Goal: Task Accomplishment & Management: Use online tool/utility

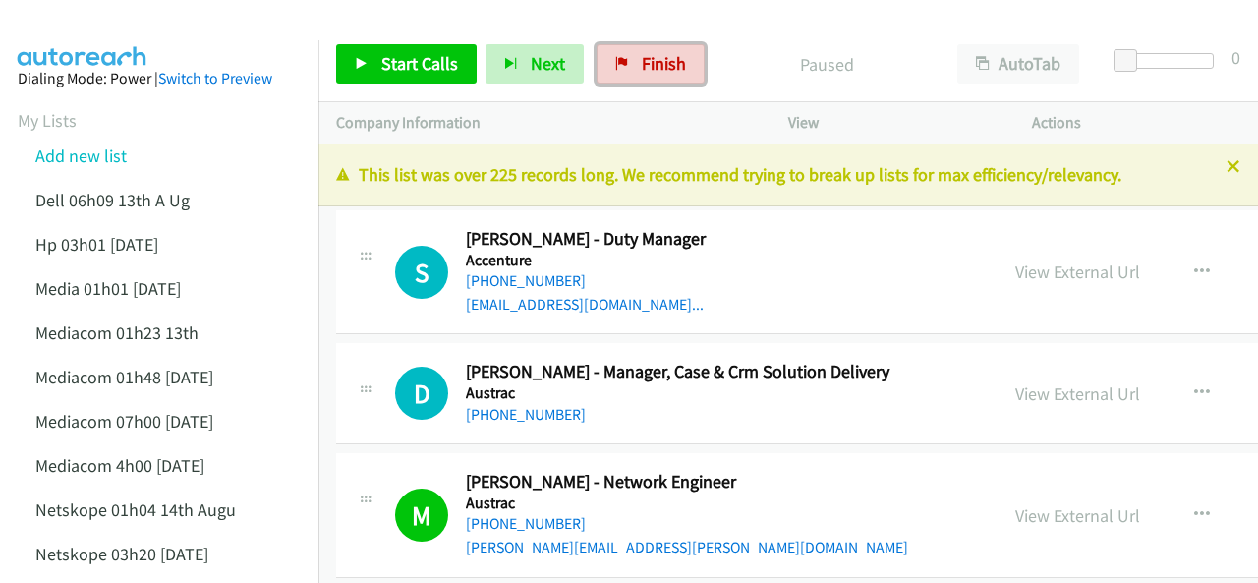
click at [660, 66] on span "Finish" at bounding box center [664, 63] width 44 height 23
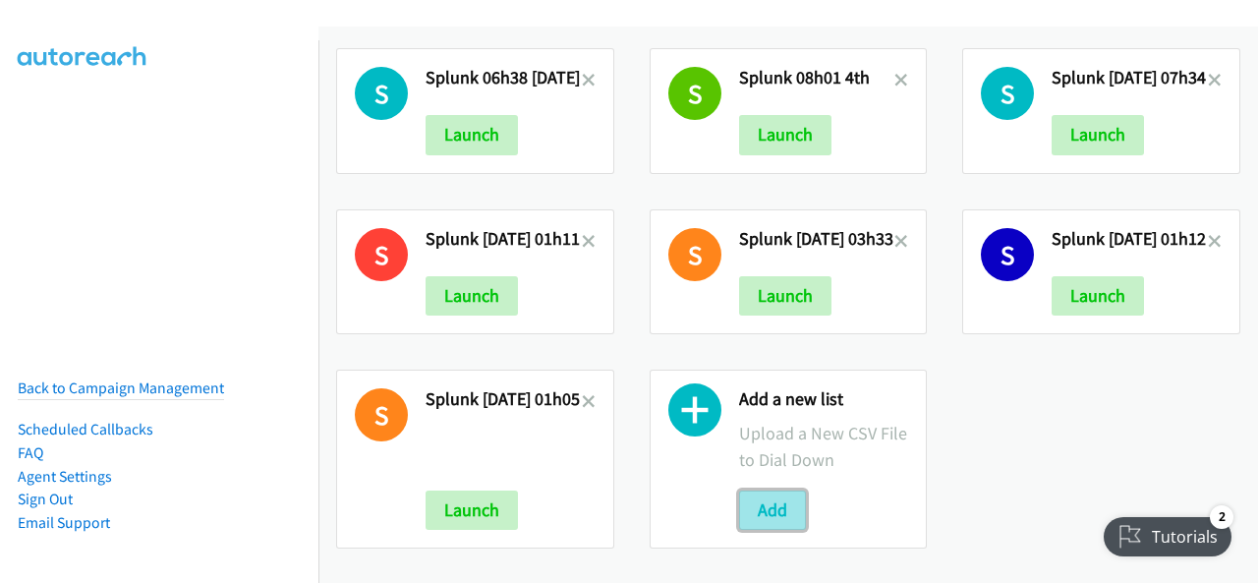
click at [746, 494] on button "Add" at bounding box center [772, 510] width 67 height 39
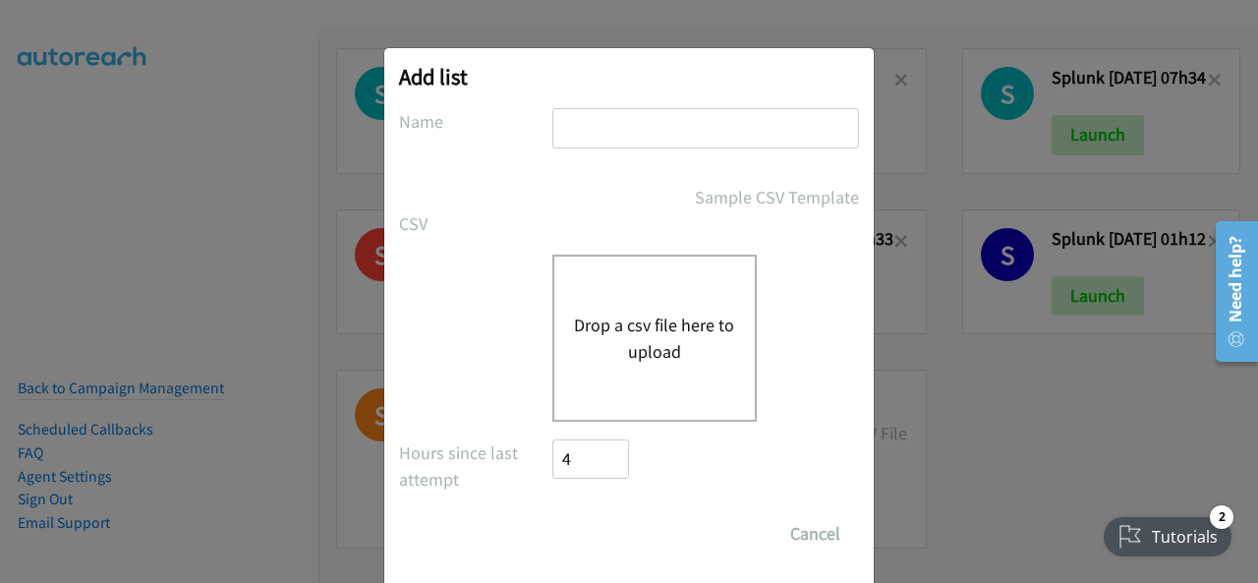
paste input "Justin Lennert + Splunk FY26Q1 CS - O11Y LOC - AU"
type input "Justin Lennert + Splunk FY26Q1 CS - O11Y LOC - AU"
click at [615, 335] on button "Drop a csv file here to upload" at bounding box center [654, 338] width 161 height 53
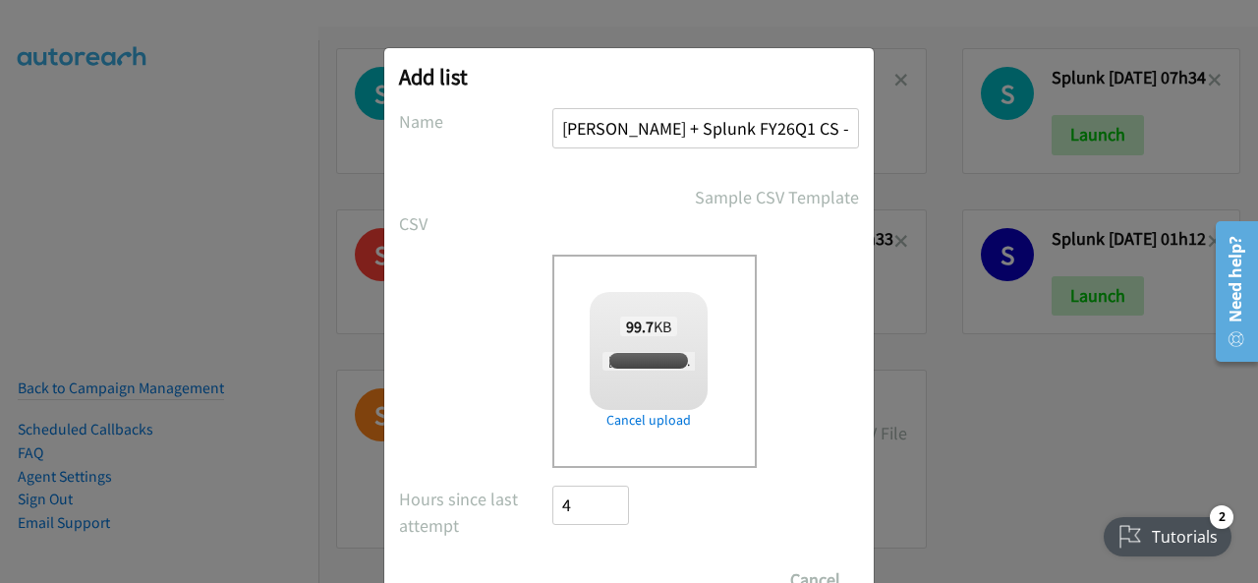
checkbox input "true"
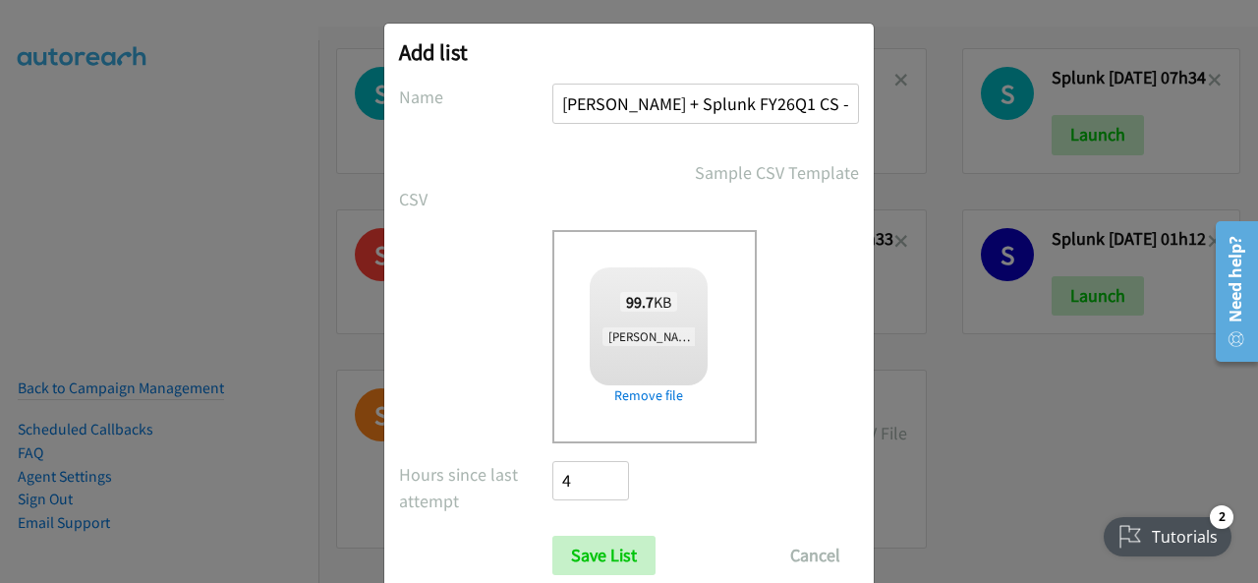
scroll to position [79, 0]
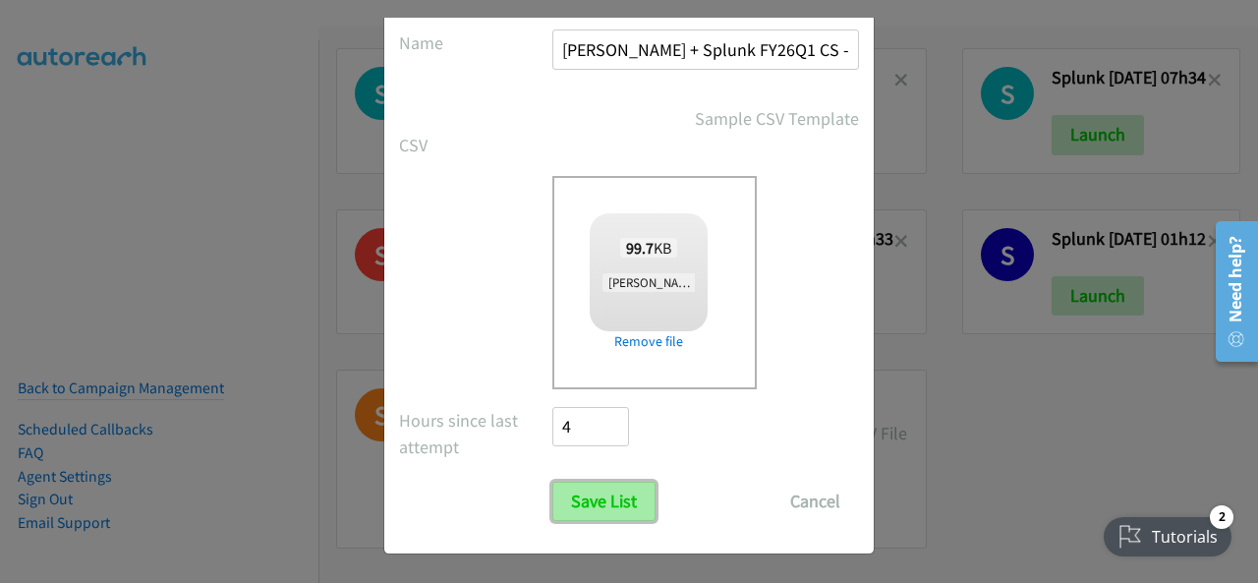
drag, startPoint x: 577, startPoint y: 498, endPoint x: 575, endPoint y: 483, distance: 15.9
click at [577, 499] on input "Save List" at bounding box center [604, 501] width 103 height 39
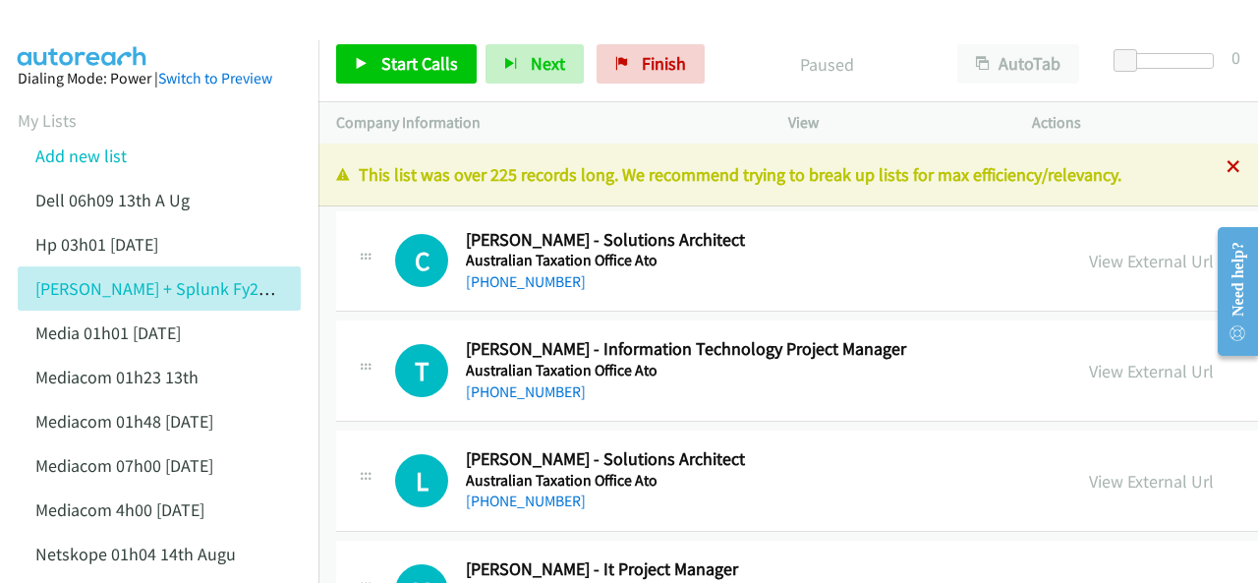
click at [1227, 167] on icon at bounding box center [1234, 168] width 14 height 14
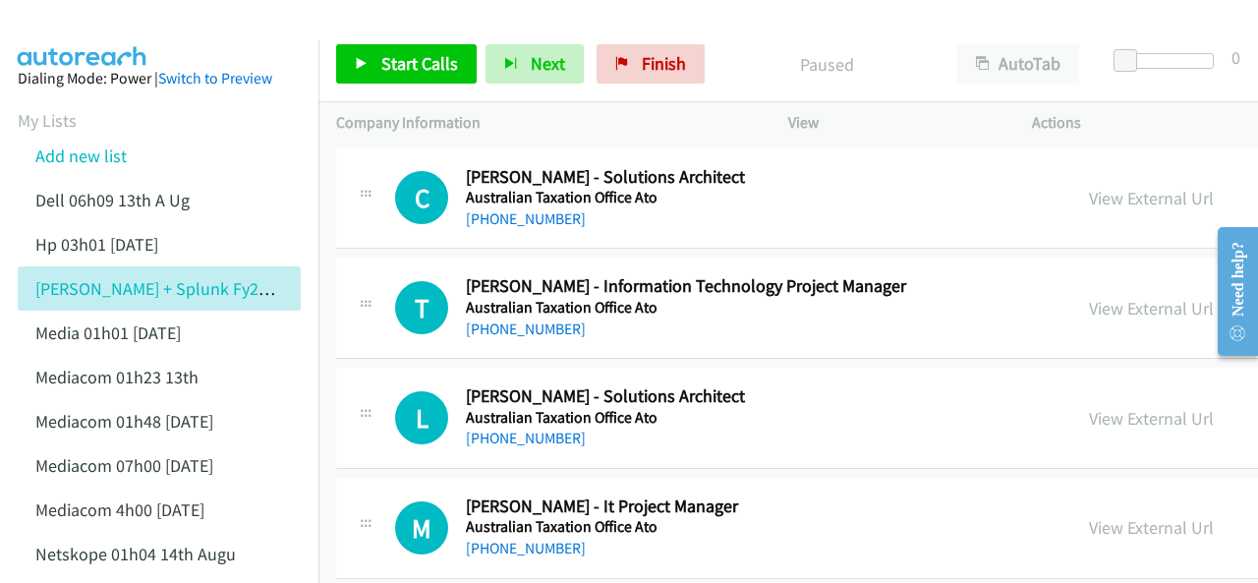
drag, startPoint x: 508, startPoint y: 218, endPoint x: 562, endPoint y: 195, distance: 59.0
click at [500, 219] on link "+61 404 079 081" at bounding box center [526, 218] width 120 height 19
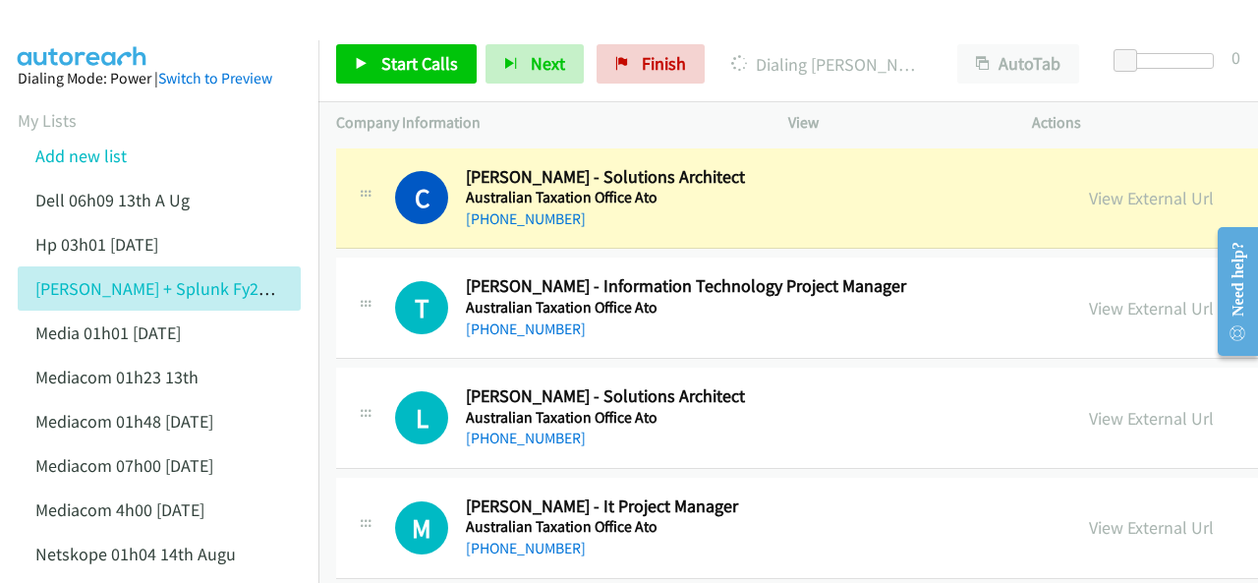
click at [83, 38] on img at bounding box center [82, 34] width 147 height 69
drag, startPoint x: 105, startPoint y: 47, endPoint x: 122, endPoint y: 46, distance: 16.7
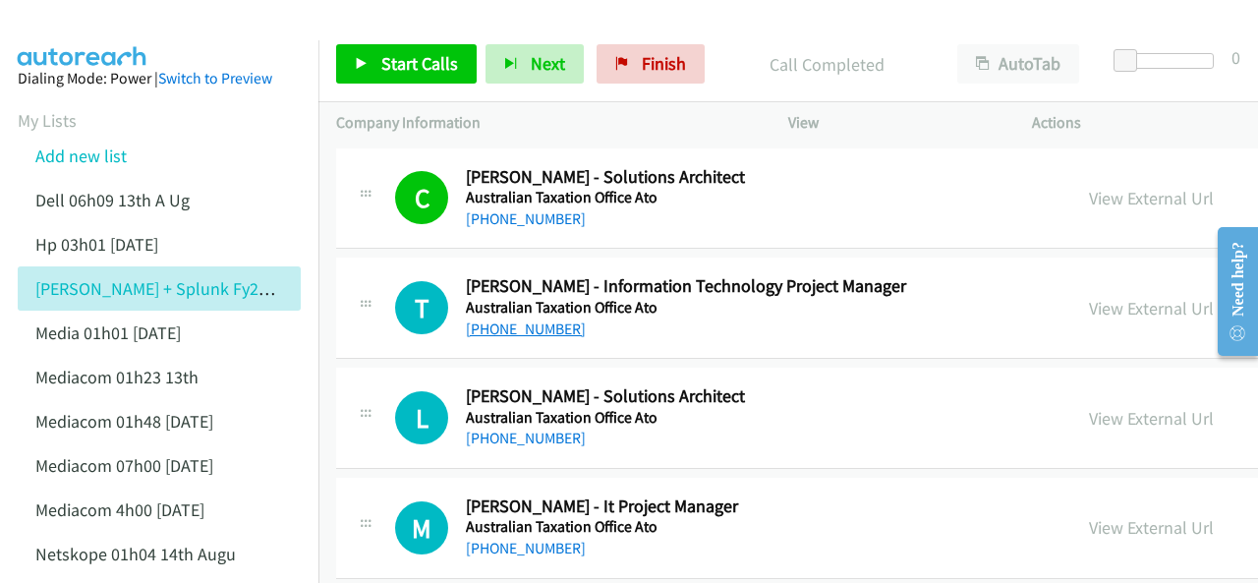
click at [516, 325] on link "+61 412 932 509" at bounding box center [526, 329] width 120 height 19
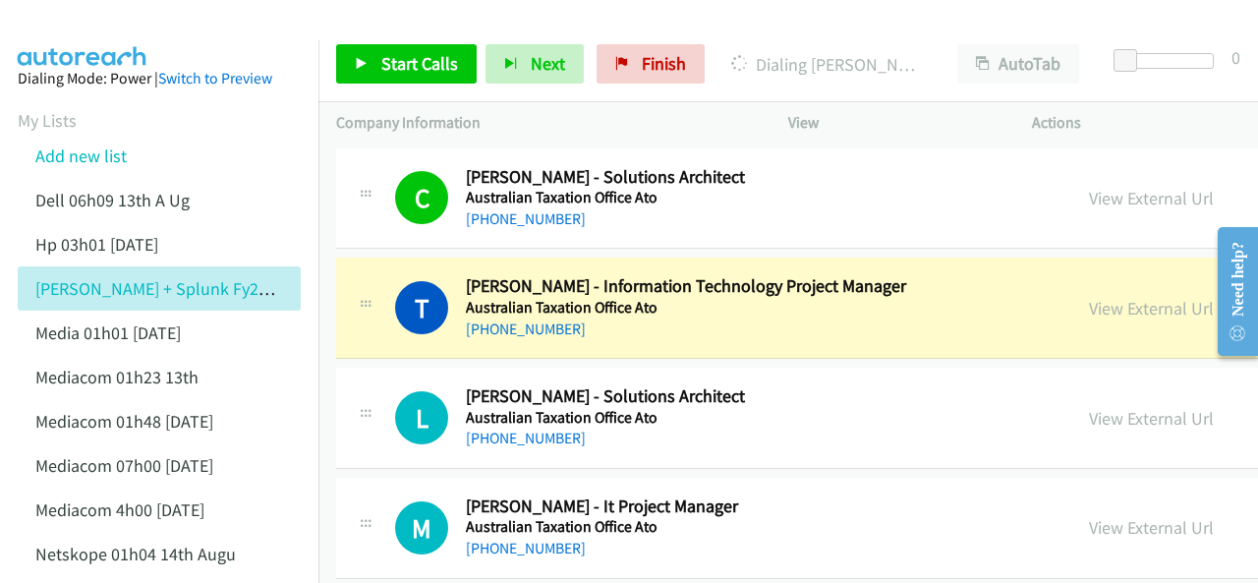
click at [100, 27] on img at bounding box center [82, 34] width 147 height 69
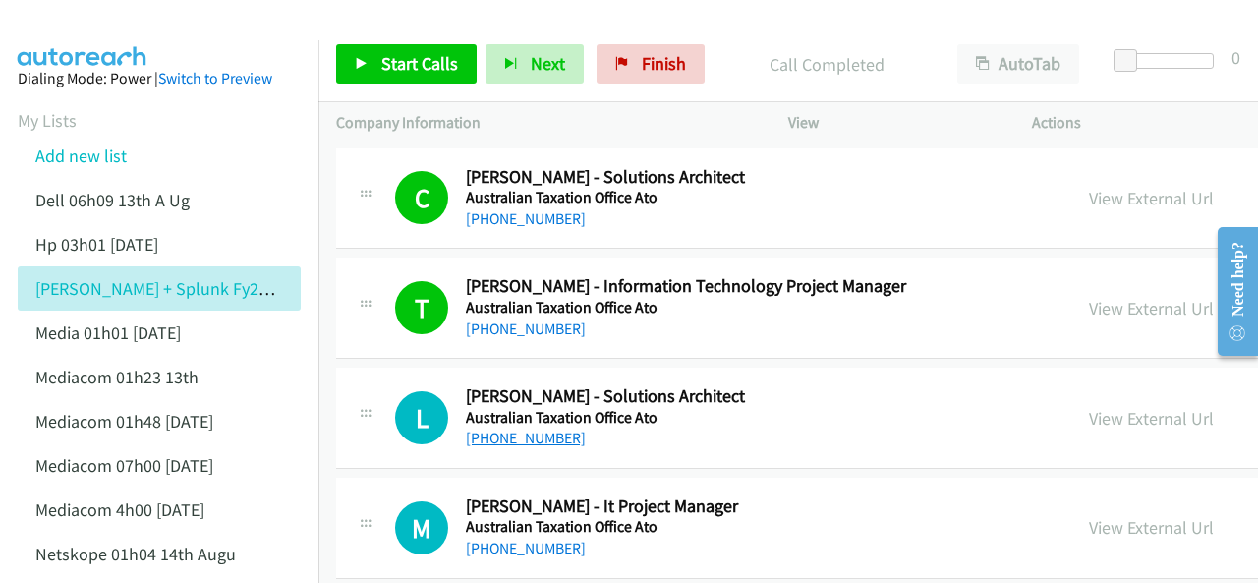
drag, startPoint x: 501, startPoint y: 428, endPoint x: 540, endPoint y: 432, distance: 38.5
click at [512, 436] on link "+61 403 501 943" at bounding box center [526, 438] width 120 height 19
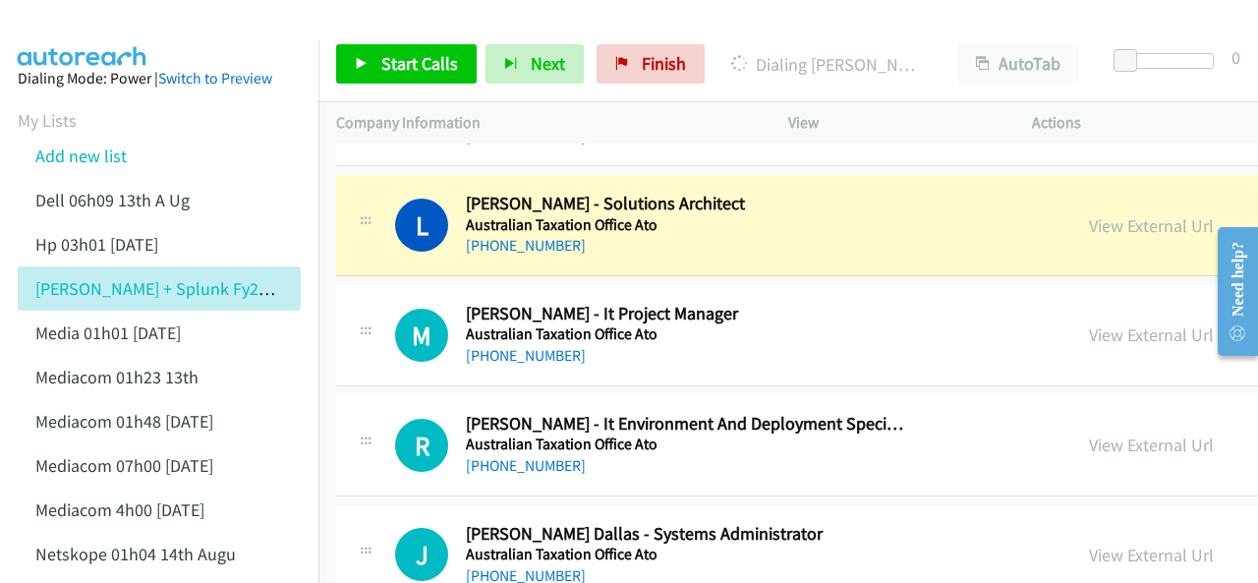
scroll to position [197, 0]
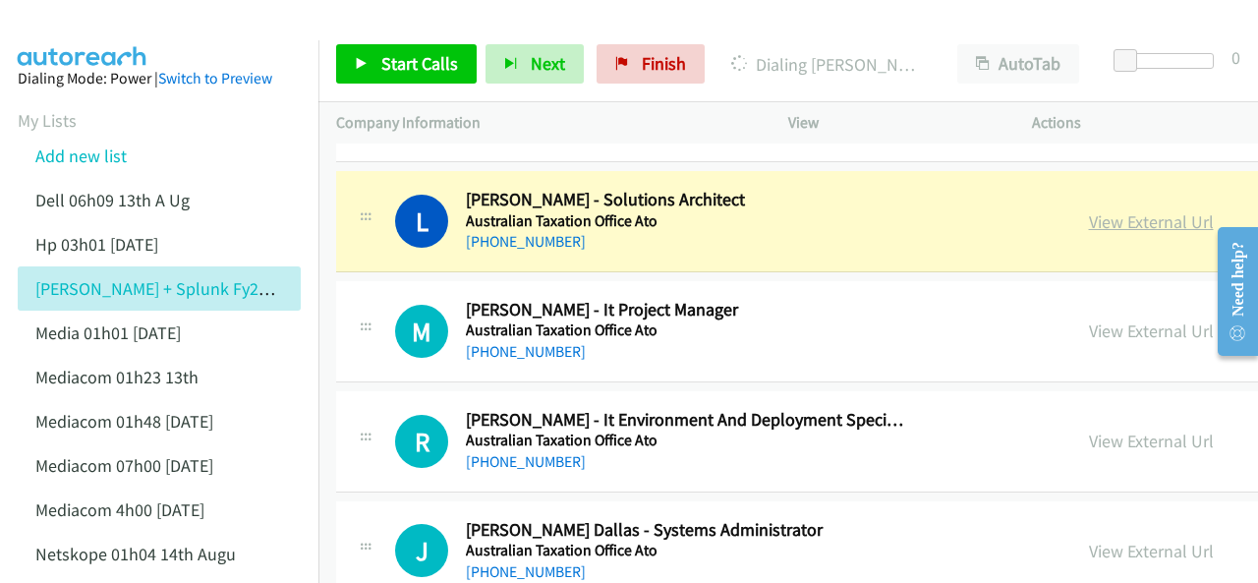
click at [1089, 227] on link "View External Url" at bounding box center [1151, 221] width 125 height 23
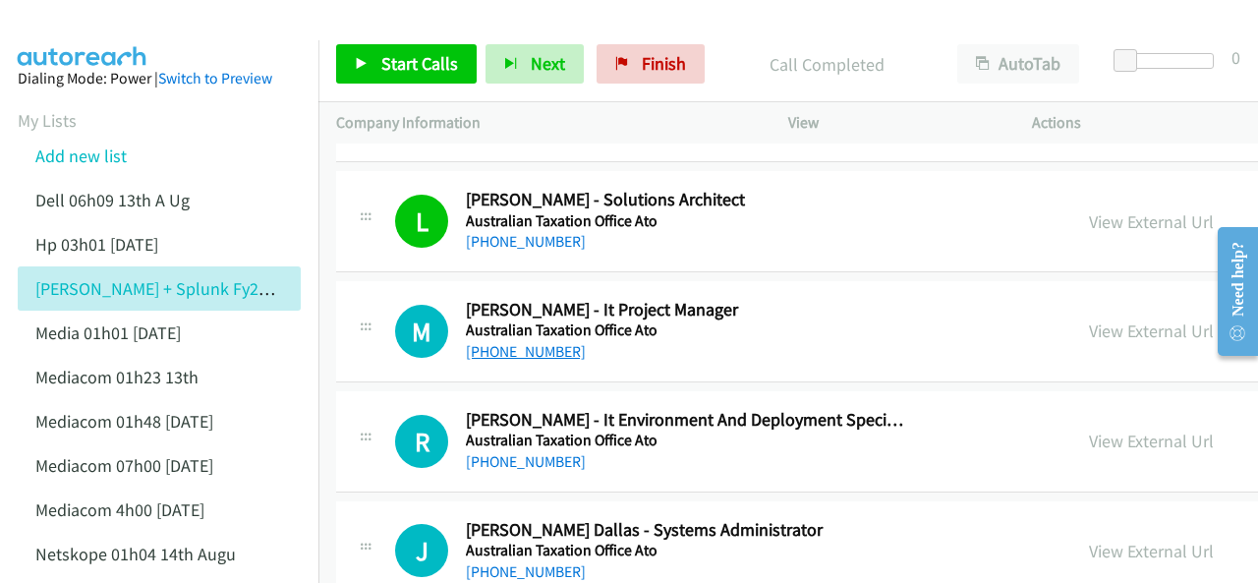
click at [519, 345] on link "+61 499 839 226" at bounding box center [526, 351] width 120 height 19
click at [96, 31] on img at bounding box center [82, 34] width 147 height 69
click at [87, 30] on img at bounding box center [82, 34] width 147 height 69
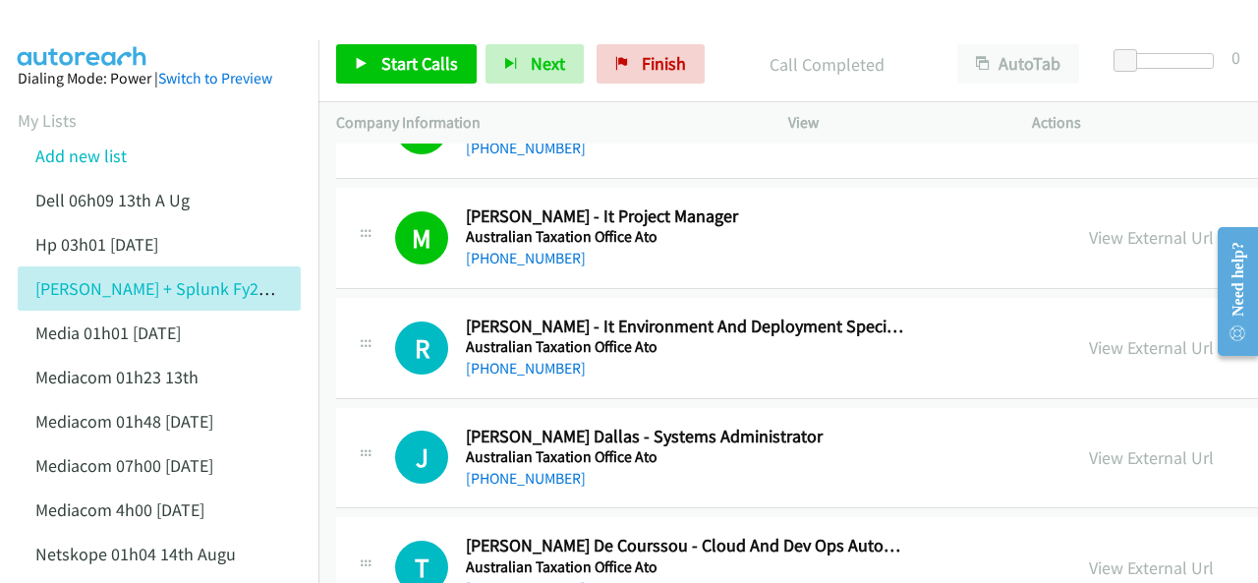
scroll to position [295, 0]
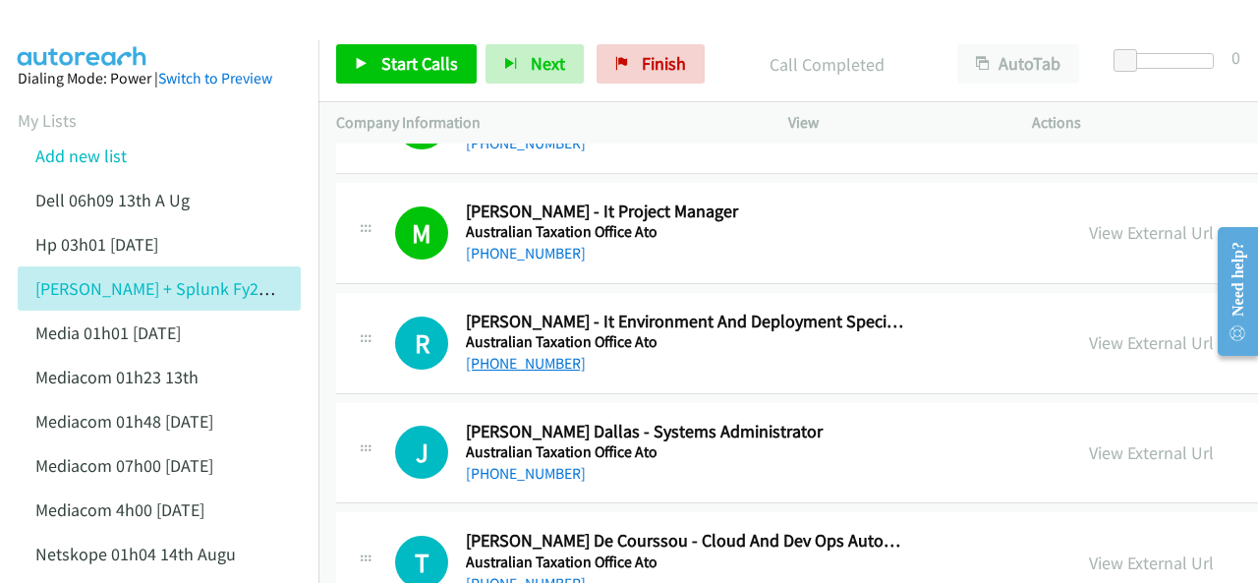
click at [513, 359] on link "+61 7 3213 8764" at bounding box center [526, 363] width 120 height 19
click at [96, 27] on img at bounding box center [82, 34] width 147 height 69
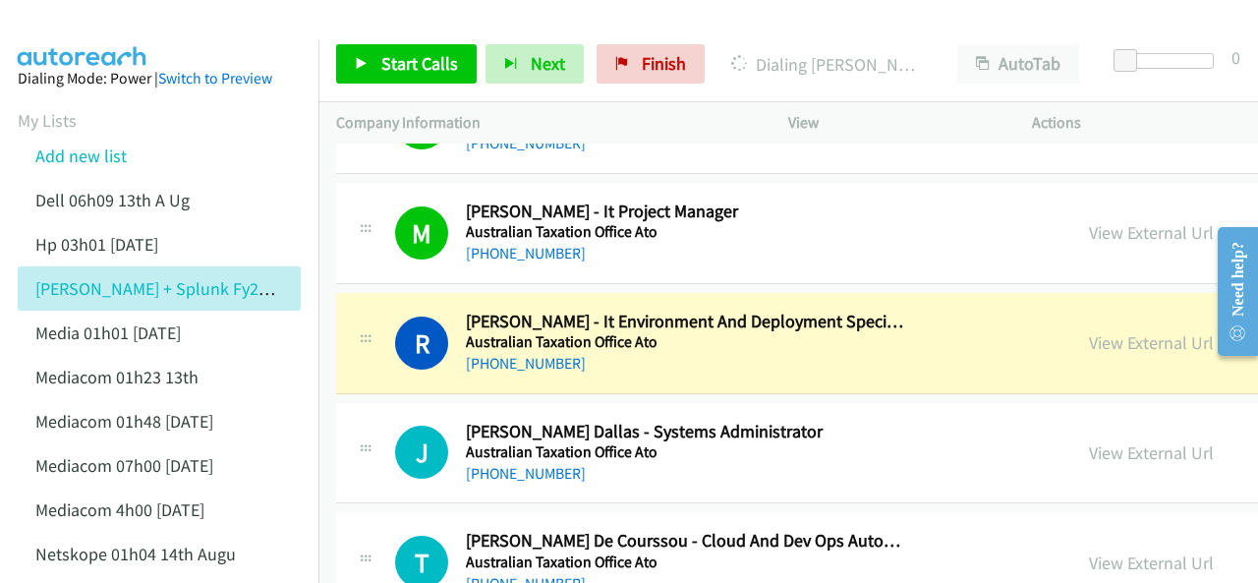
click at [110, 22] on img at bounding box center [82, 34] width 147 height 69
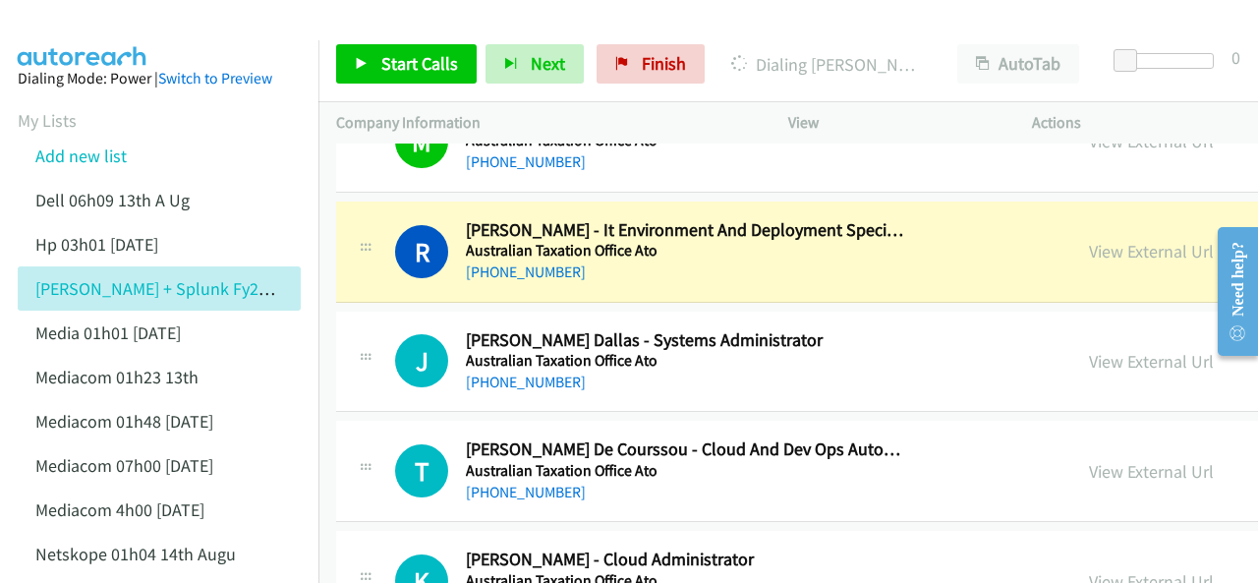
scroll to position [393, 0]
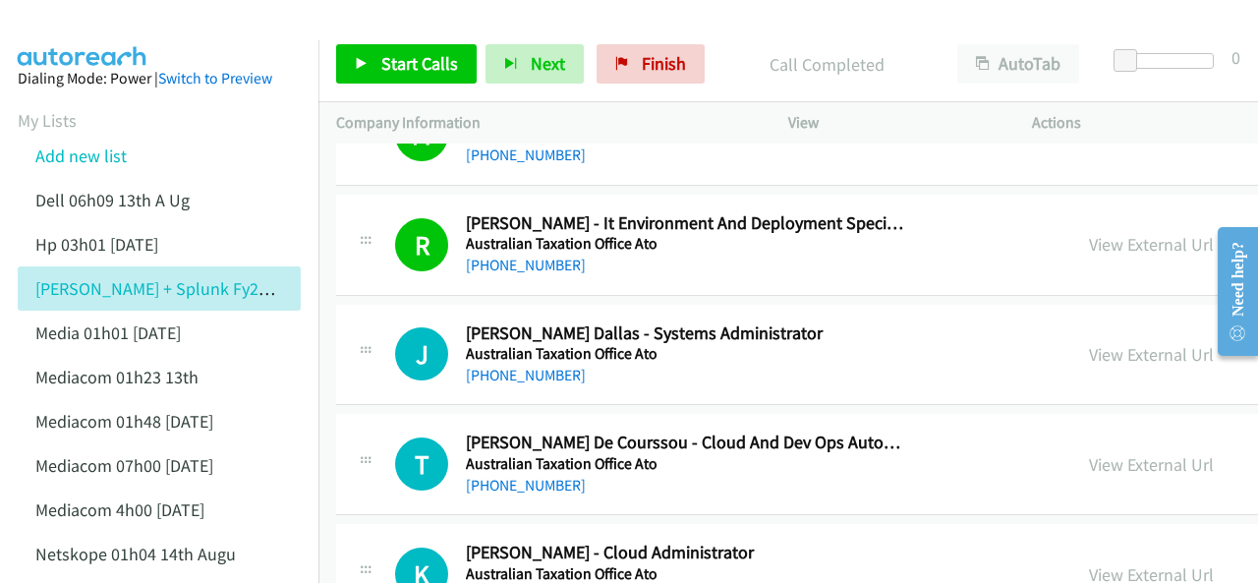
click at [107, 25] on img at bounding box center [82, 34] width 147 height 69
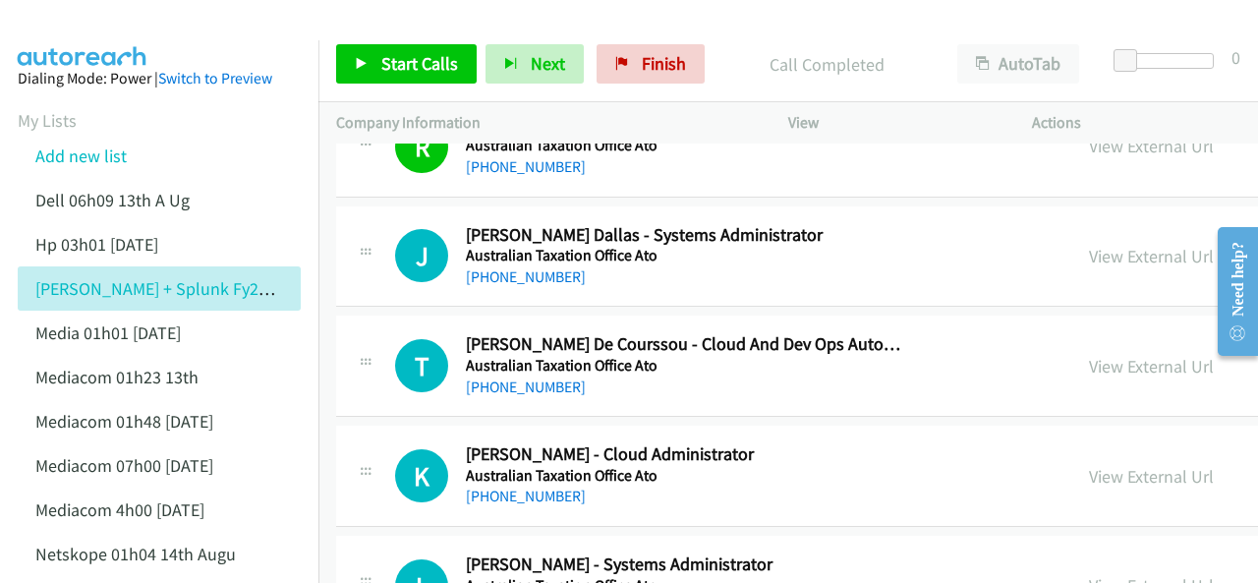
drag, startPoint x: 513, startPoint y: 275, endPoint x: 602, endPoint y: 251, distance: 91.8
click at [515, 272] on link "+61 7 3213 5430" at bounding box center [526, 276] width 120 height 19
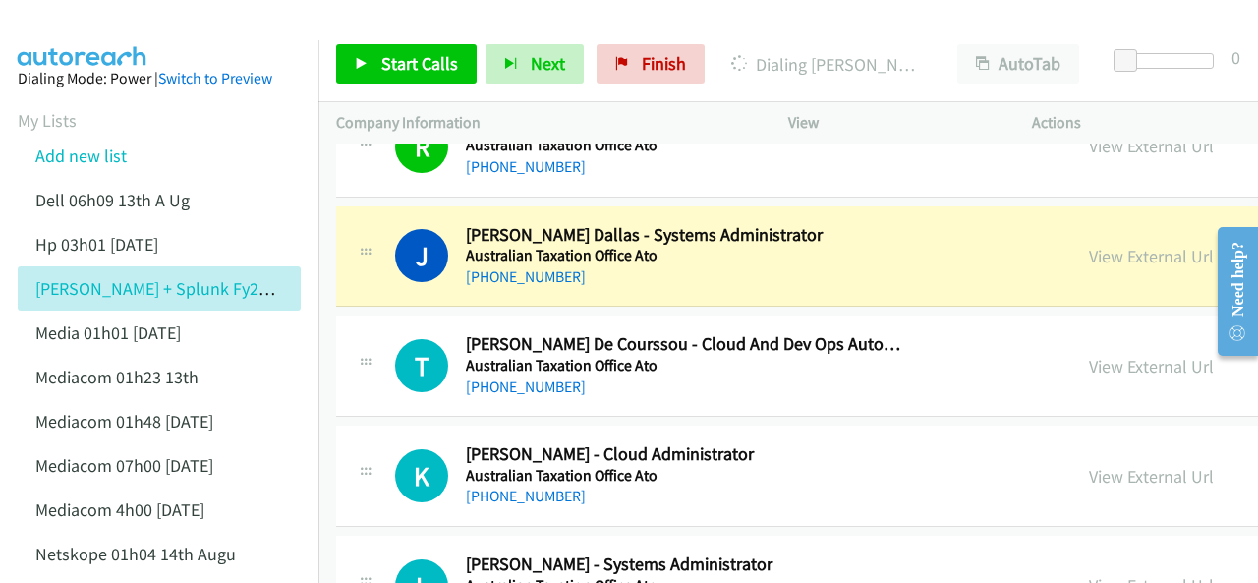
click at [90, 27] on img at bounding box center [82, 34] width 147 height 69
click at [1111, 249] on link "View External Url" at bounding box center [1151, 256] width 125 height 23
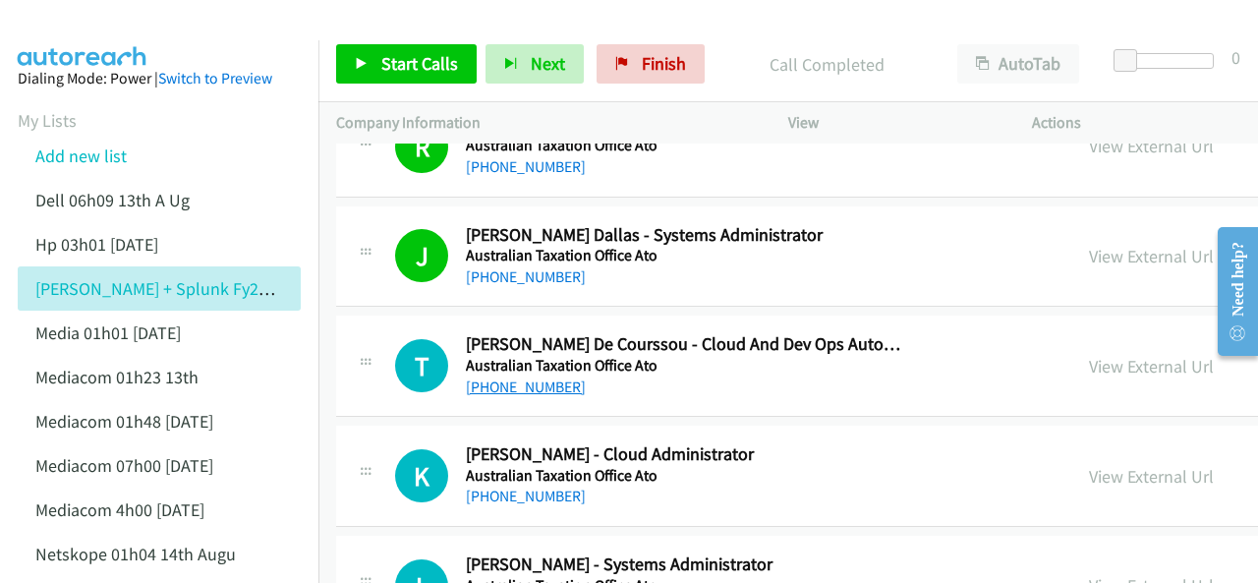
click at [525, 385] on link "+61 490 844 411" at bounding box center [526, 387] width 120 height 19
click at [87, 32] on img at bounding box center [82, 34] width 147 height 69
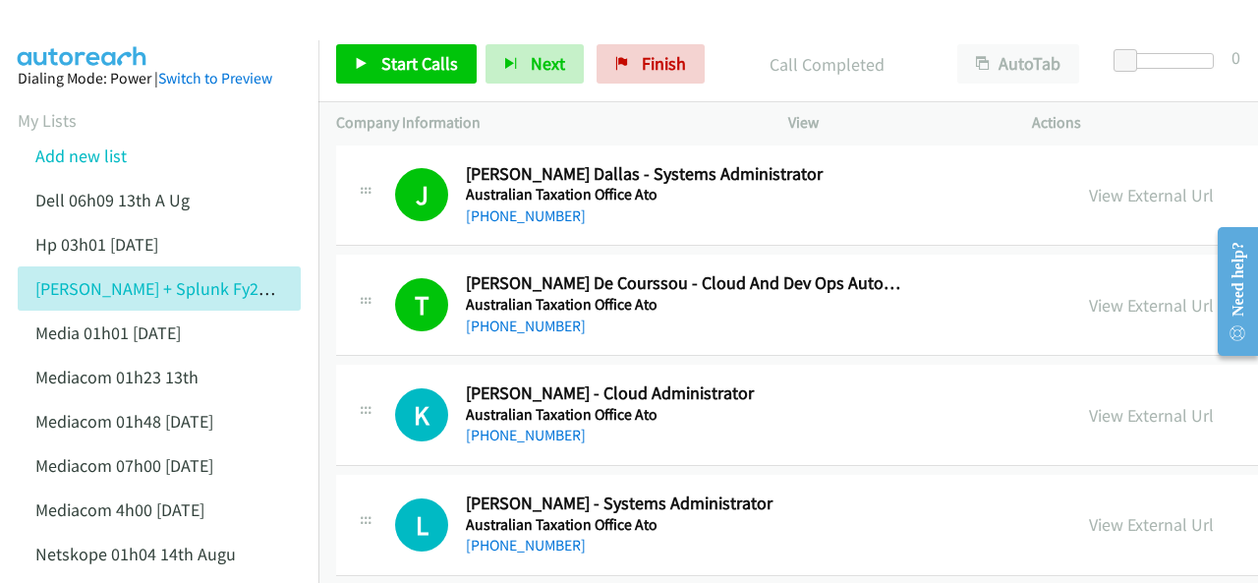
scroll to position [590, 0]
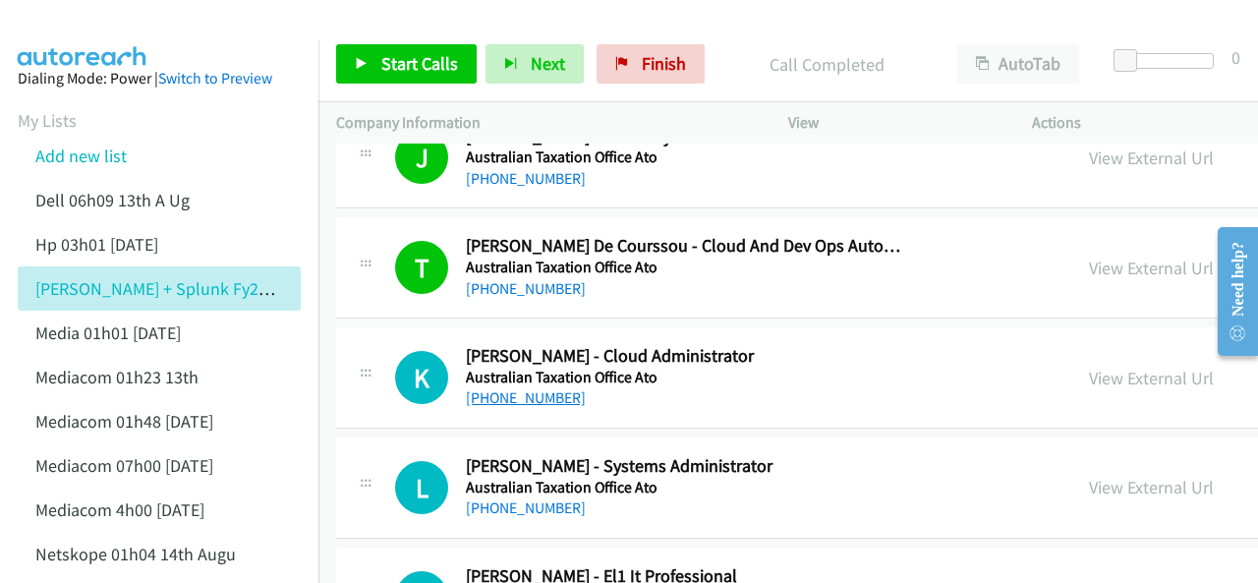
click at [497, 394] on link "+61 413 562 204" at bounding box center [526, 397] width 120 height 19
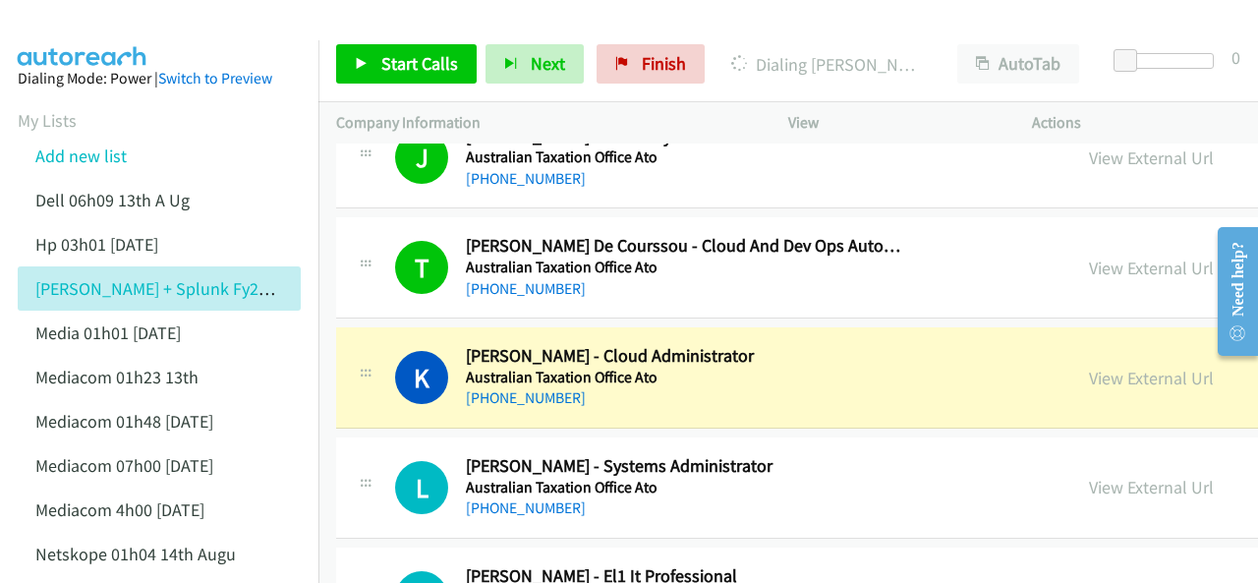
scroll to position [688, 0]
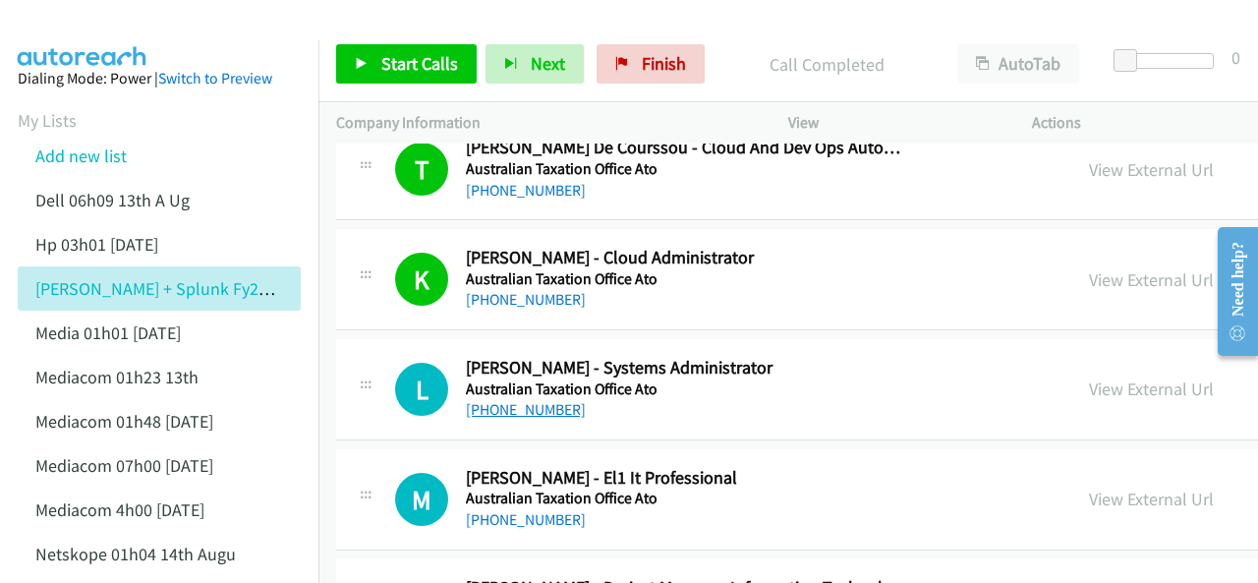
click at [500, 406] on link "+61 3 9247 0516" at bounding box center [526, 409] width 120 height 19
click at [74, 27] on img at bounding box center [82, 34] width 147 height 69
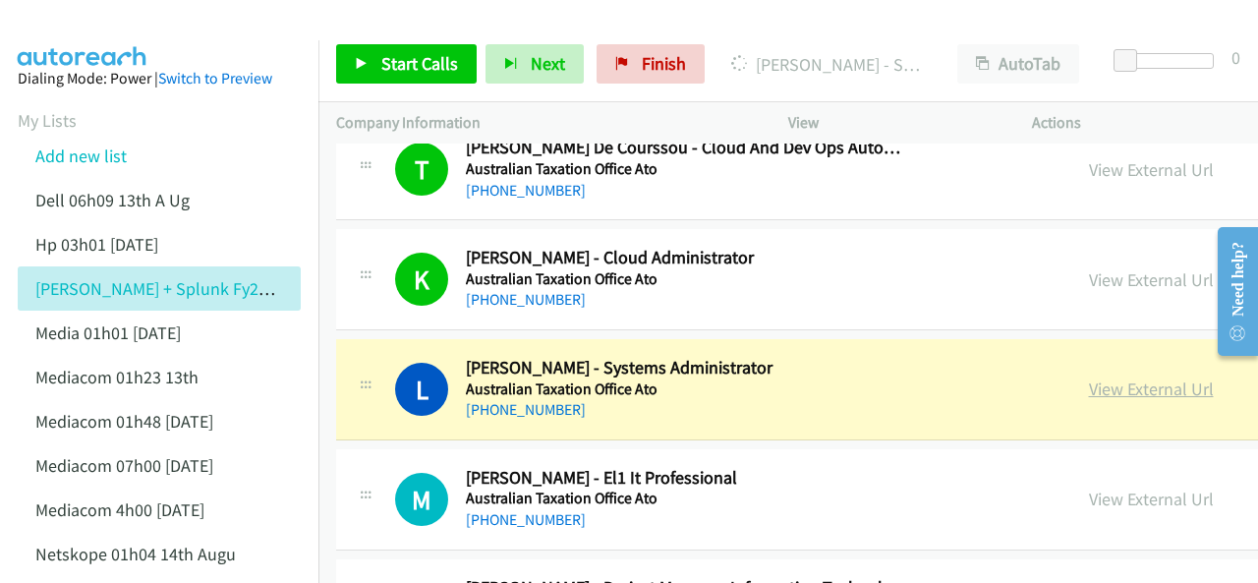
click at [1100, 386] on link "View External Url" at bounding box center [1151, 389] width 125 height 23
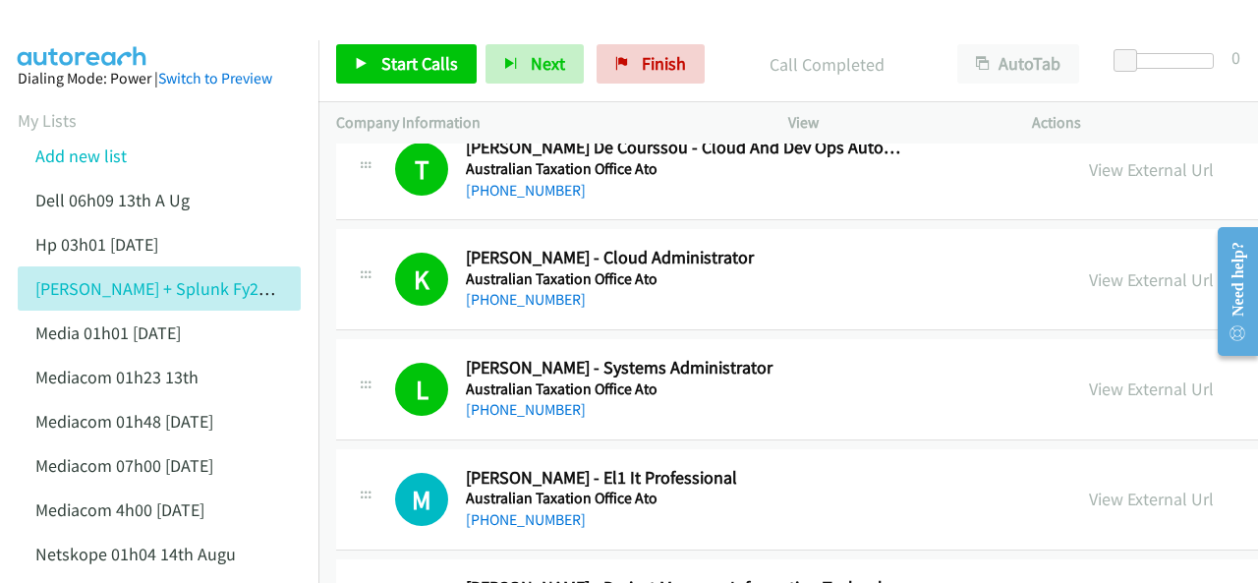
scroll to position [787, 0]
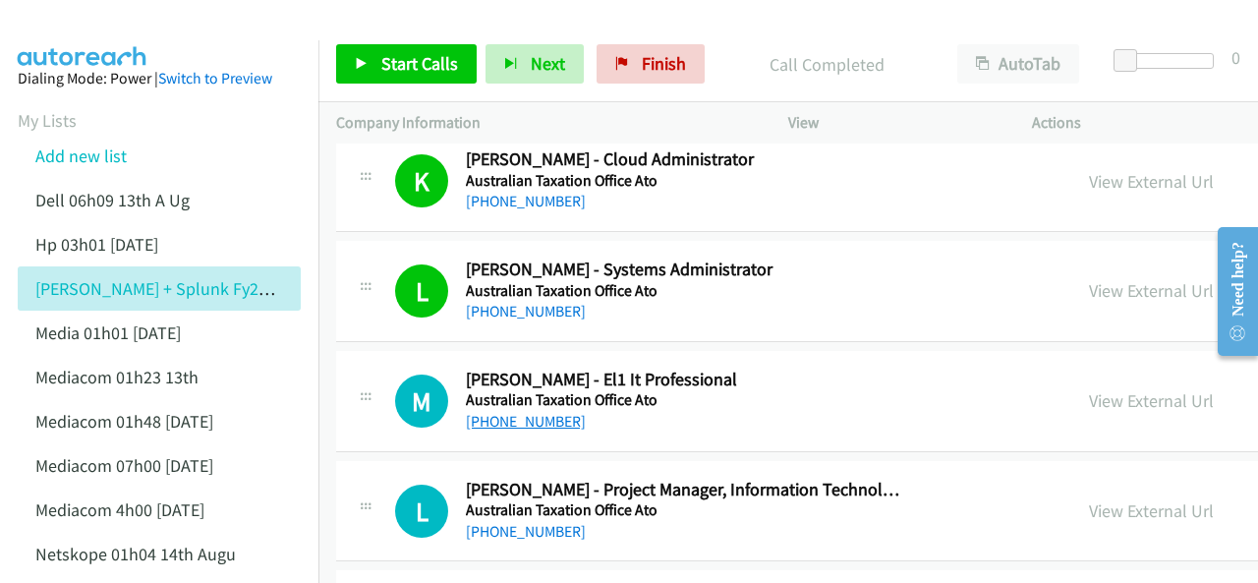
click at [525, 416] on link "+61 406 633 829" at bounding box center [526, 421] width 120 height 19
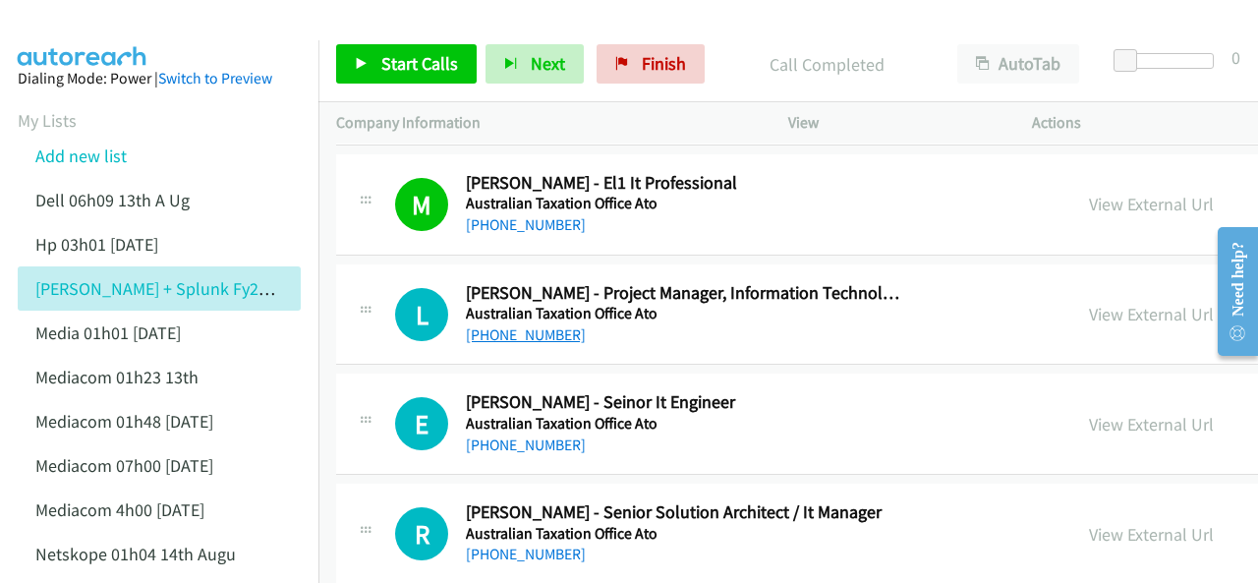
click at [517, 332] on link "+61 2 6216 5795" at bounding box center [526, 334] width 120 height 19
click at [100, 36] on img at bounding box center [82, 34] width 147 height 69
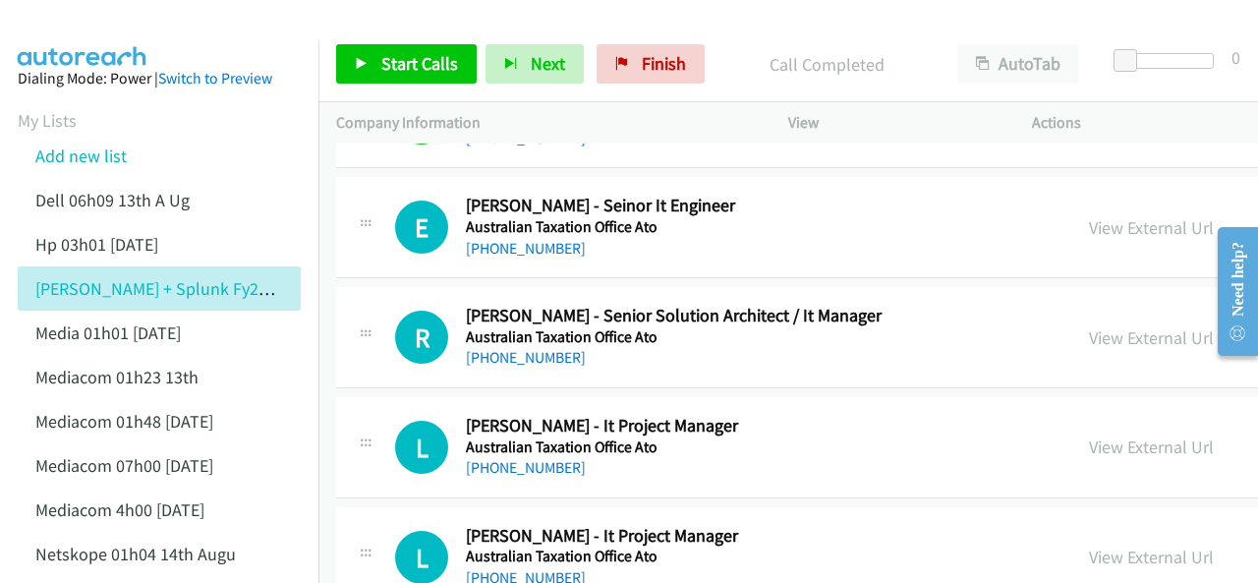
scroll to position [1081, 0]
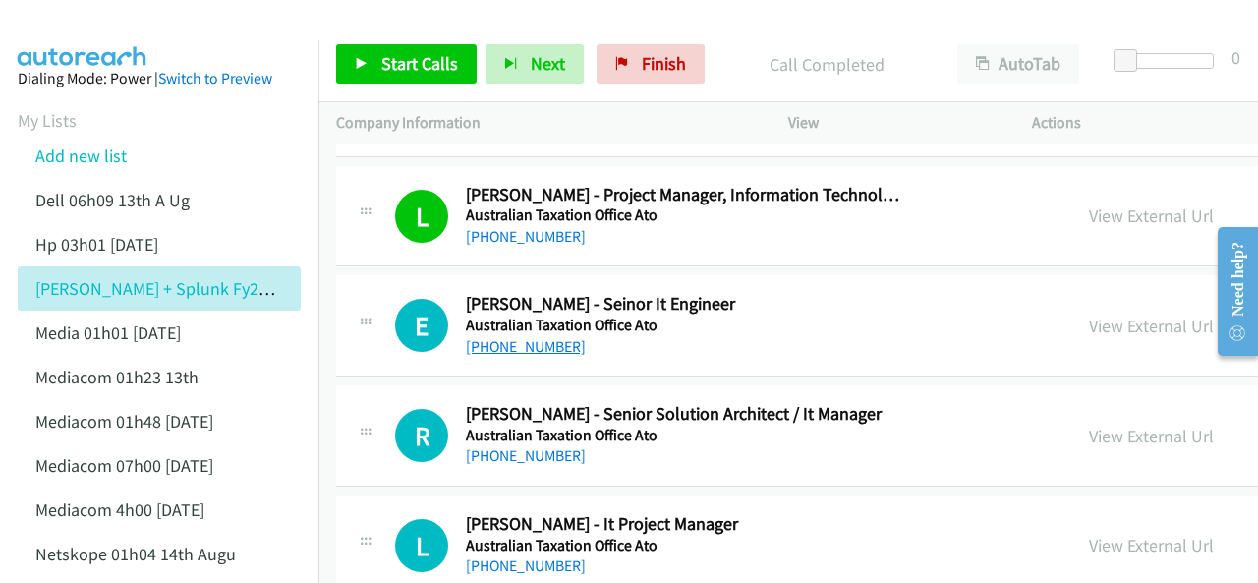
click at [525, 343] on link "+61 3 8793 2803" at bounding box center [526, 346] width 120 height 19
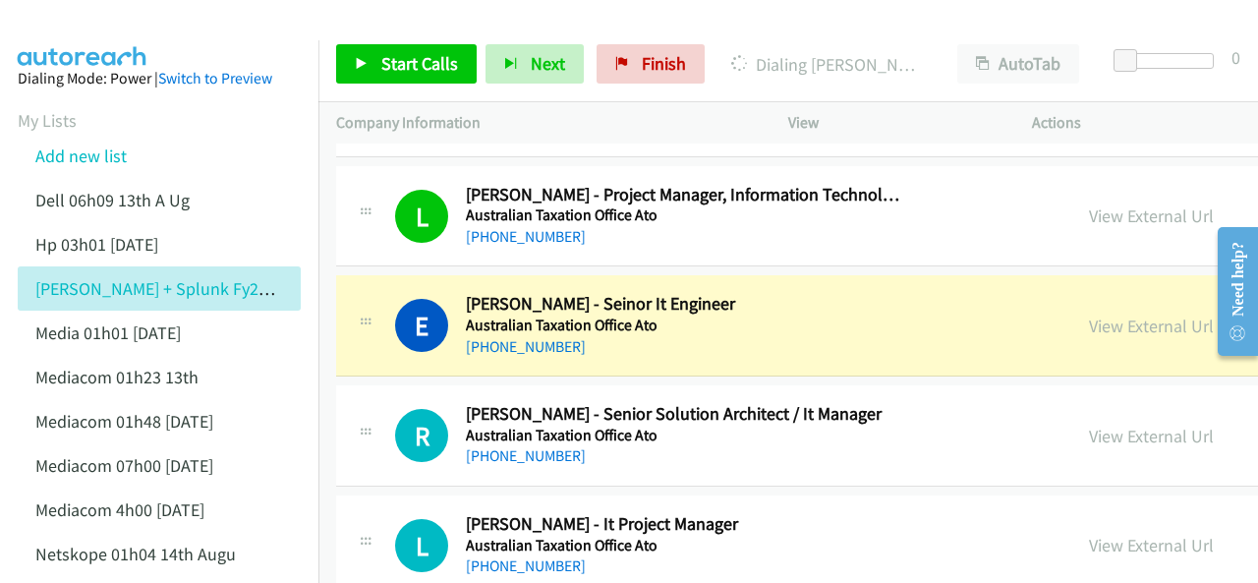
click at [87, 33] on img at bounding box center [82, 34] width 147 height 69
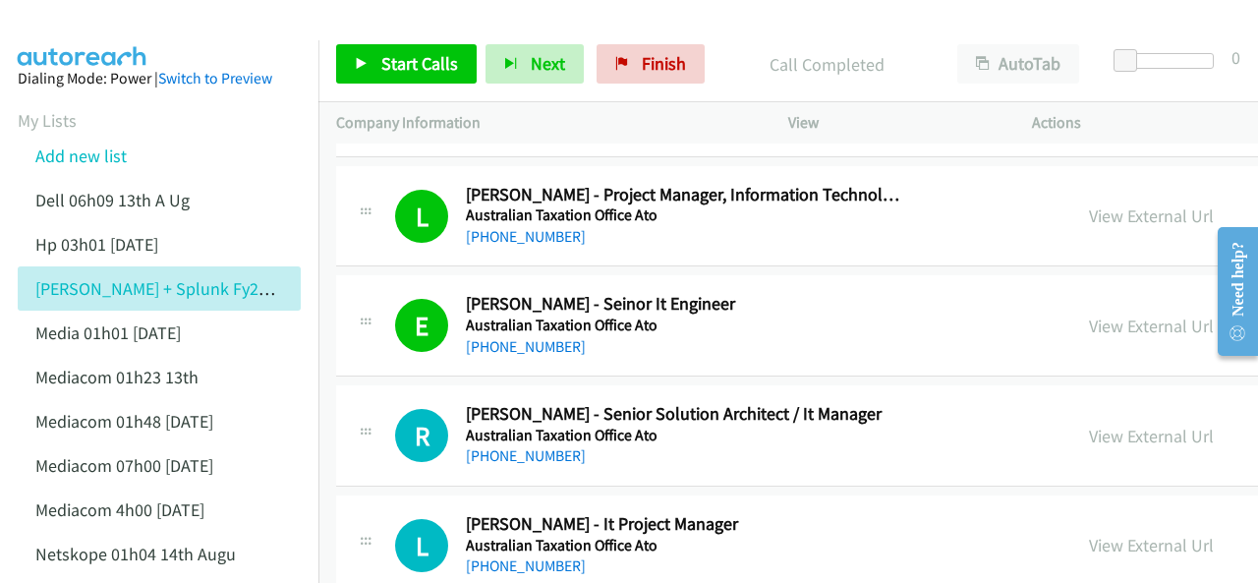
click at [83, 26] on img at bounding box center [82, 34] width 147 height 69
click at [747, 455] on div "+61 2 6216 4161" at bounding box center [686, 456] width 441 height 24
click at [520, 446] on link "+61 2 6216 4161" at bounding box center [526, 455] width 120 height 19
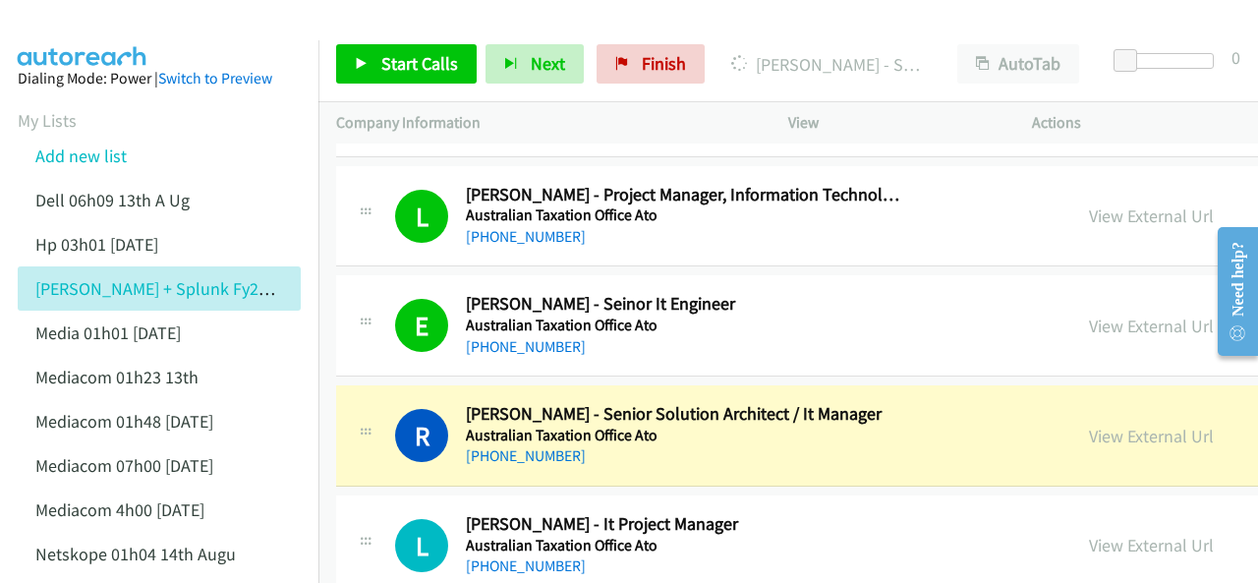
click at [102, 17] on img at bounding box center [82, 34] width 147 height 69
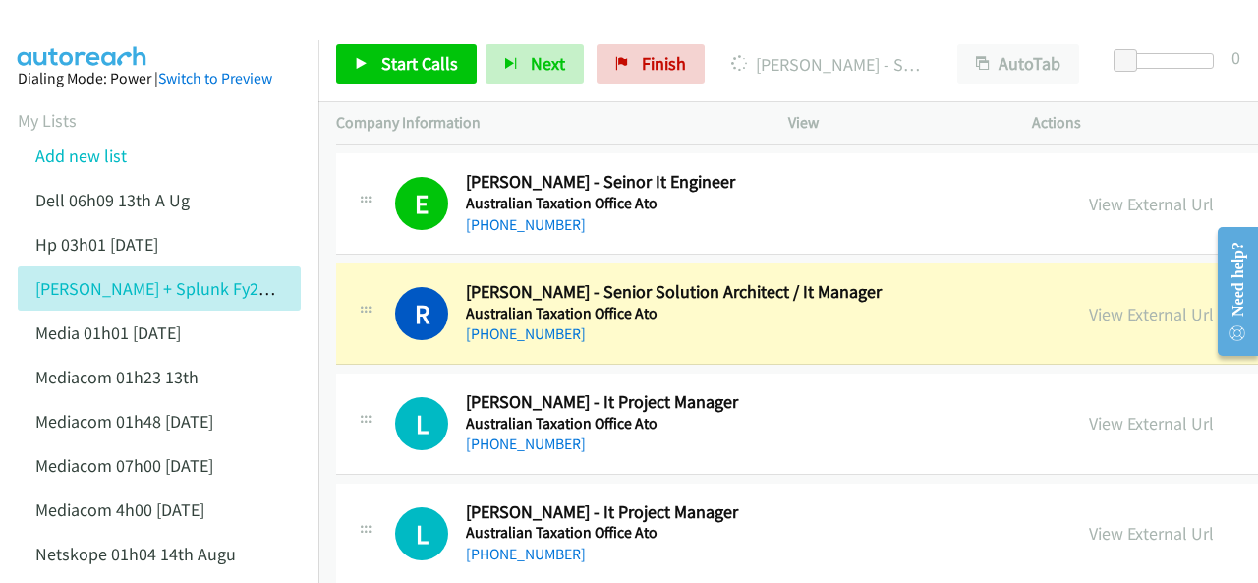
scroll to position [1278, 0]
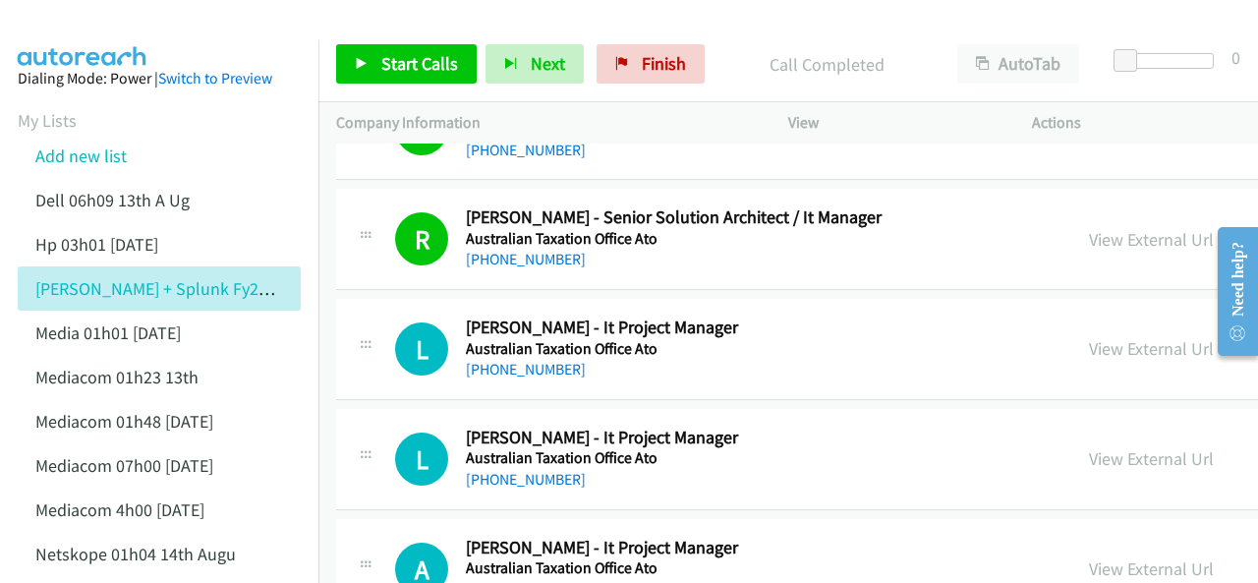
click at [139, 25] on img at bounding box center [82, 34] width 147 height 69
click at [516, 365] on link "+61 400 822 882" at bounding box center [526, 369] width 120 height 19
click at [83, 30] on img at bounding box center [82, 34] width 147 height 69
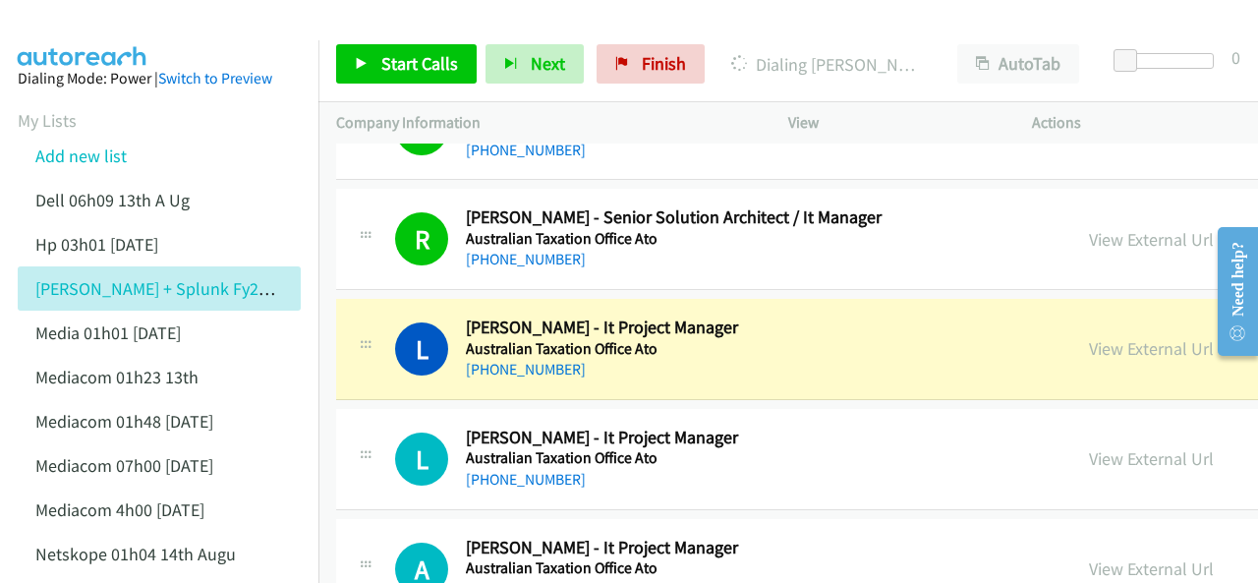
click at [99, 15] on img at bounding box center [82, 34] width 147 height 69
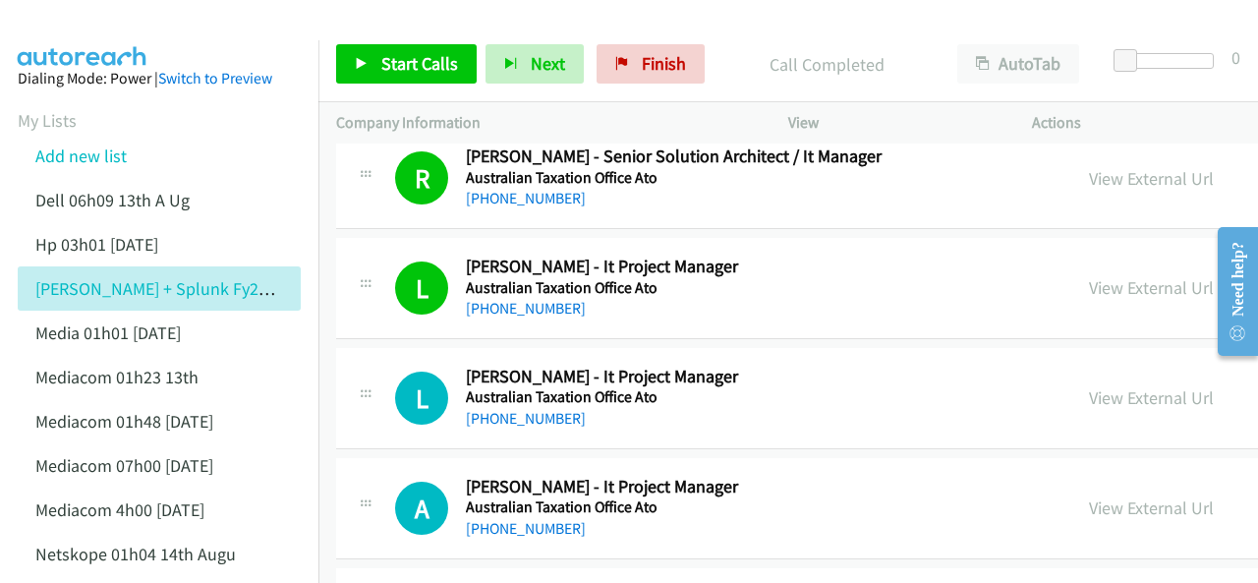
scroll to position [1376, 0]
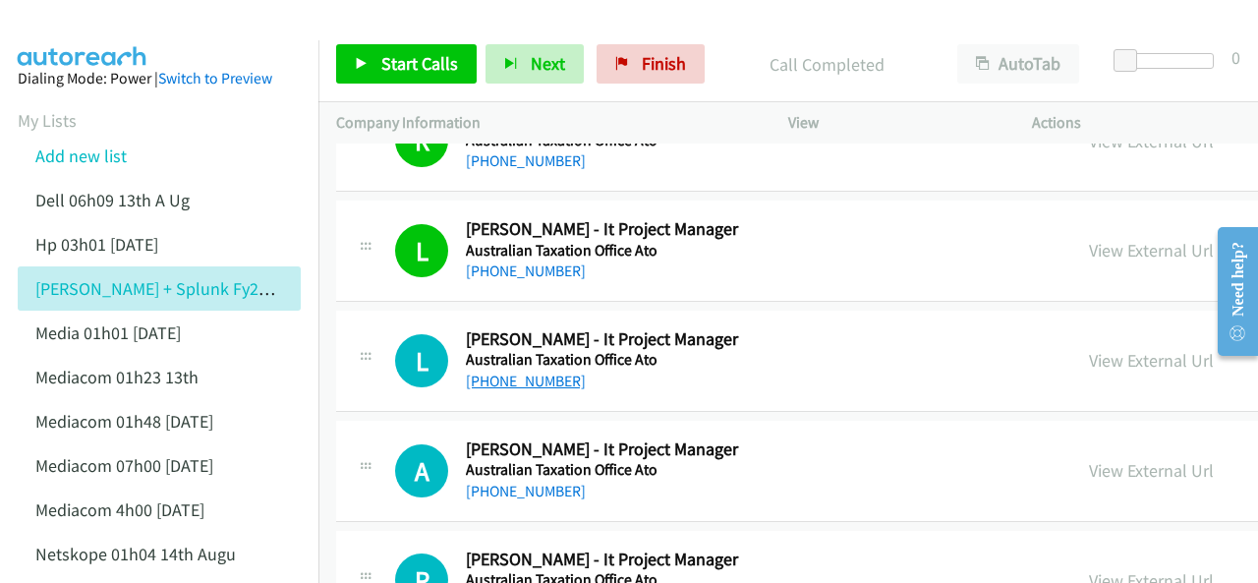
click at [495, 379] on link "+61 3 8632 5244" at bounding box center [526, 381] width 120 height 19
click at [70, 18] on img at bounding box center [82, 34] width 147 height 69
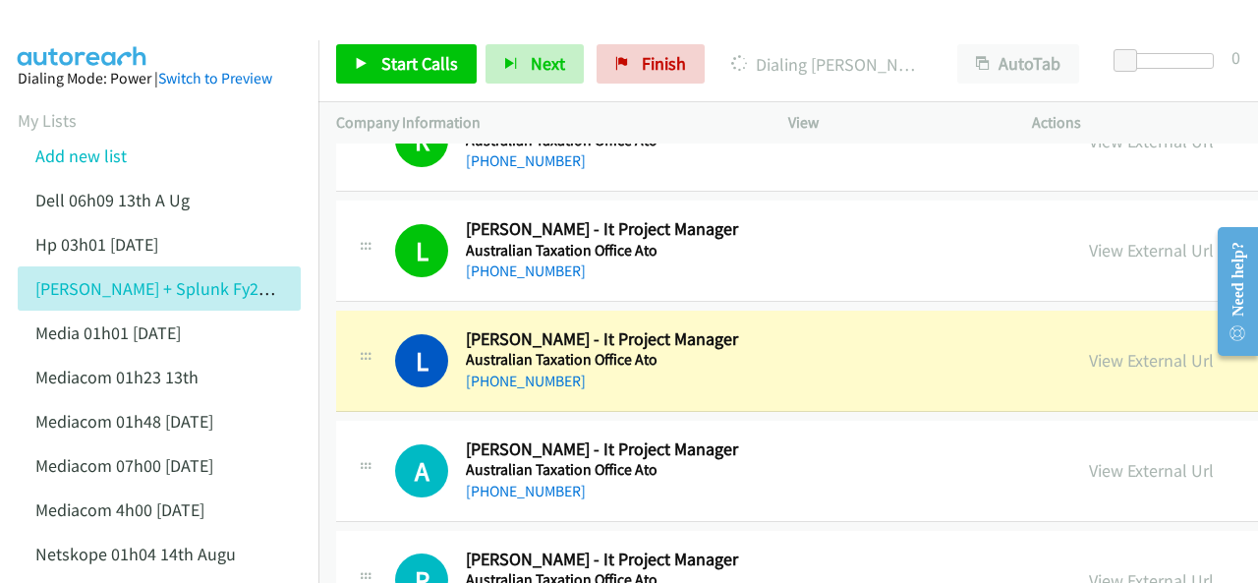
click at [79, 23] on img at bounding box center [82, 34] width 147 height 69
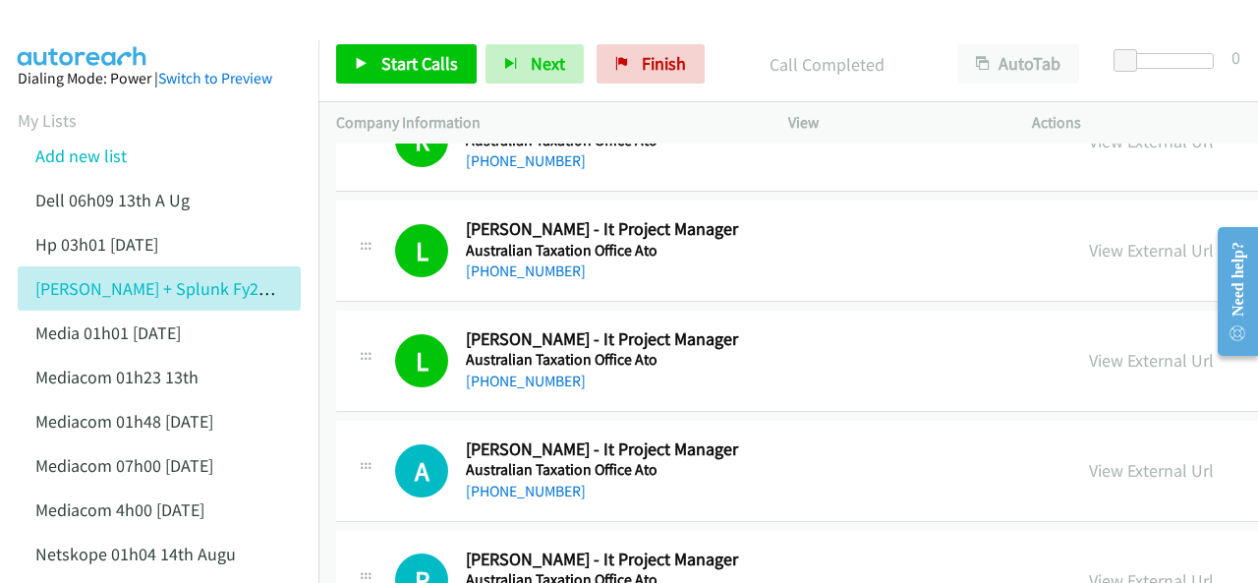
scroll to position [1475, 0]
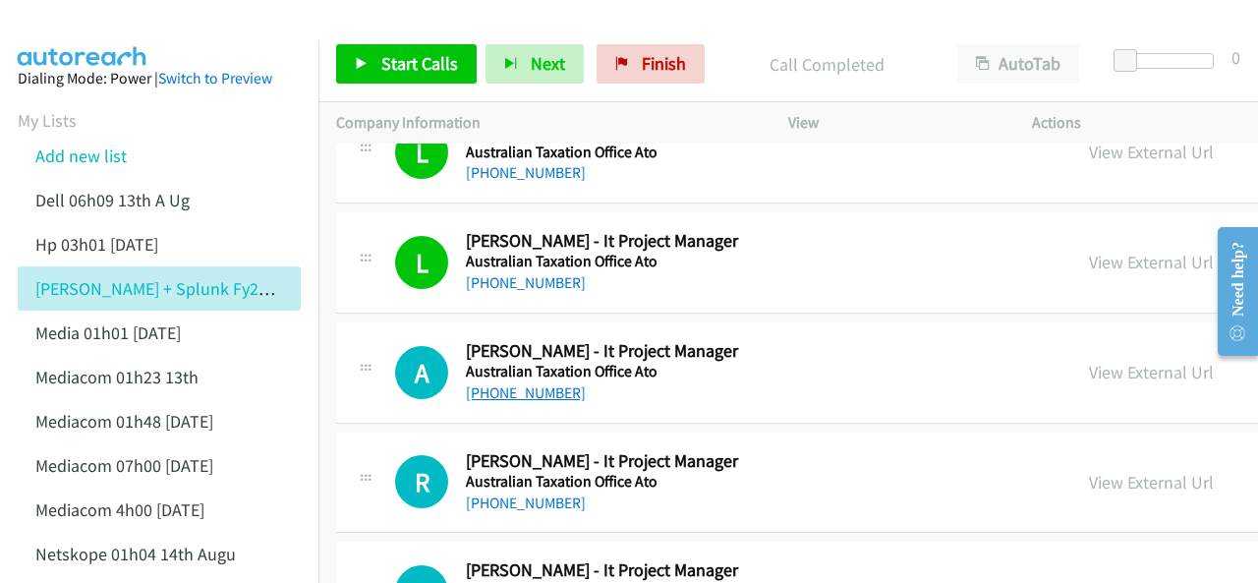
click at [522, 384] on link "+61 2 6216 4214" at bounding box center [526, 392] width 120 height 19
click at [69, 31] on img at bounding box center [82, 34] width 147 height 69
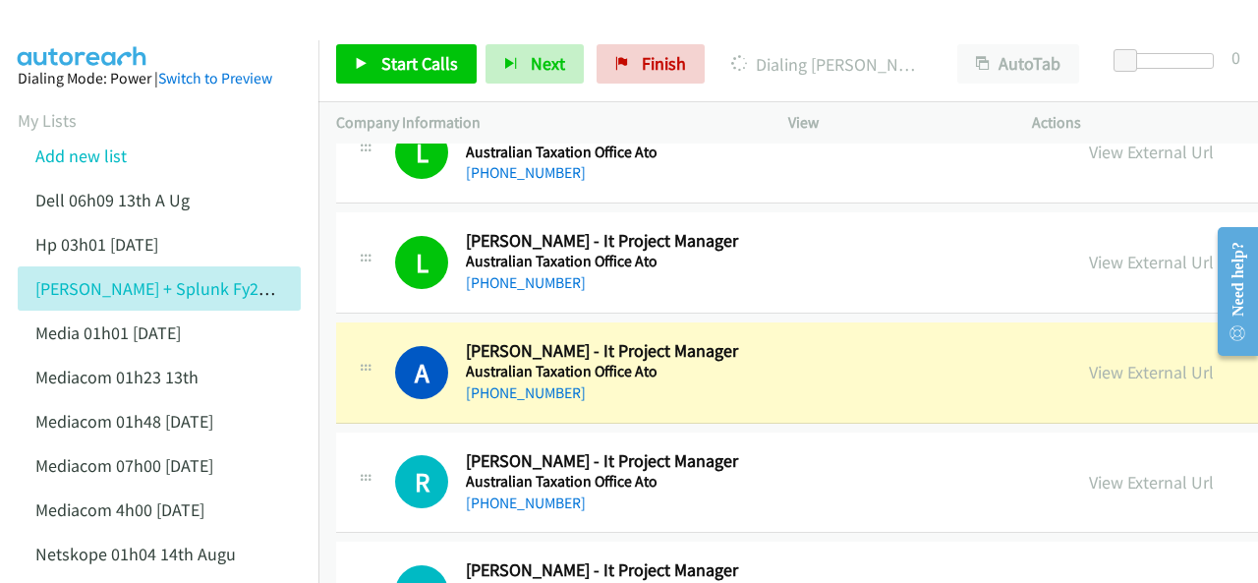
click at [90, 34] on img at bounding box center [82, 34] width 147 height 69
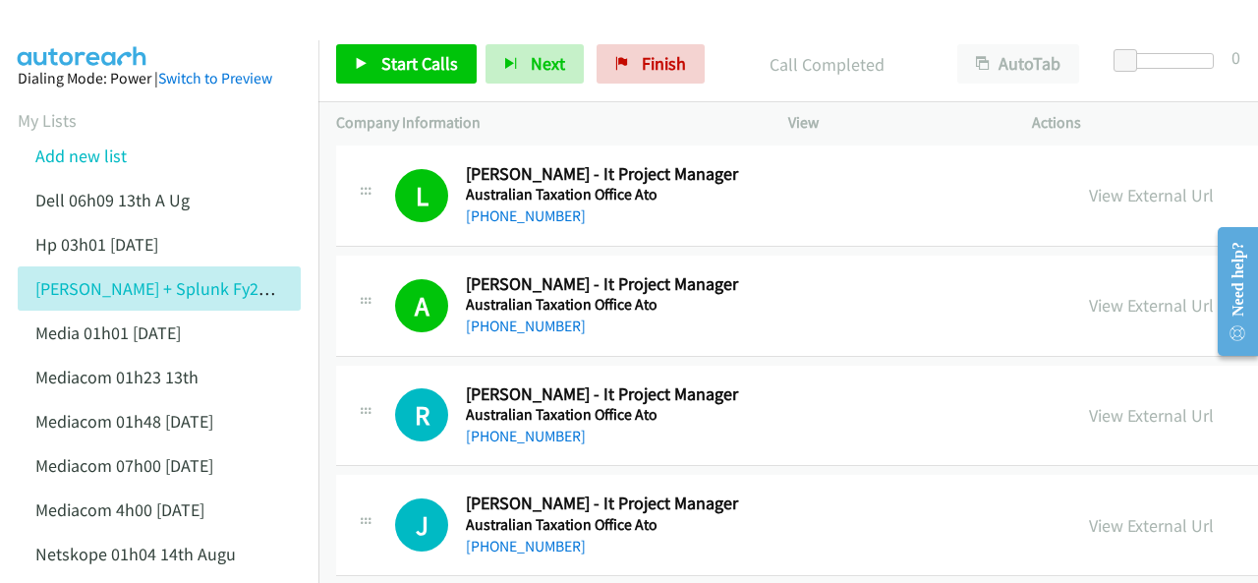
scroll to position [1573, 0]
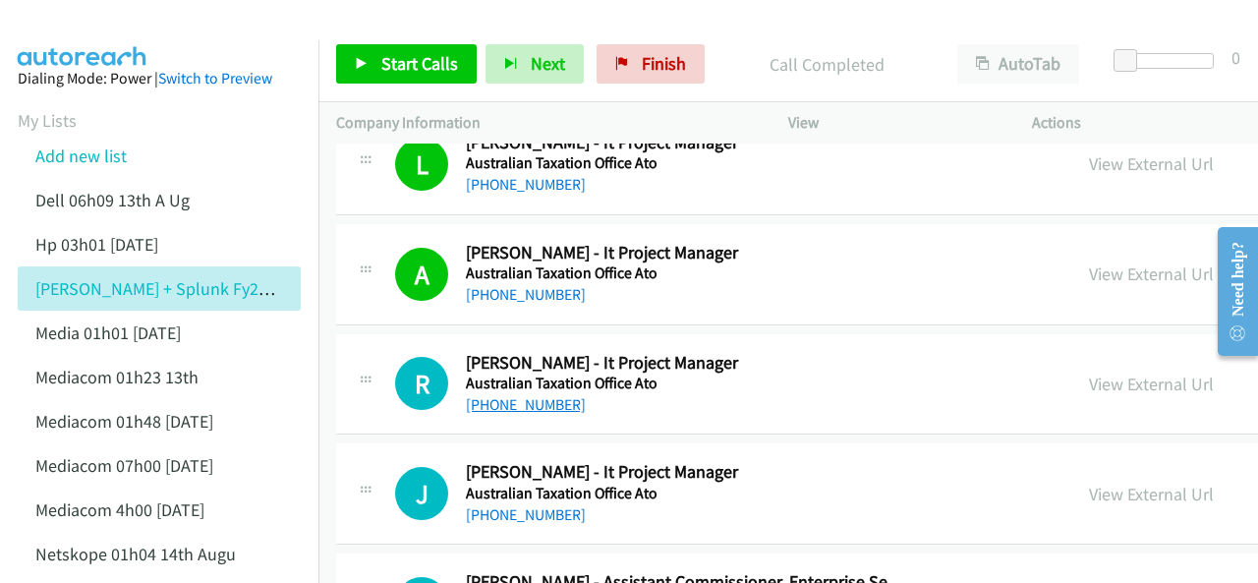
click at [515, 399] on link "+61 429 654 879" at bounding box center [526, 404] width 120 height 19
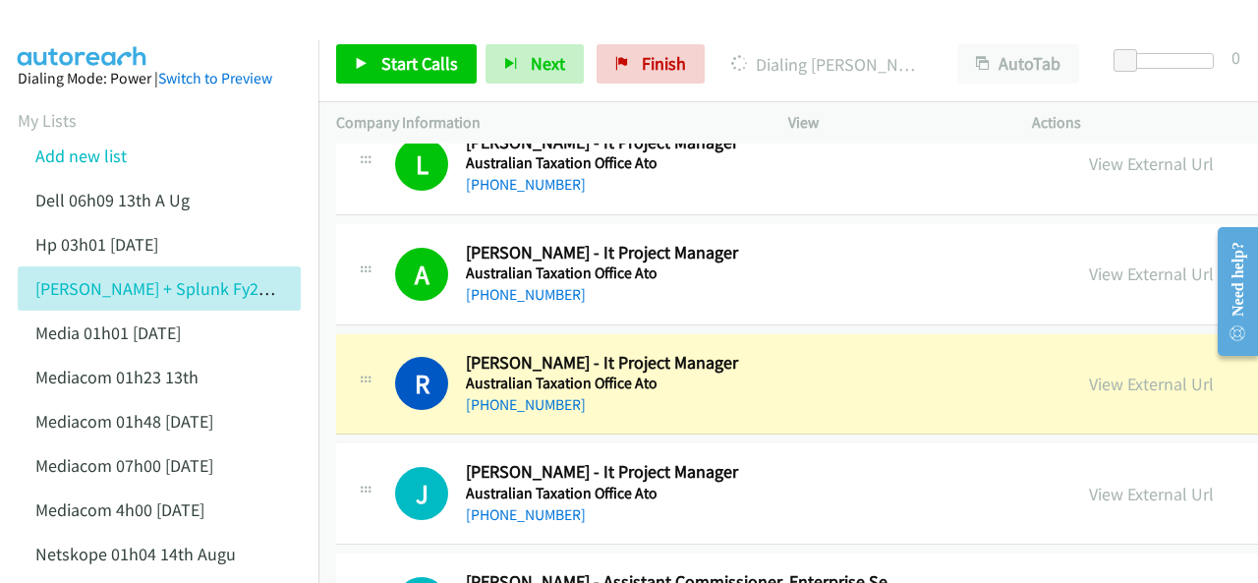
click at [116, 23] on img at bounding box center [82, 34] width 147 height 69
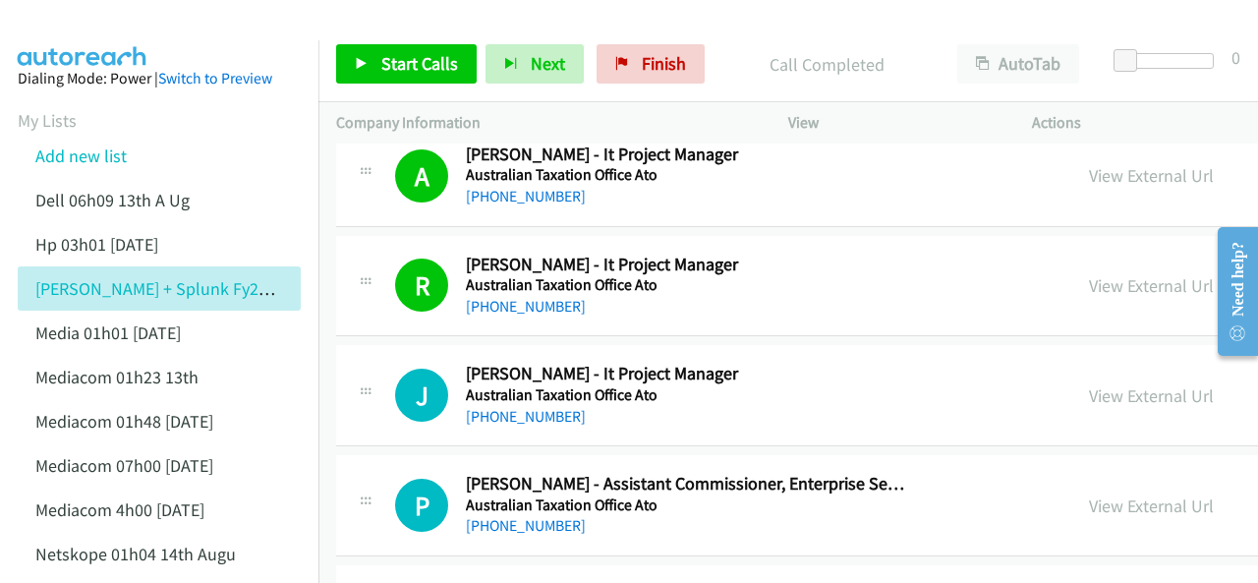
drag, startPoint x: 87, startPoint y: 7, endPoint x: 231, endPoint y: 29, distance: 146.3
click at [205, 26] on div at bounding box center [620, 38] width 1241 height 76
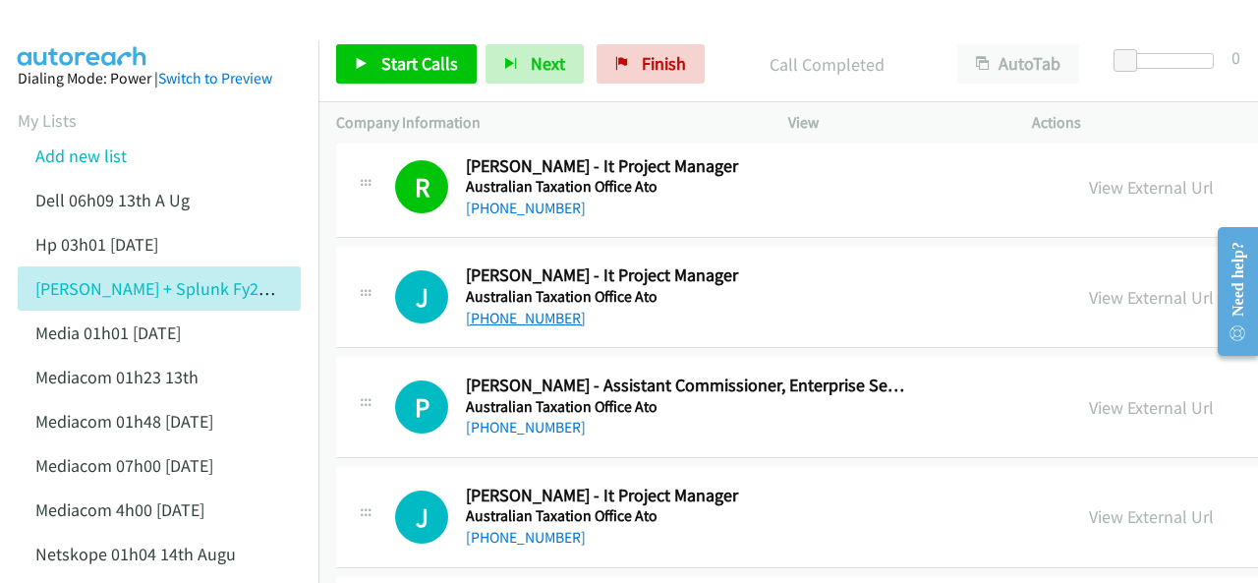
click at [514, 310] on link "+61 488 995 920" at bounding box center [526, 318] width 120 height 19
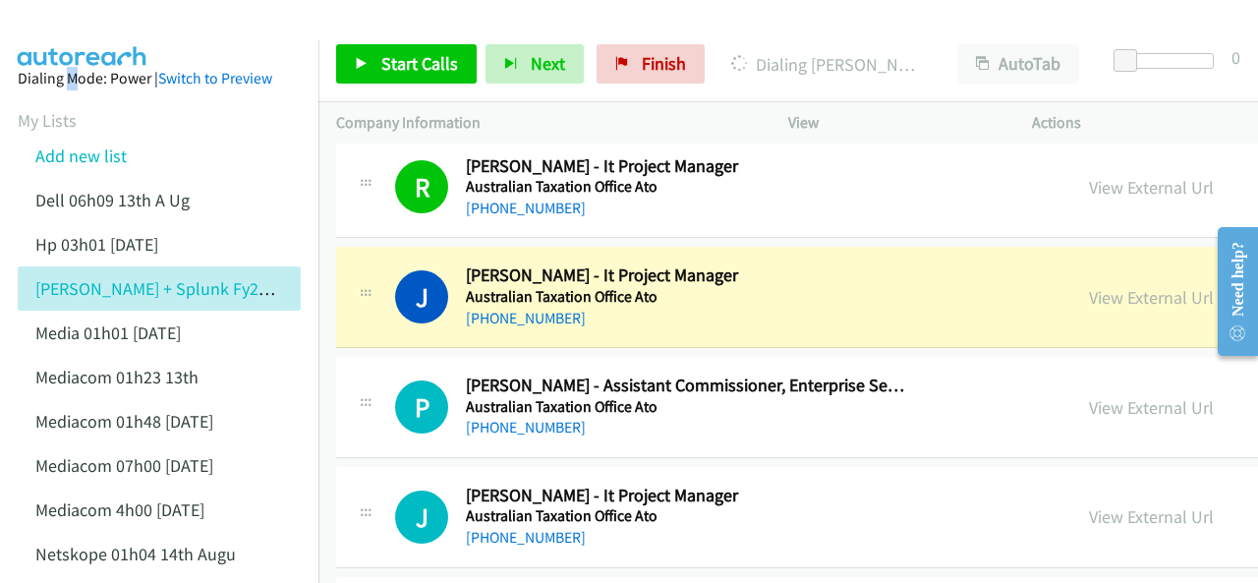
scroll to position [1868, 0]
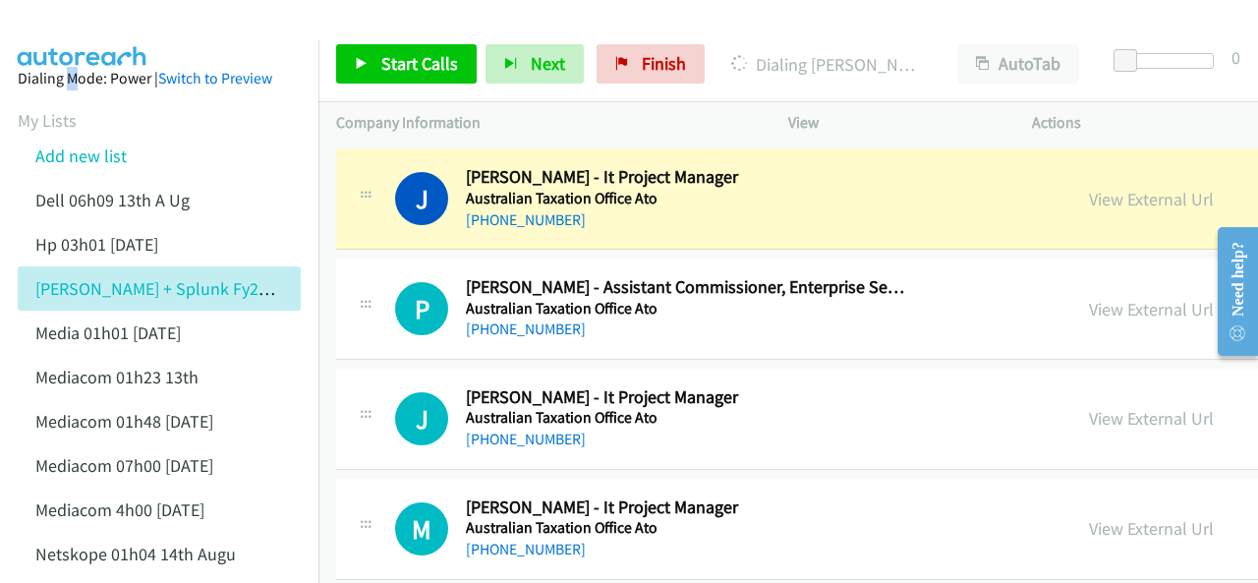
click at [86, 31] on img at bounding box center [82, 34] width 147 height 69
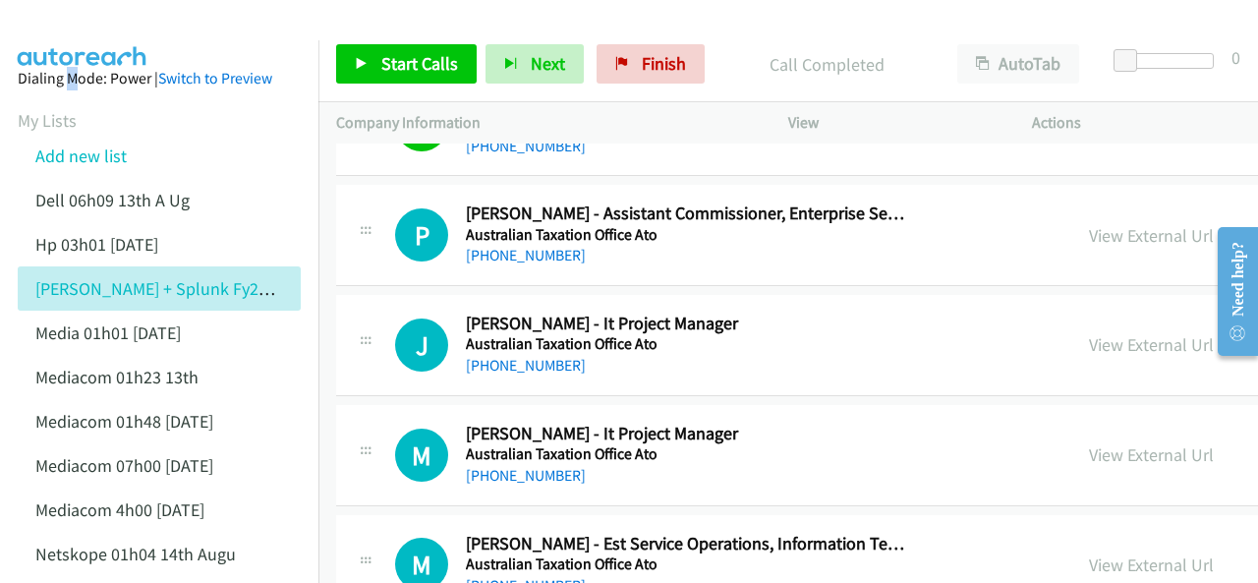
scroll to position [1966, 0]
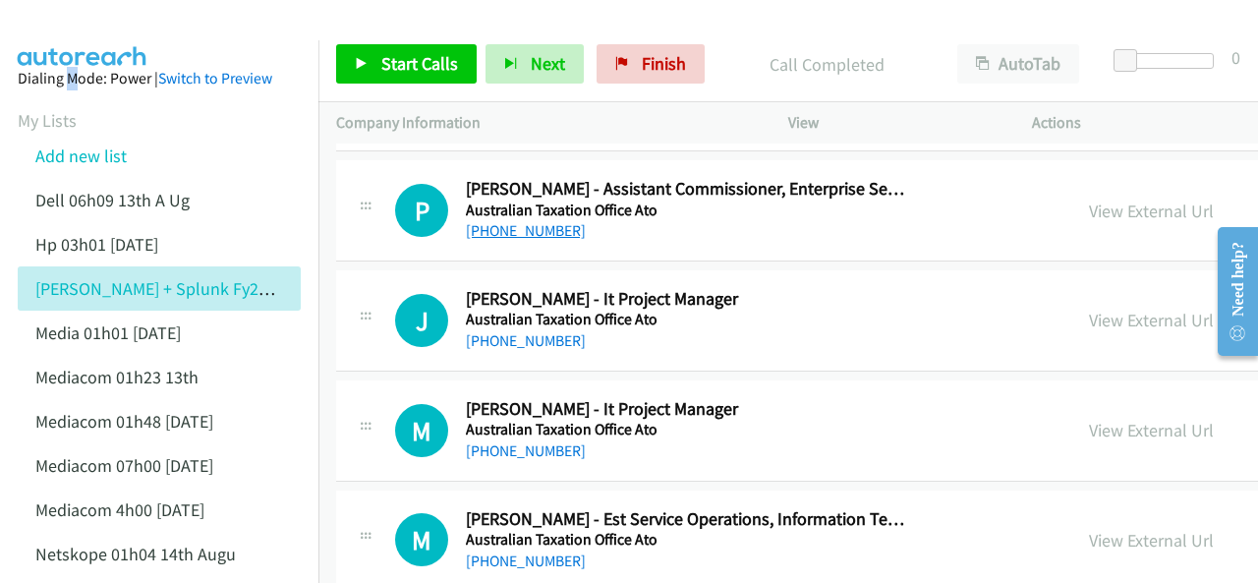
click at [511, 221] on link "+61 3 8632 4101" at bounding box center [526, 230] width 120 height 19
click at [106, 26] on img at bounding box center [82, 34] width 147 height 69
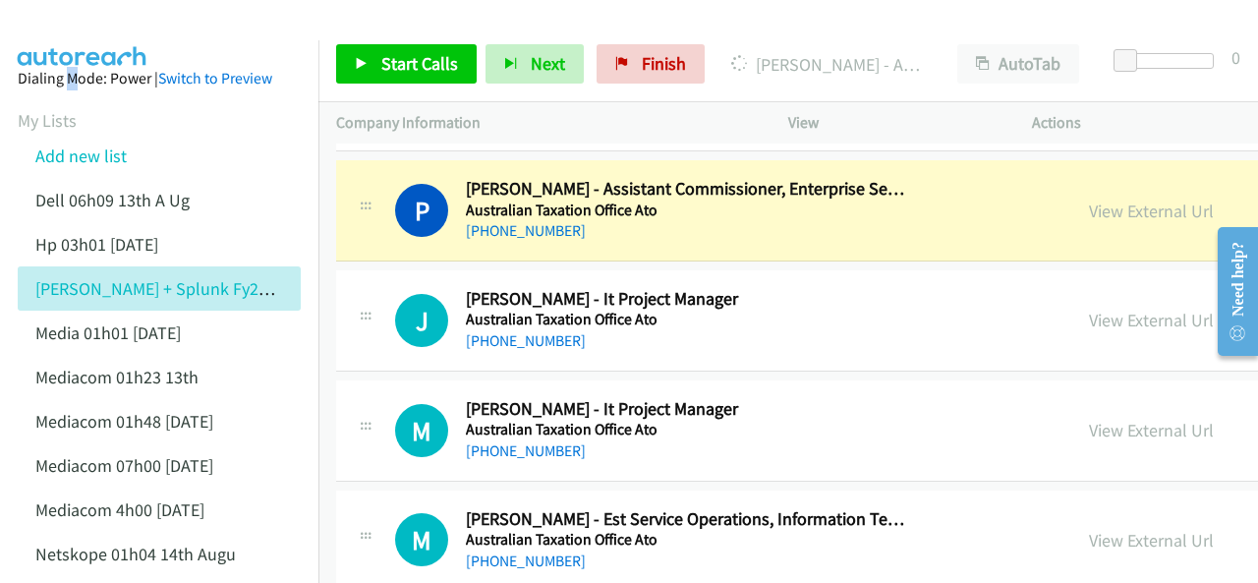
click at [75, 25] on img at bounding box center [82, 34] width 147 height 69
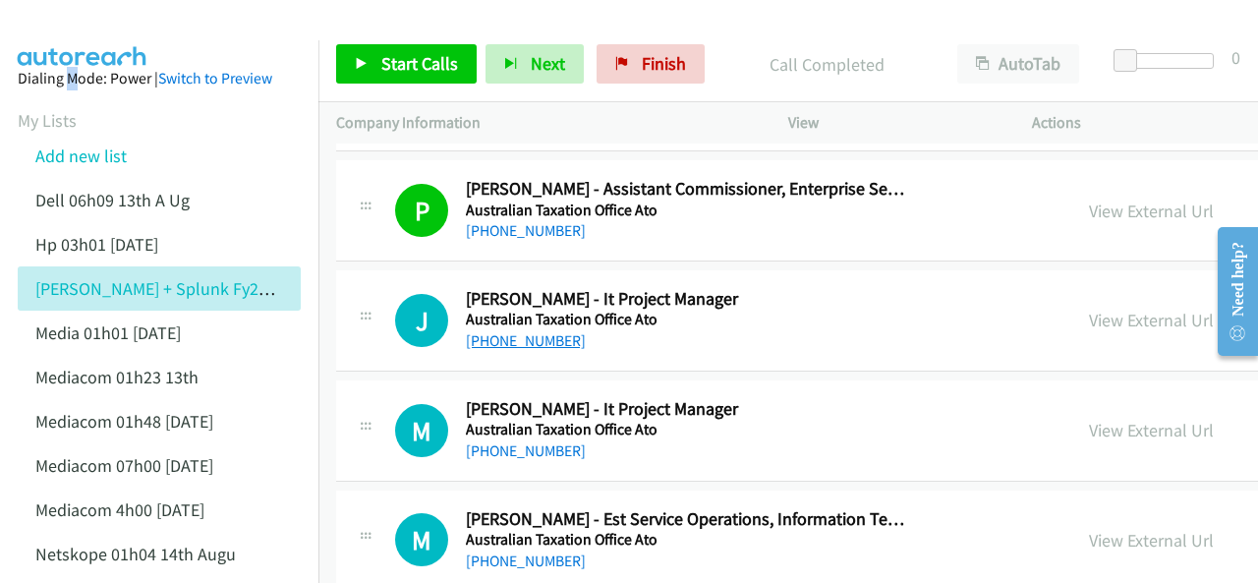
click at [511, 339] on link "+61 2 6216 6017" at bounding box center [526, 340] width 120 height 19
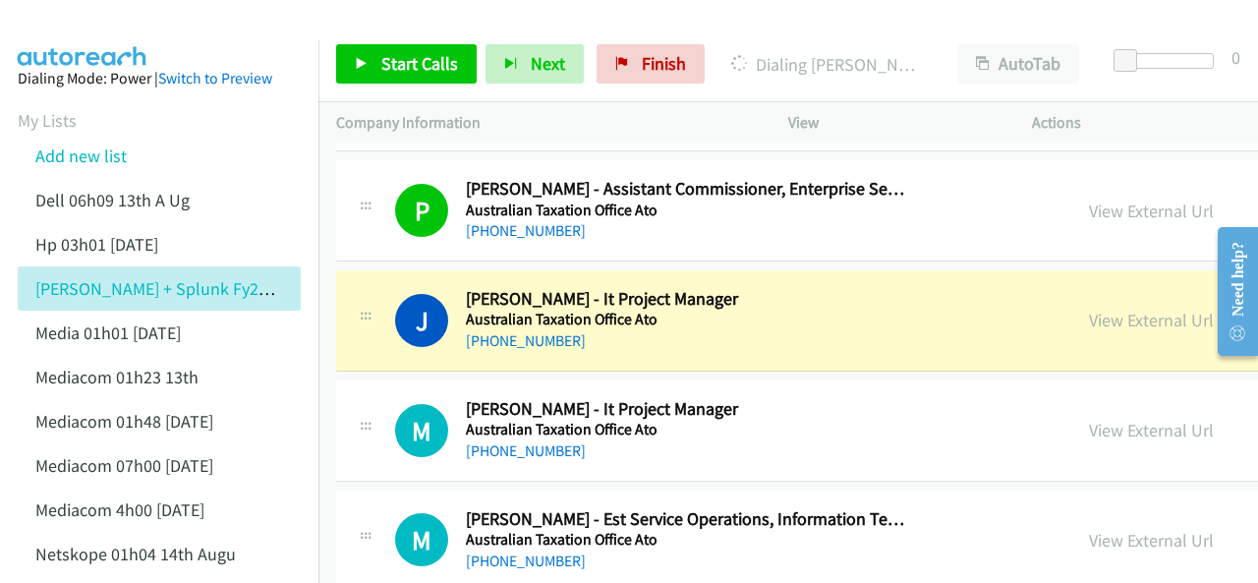
click at [219, 36] on div at bounding box center [620, 38] width 1241 height 76
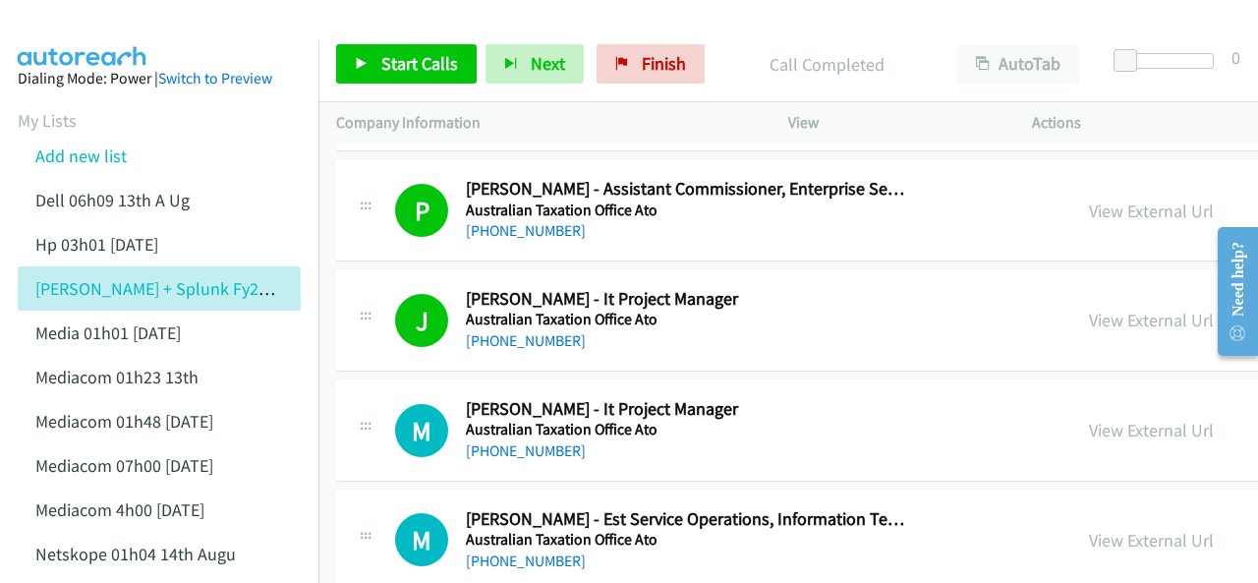
click at [74, 21] on img at bounding box center [82, 34] width 147 height 69
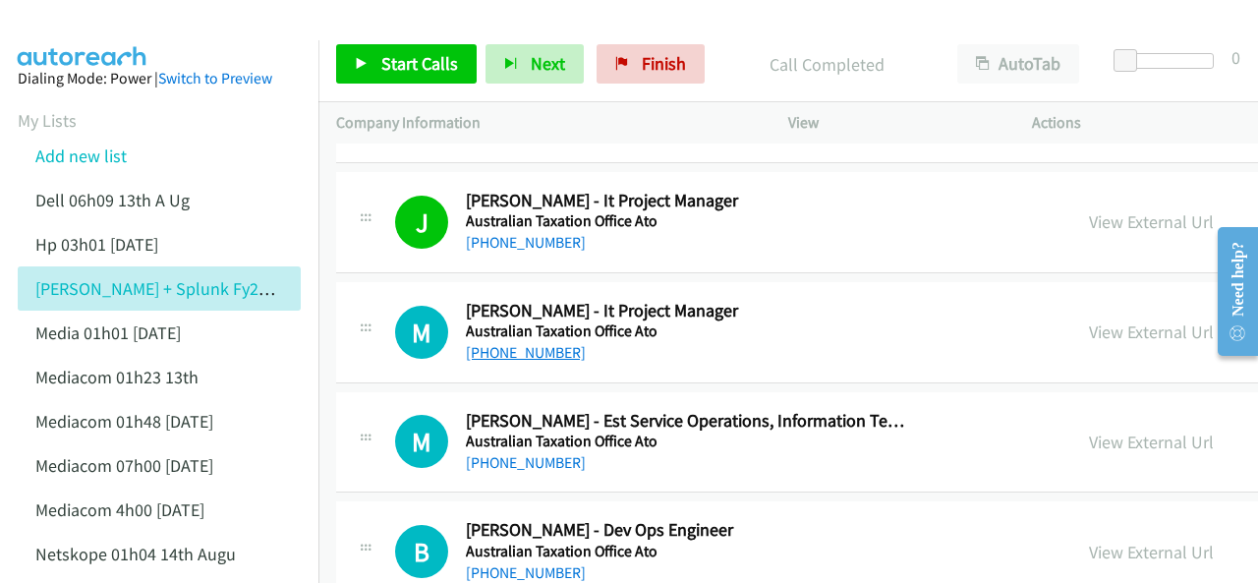
click at [517, 343] on link "+61 2 6254 2113" at bounding box center [526, 352] width 120 height 19
click at [112, 20] on img at bounding box center [82, 34] width 147 height 69
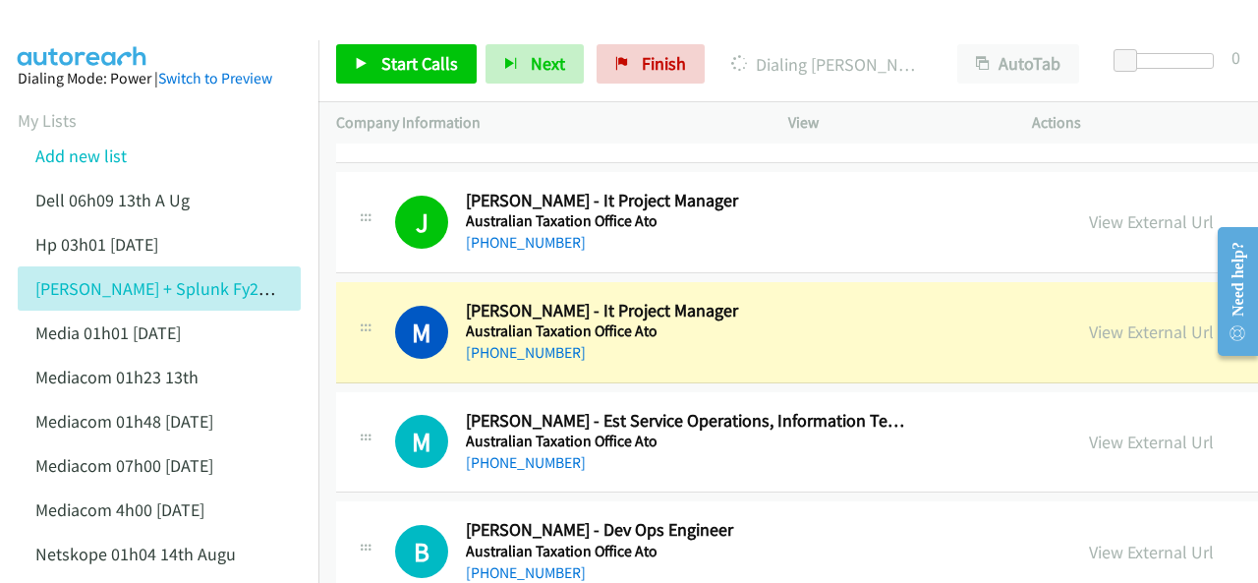
click at [88, 24] on img at bounding box center [82, 34] width 147 height 69
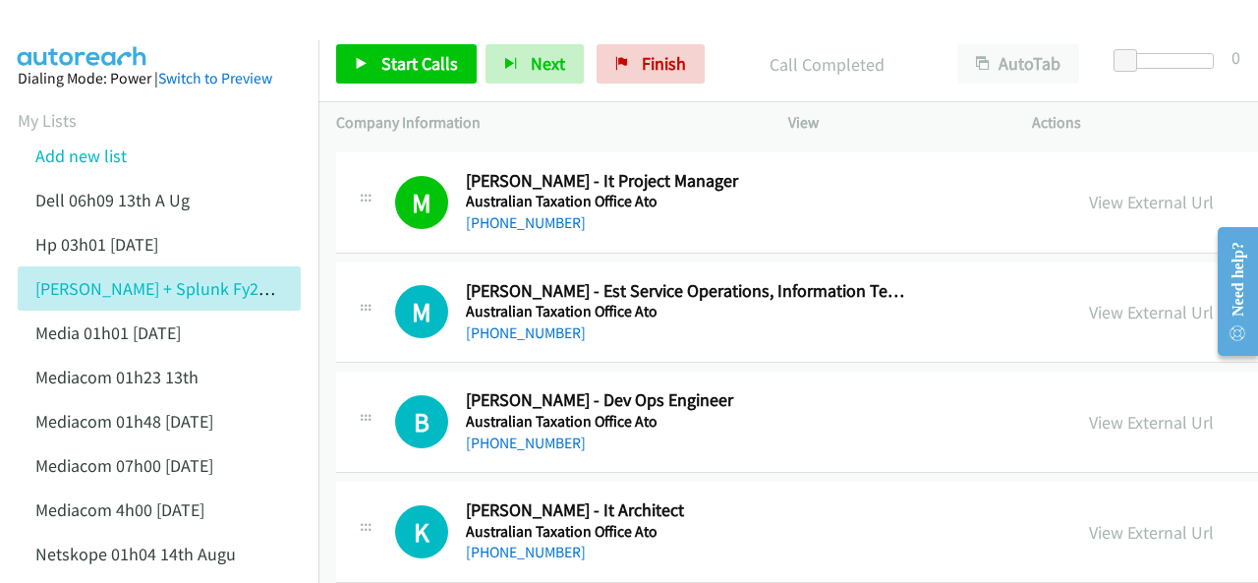
scroll to position [2163, 0]
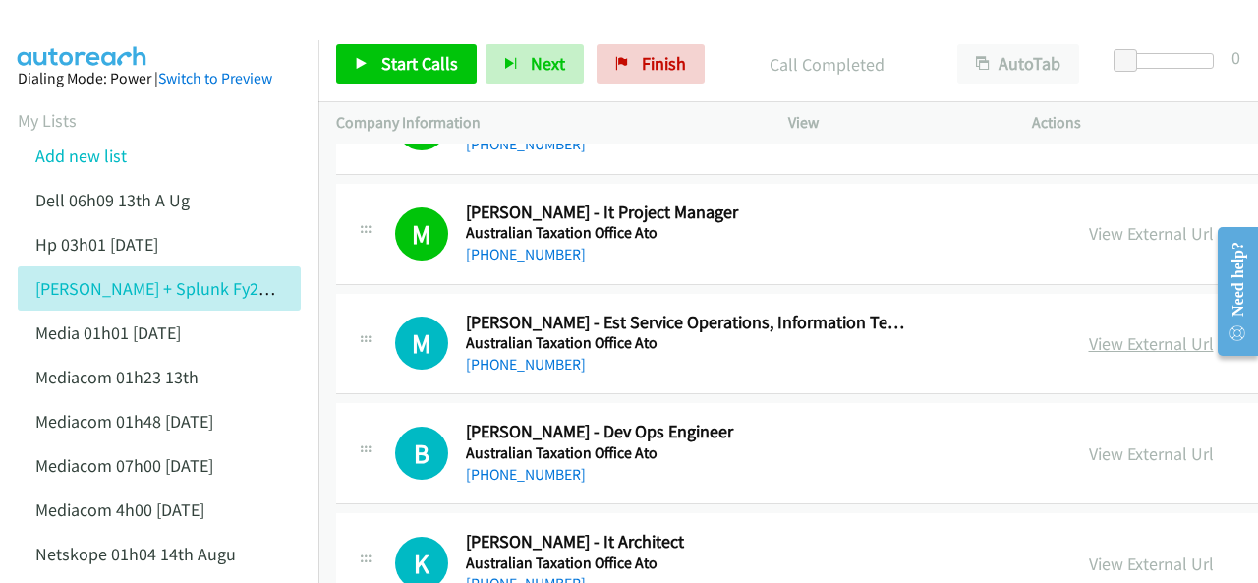
click at [1089, 338] on link "View External Url" at bounding box center [1151, 343] width 125 height 23
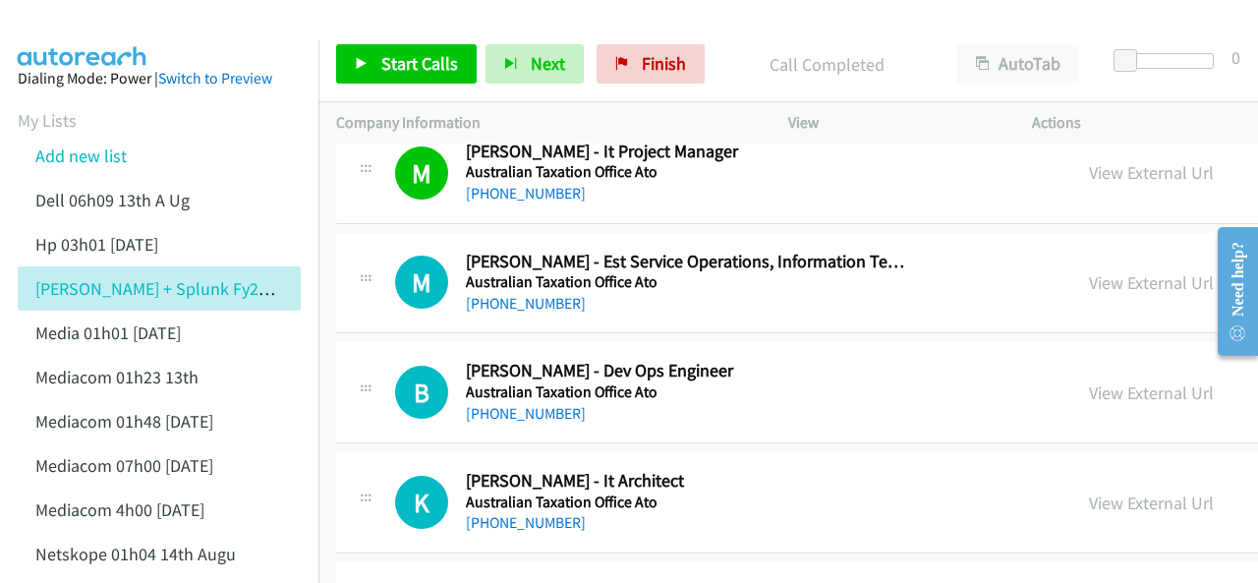
scroll to position [2261, 0]
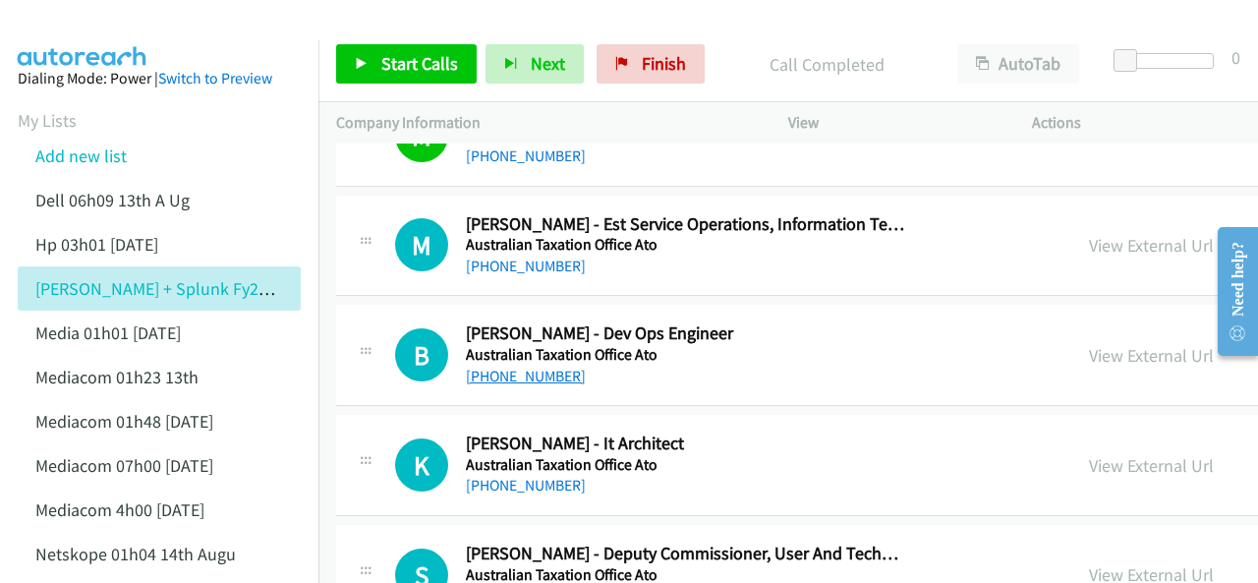
click at [503, 367] on link "+61 413 369 891" at bounding box center [526, 376] width 120 height 19
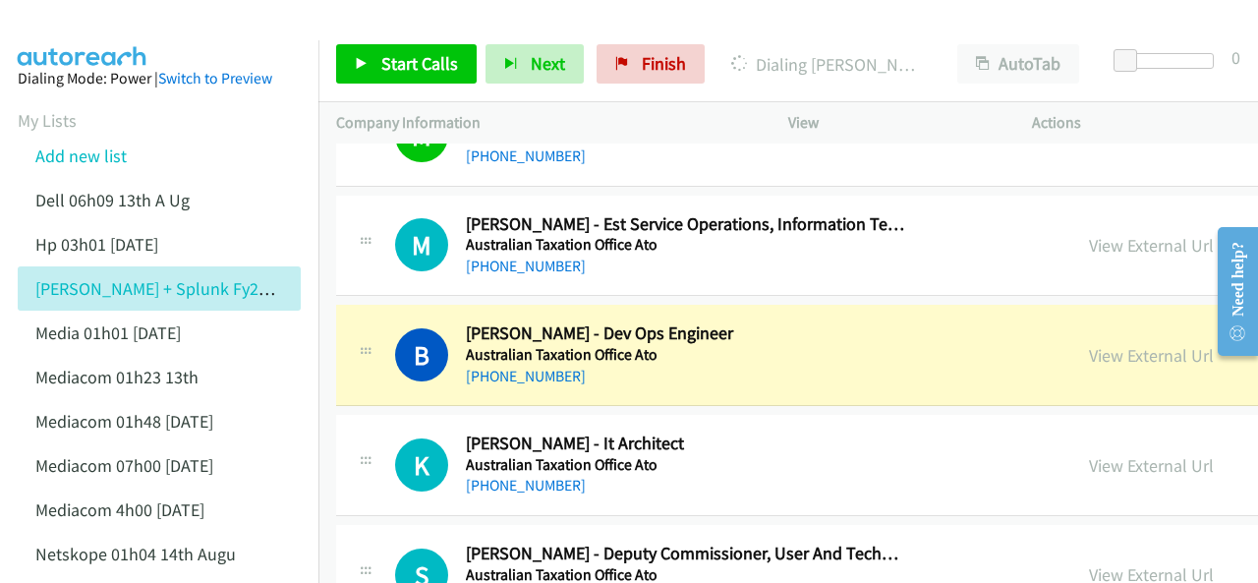
click at [71, 38] on img at bounding box center [82, 34] width 147 height 69
click at [1089, 344] on link "View External Url" at bounding box center [1151, 355] width 125 height 23
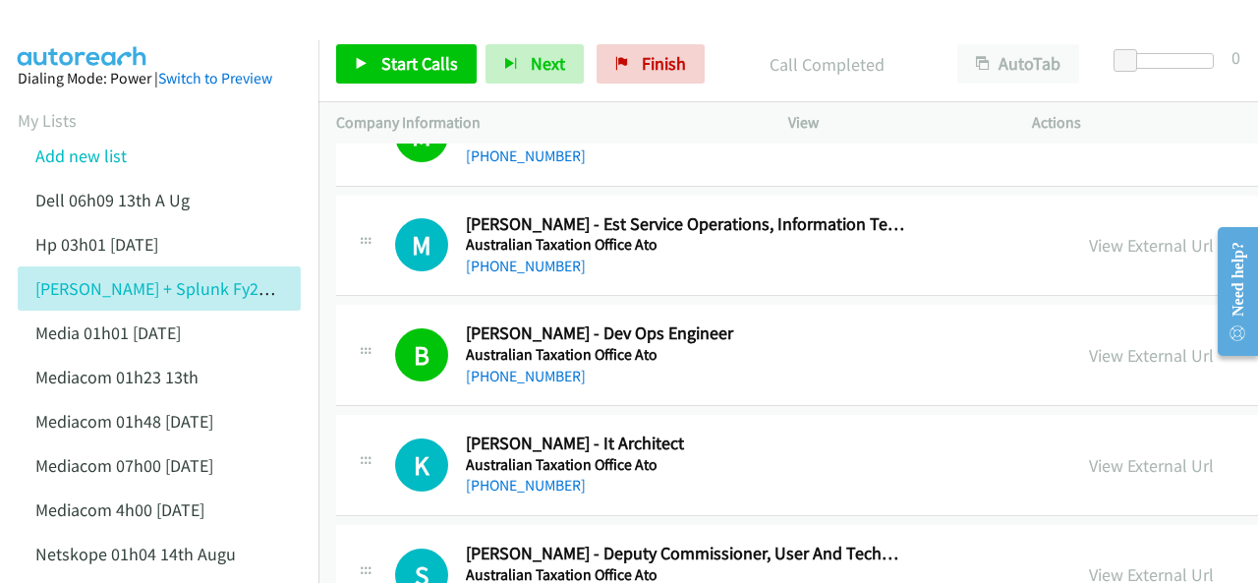
drag, startPoint x: 517, startPoint y: 364, endPoint x: 557, endPoint y: 352, distance: 42.0
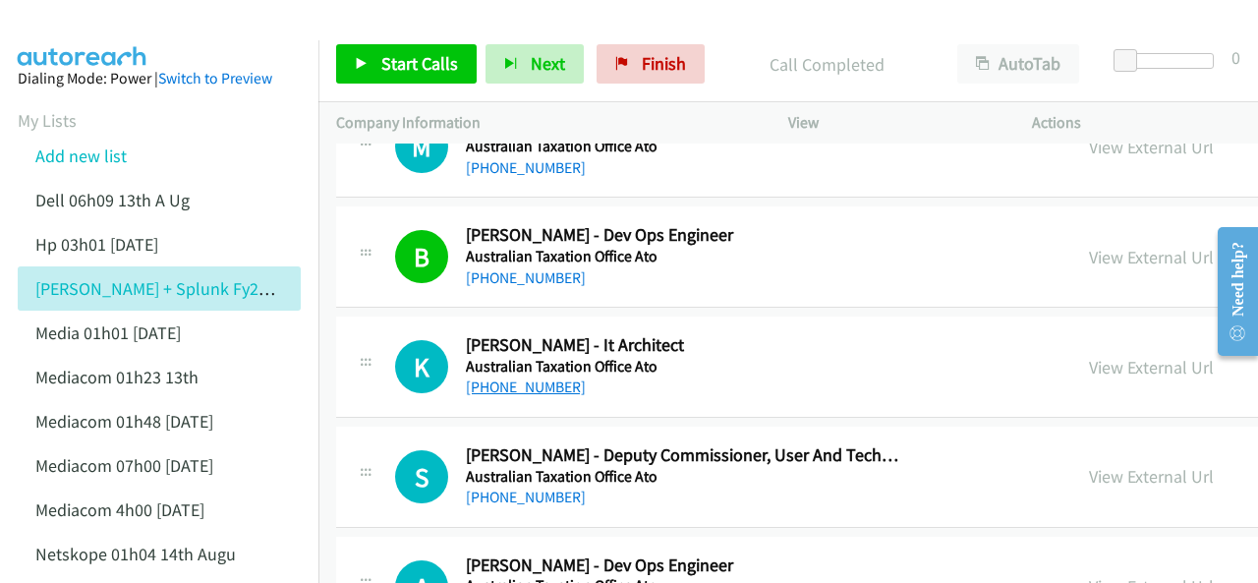
click at [525, 379] on link "+61 2 8823 2193" at bounding box center [526, 387] width 120 height 19
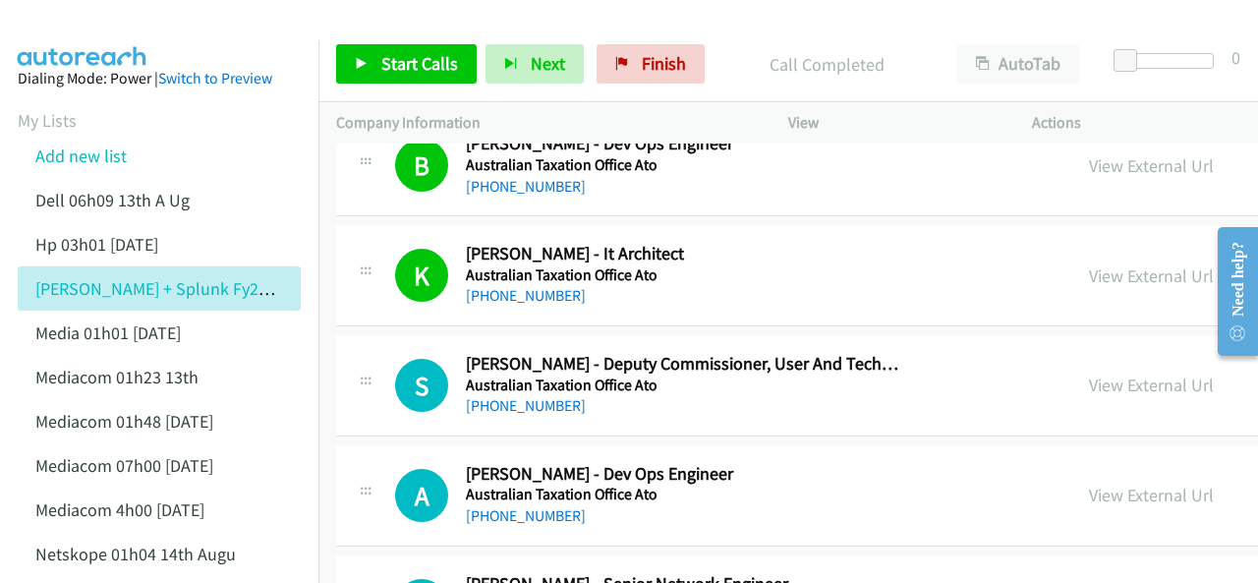
scroll to position [2458, 0]
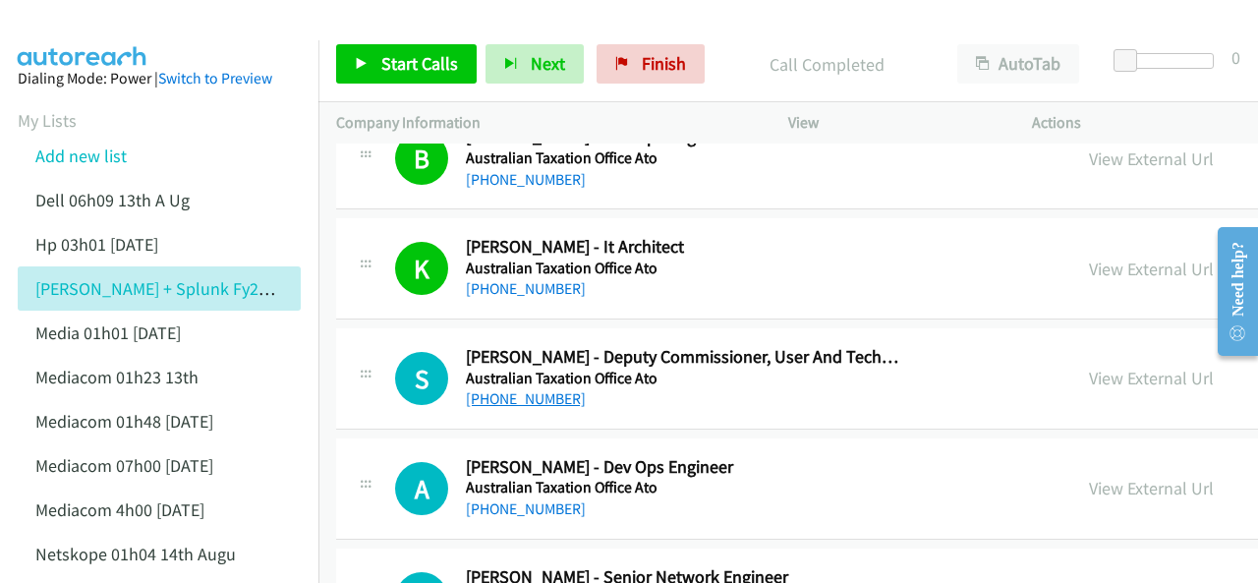
click at [503, 392] on link "+61 418 966 576" at bounding box center [526, 398] width 120 height 19
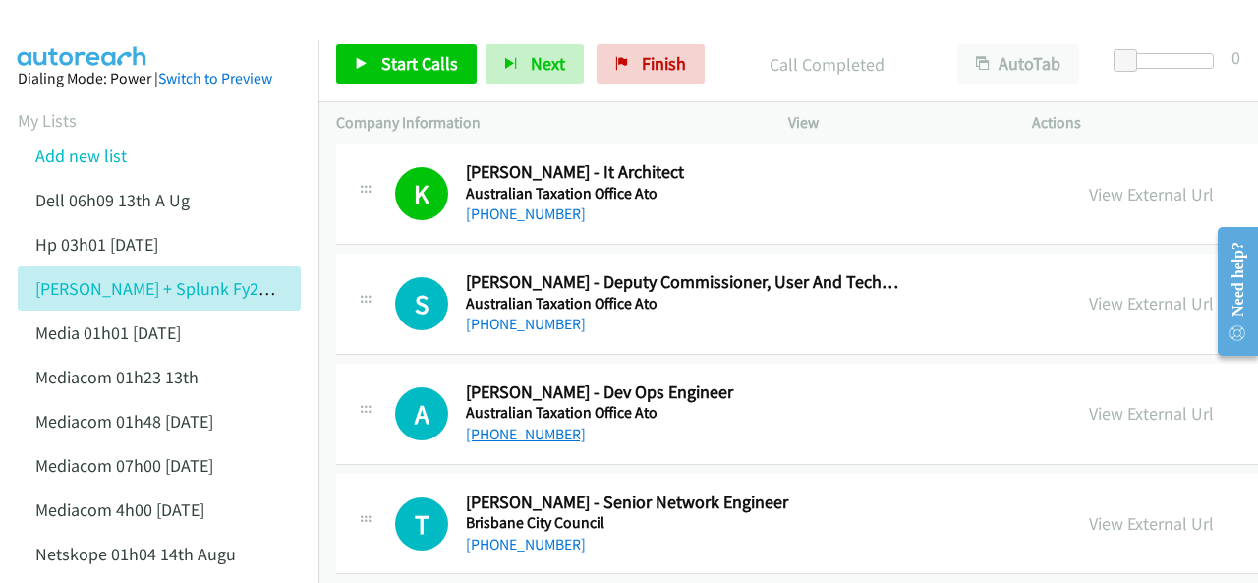
scroll to position [2556, 0]
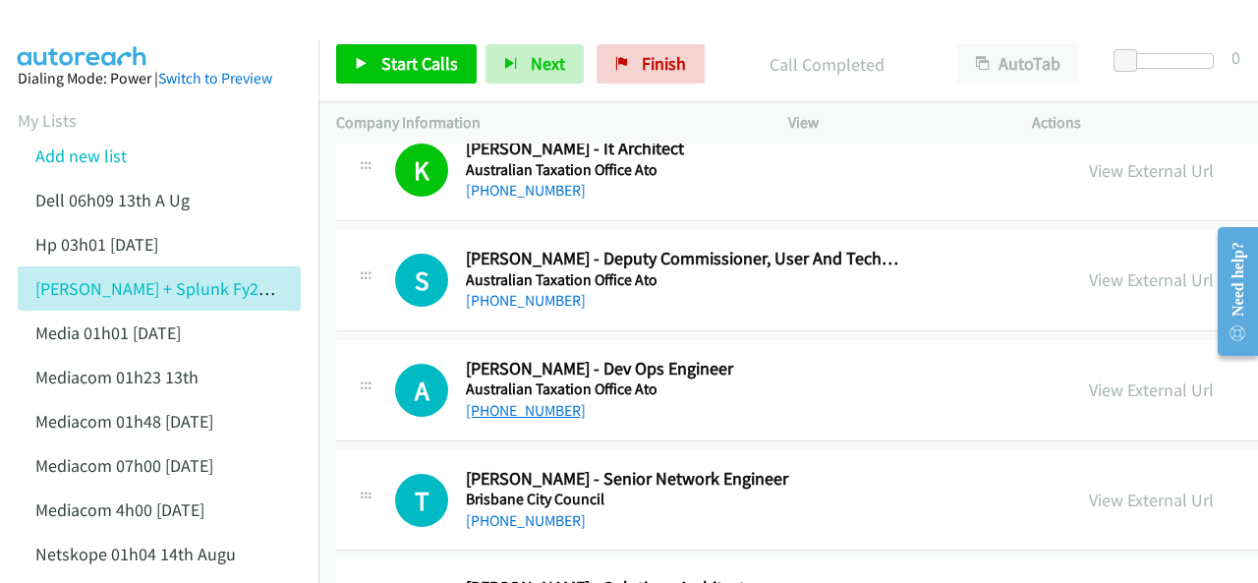
click at [511, 401] on link "+61 450 311 066" at bounding box center [526, 410] width 120 height 19
click at [60, 29] on img at bounding box center [82, 34] width 147 height 69
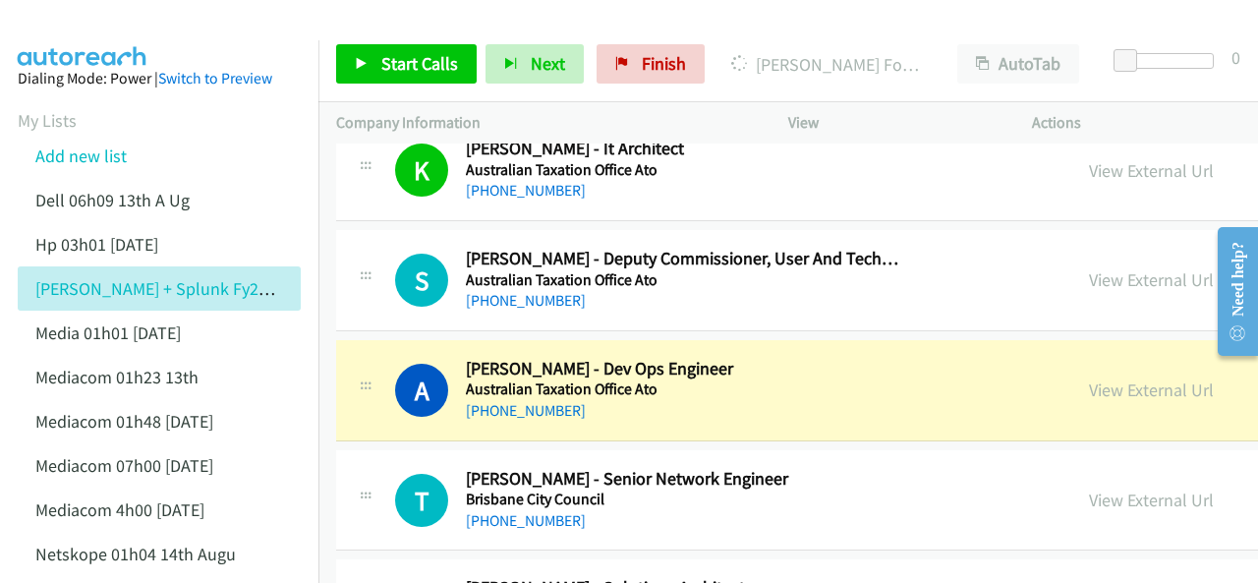
click at [135, 23] on img at bounding box center [82, 34] width 147 height 69
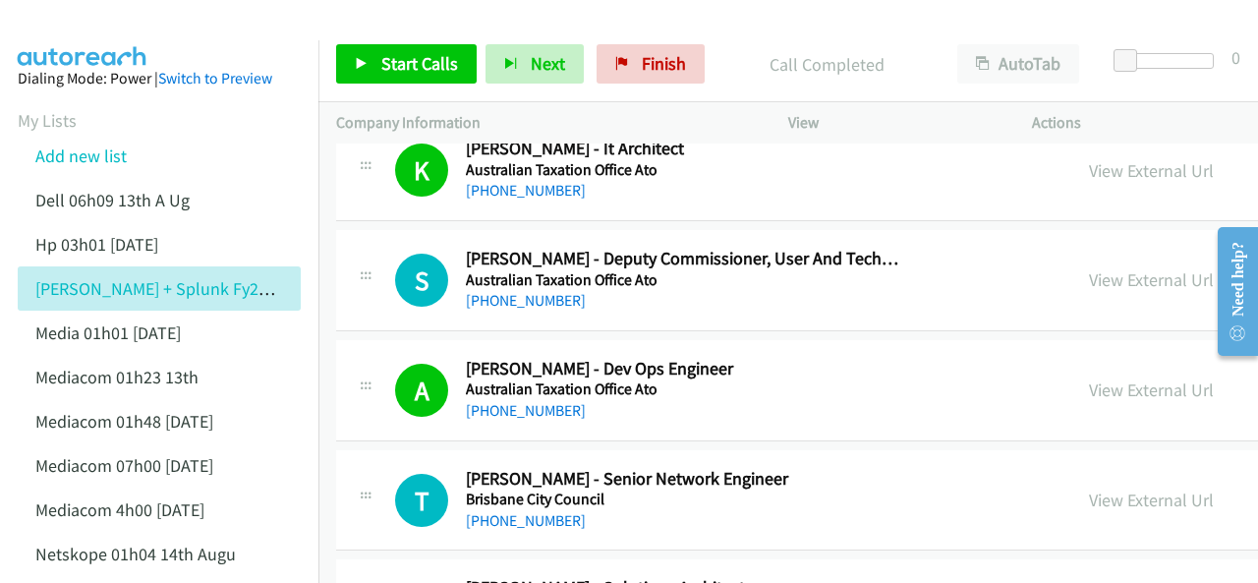
scroll to position [2753, 0]
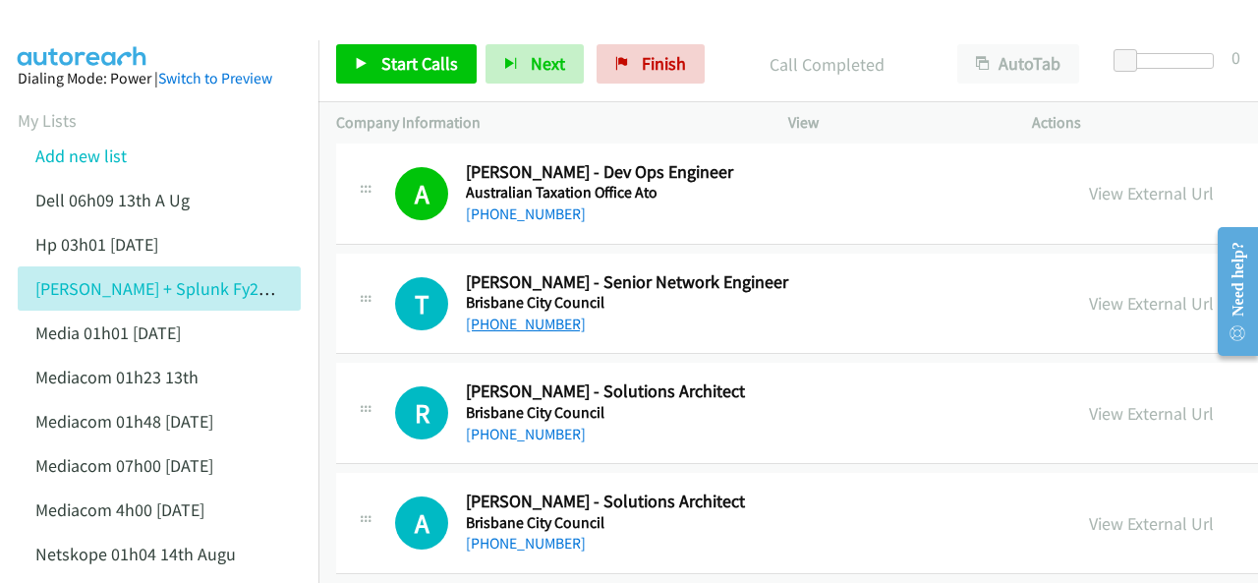
click at [484, 315] on link "+61 7 3178 5853" at bounding box center [526, 324] width 120 height 19
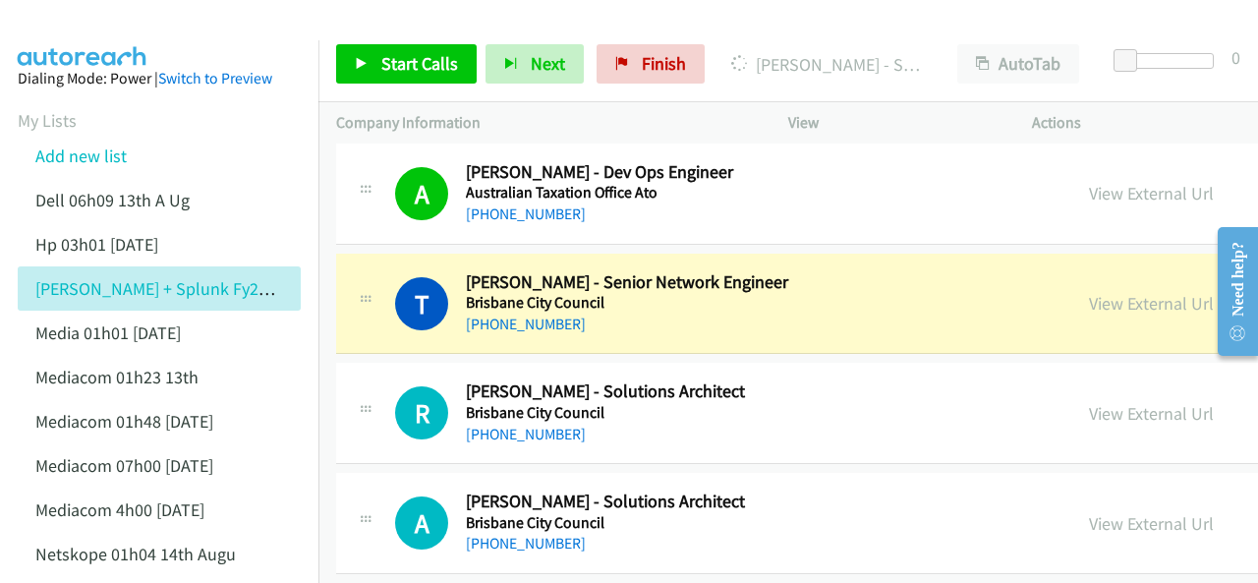
click at [98, 23] on img at bounding box center [82, 34] width 147 height 69
click at [1089, 296] on link "View External Url" at bounding box center [1151, 303] width 125 height 23
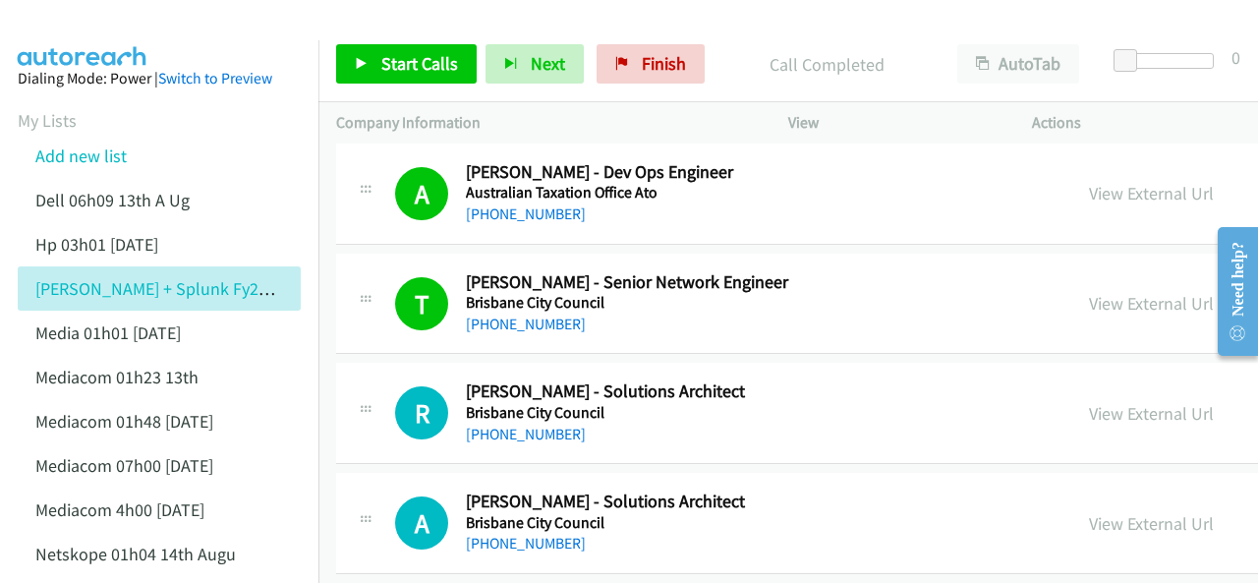
scroll to position [2851, 0]
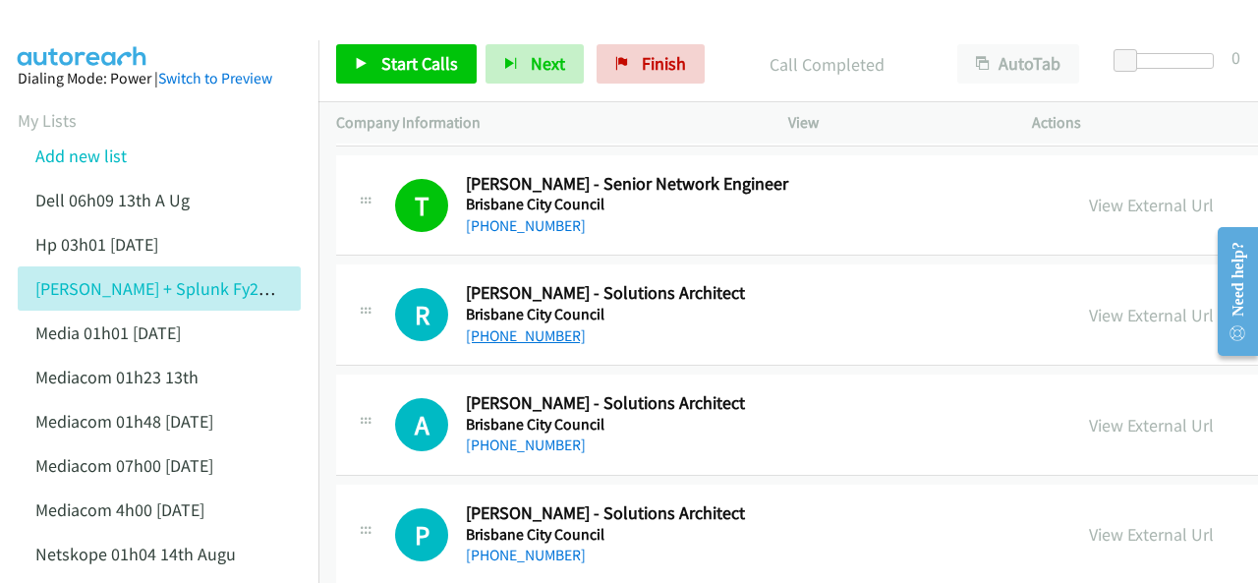
click at [496, 326] on link "+61 7 3403 0097" at bounding box center [526, 335] width 120 height 19
click at [96, 31] on img at bounding box center [82, 34] width 147 height 69
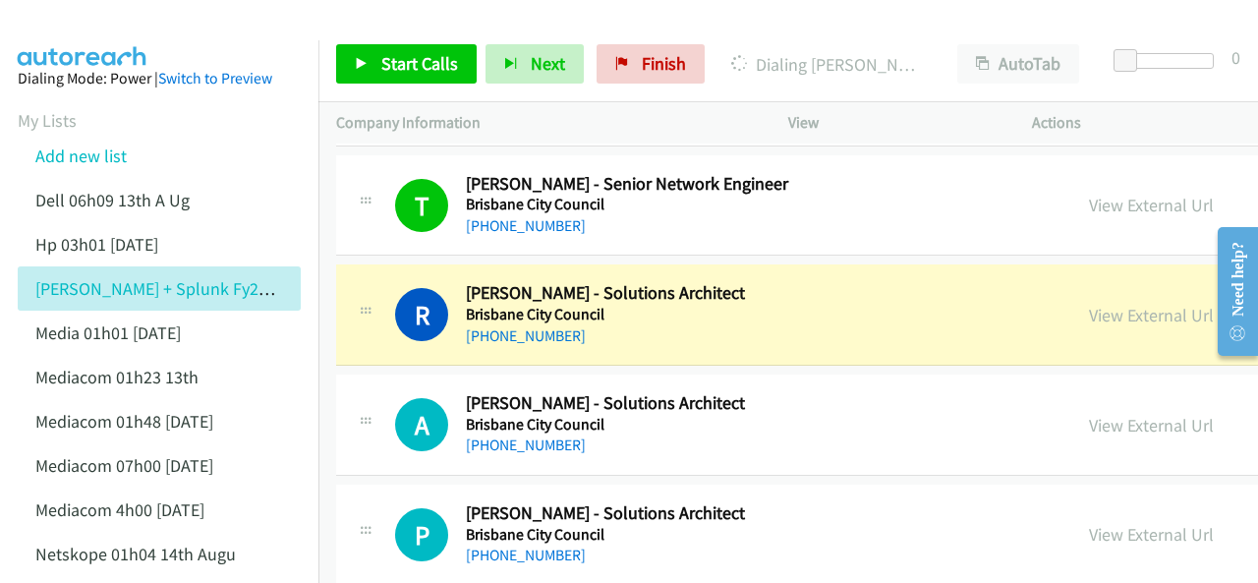
click at [53, 29] on img at bounding box center [82, 34] width 147 height 69
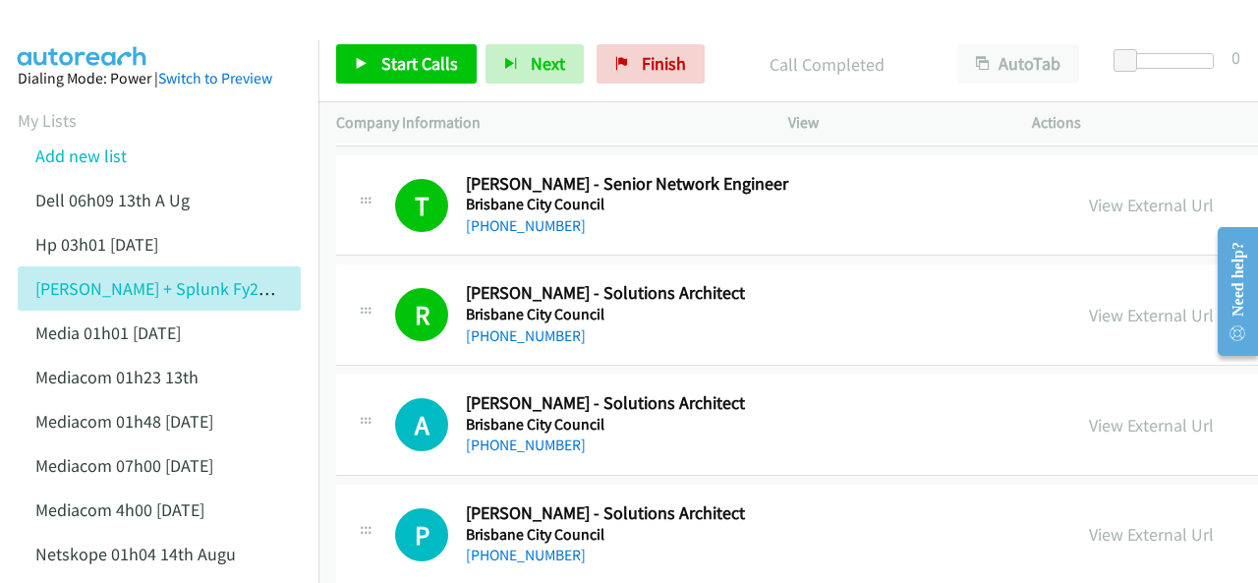
scroll to position [2949, 0]
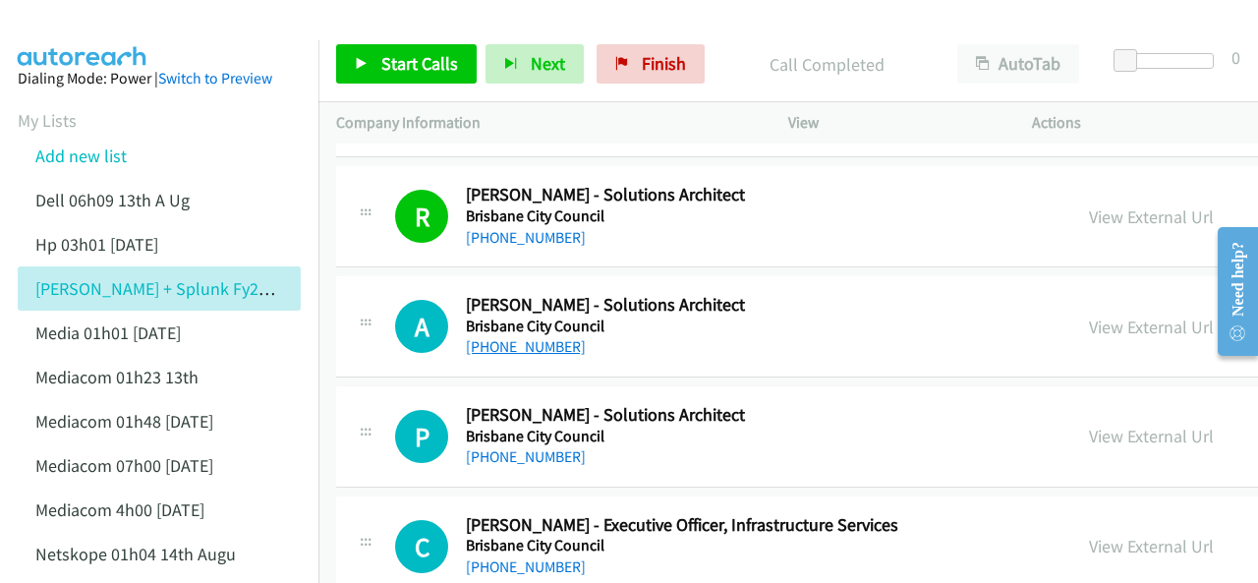
click at [509, 337] on link "+61 413 916 826" at bounding box center [526, 346] width 120 height 19
click at [92, 38] on img at bounding box center [82, 34] width 147 height 69
click at [96, 29] on img at bounding box center [82, 34] width 147 height 69
click at [507, 451] on link "+61 414 890 435" at bounding box center [526, 456] width 120 height 19
click at [87, 26] on img at bounding box center [82, 34] width 147 height 69
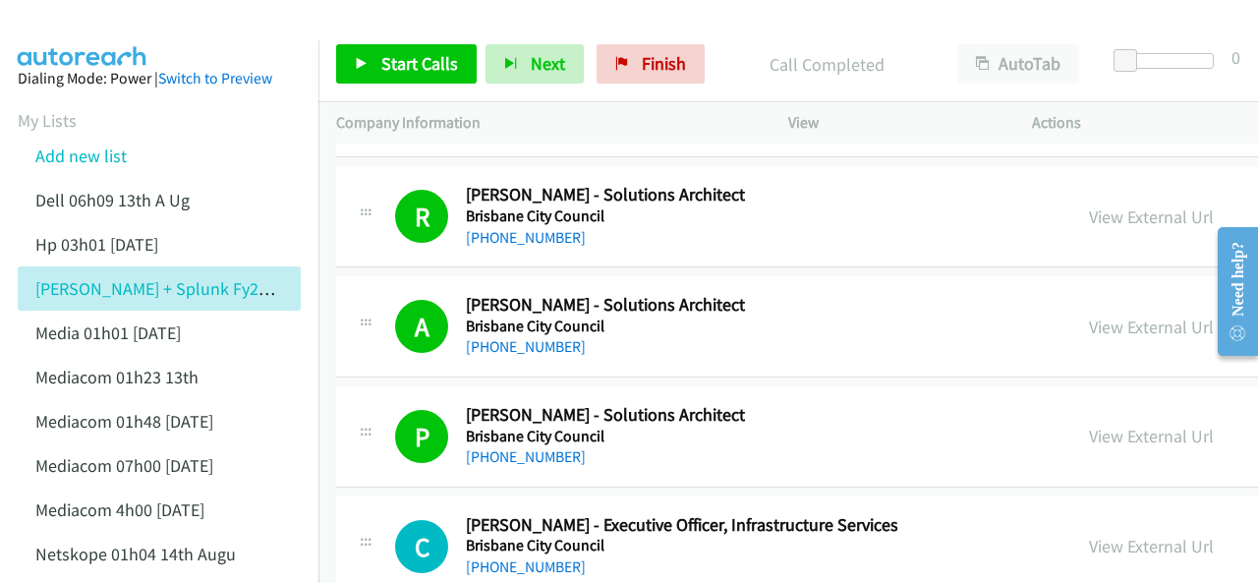
click at [101, 34] on img at bounding box center [82, 34] width 147 height 69
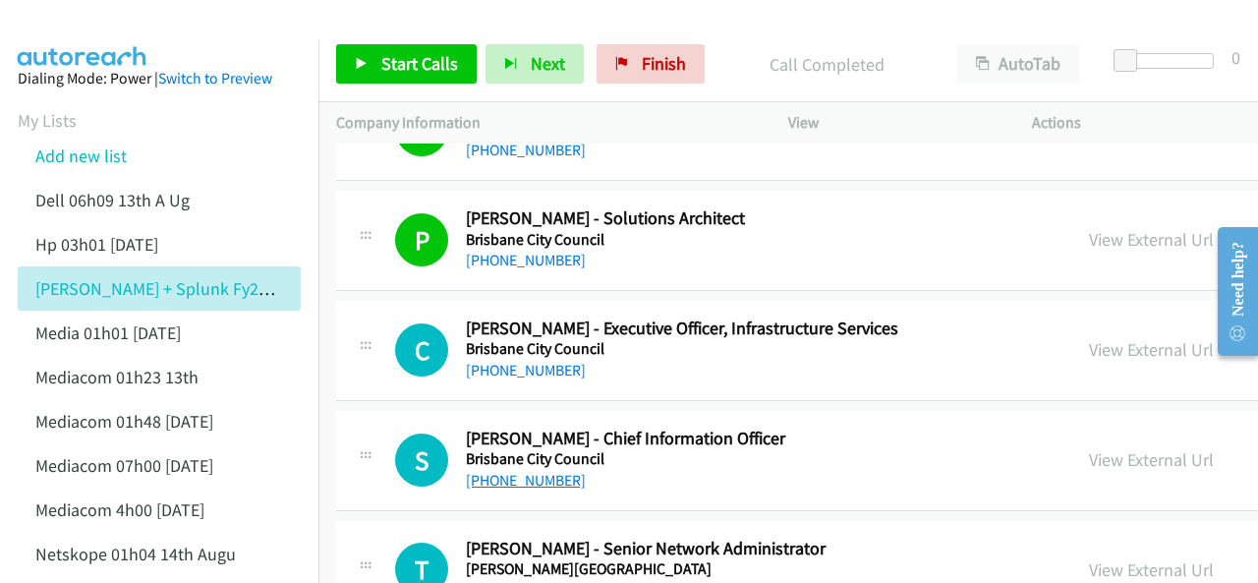
click at [509, 473] on link "+61 419 114 667" at bounding box center [526, 480] width 120 height 19
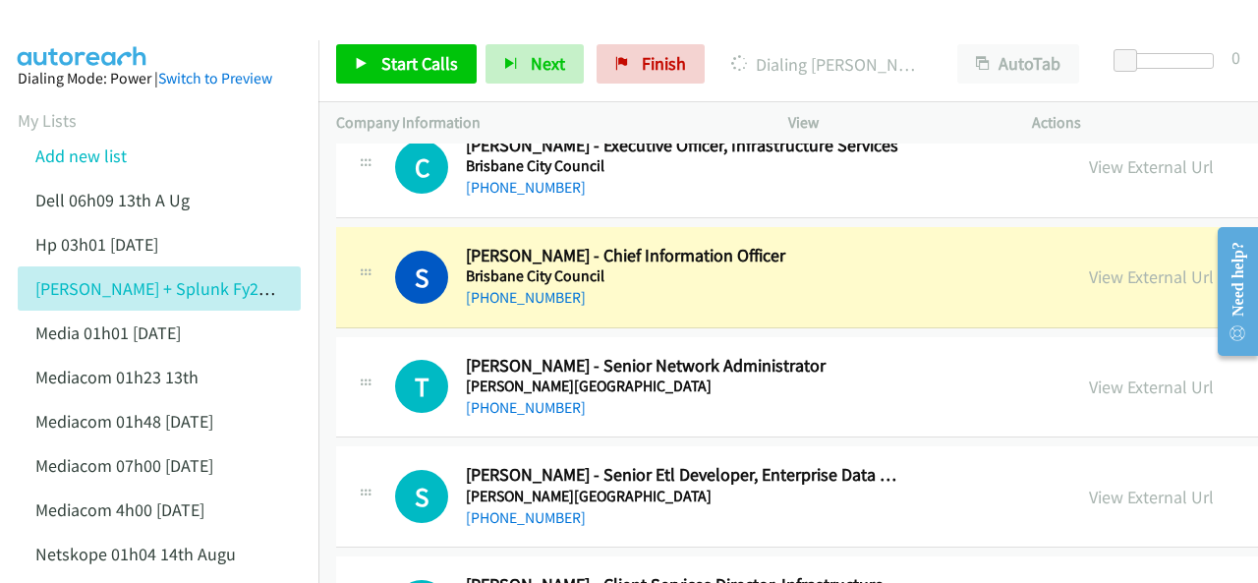
scroll to position [3343, 0]
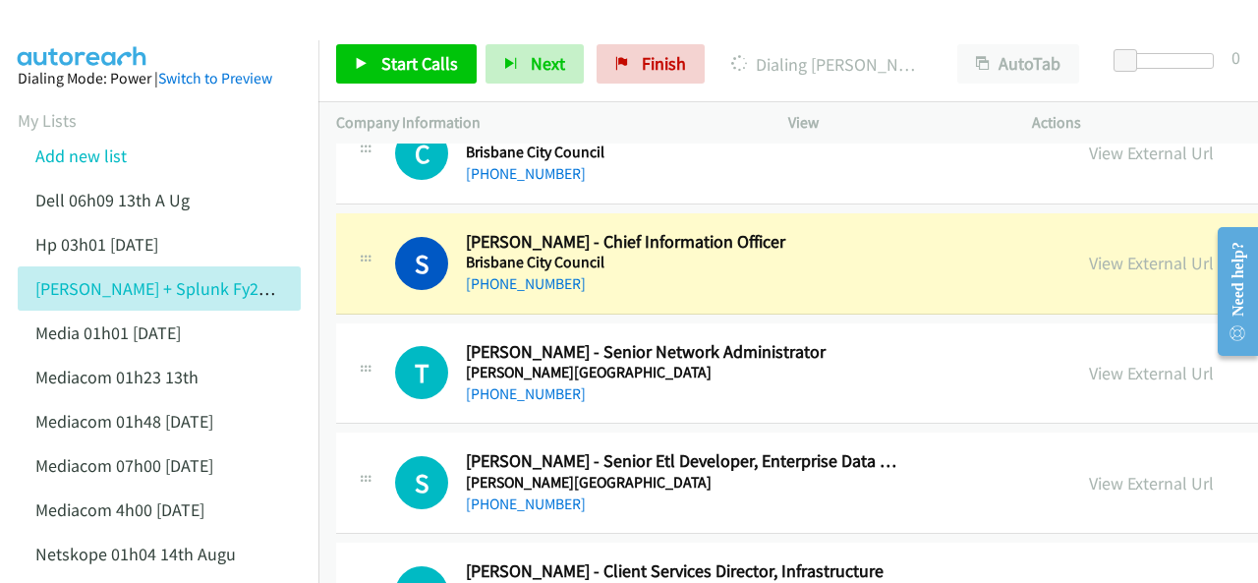
click at [42, 34] on img at bounding box center [82, 34] width 147 height 69
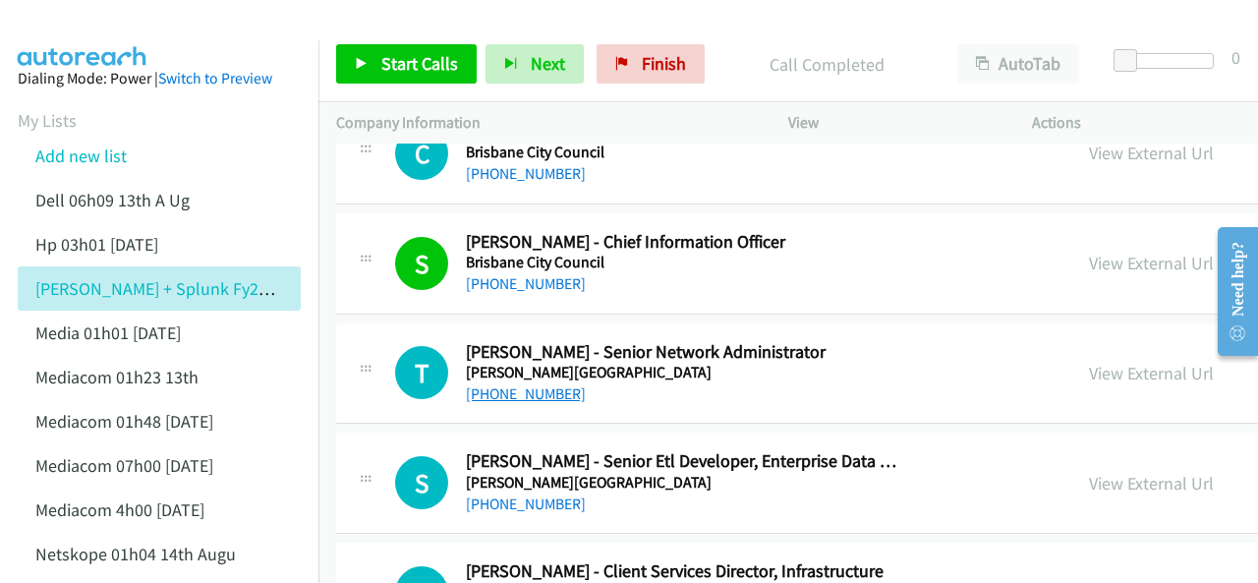
click at [518, 384] on link "+61 2 6933 2000" at bounding box center [526, 393] width 120 height 19
click at [92, 19] on img at bounding box center [82, 34] width 147 height 69
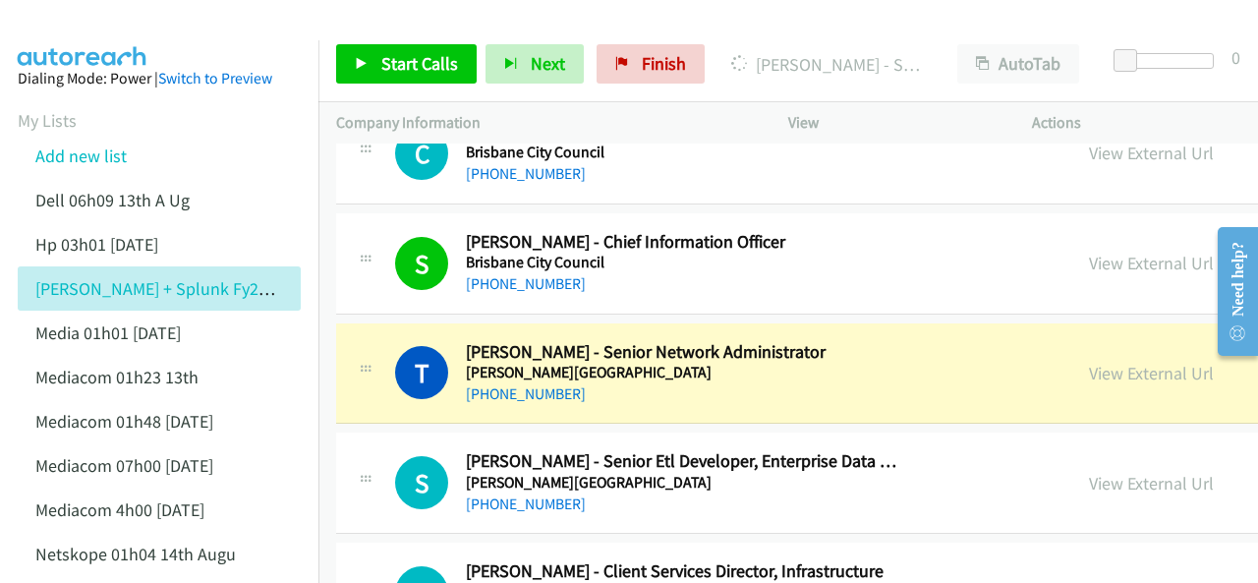
click at [80, 29] on img at bounding box center [82, 34] width 147 height 69
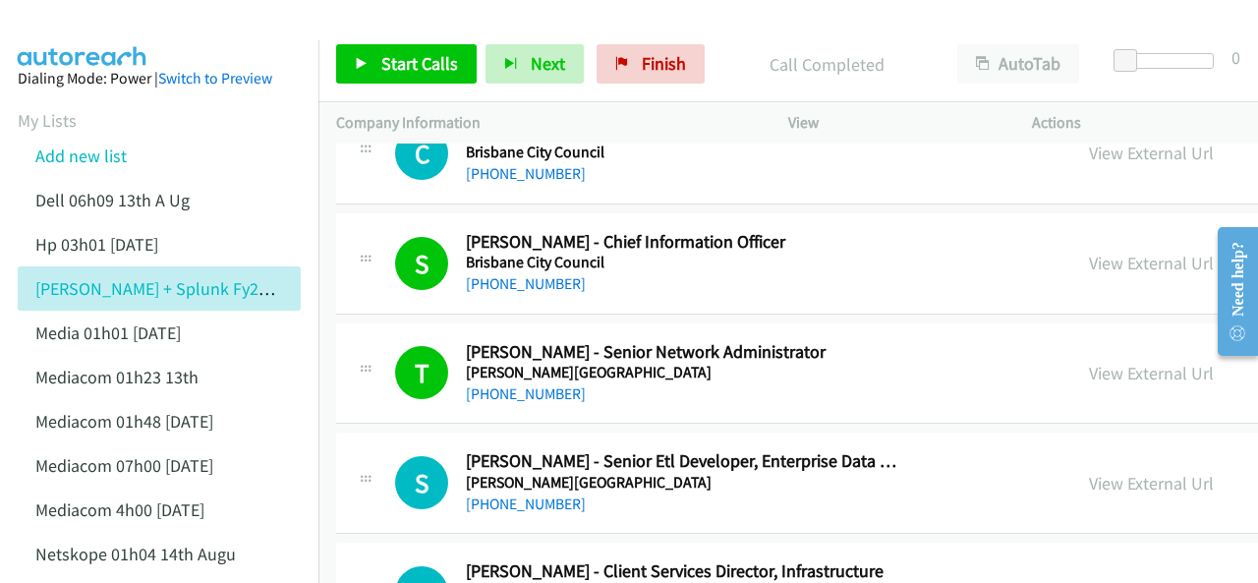
scroll to position [3441, 0]
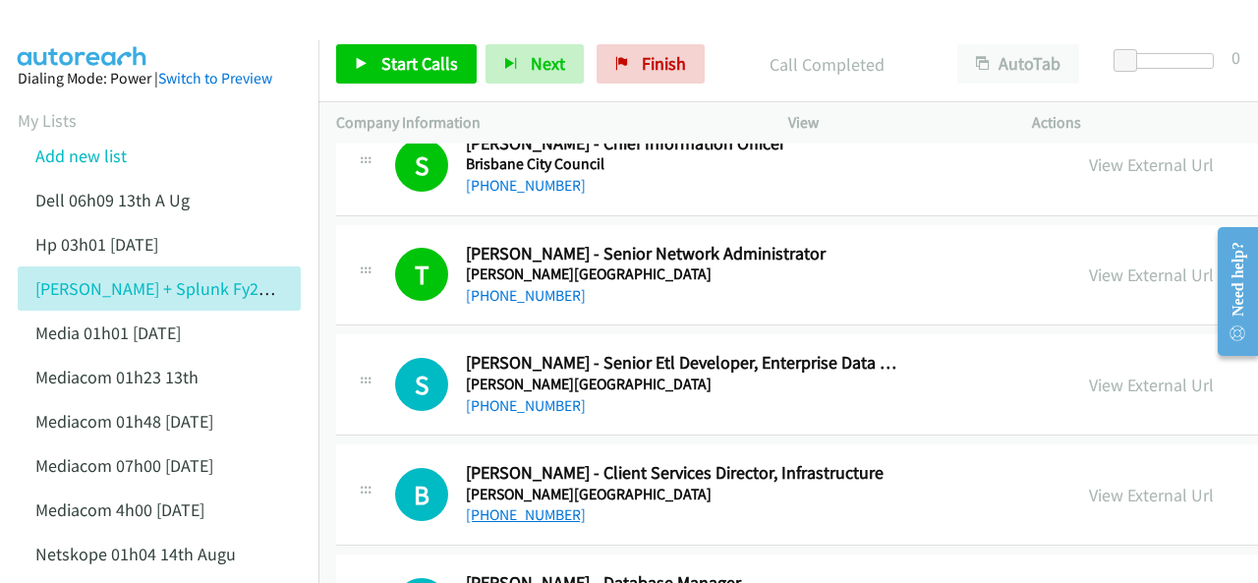
click at [518, 505] on link "+61 409 326 529" at bounding box center [526, 514] width 120 height 19
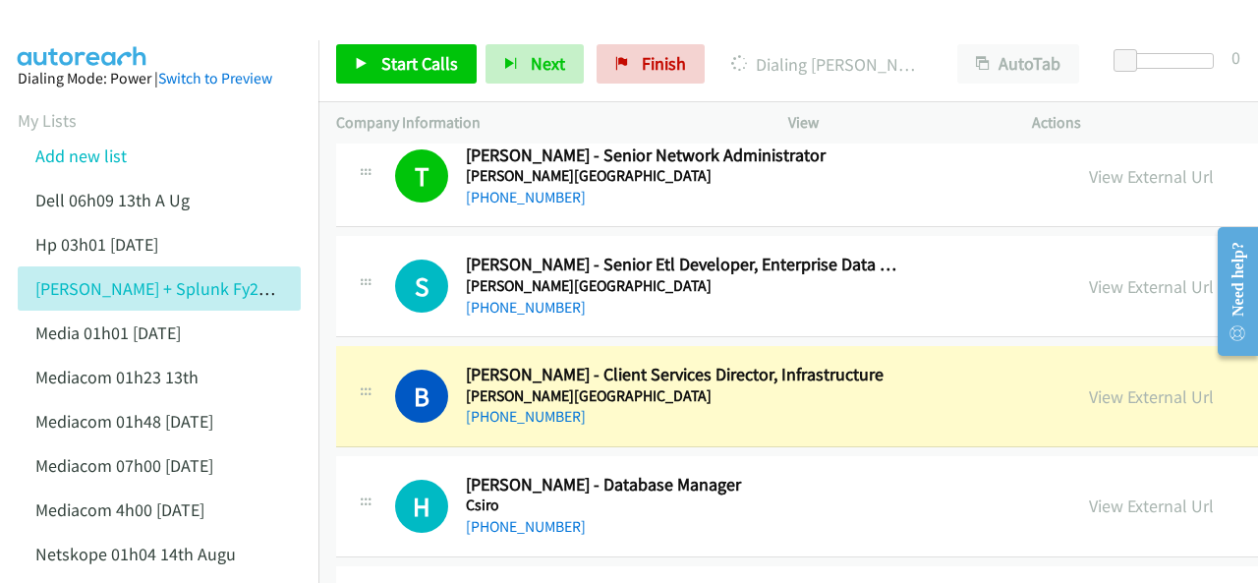
click at [373, 364] on div at bounding box center [366, 390] width 24 height 53
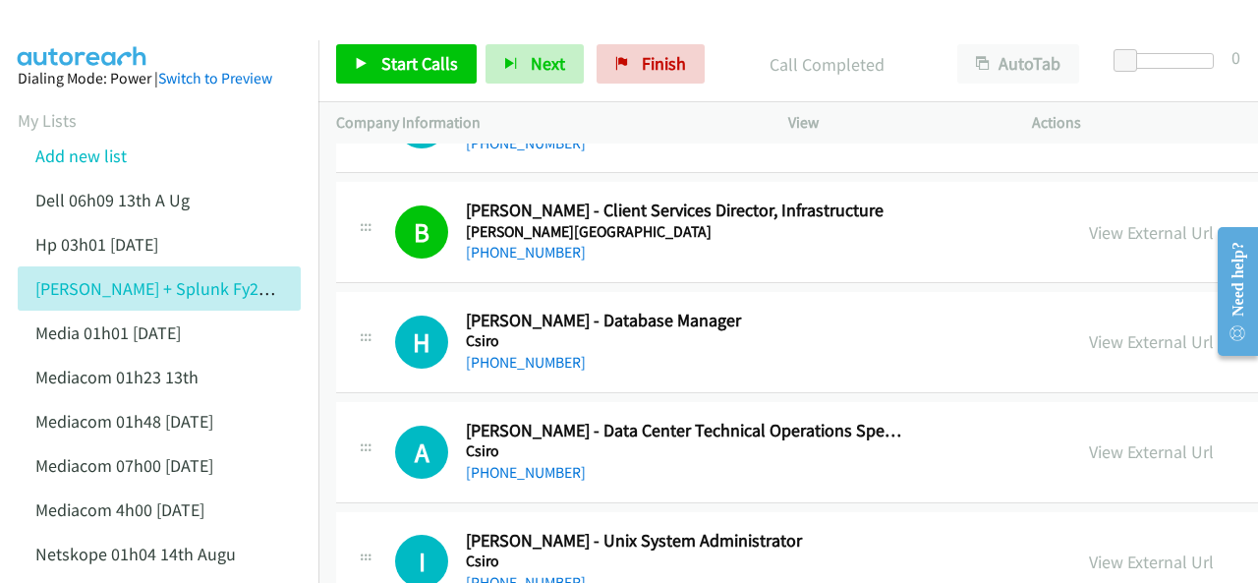
scroll to position [3736, 0]
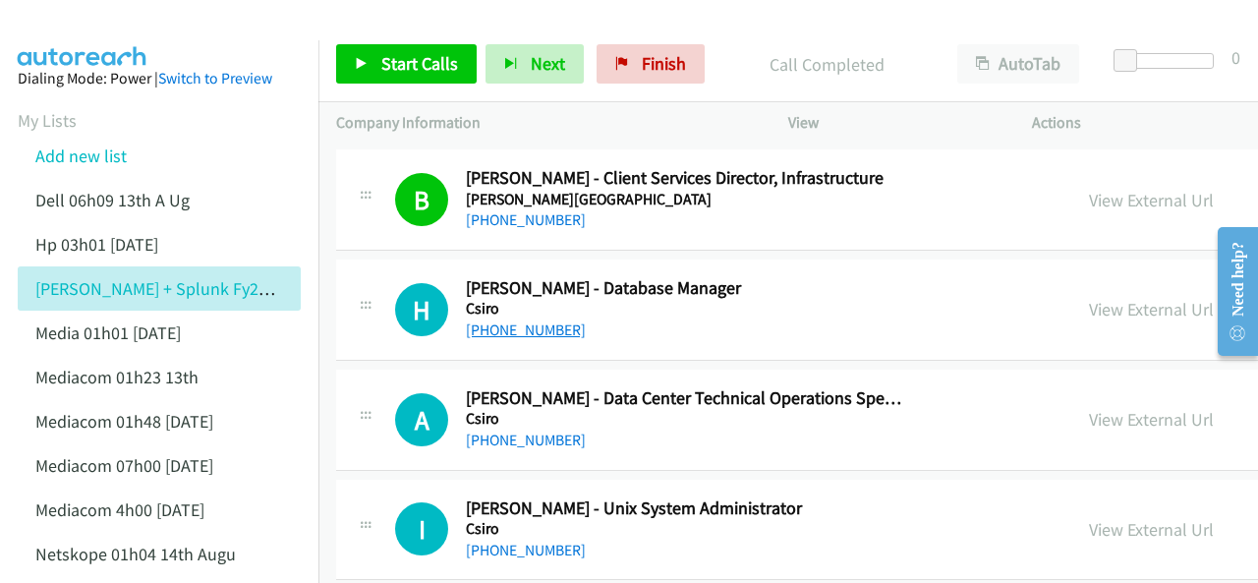
click at [497, 321] on link "+61 408 658 779" at bounding box center [526, 330] width 120 height 19
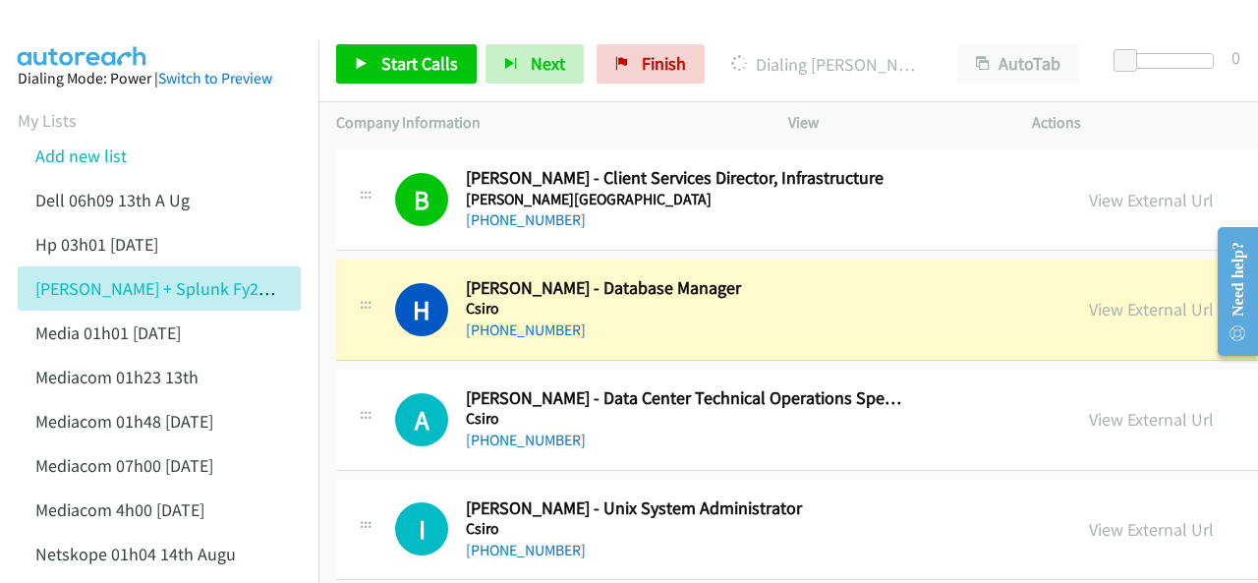
click at [90, 17] on img at bounding box center [82, 34] width 147 height 69
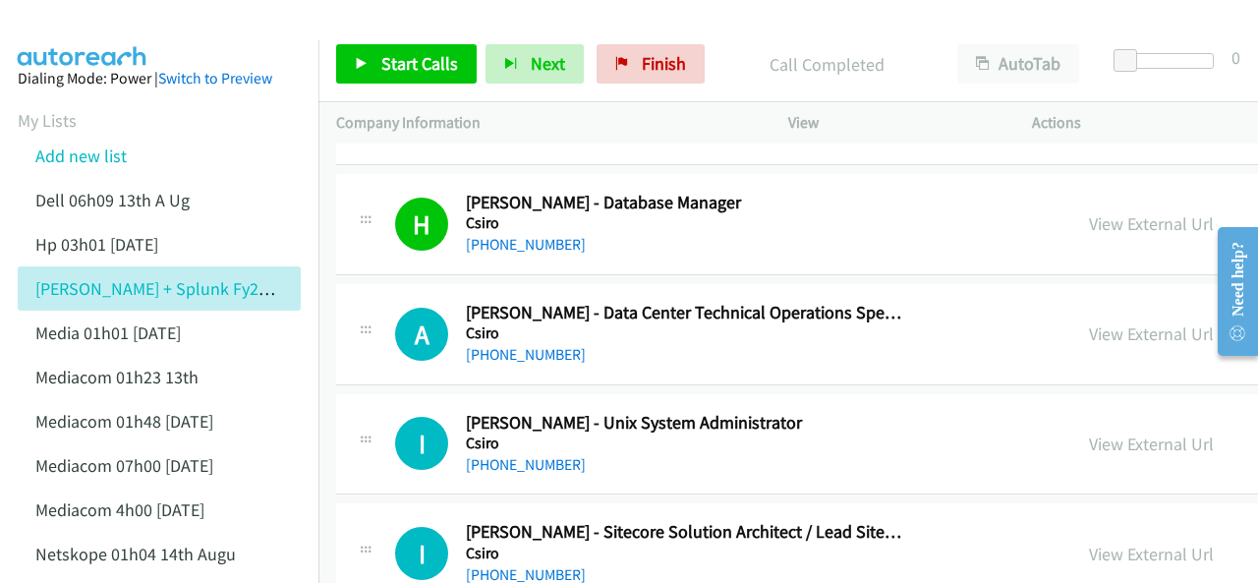
scroll to position [3834, 0]
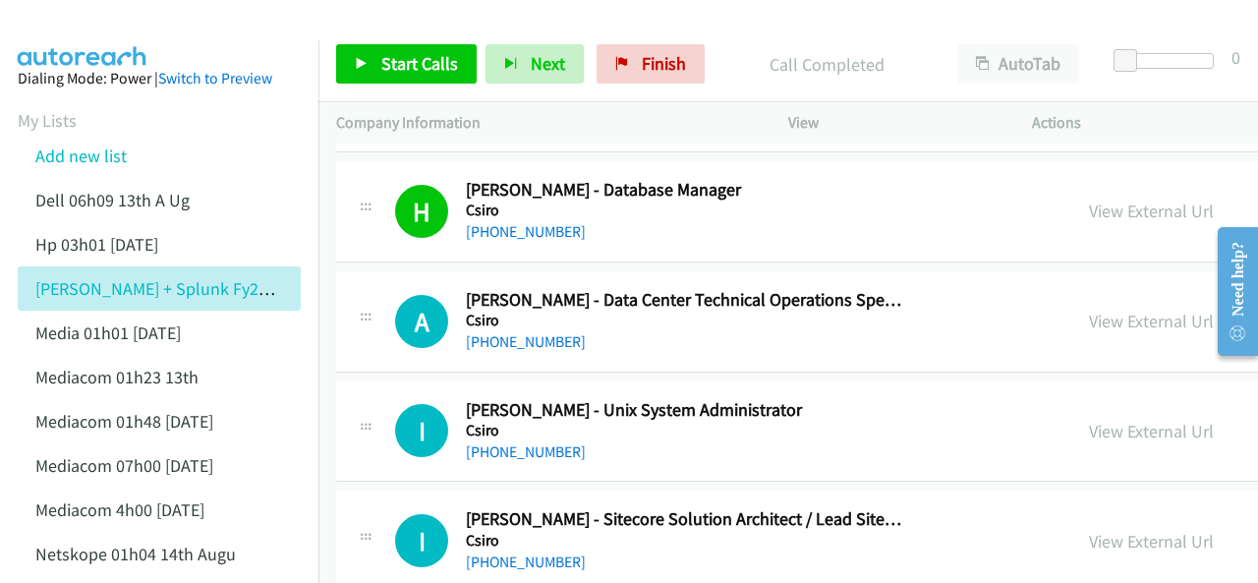
click at [496, 332] on link "+61 429 603 791" at bounding box center [526, 341] width 120 height 19
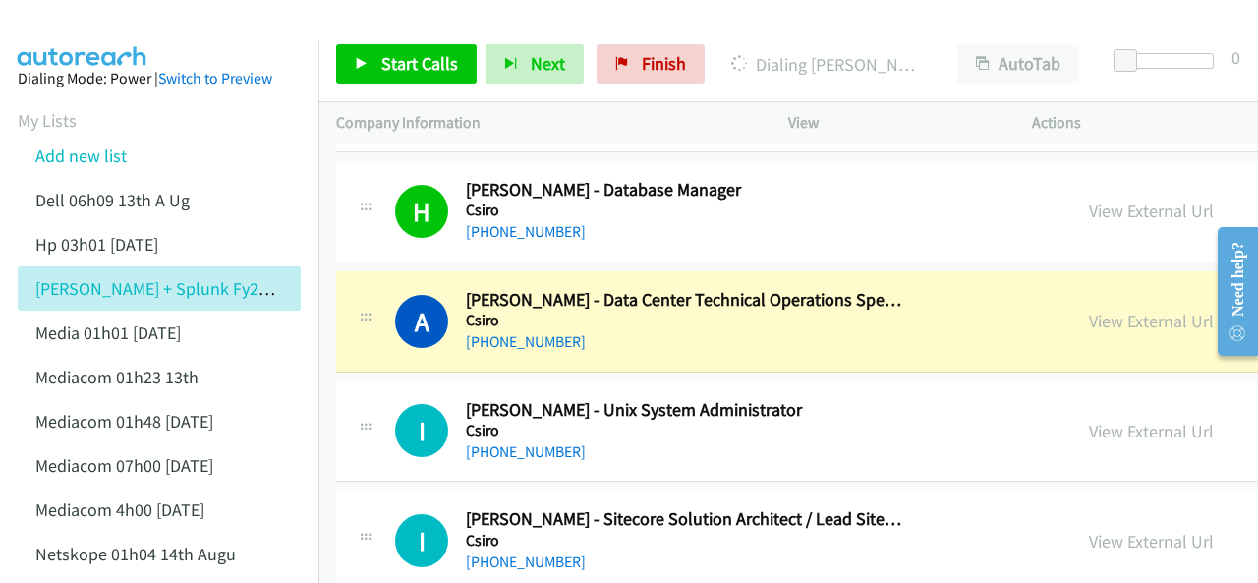
click at [83, 25] on img at bounding box center [82, 34] width 147 height 69
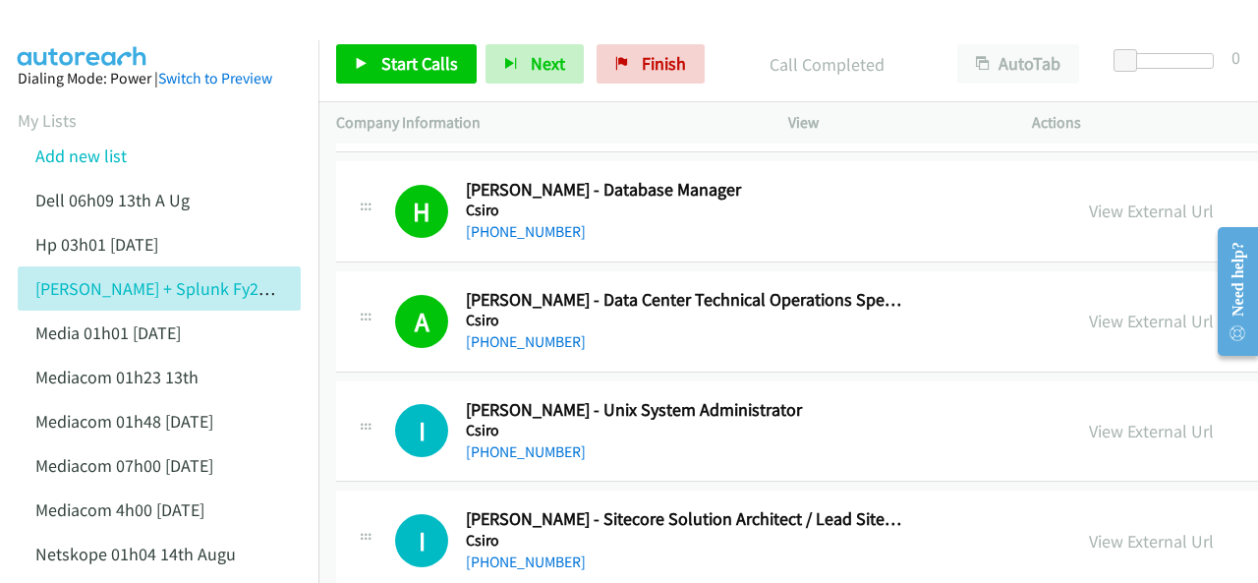
drag, startPoint x: 88, startPoint y: 23, endPoint x: 175, endPoint y: 46, distance: 89.7
click at [88, 23] on img at bounding box center [82, 34] width 147 height 69
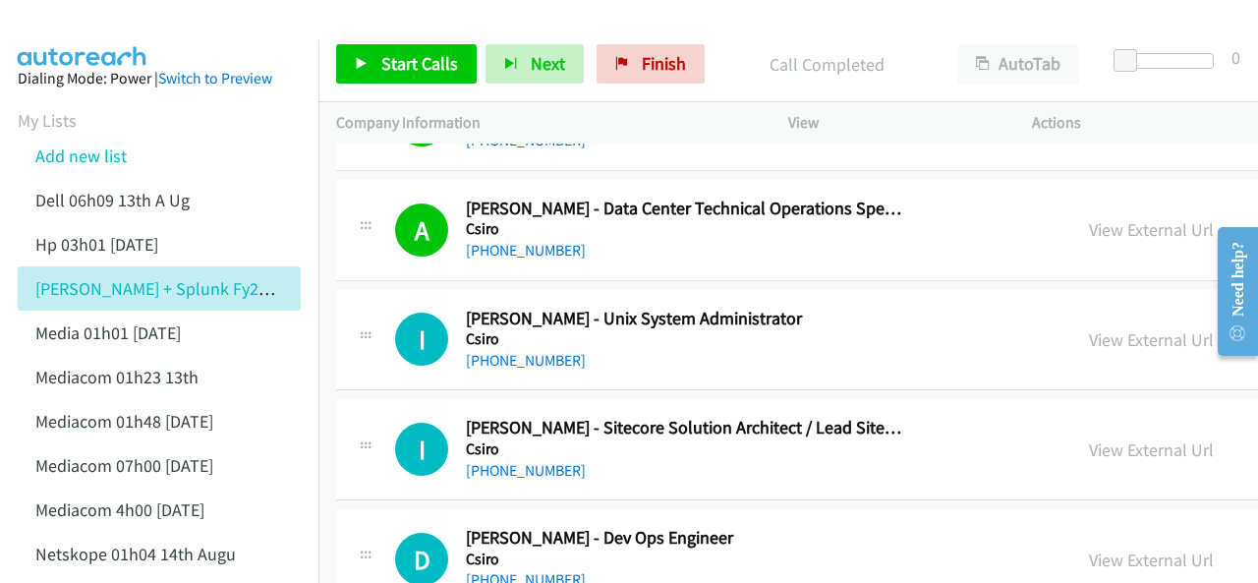
scroll to position [3933, 0]
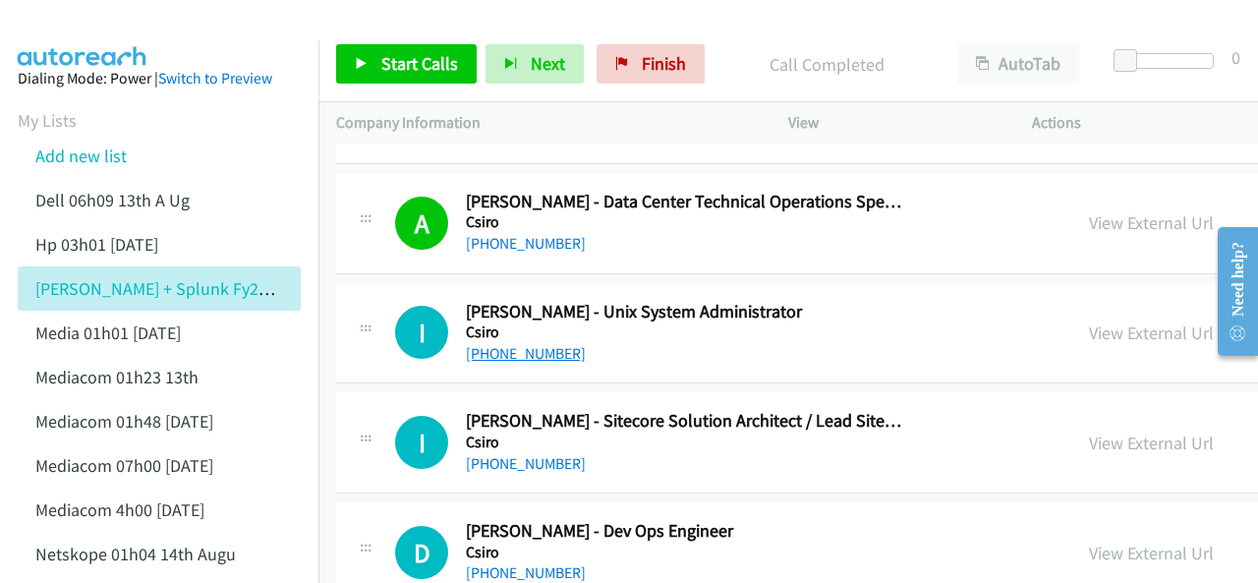
click at [509, 344] on link "+61 7 3214 2333" at bounding box center [526, 353] width 120 height 19
click at [67, 27] on img at bounding box center [82, 34] width 147 height 69
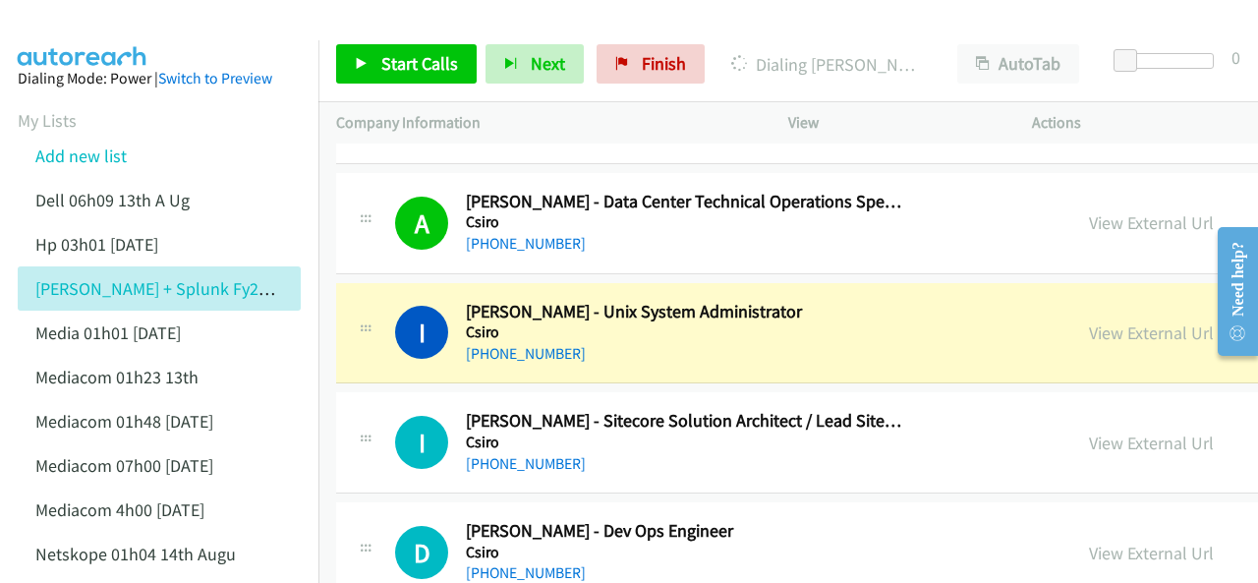
click at [95, 30] on img at bounding box center [82, 34] width 147 height 69
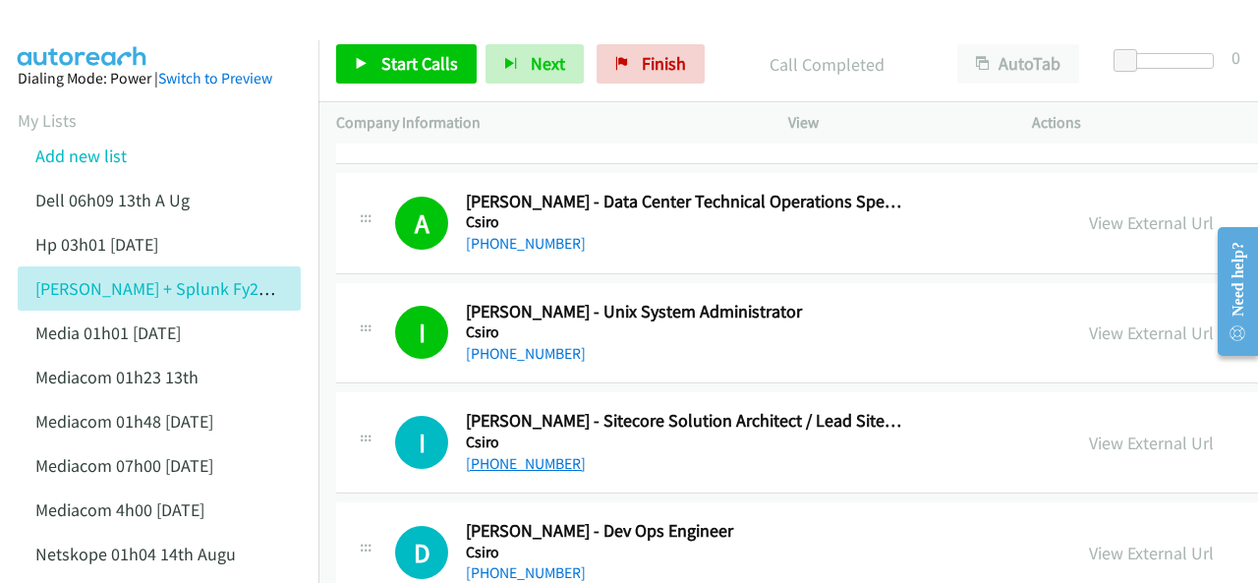
click at [503, 454] on link "+61 413 819 885" at bounding box center [526, 463] width 120 height 19
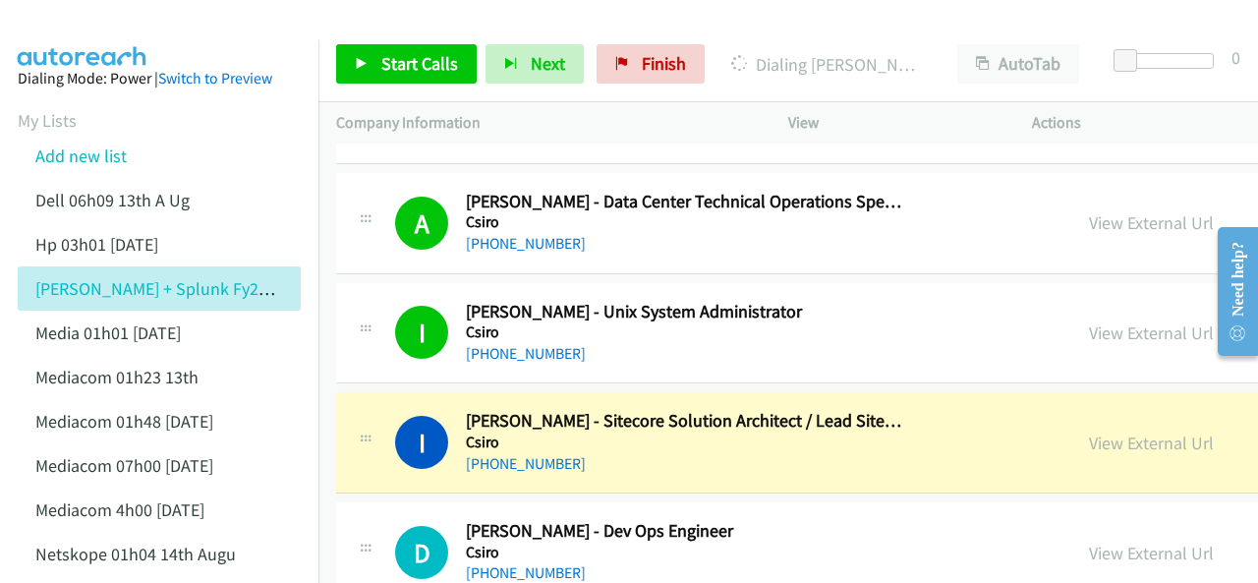
click at [87, 23] on img at bounding box center [82, 34] width 147 height 69
click at [51, 21] on img at bounding box center [82, 34] width 147 height 69
click at [1089, 432] on link "View External Url" at bounding box center [1151, 443] width 125 height 23
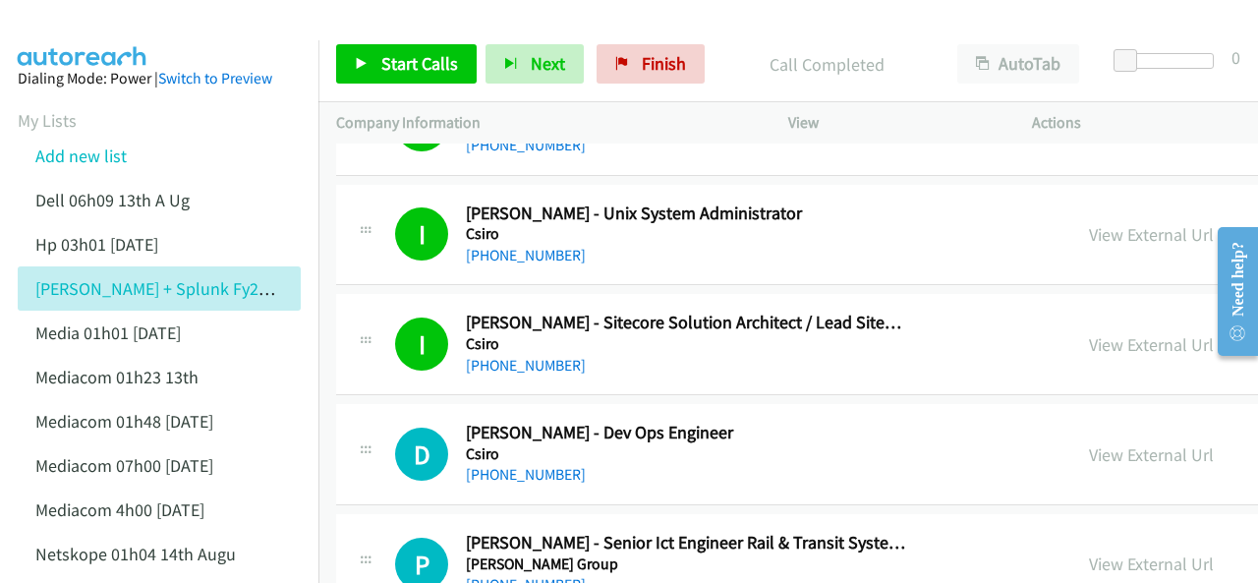
scroll to position [4227, 0]
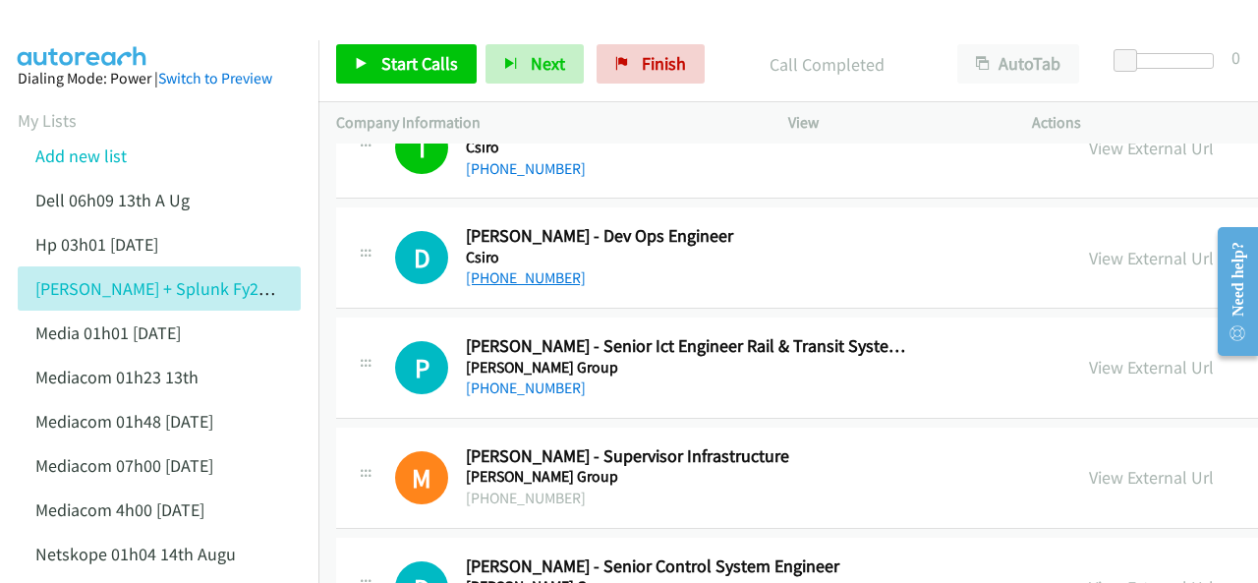
click at [499, 268] on link "+61 477 256 905" at bounding box center [526, 277] width 120 height 19
click at [97, 29] on img at bounding box center [82, 34] width 147 height 69
click at [83, 36] on main "Start Calls Pause Next Finish Call Completed AutoTab AutoTab 0 Company Informat…" at bounding box center [629, 46] width 1258 height 93
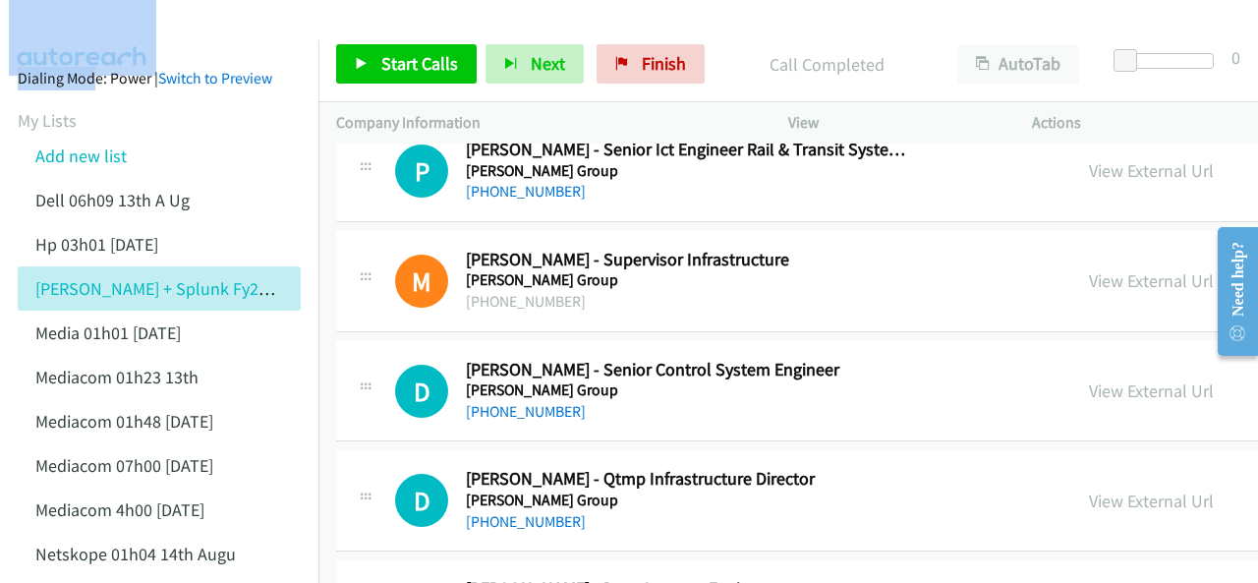
scroll to position [4522, 0]
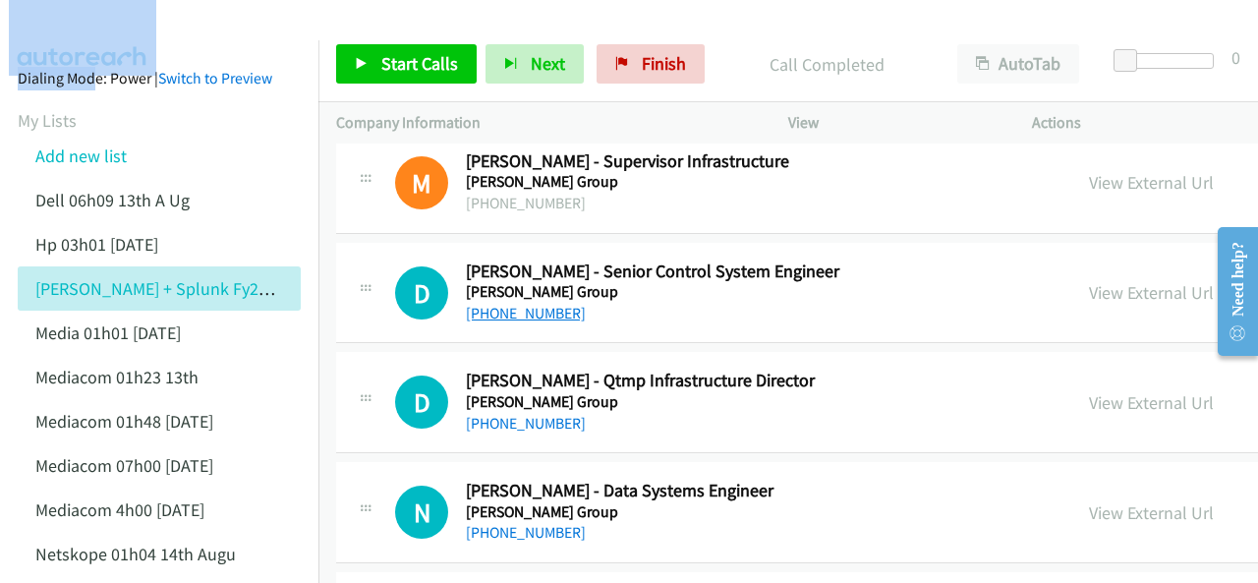
click at [500, 304] on link "+61 457 873 139" at bounding box center [526, 313] width 120 height 19
click at [237, 17] on div at bounding box center [620, 38] width 1241 height 76
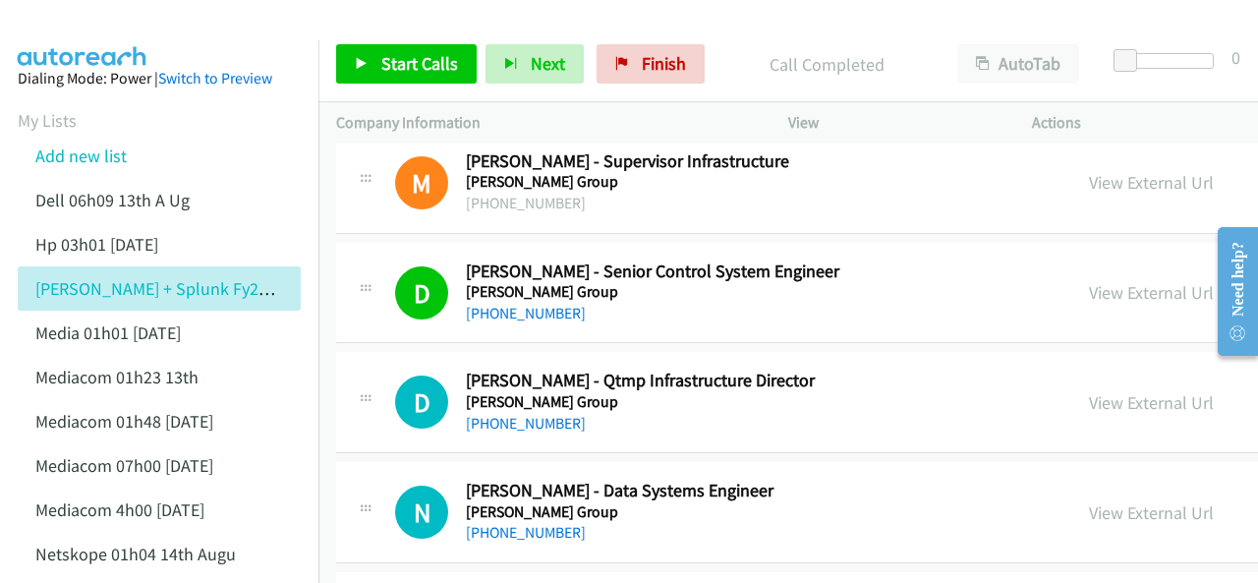
click at [509, 523] on link "+61 431 145 773" at bounding box center [526, 532] width 120 height 19
click at [115, 23] on img at bounding box center [82, 34] width 147 height 69
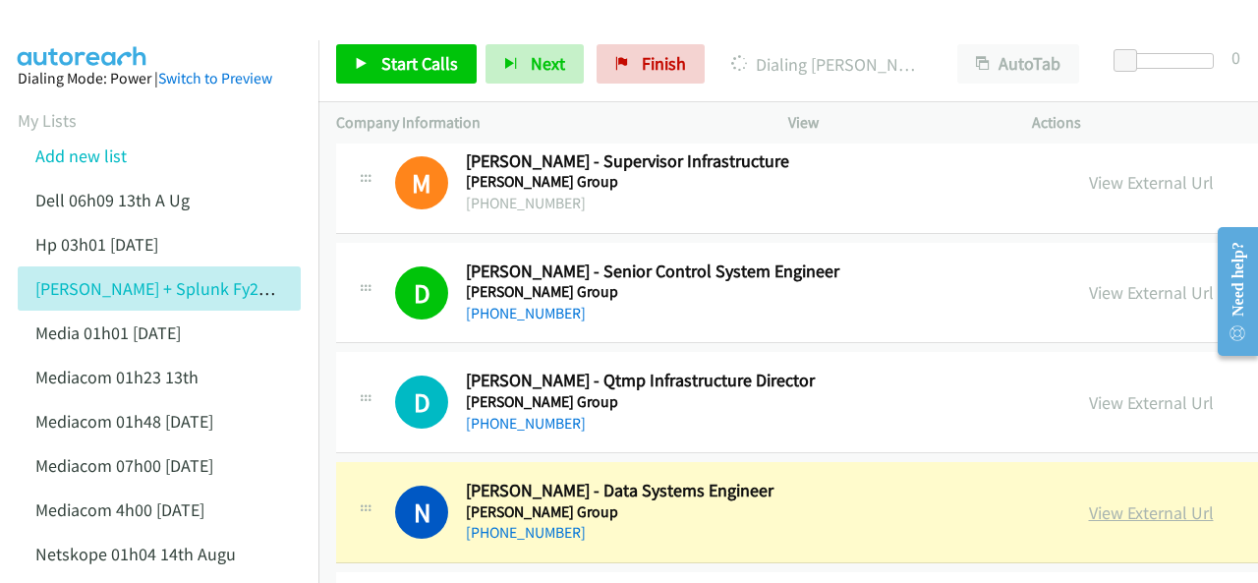
scroll to position [4719, 0]
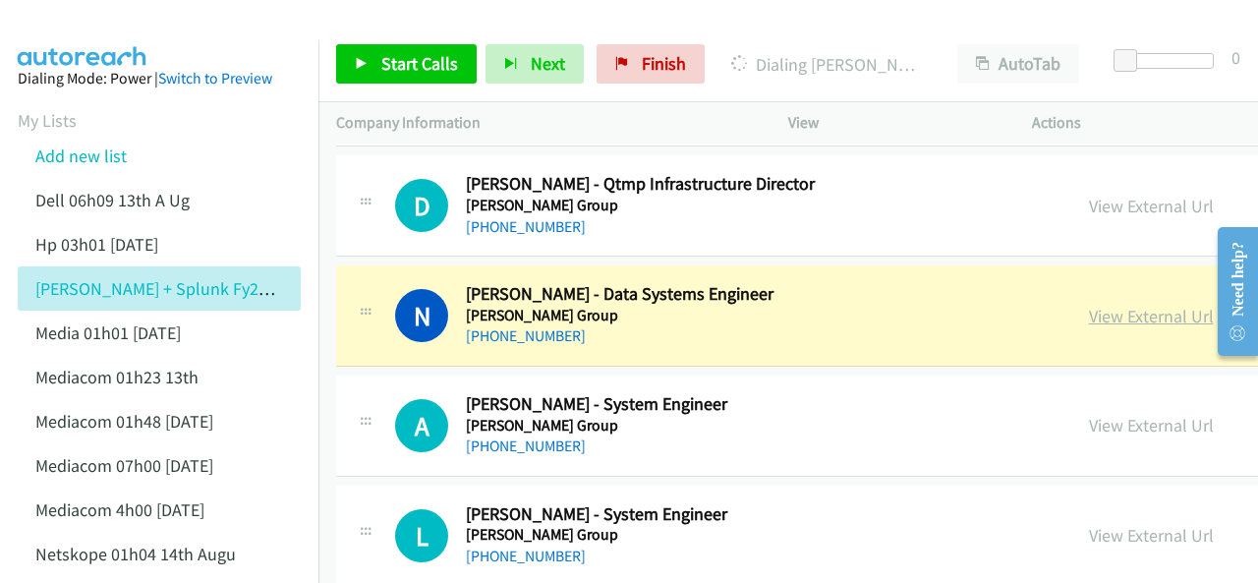
click at [1089, 305] on link "View External Url" at bounding box center [1151, 316] width 125 height 23
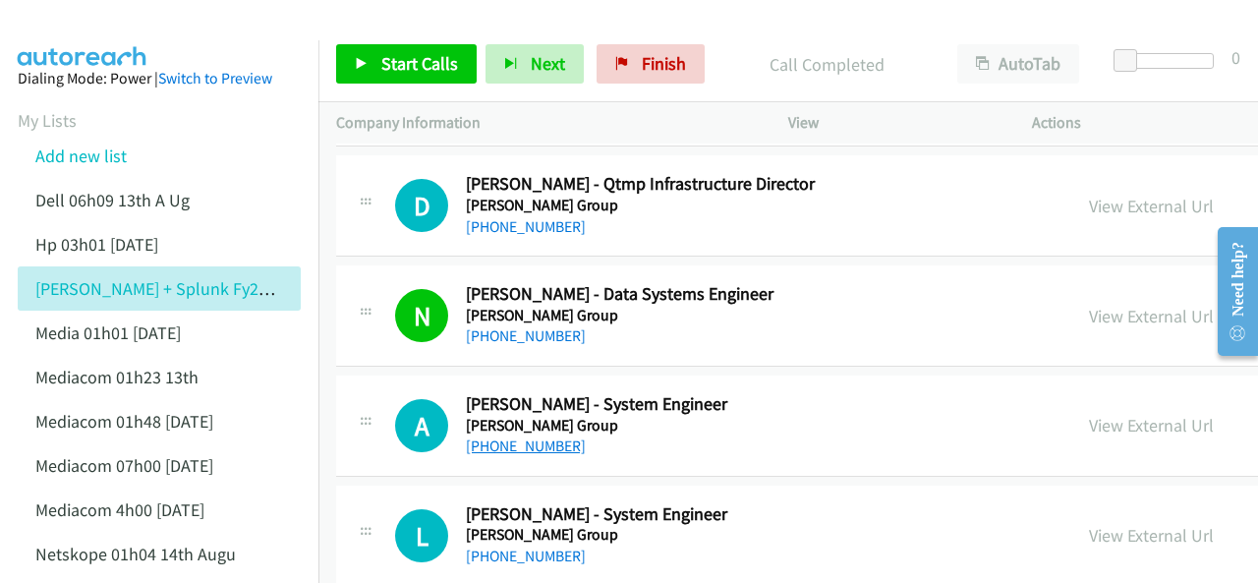
click at [503, 437] on link "+61 488 047 766" at bounding box center [526, 446] width 120 height 19
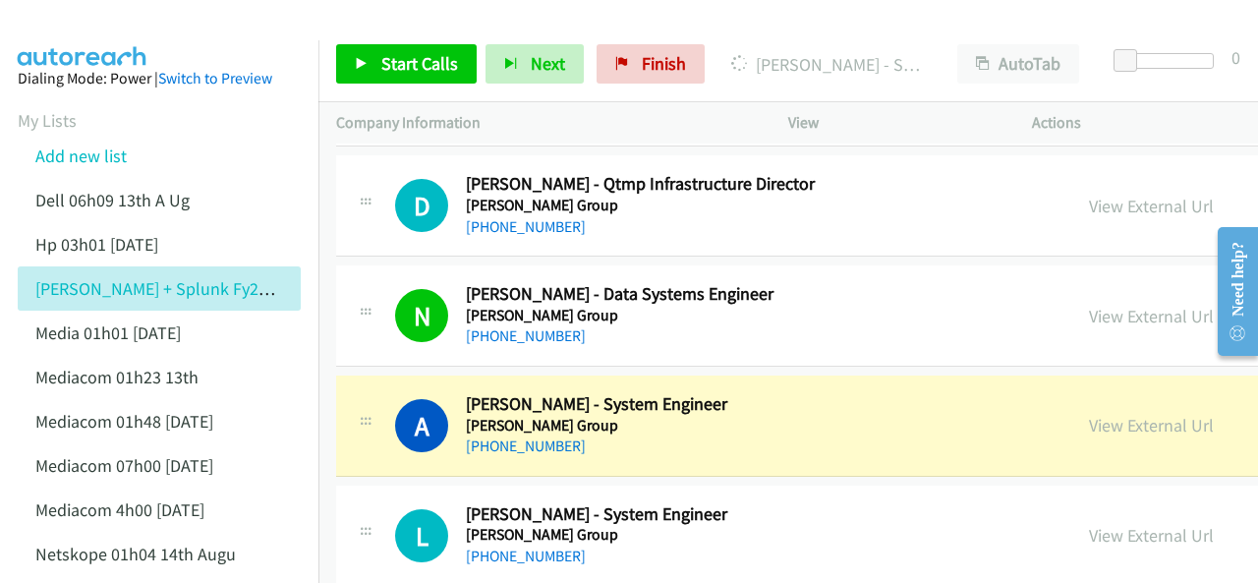
click at [91, 32] on img at bounding box center [82, 34] width 147 height 69
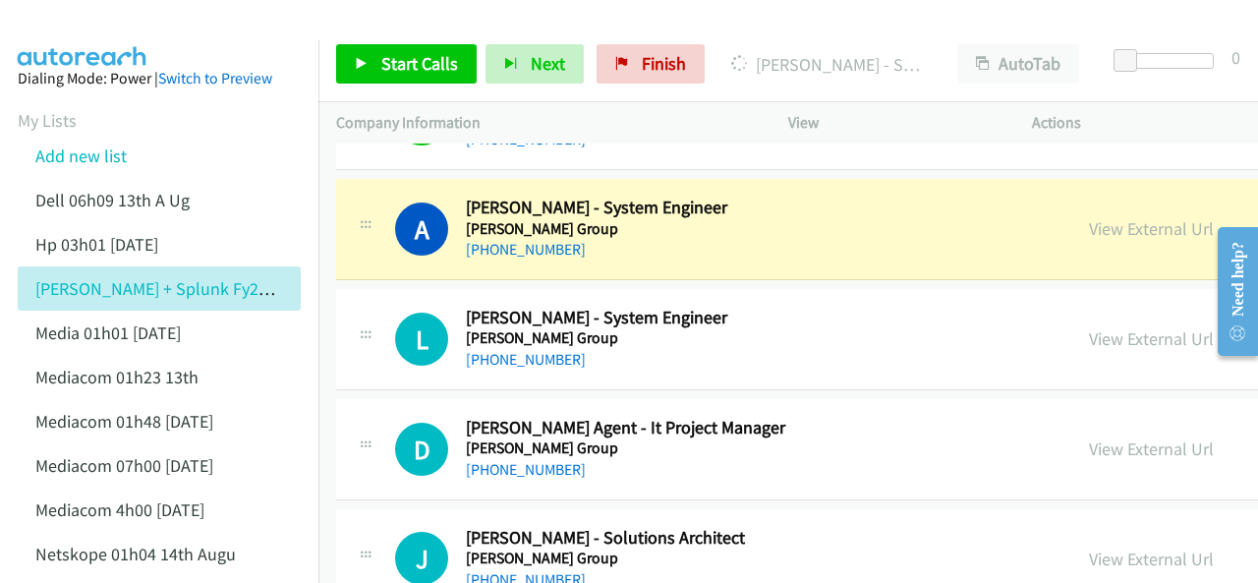
scroll to position [4817, 0]
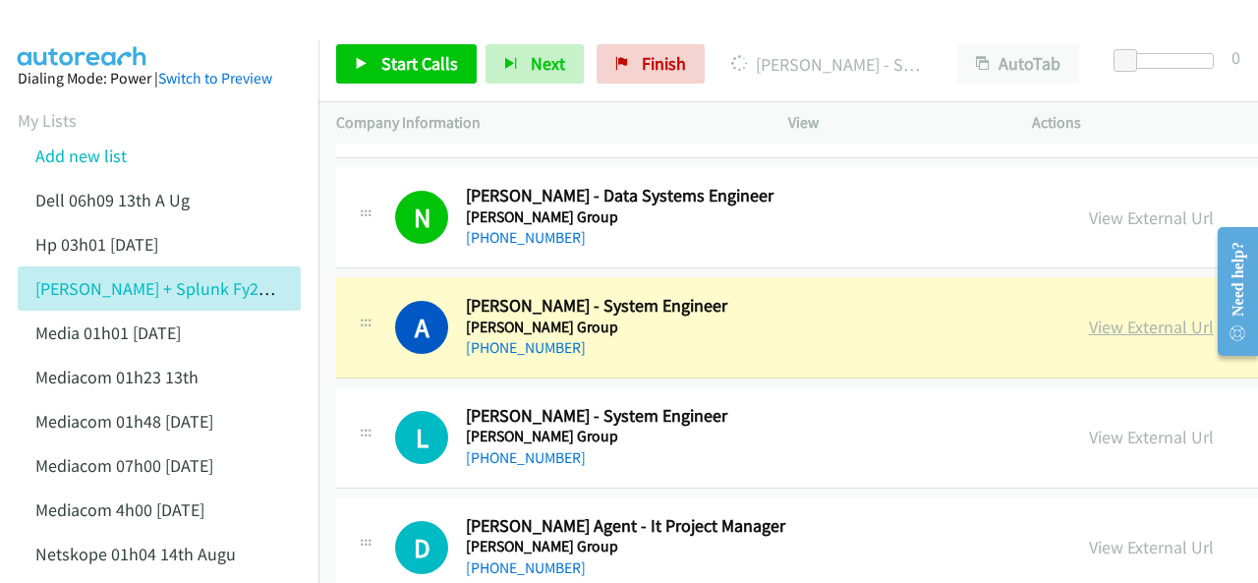
click at [1089, 316] on link "View External Url" at bounding box center [1151, 327] width 125 height 23
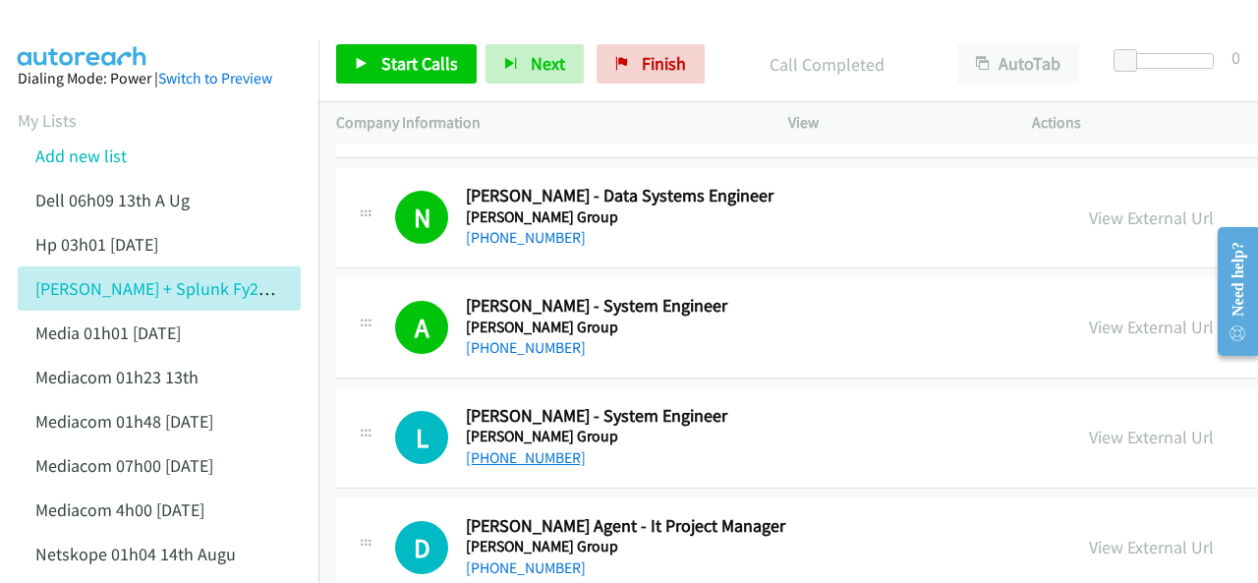
click at [492, 448] on link "+61 466 907 284" at bounding box center [526, 457] width 120 height 19
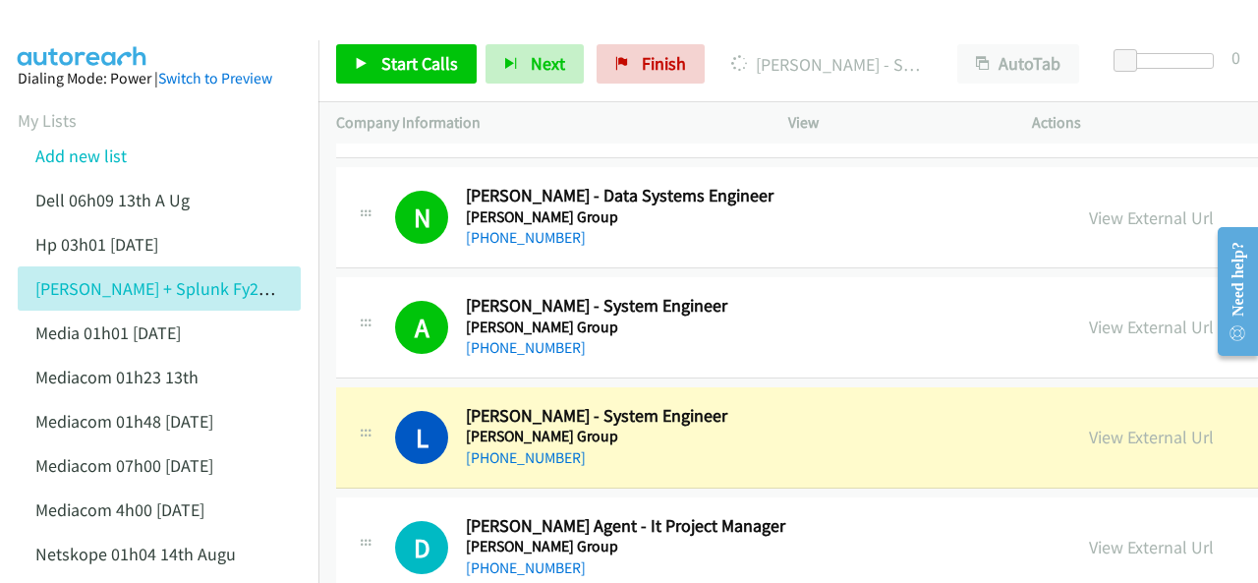
click at [62, 29] on img at bounding box center [82, 34] width 147 height 69
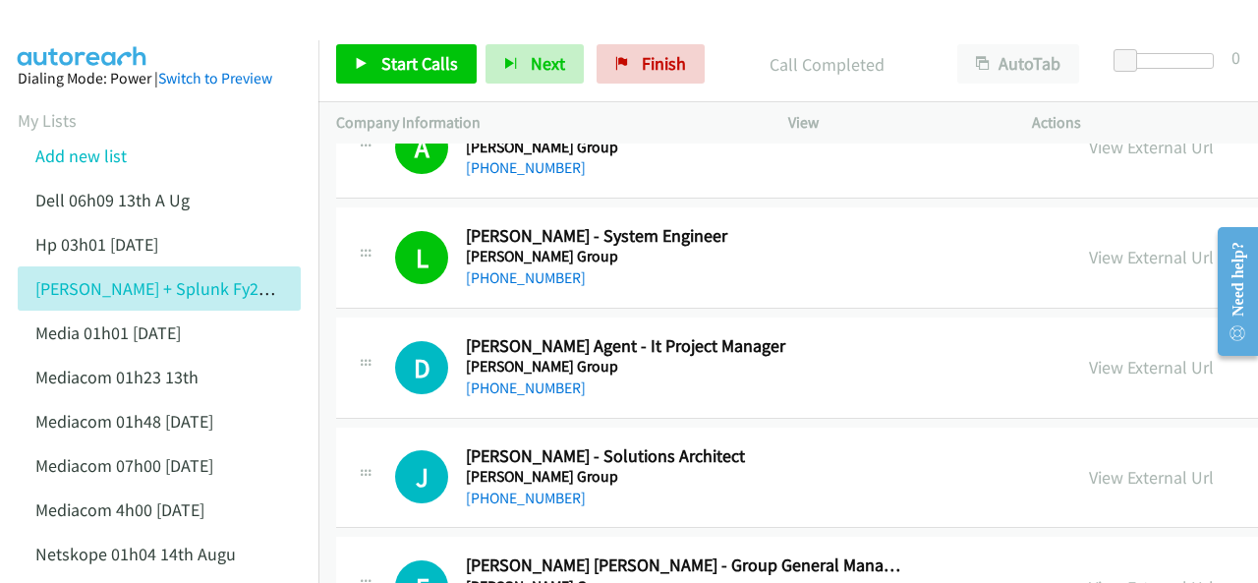
scroll to position [5014, 0]
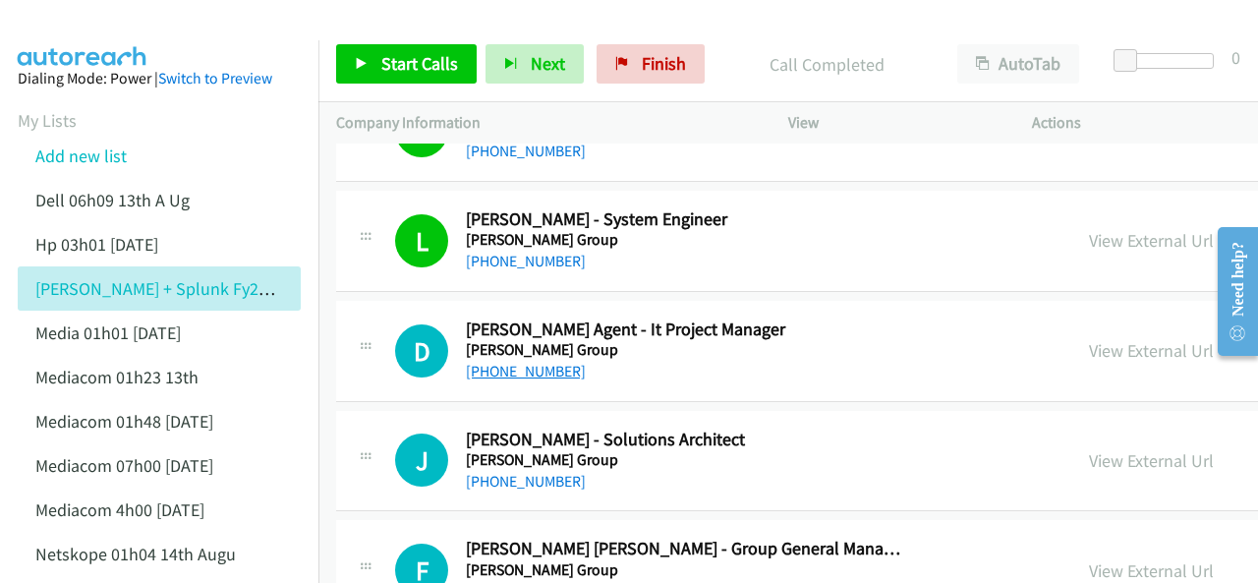
click at [505, 362] on link "+61 434 747 392" at bounding box center [526, 371] width 120 height 19
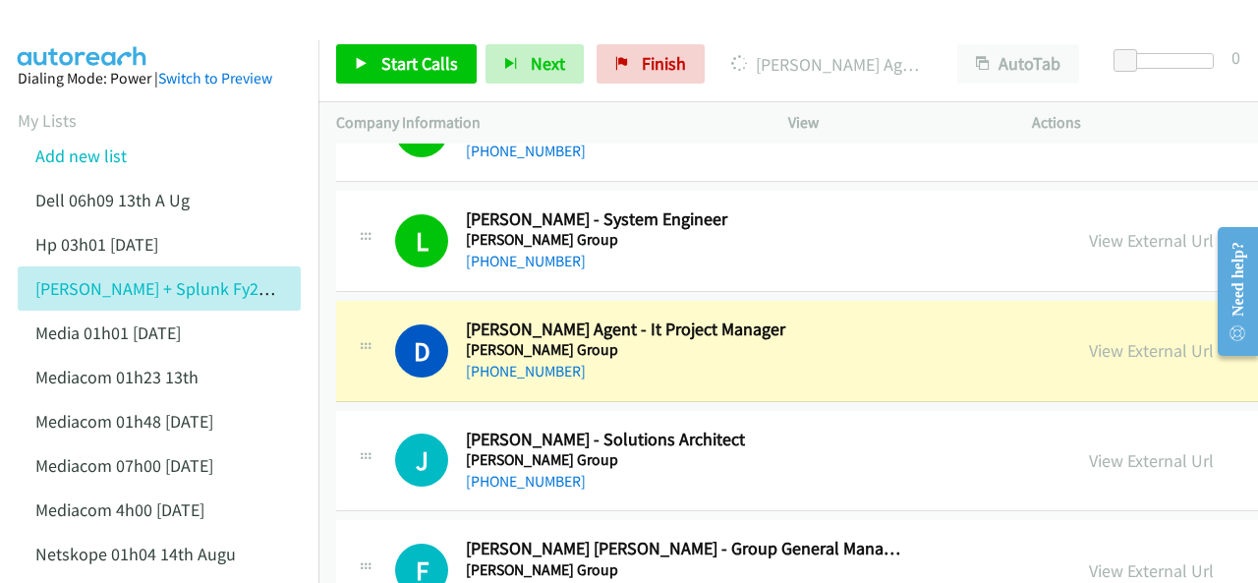
click at [73, 31] on img at bounding box center [82, 34] width 147 height 69
click at [98, 30] on img at bounding box center [82, 34] width 147 height 69
click at [126, 27] on img at bounding box center [82, 34] width 147 height 69
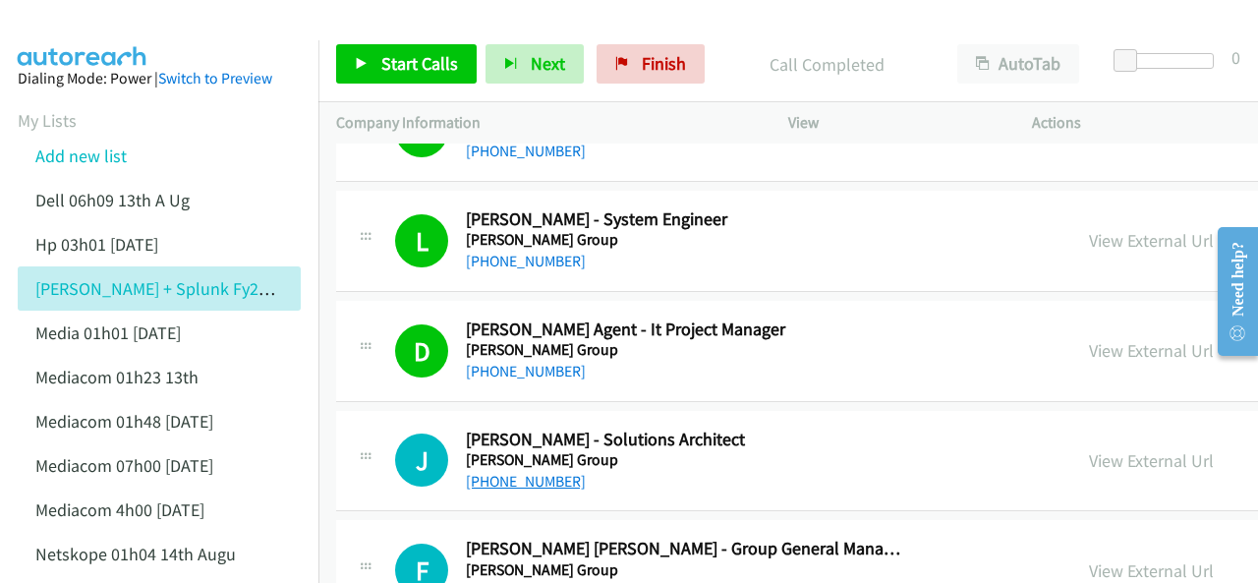
click at [519, 472] on link "+61 400 887 342" at bounding box center [526, 481] width 120 height 19
click at [69, 33] on img at bounding box center [82, 34] width 147 height 69
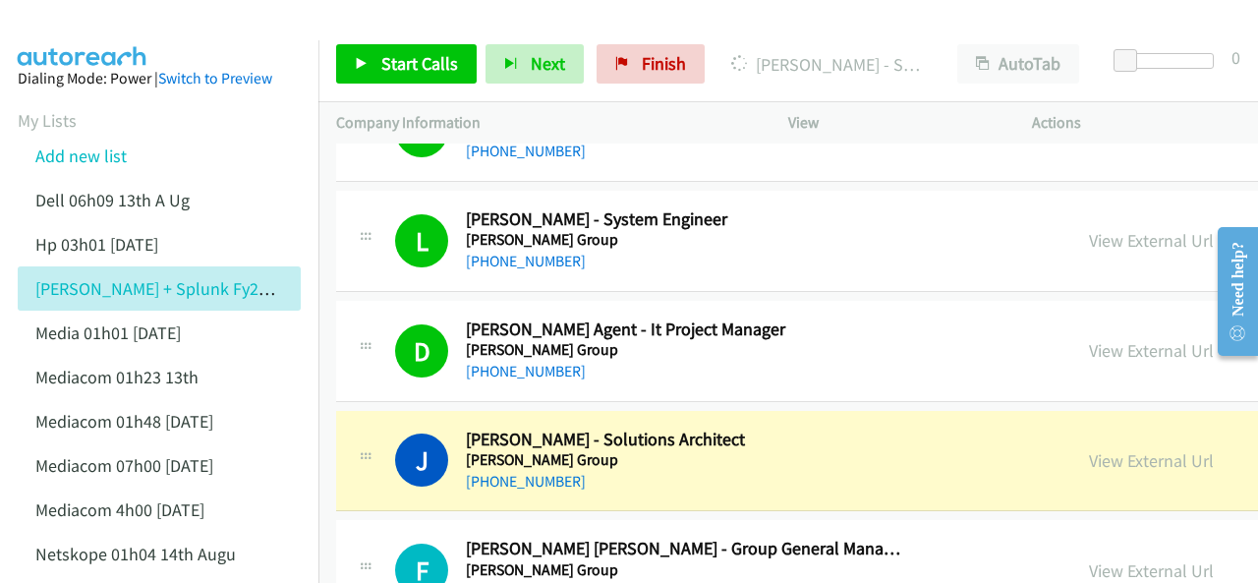
click at [112, 23] on img at bounding box center [82, 34] width 147 height 69
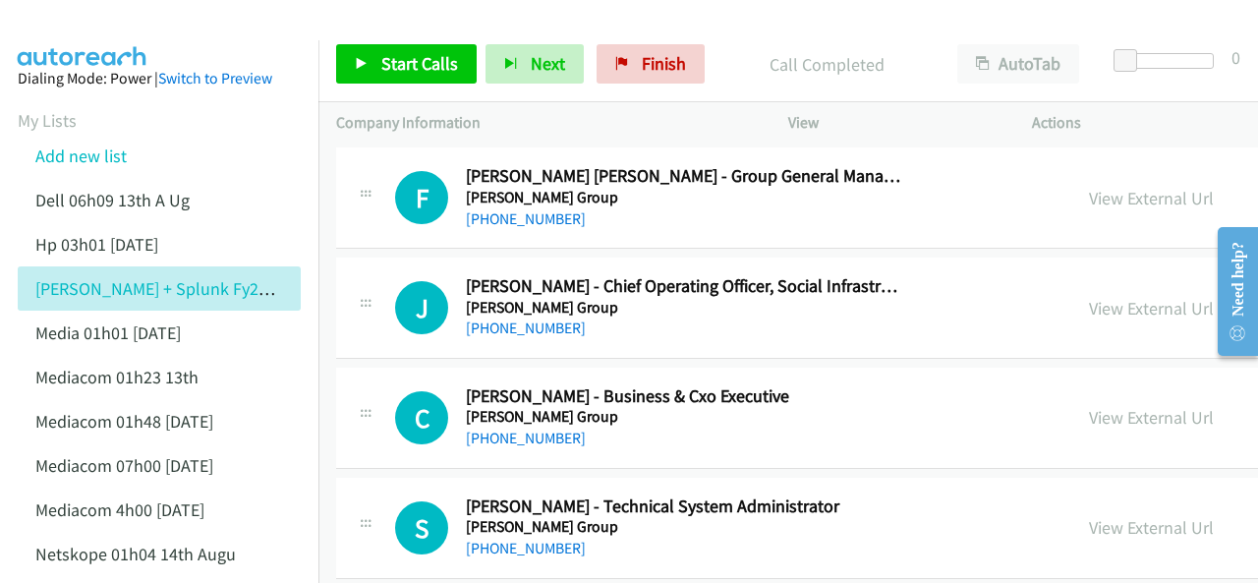
scroll to position [5407, 0]
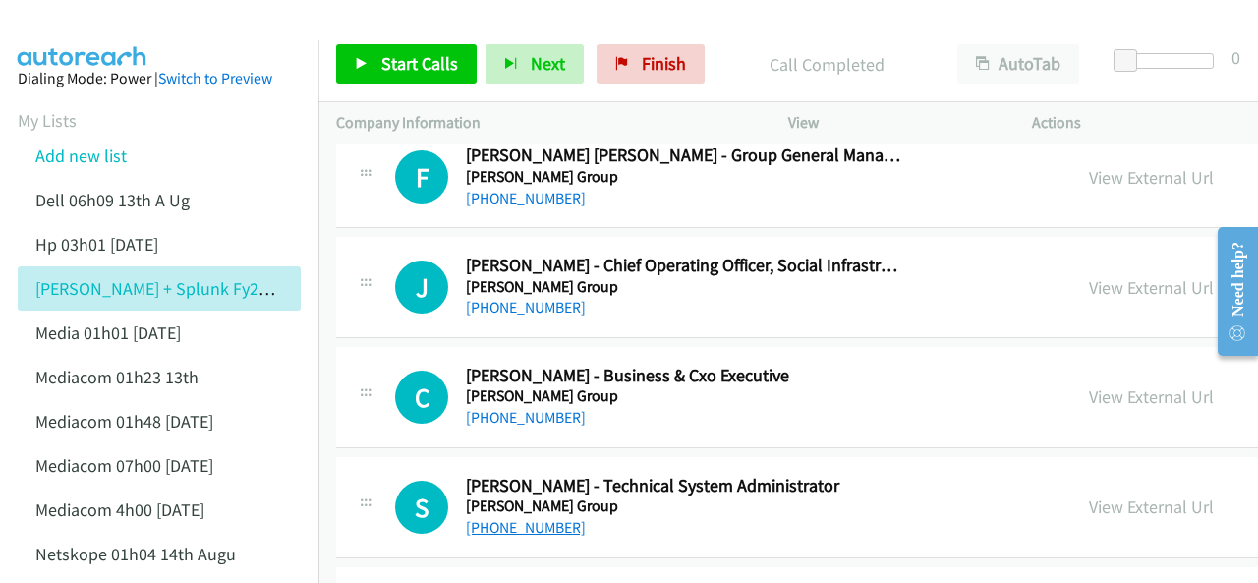
click at [514, 518] on link "+61 8 6145 6971" at bounding box center [526, 527] width 120 height 19
click at [100, 17] on img at bounding box center [82, 34] width 147 height 69
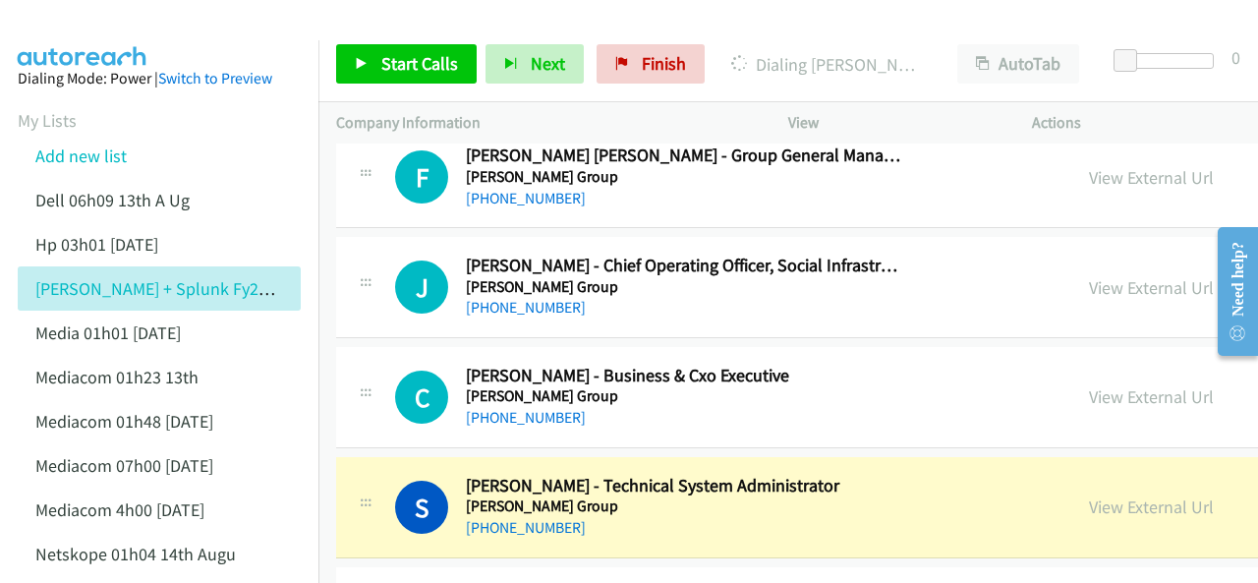
click at [56, 25] on img at bounding box center [82, 34] width 147 height 69
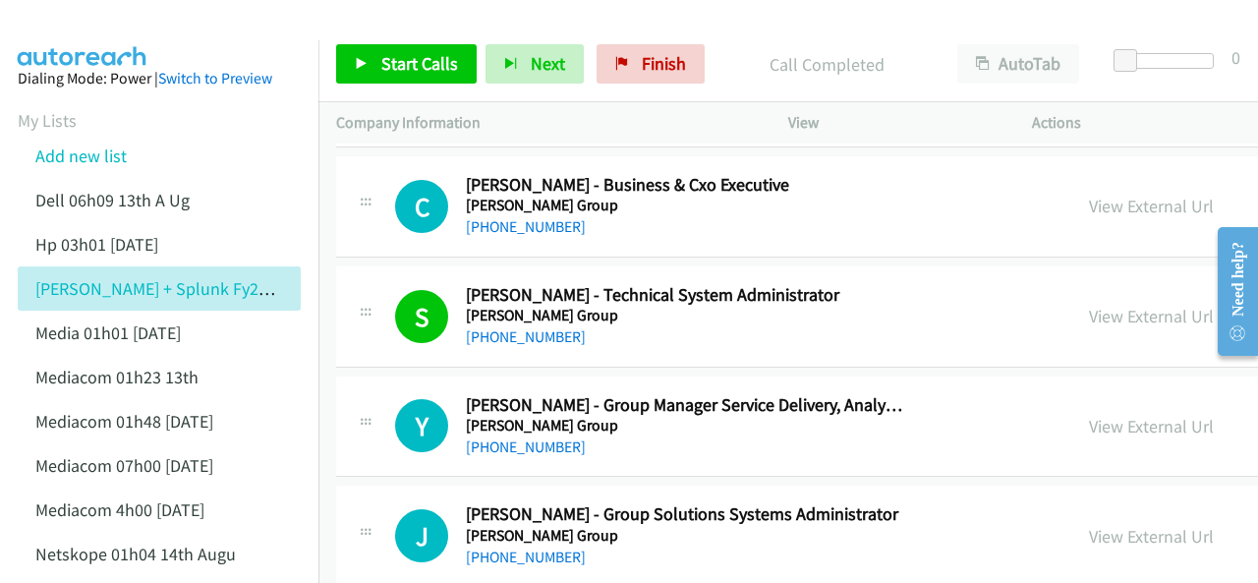
scroll to position [5604, 0]
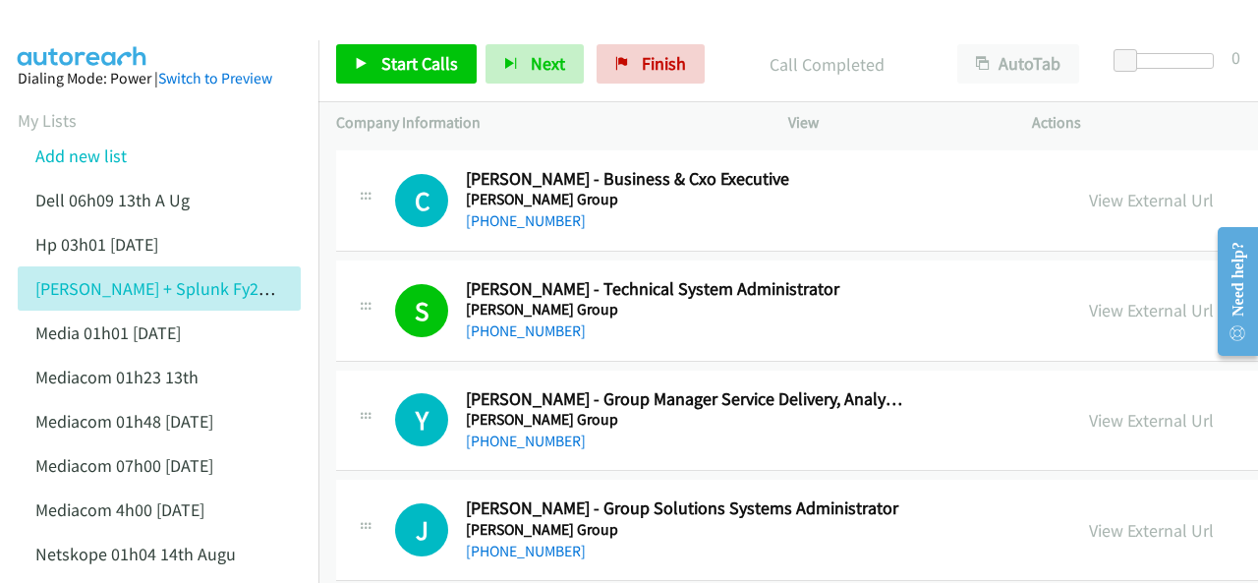
drag, startPoint x: 503, startPoint y: 531, endPoint x: 751, endPoint y: 429, distance: 268.0
click at [533, 542] on link "+61 421 107 485" at bounding box center [526, 551] width 120 height 19
click at [110, 19] on img at bounding box center [82, 34] width 147 height 69
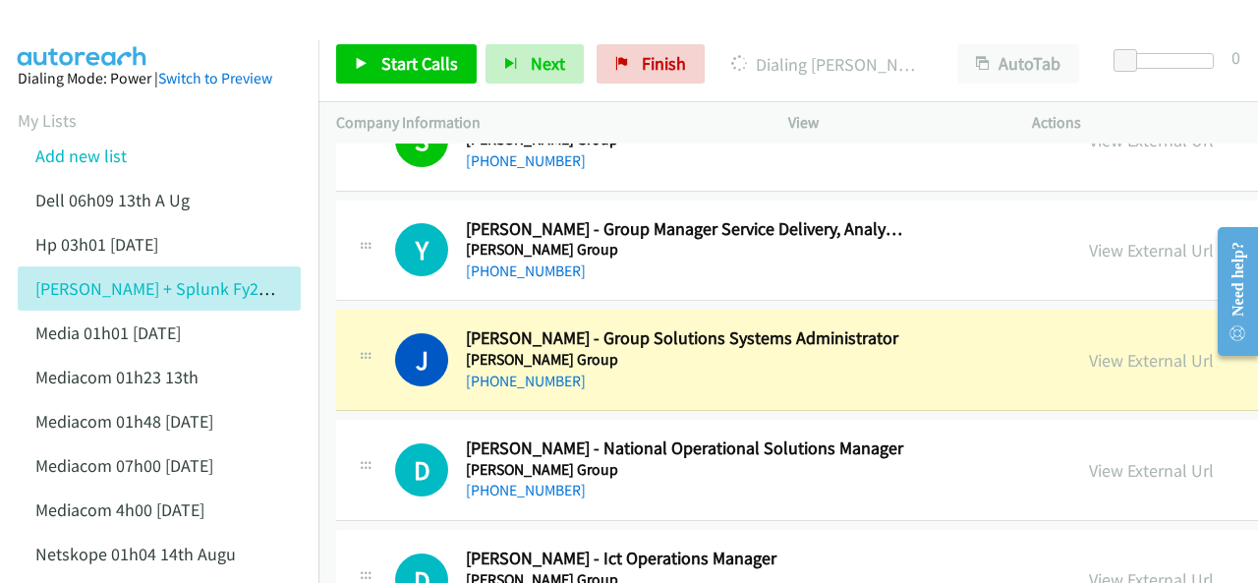
scroll to position [5800, 0]
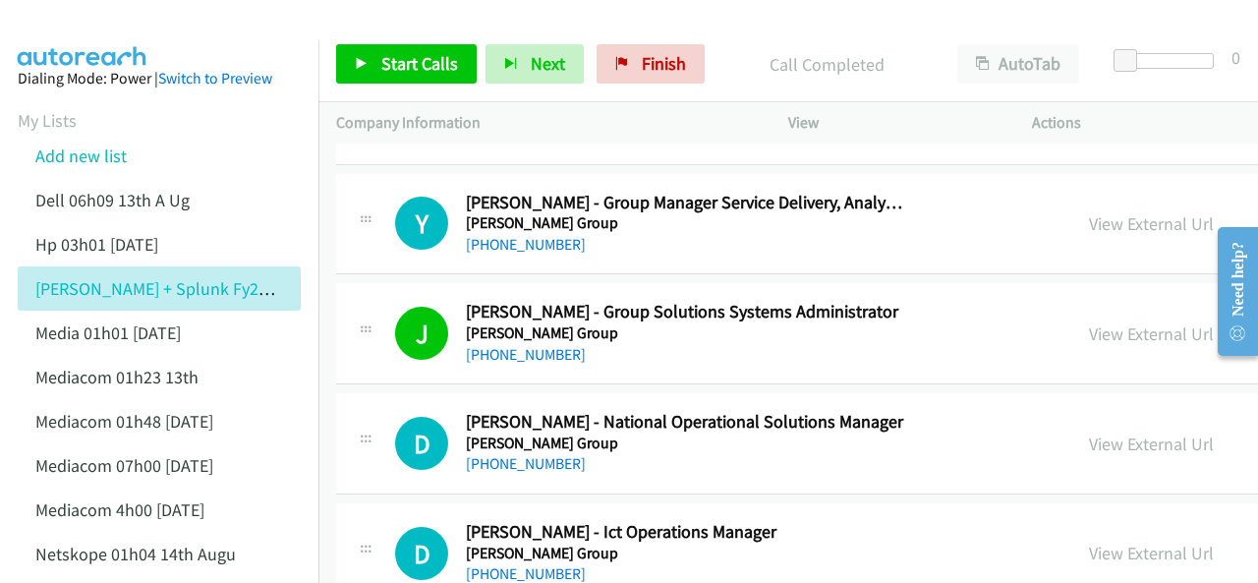
click at [104, 23] on img at bounding box center [82, 34] width 147 height 69
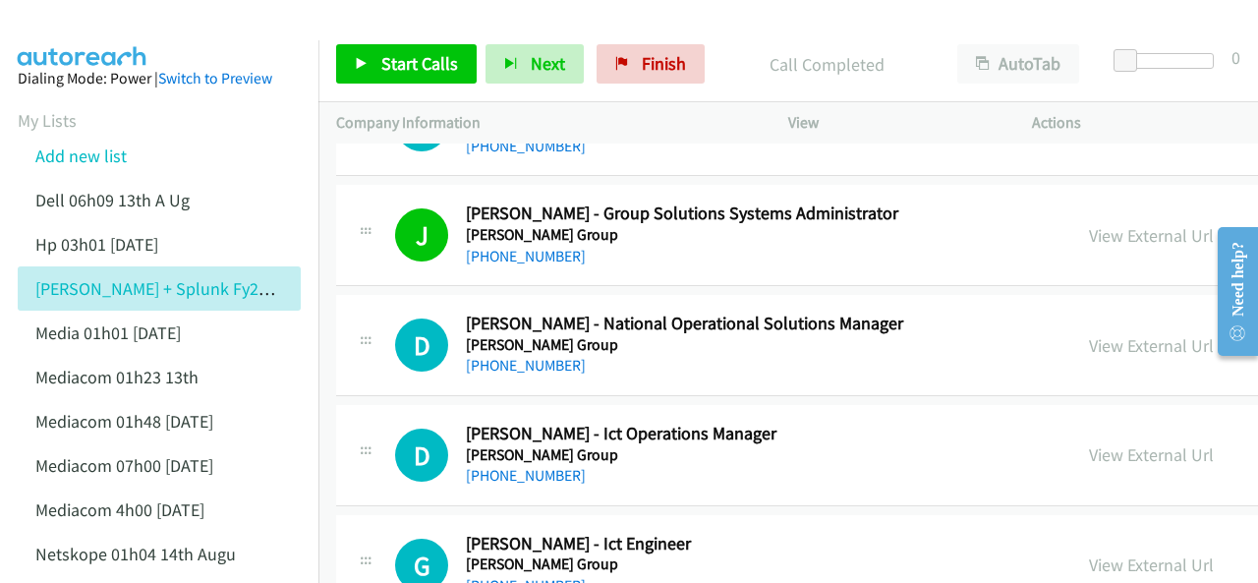
drag, startPoint x: 505, startPoint y: 458, endPoint x: 781, endPoint y: 418, distance: 278.2
click at [509, 466] on link "+61 403 313 472" at bounding box center [526, 475] width 120 height 19
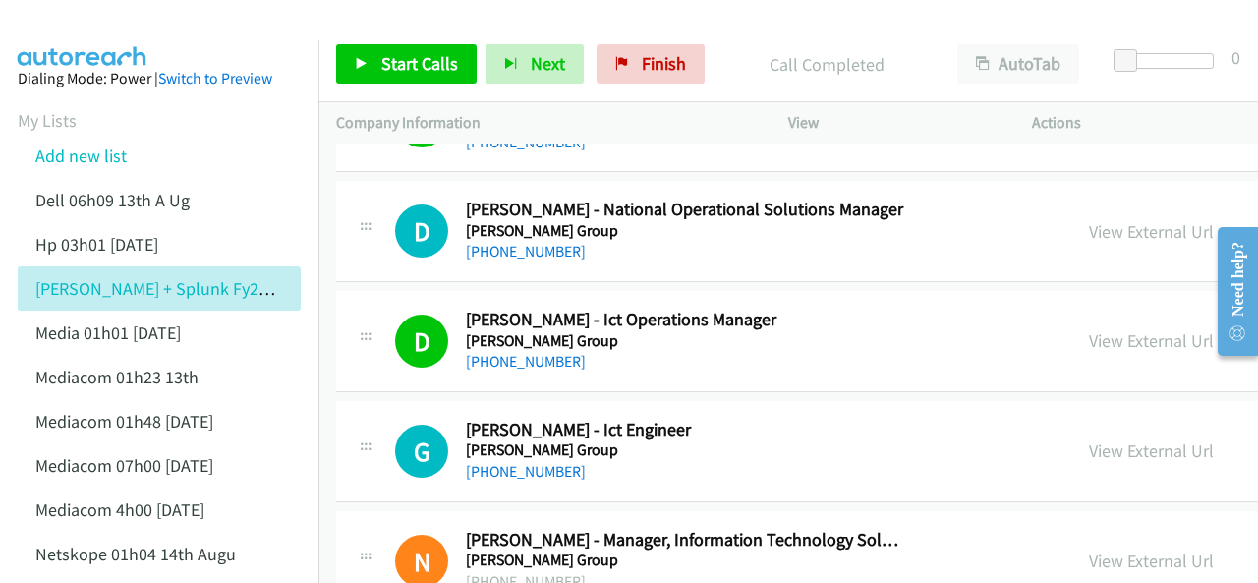
scroll to position [6095, 0]
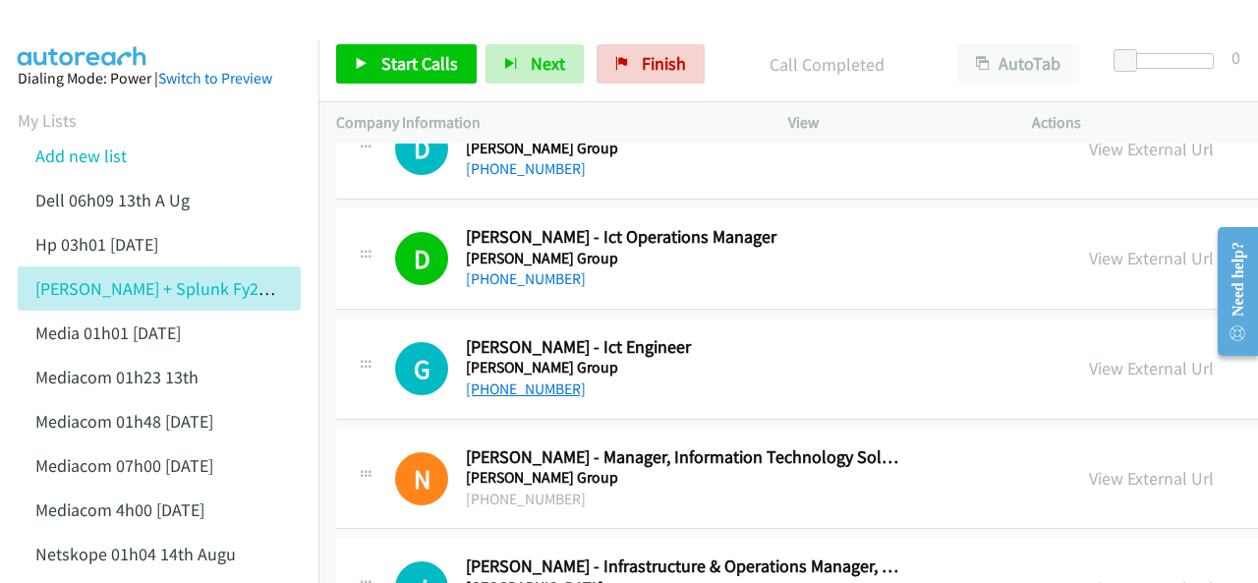
click at [507, 379] on link "+61 402 599 542" at bounding box center [526, 388] width 120 height 19
click at [98, 25] on img at bounding box center [82, 34] width 147 height 69
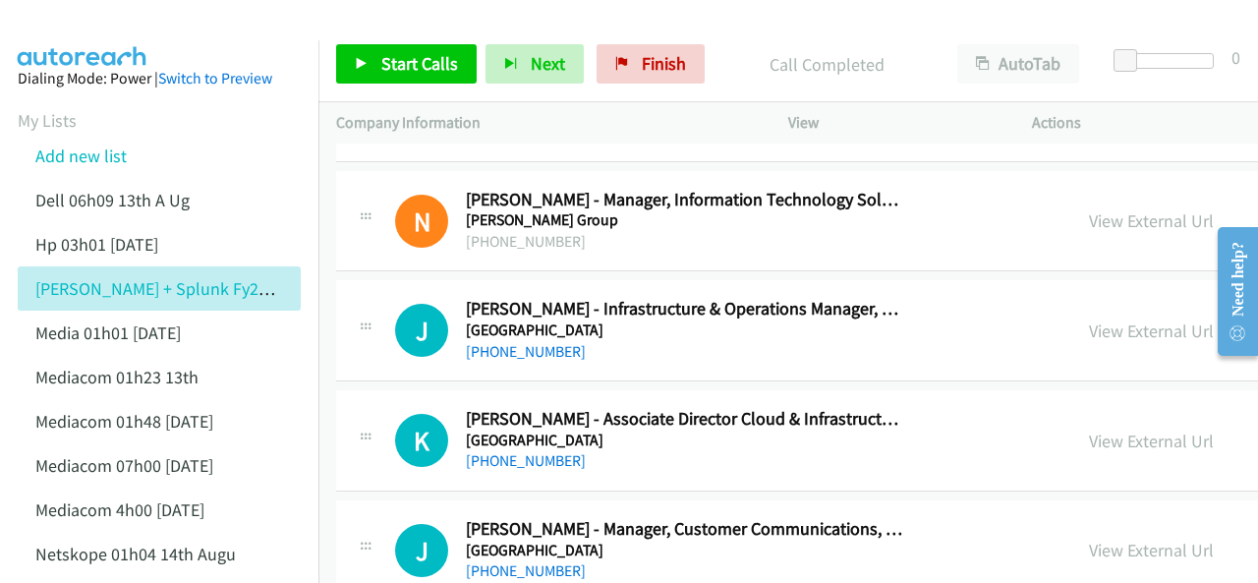
scroll to position [6390, 0]
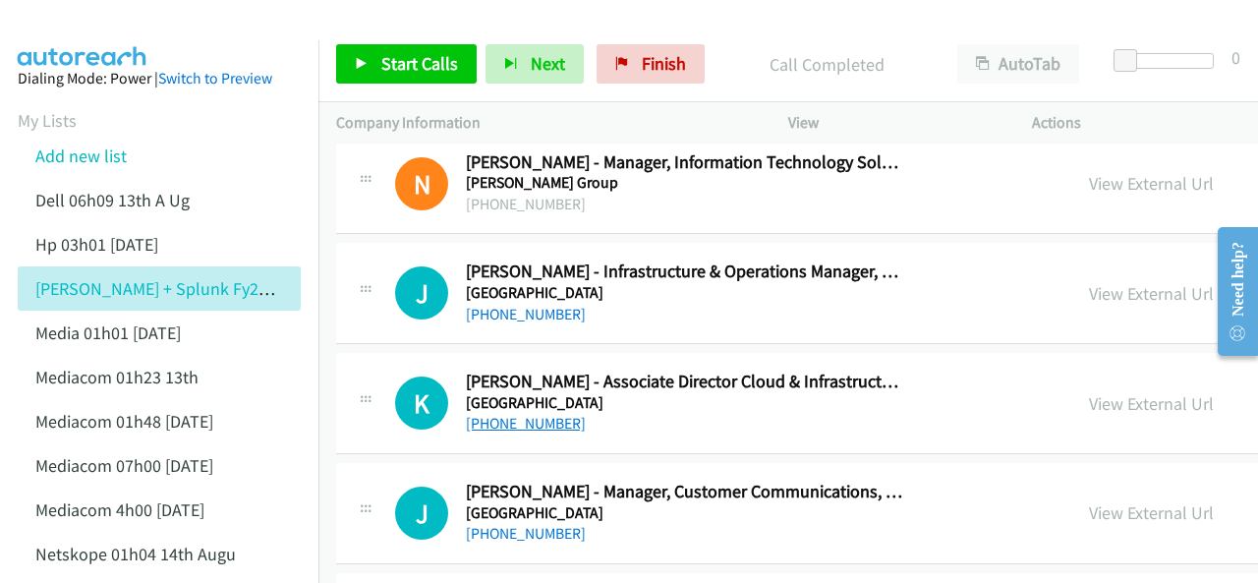
click at [500, 414] on link "[PHONE_NUMBER]" at bounding box center [526, 423] width 120 height 19
drag, startPoint x: 106, startPoint y: 15, endPoint x: 105, endPoint y: 29, distance: 13.8
click at [106, 15] on img at bounding box center [82, 34] width 147 height 69
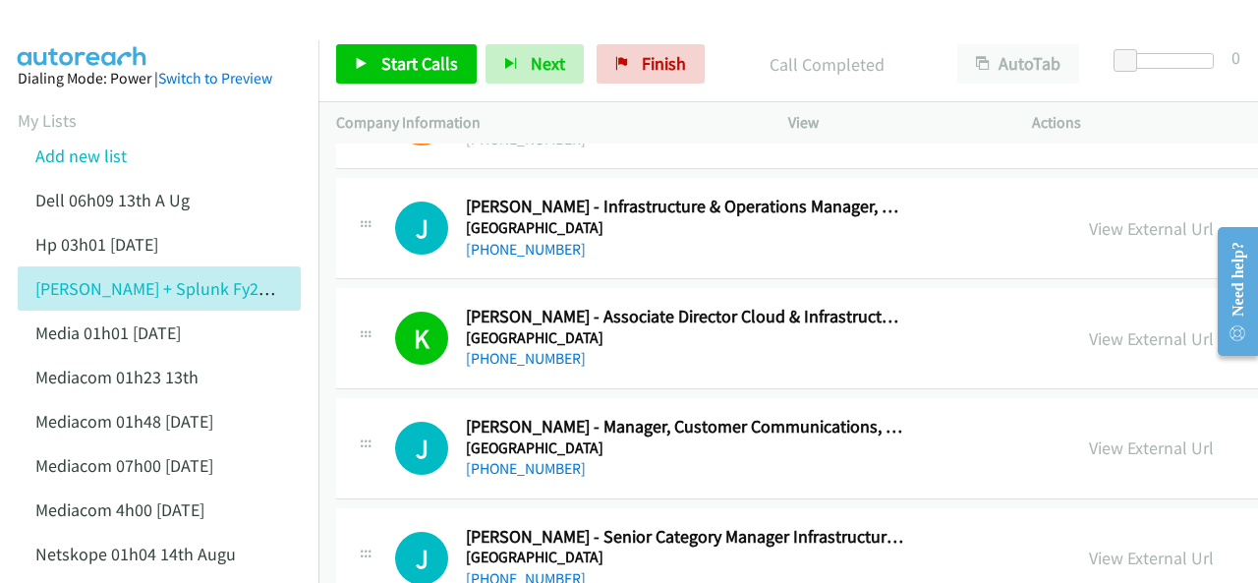
scroll to position [6489, 0]
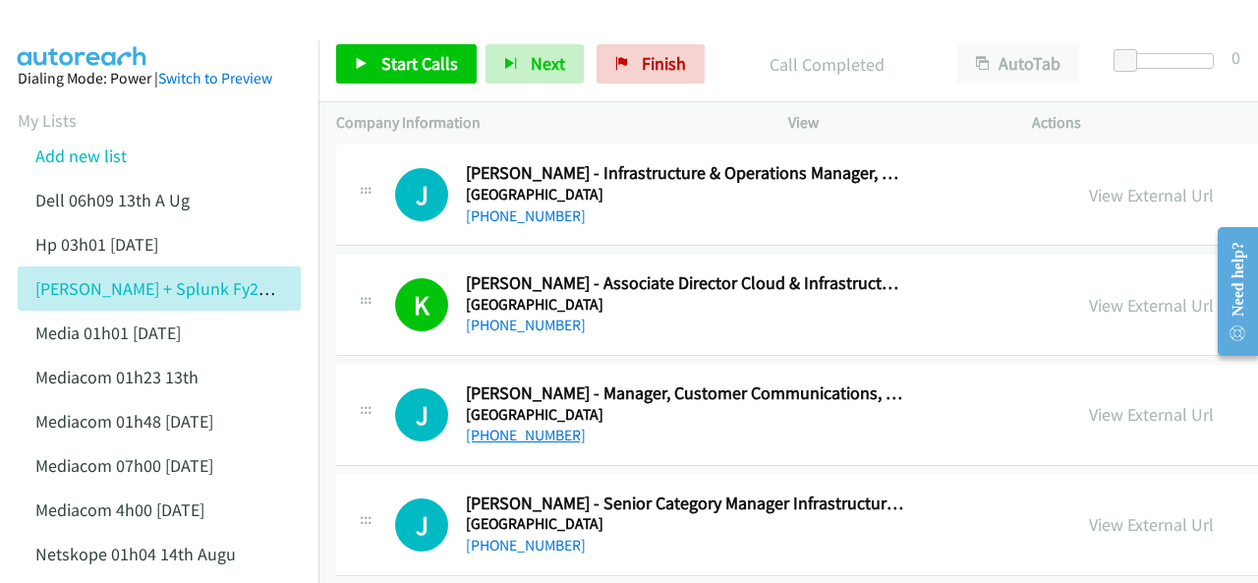
click at [521, 426] on link "[PHONE_NUMBER]" at bounding box center [526, 435] width 120 height 19
click at [102, 32] on img at bounding box center [82, 34] width 147 height 69
click at [52, 19] on img at bounding box center [82, 34] width 147 height 69
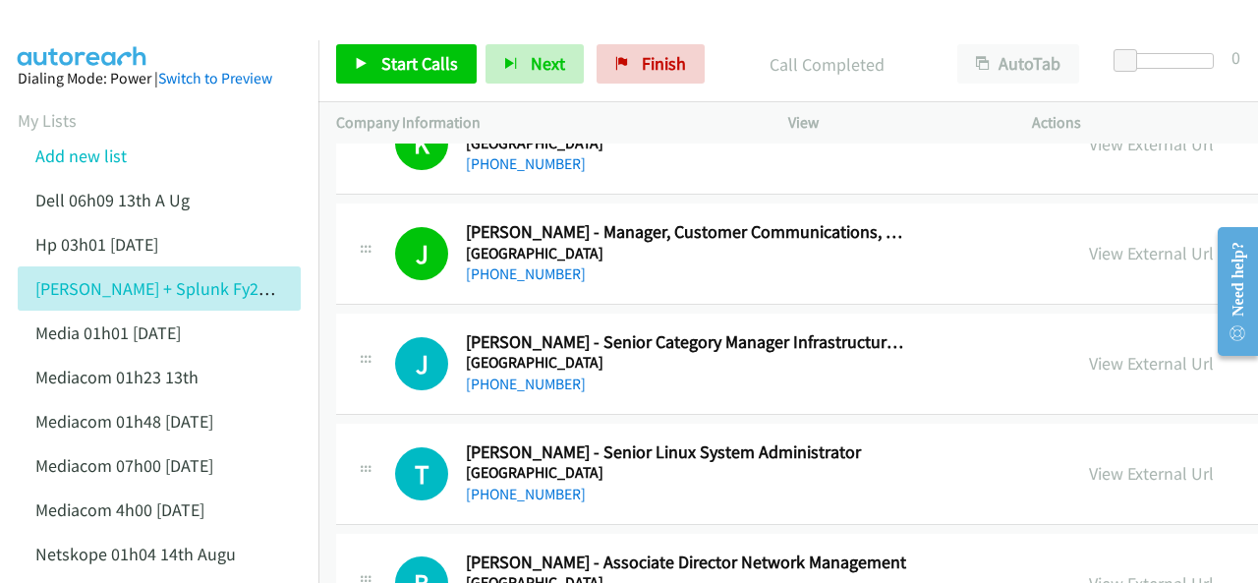
scroll to position [6685, 0]
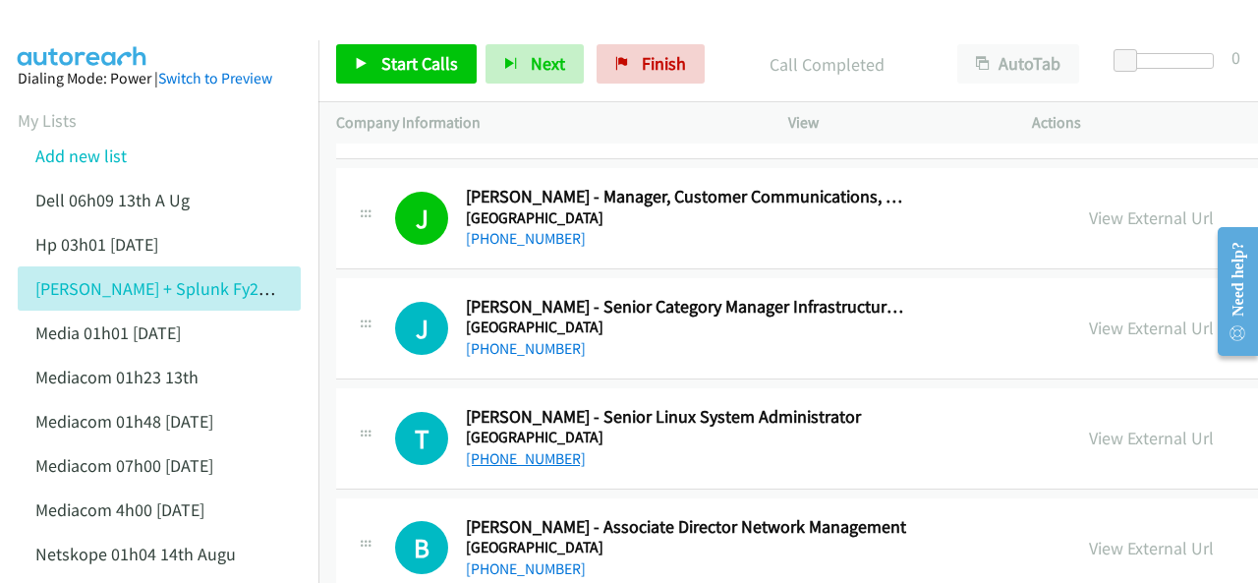
click at [518, 449] on link "[PHONE_NUMBER]" at bounding box center [526, 458] width 120 height 19
click at [88, 29] on img at bounding box center [82, 34] width 147 height 69
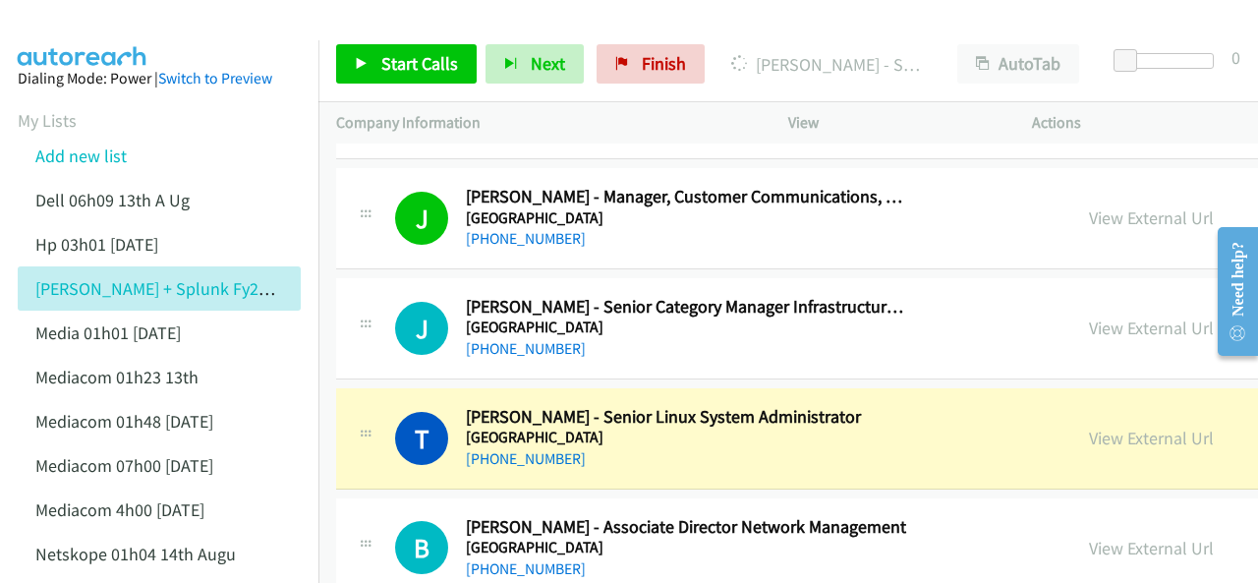
click at [75, 15] on img at bounding box center [82, 34] width 147 height 69
click at [67, 27] on img at bounding box center [82, 34] width 147 height 69
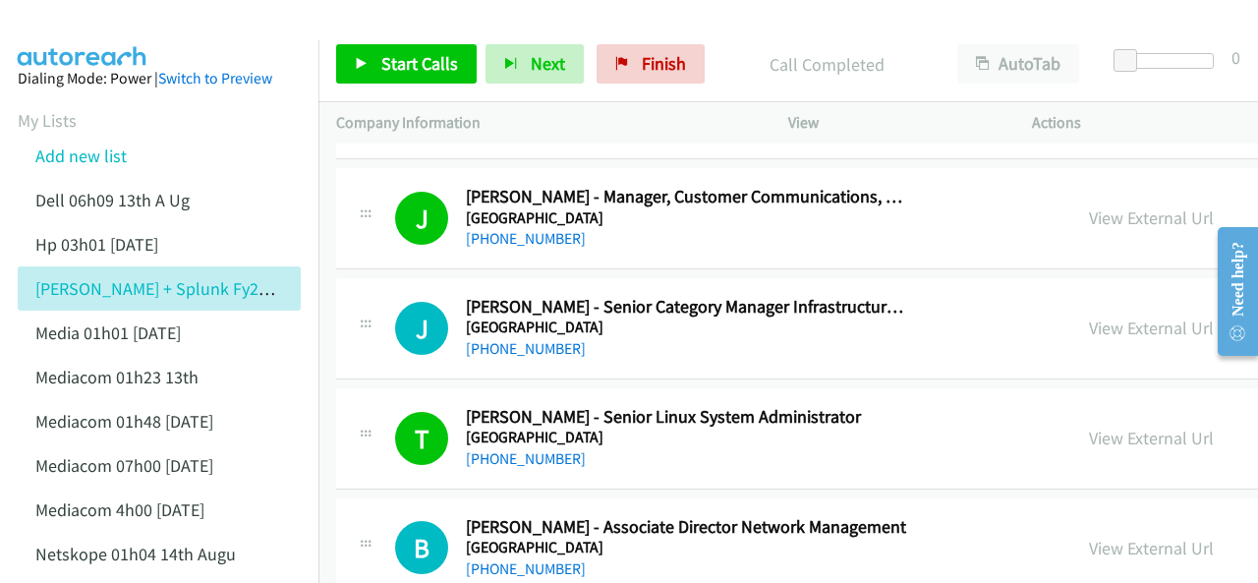
scroll to position [6784, 0]
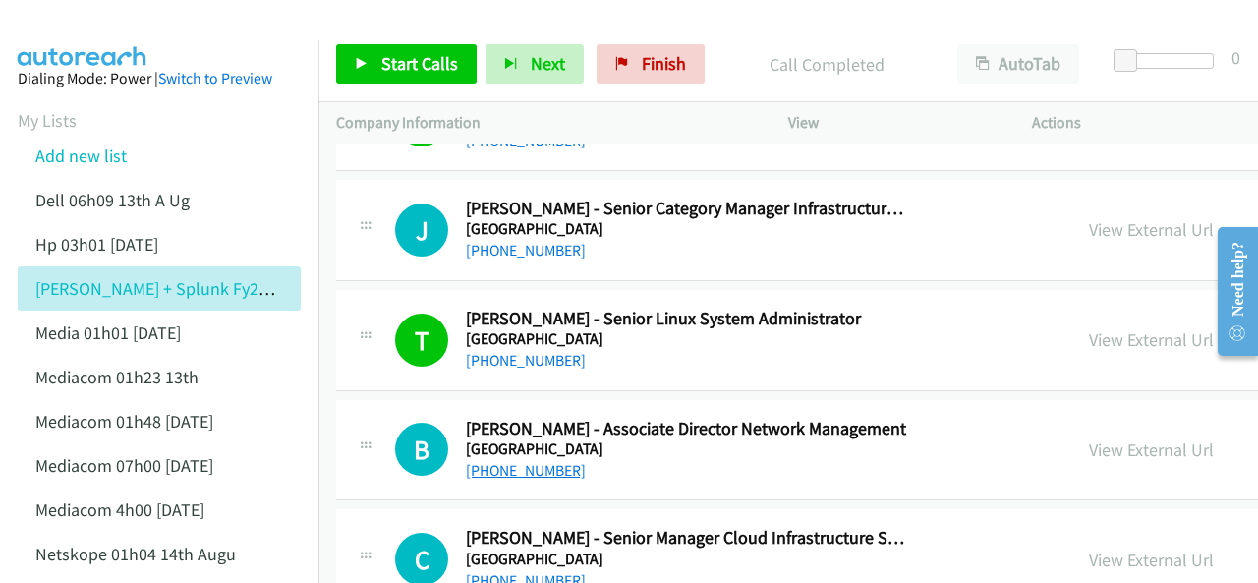
click at [500, 461] on link "[PHONE_NUMBER]" at bounding box center [526, 470] width 120 height 19
click at [80, 28] on img at bounding box center [82, 34] width 147 height 69
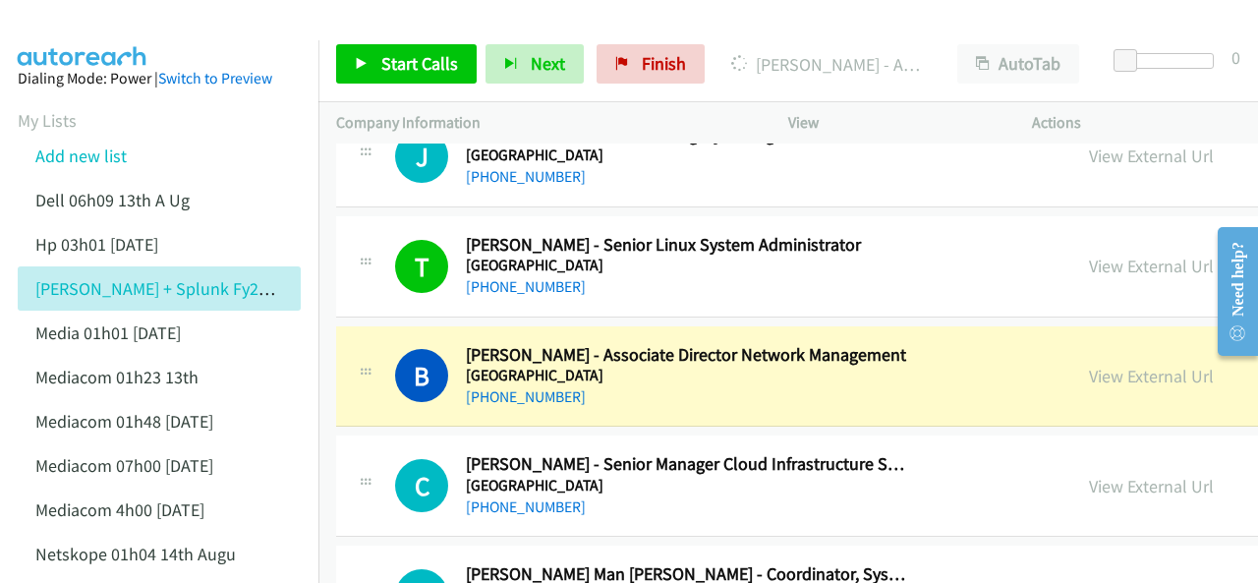
scroll to position [6882, 0]
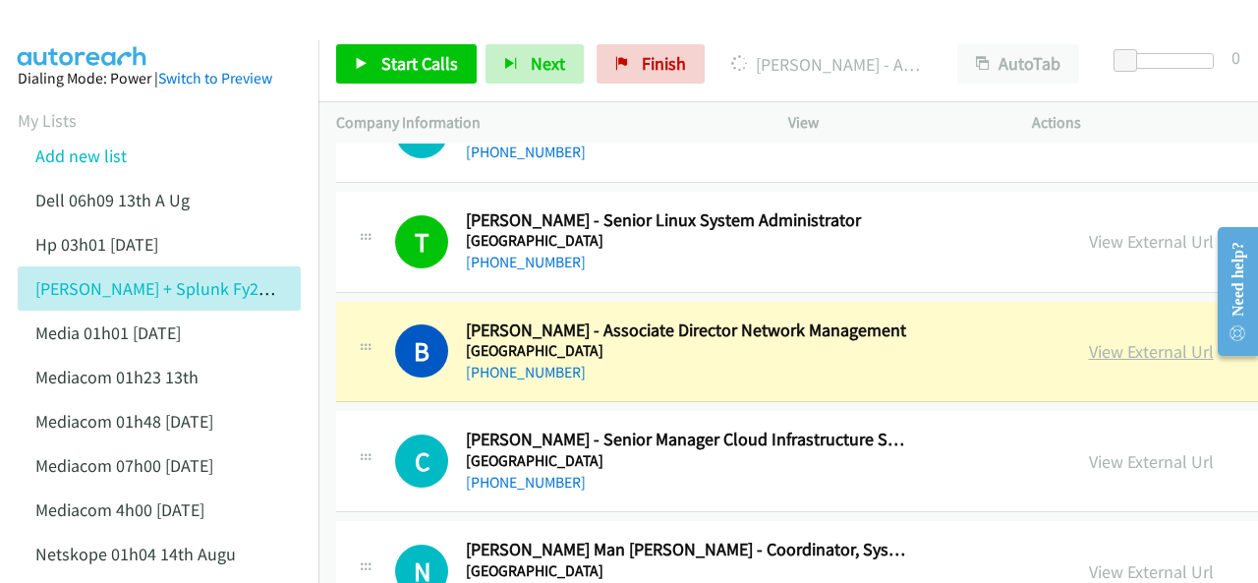
click at [1089, 340] on link "View External Url" at bounding box center [1151, 351] width 125 height 23
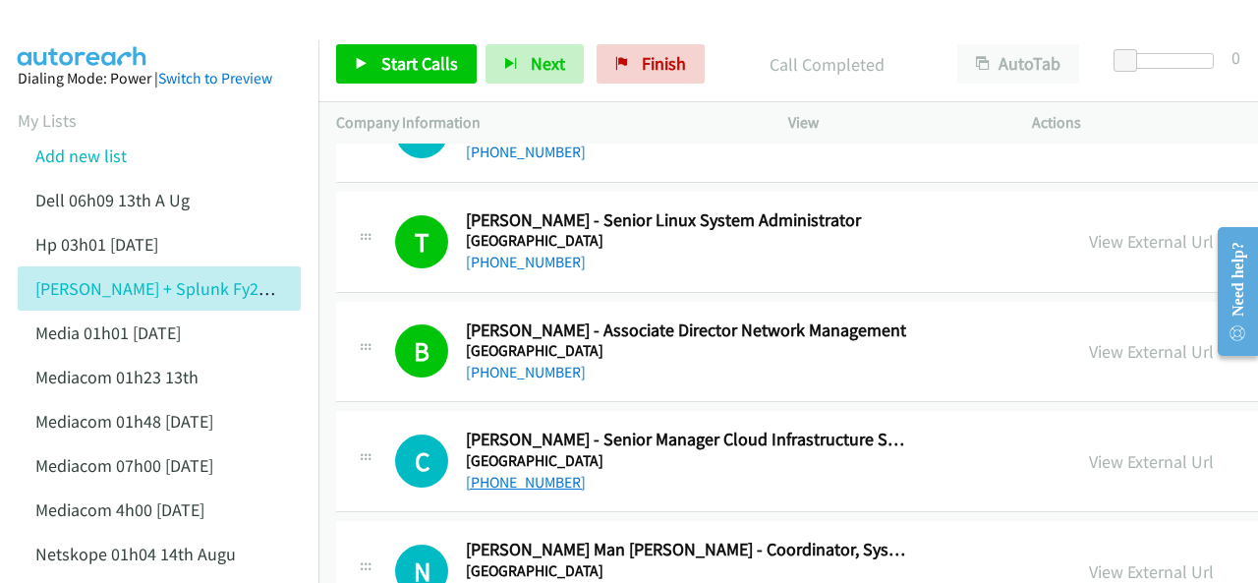
click at [515, 473] on link "[PHONE_NUMBER]" at bounding box center [526, 482] width 120 height 19
click at [68, 32] on img at bounding box center [82, 34] width 147 height 69
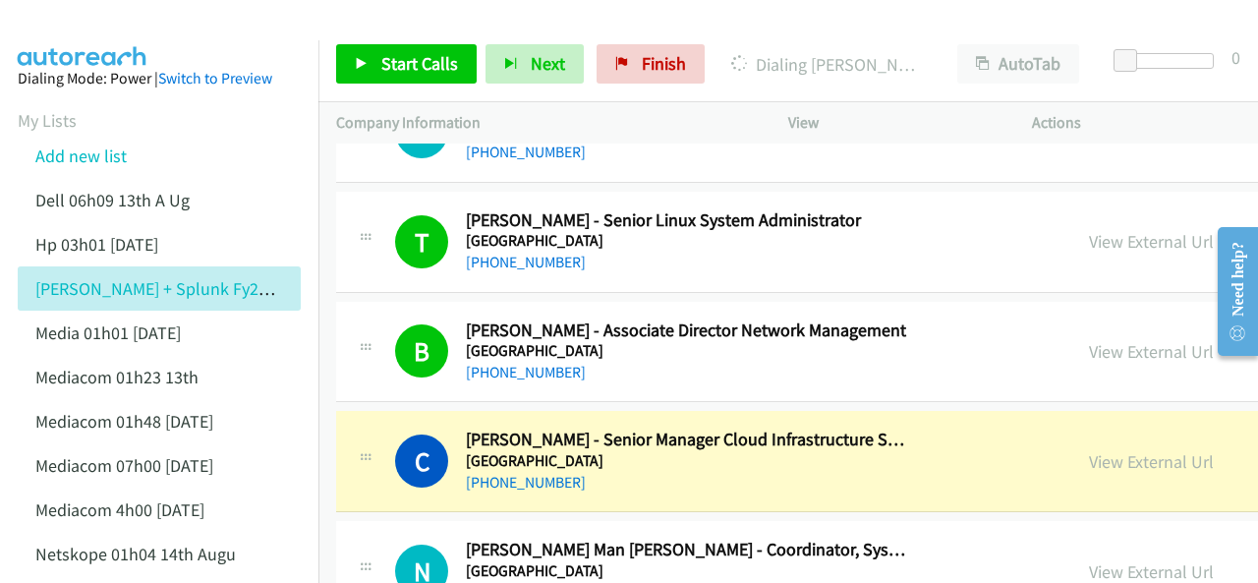
drag, startPoint x: 67, startPoint y: 29, endPoint x: 172, endPoint y: 96, distance: 125.2
click at [67, 29] on img at bounding box center [82, 34] width 147 height 69
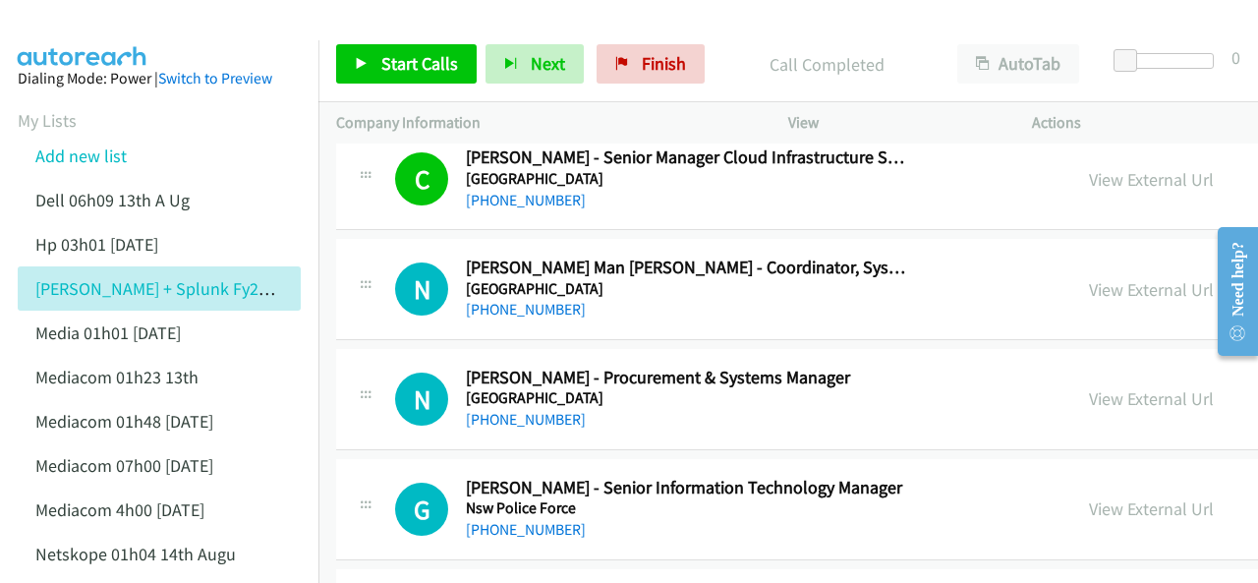
scroll to position [7177, 0]
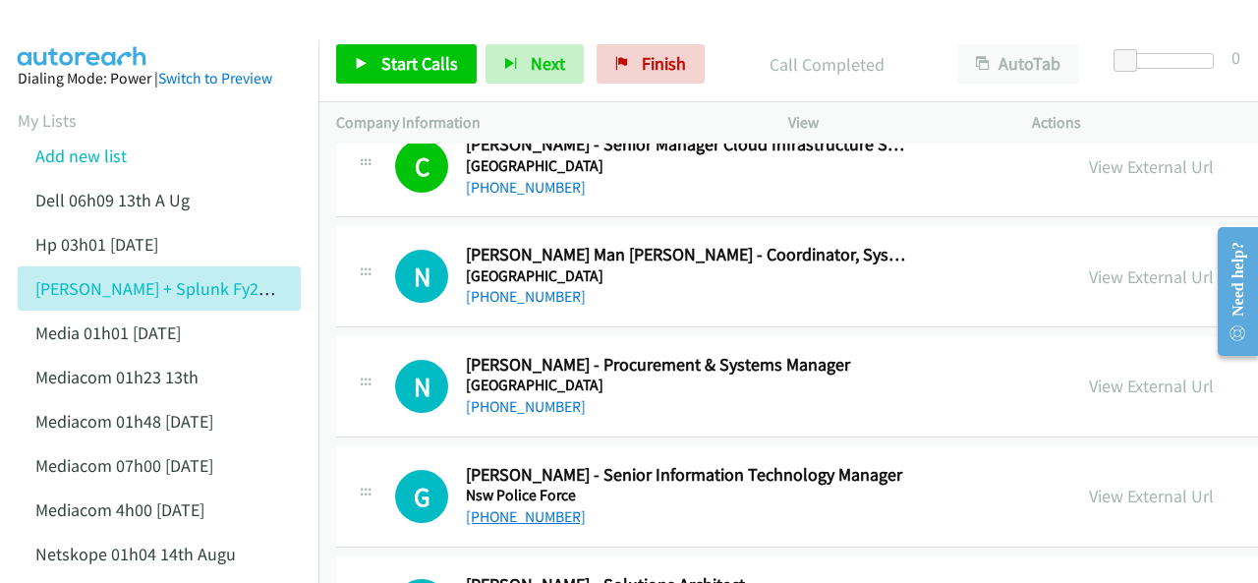
drag, startPoint x: 511, startPoint y: 496, endPoint x: 537, endPoint y: 488, distance: 27.0
click at [507, 507] on link "+61 439 403 750" at bounding box center [526, 516] width 120 height 19
click at [86, 30] on img at bounding box center [82, 34] width 147 height 69
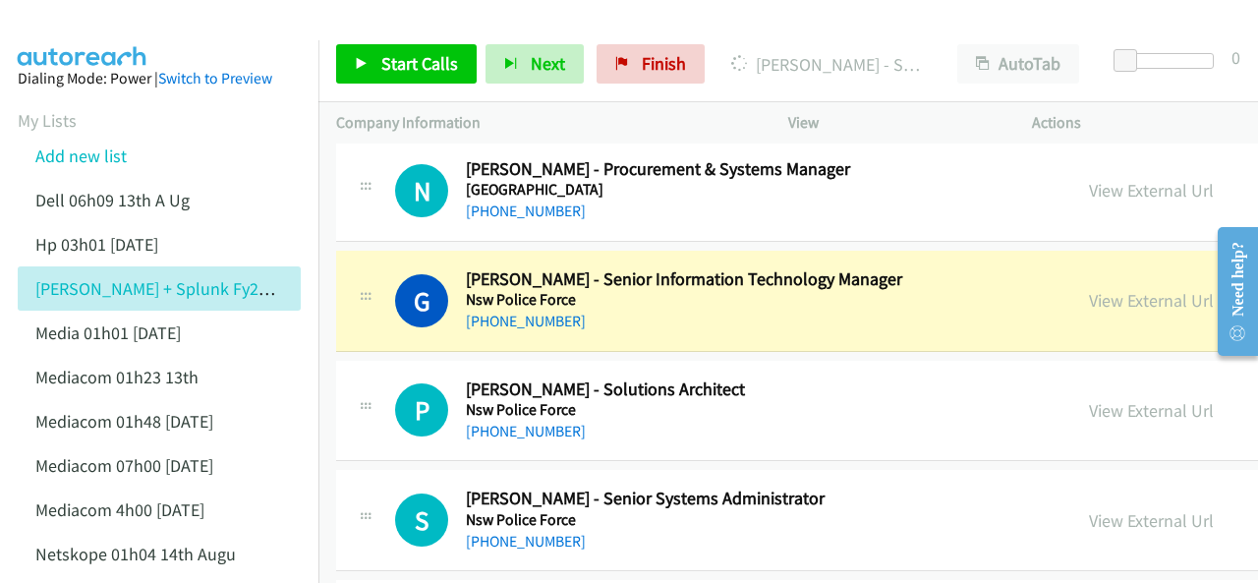
scroll to position [7374, 0]
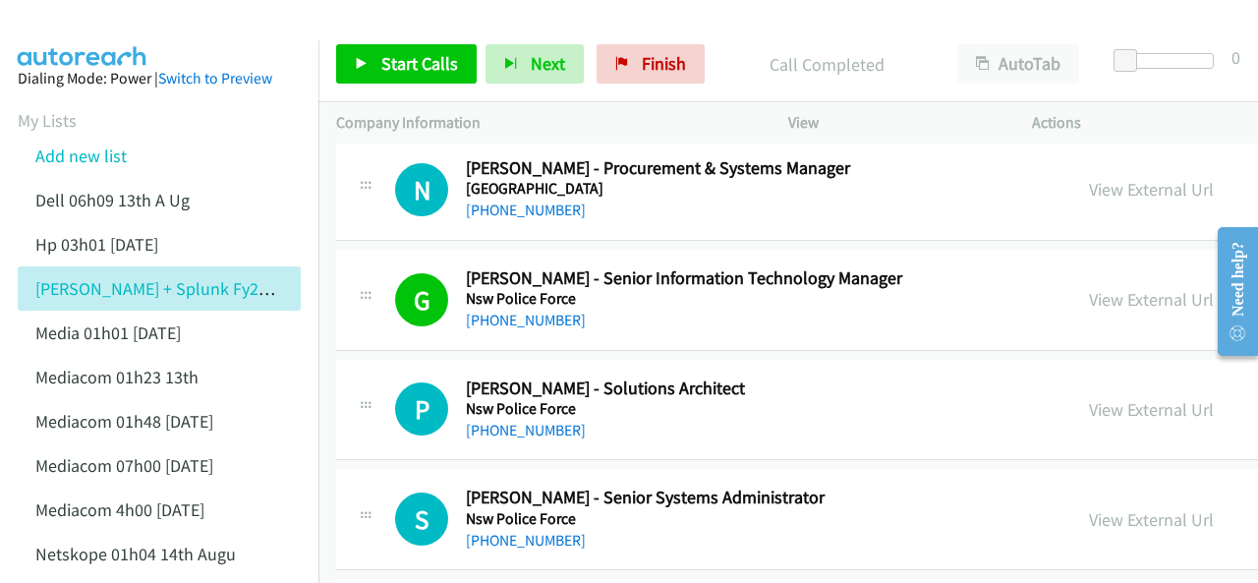
click at [46, 33] on img at bounding box center [82, 34] width 147 height 69
click at [510, 421] on link "+61 413 159 443" at bounding box center [526, 430] width 120 height 19
click at [87, 29] on img at bounding box center [82, 34] width 147 height 69
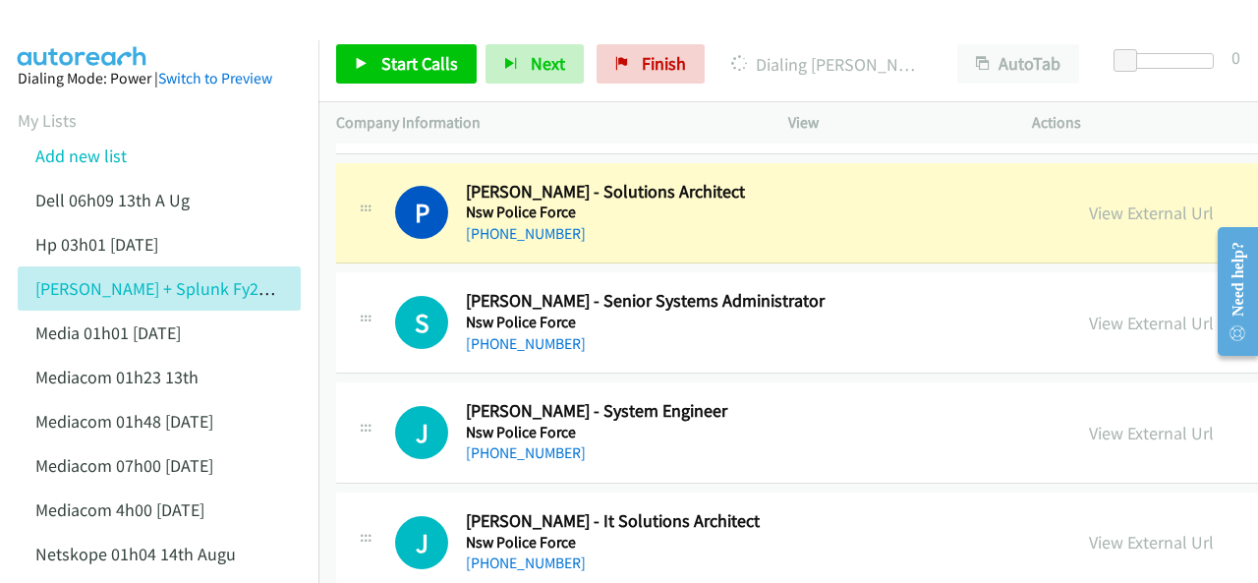
scroll to position [7472, 0]
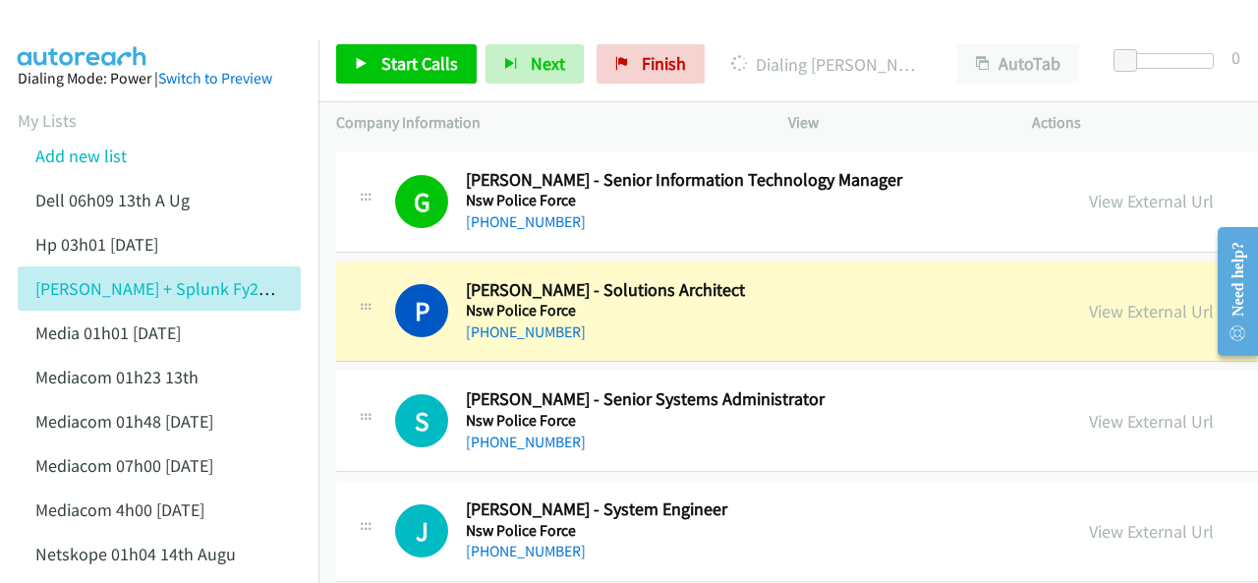
click at [67, 30] on img at bounding box center [82, 34] width 147 height 69
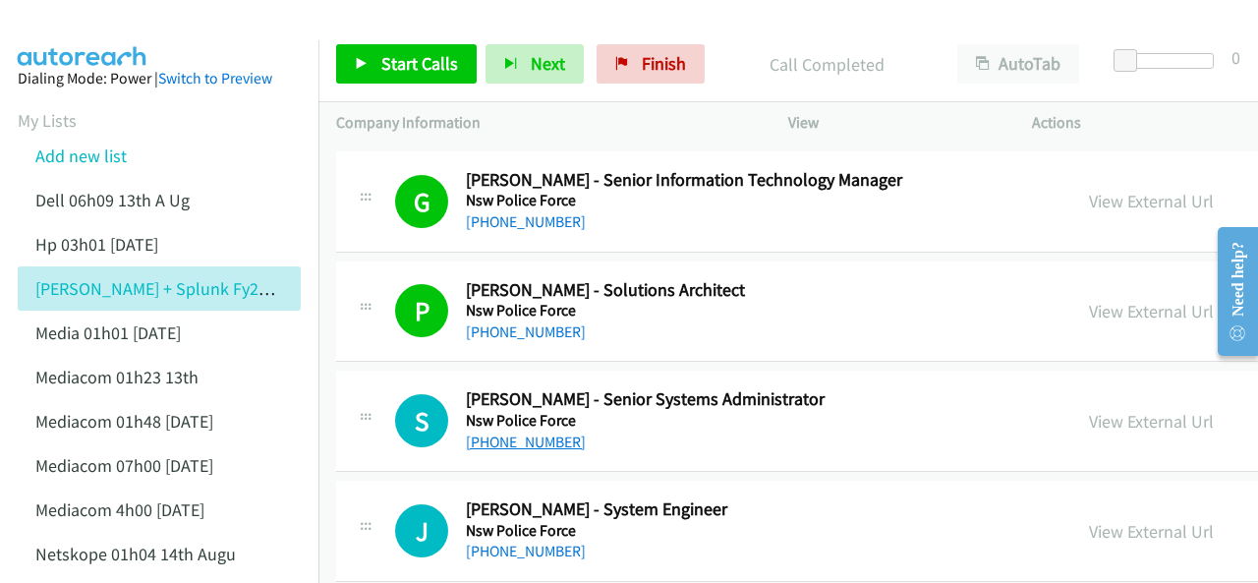
click at [501, 433] on link "+61 412 823 906" at bounding box center [526, 442] width 120 height 19
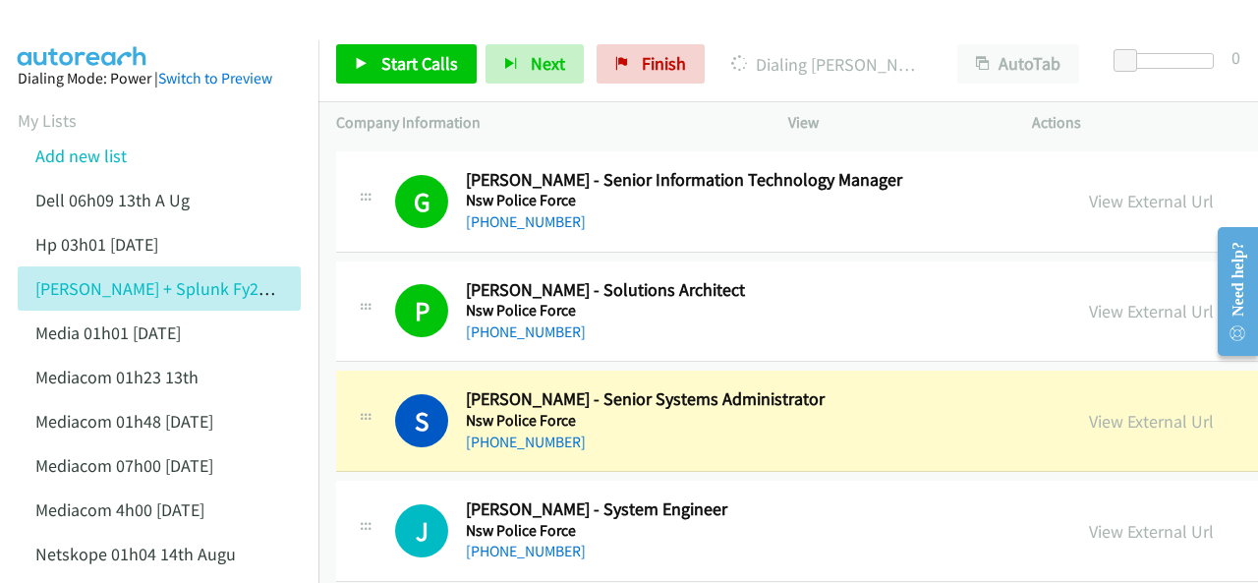
click at [84, 30] on img at bounding box center [82, 34] width 147 height 69
click at [1095, 410] on link "View External Url" at bounding box center [1151, 421] width 125 height 23
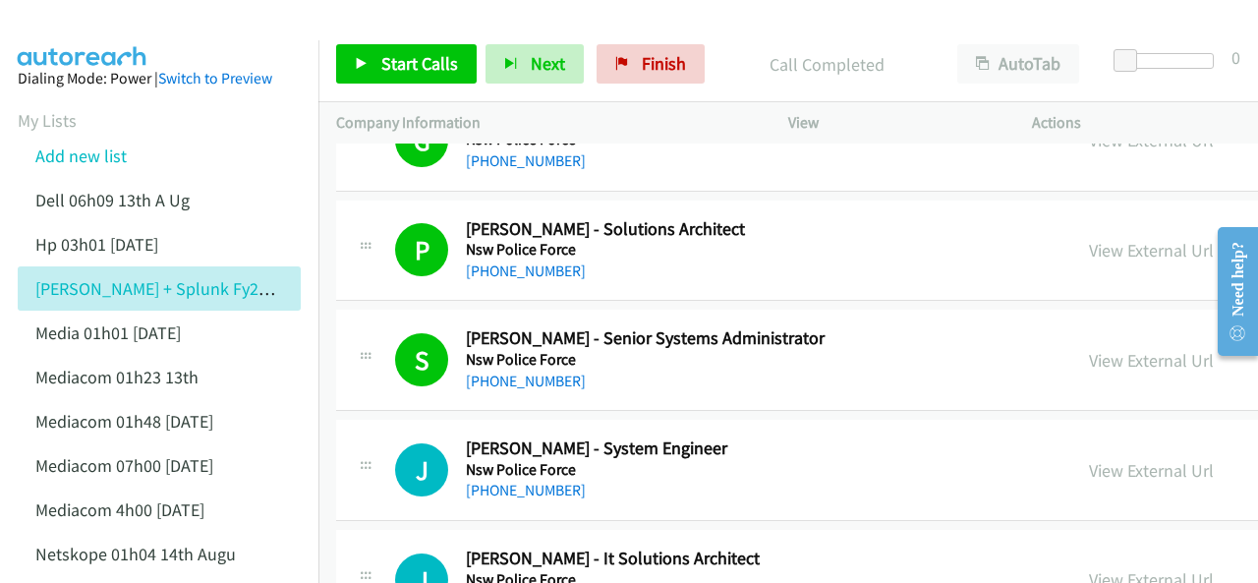
scroll to position [7570, 0]
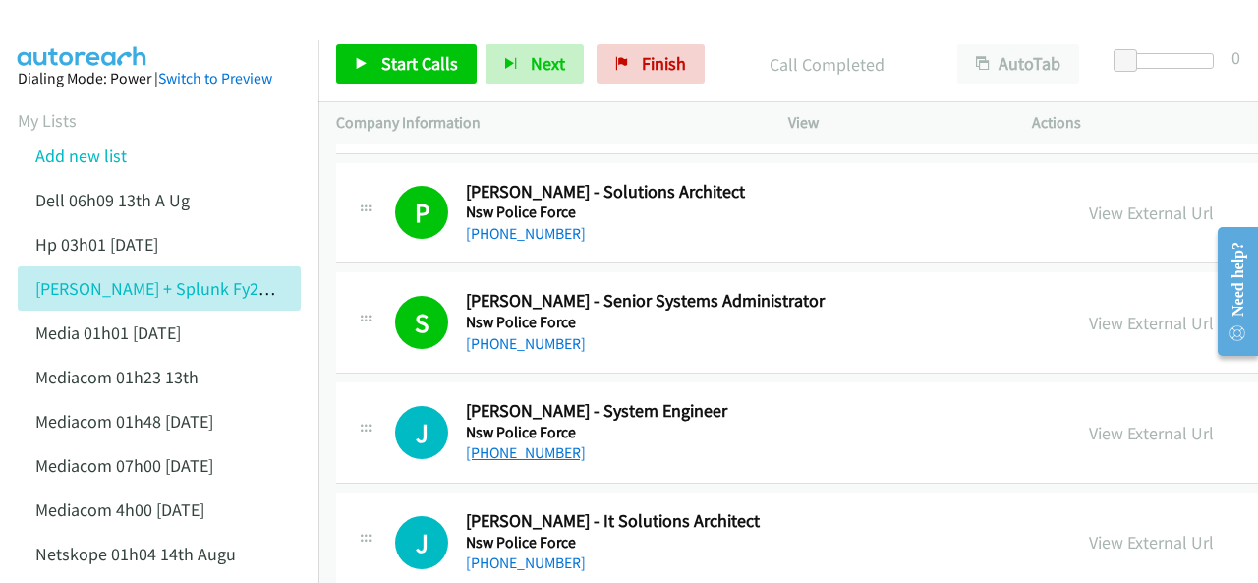
click at [527, 443] on link "+61 416 211 171" at bounding box center [526, 452] width 120 height 19
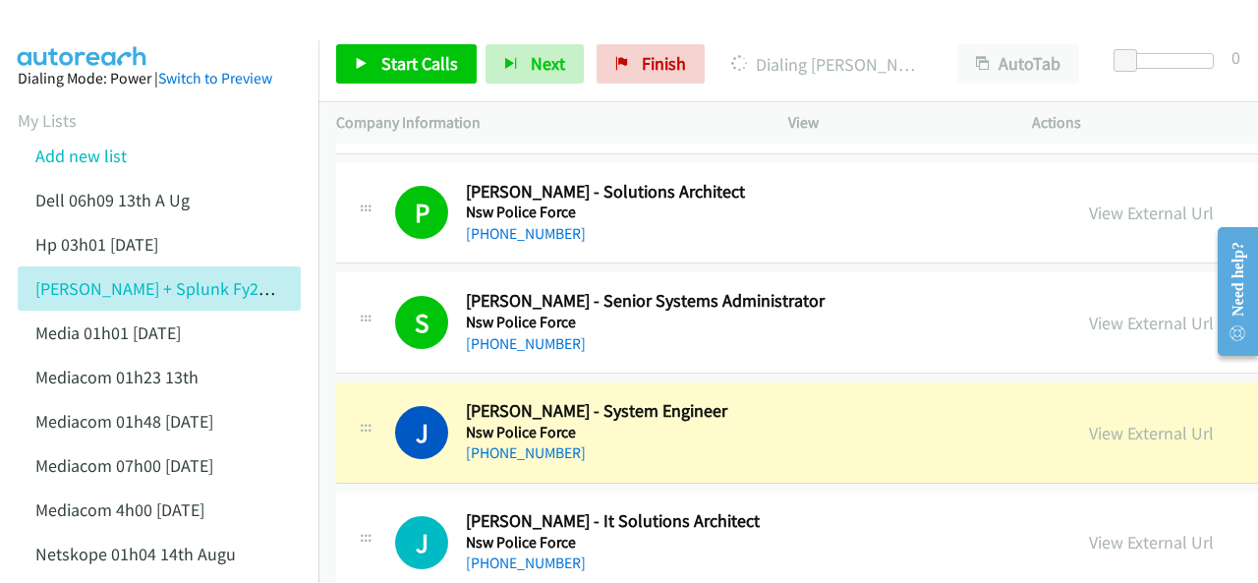
click at [106, 26] on img at bounding box center [82, 34] width 147 height 69
click at [58, 24] on img at bounding box center [82, 34] width 147 height 69
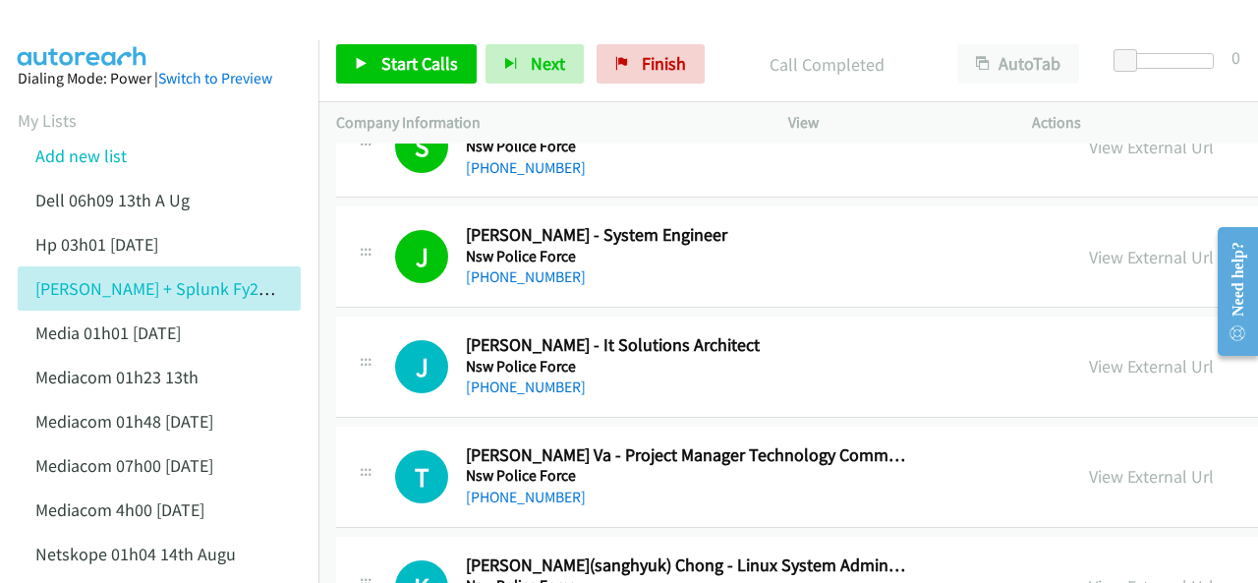
scroll to position [7767, 0]
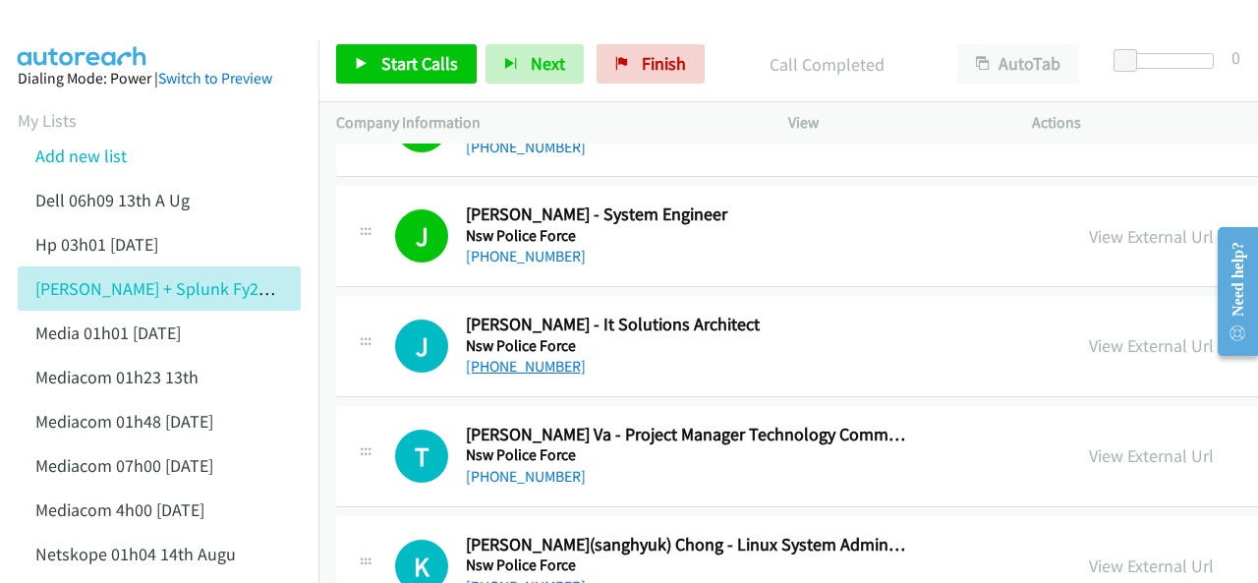
click at [511, 357] on link "+61 421 331 270" at bounding box center [526, 366] width 120 height 19
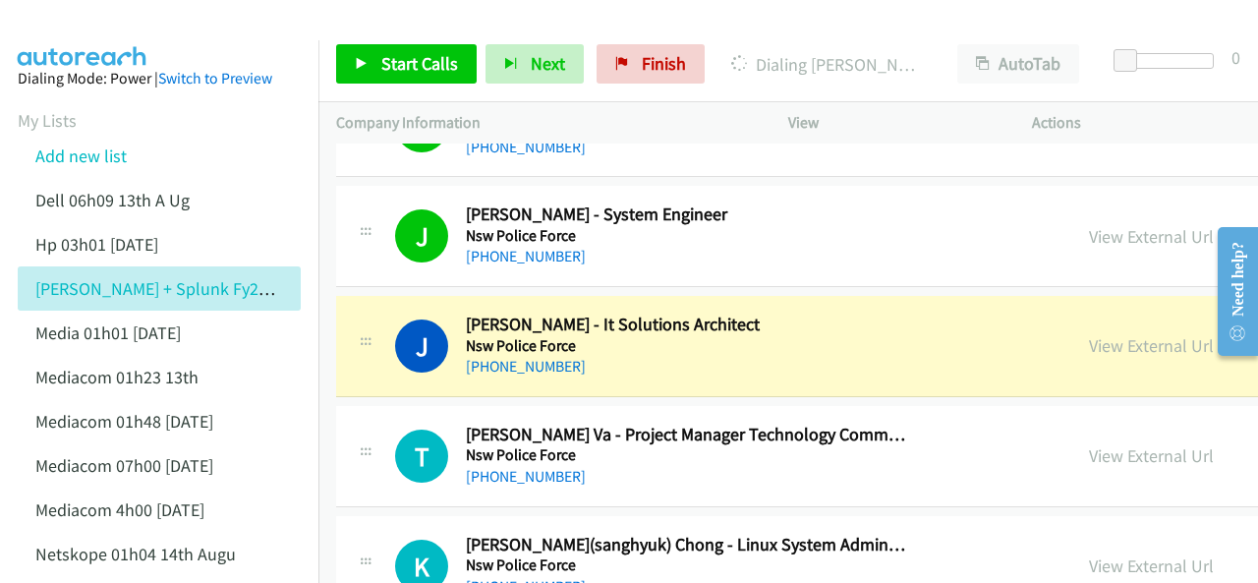
click at [83, 17] on img at bounding box center [82, 34] width 147 height 69
click at [71, 15] on img at bounding box center [82, 34] width 147 height 69
click at [1089, 334] on link "View External Url" at bounding box center [1151, 345] width 125 height 23
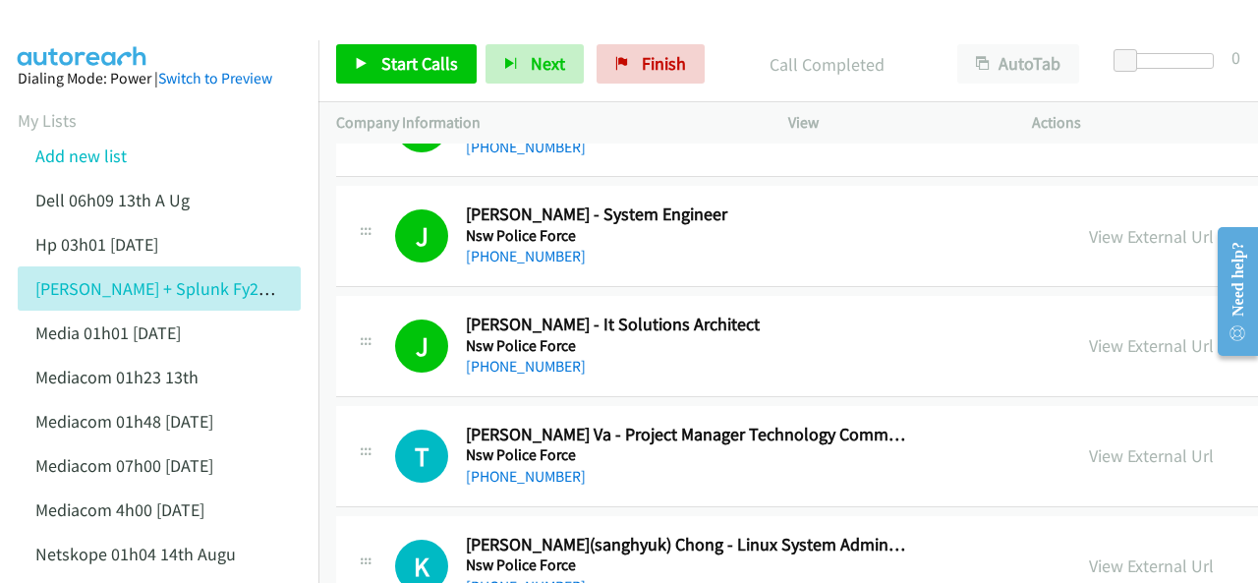
click at [100, 33] on img at bounding box center [82, 34] width 147 height 69
click at [525, 467] on link "+61 2 8835 9020" at bounding box center [526, 476] width 120 height 19
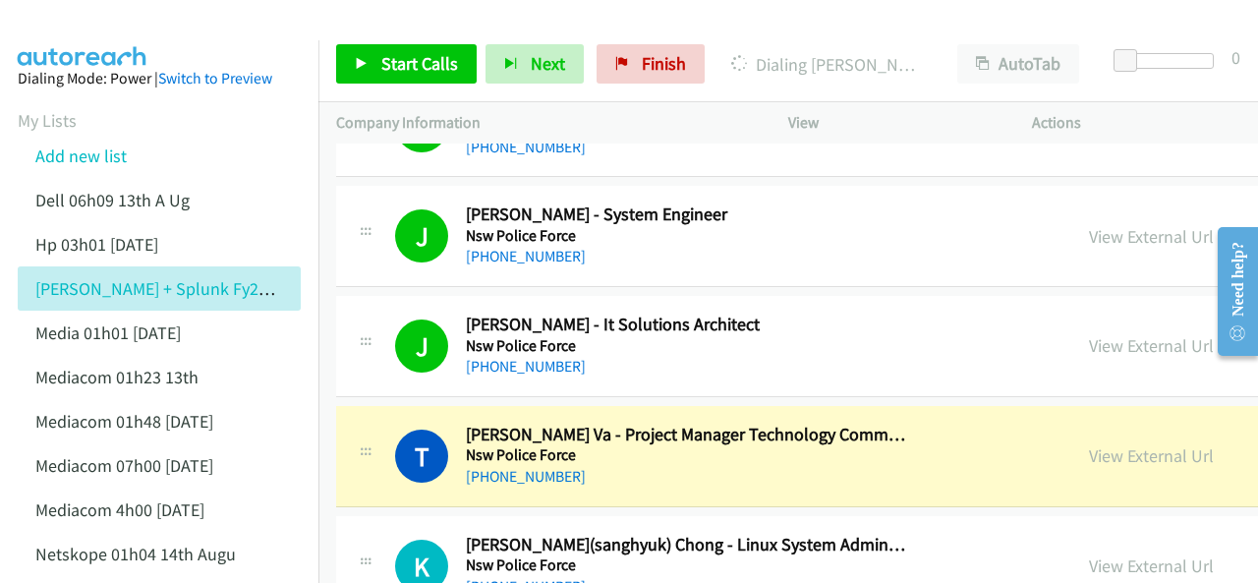
click at [101, 27] on img at bounding box center [82, 34] width 147 height 69
click at [108, 34] on img at bounding box center [82, 34] width 147 height 69
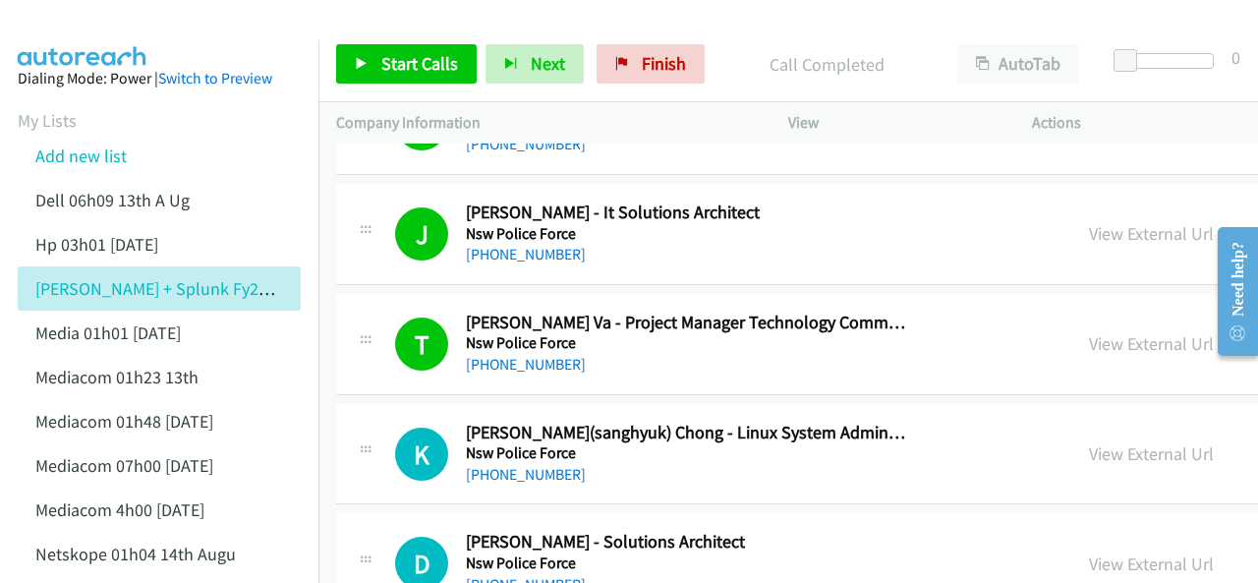
scroll to position [7963, 0]
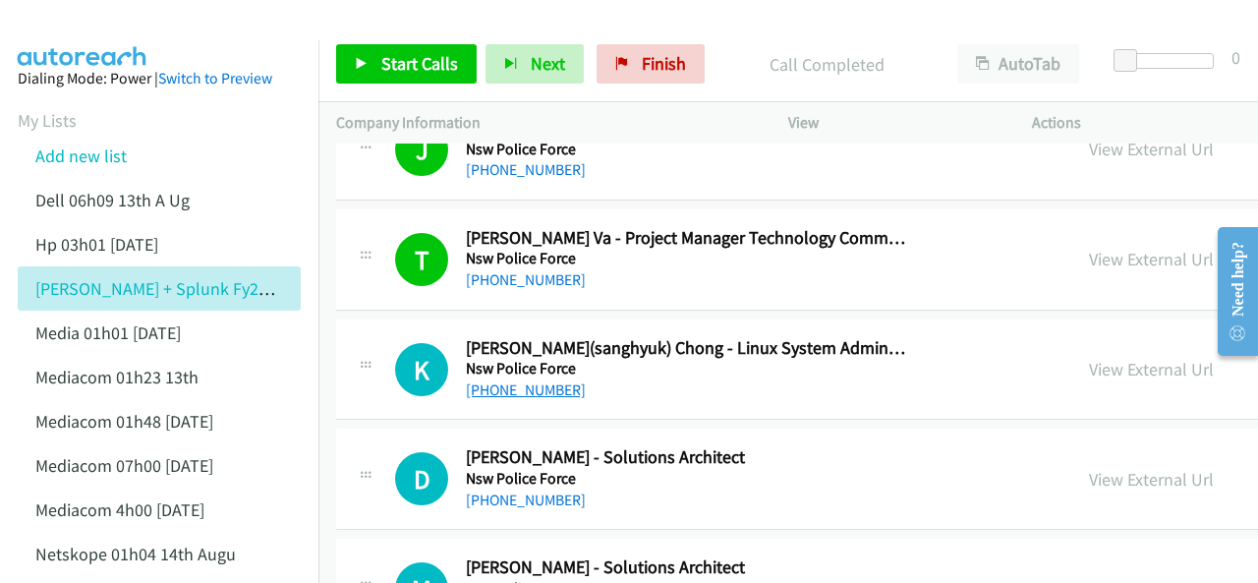
click at [518, 380] on link "+61 414 983 216" at bounding box center [526, 389] width 120 height 19
click at [114, 35] on img at bounding box center [82, 34] width 147 height 69
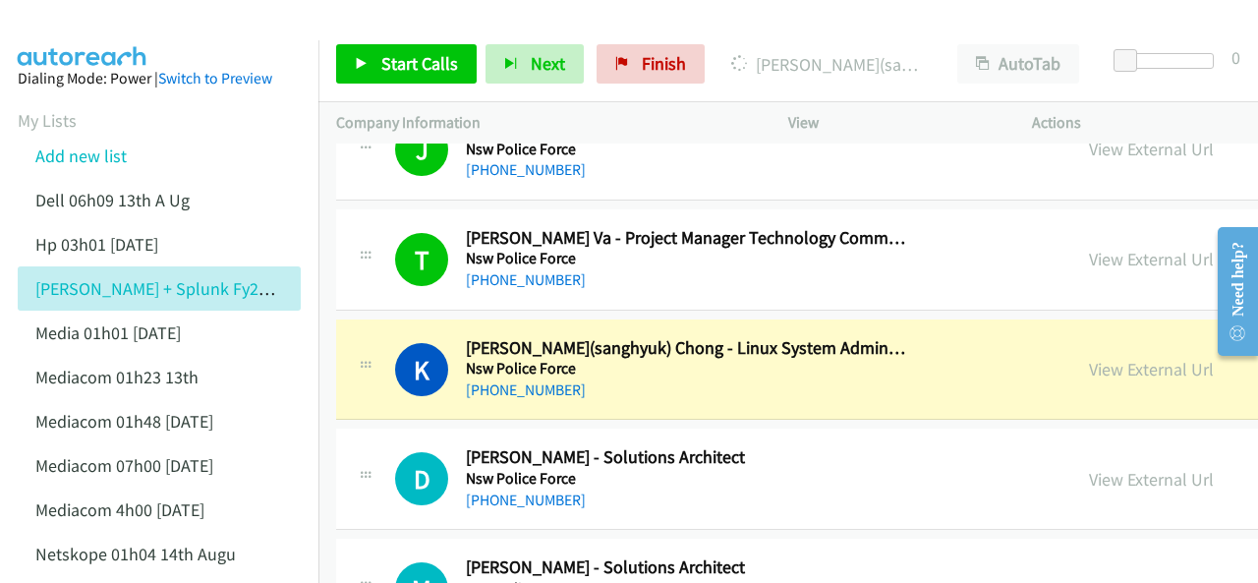
click at [76, 37] on img at bounding box center [82, 34] width 147 height 69
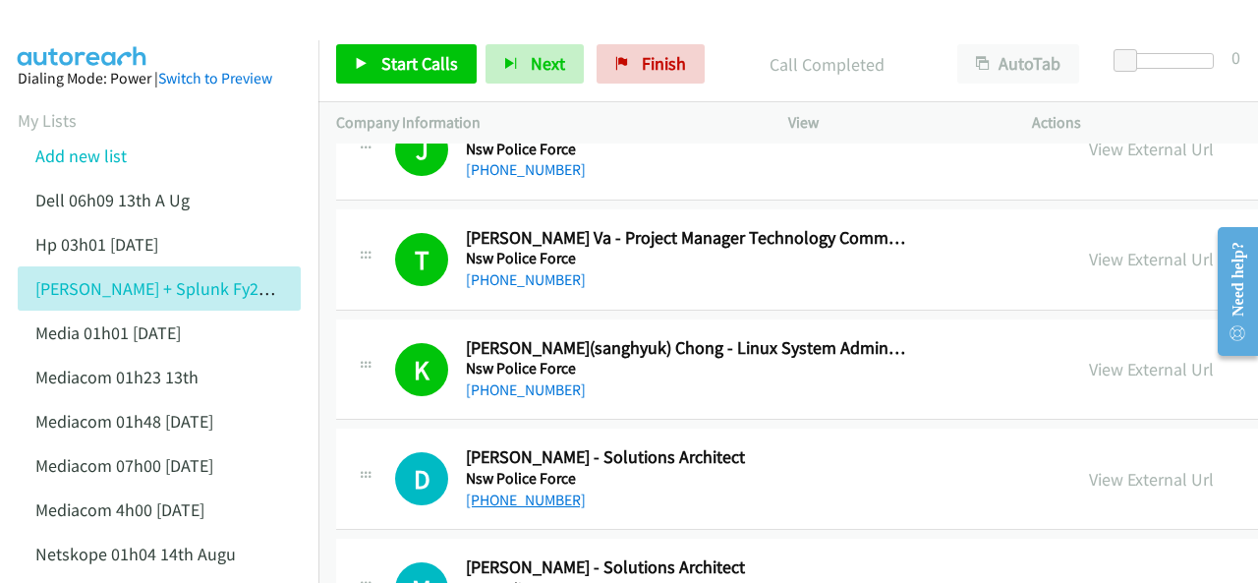
click at [525, 491] on link "+61 435 455 804" at bounding box center [526, 500] width 120 height 19
click at [129, 26] on img at bounding box center [82, 34] width 147 height 69
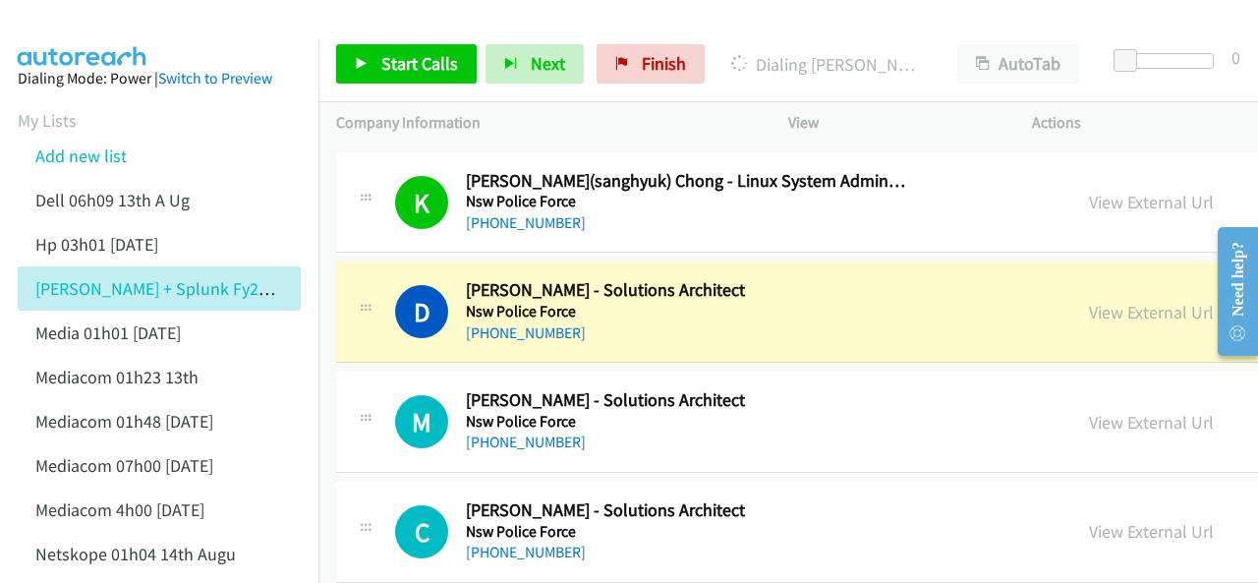
scroll to position [8062, 0]
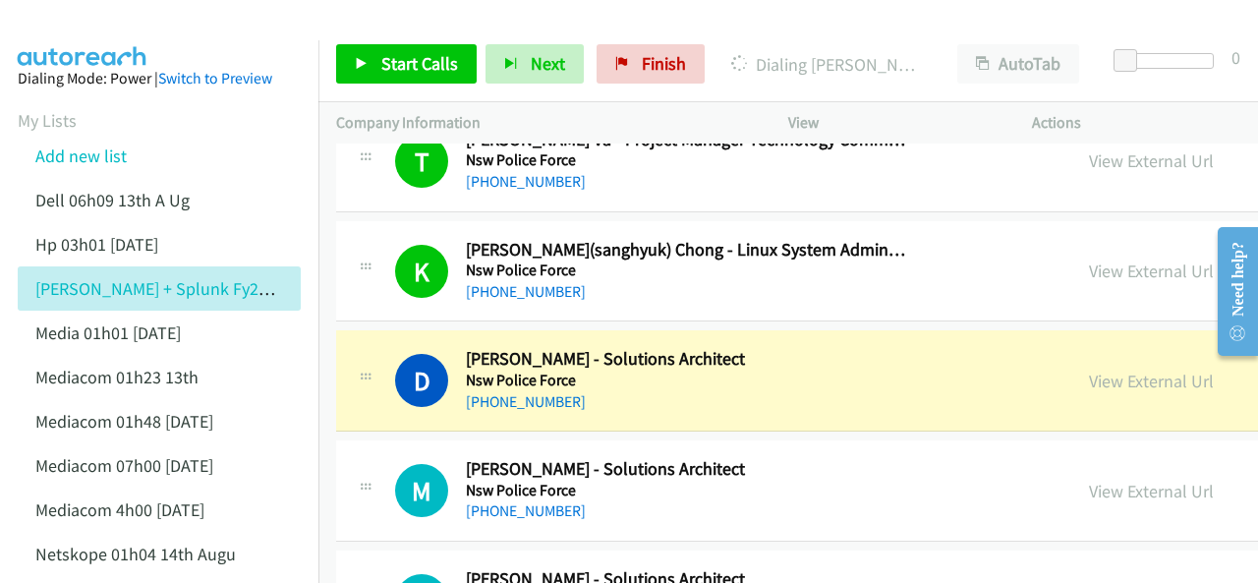
click at [69, 24] on img at bounding box center [82, 34] width 147 height 69
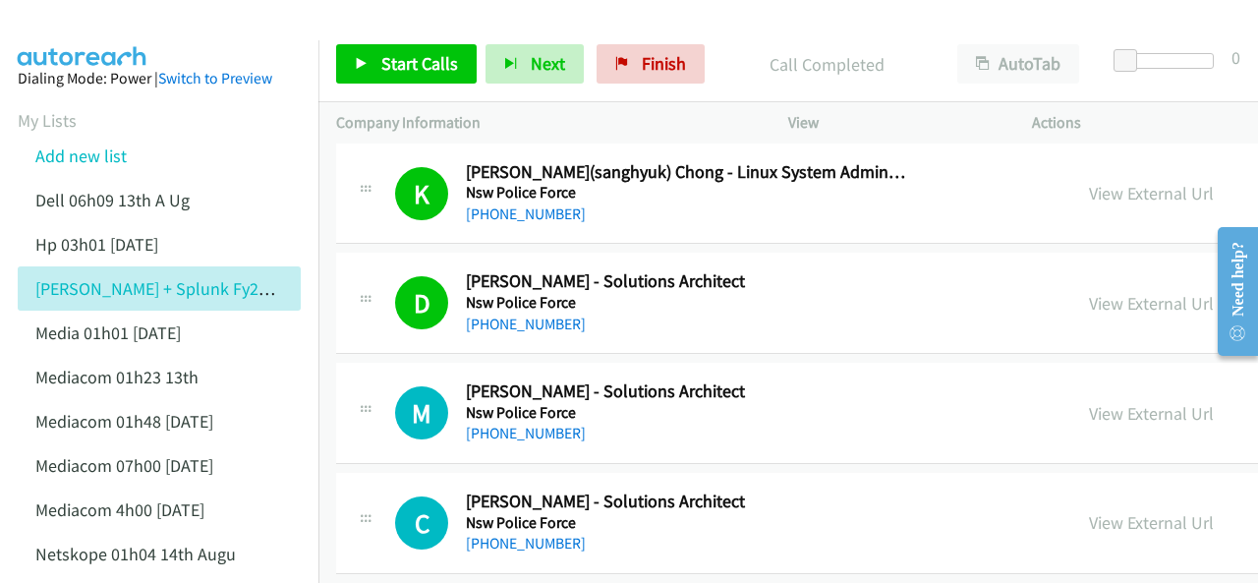
scroll to position [8160, 0]
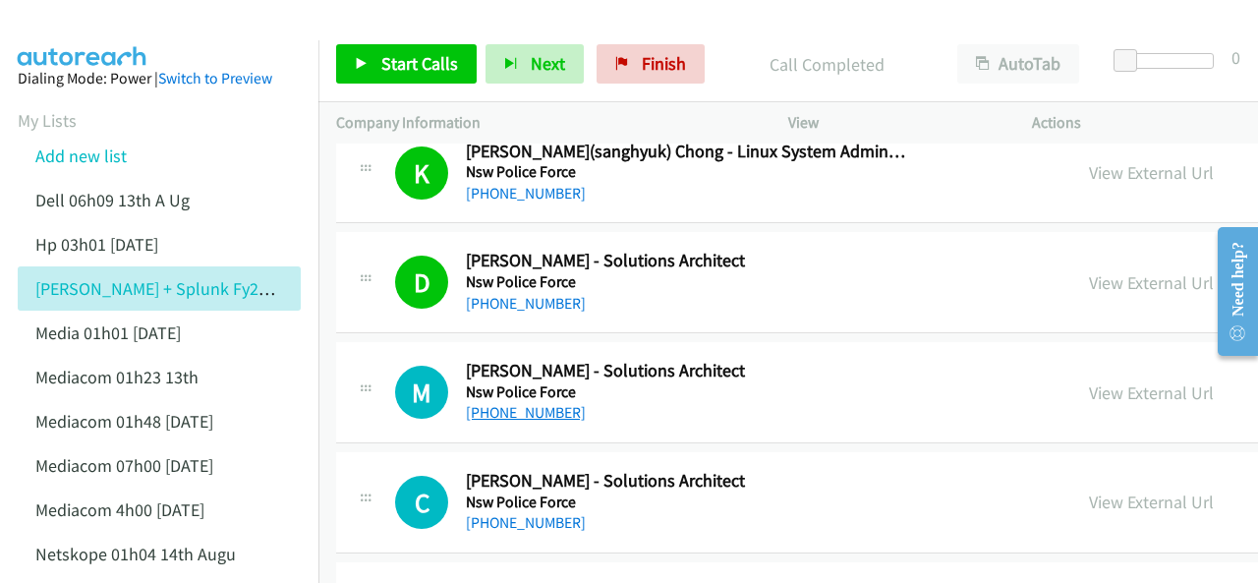
click at [525, 403] on link "+61 497 106 490" at bounding box center [526, 412] width 120 height 19
click at [554, 403] on link "+61 497 106 490" at bounding box center [526, 412] width 120 height 19
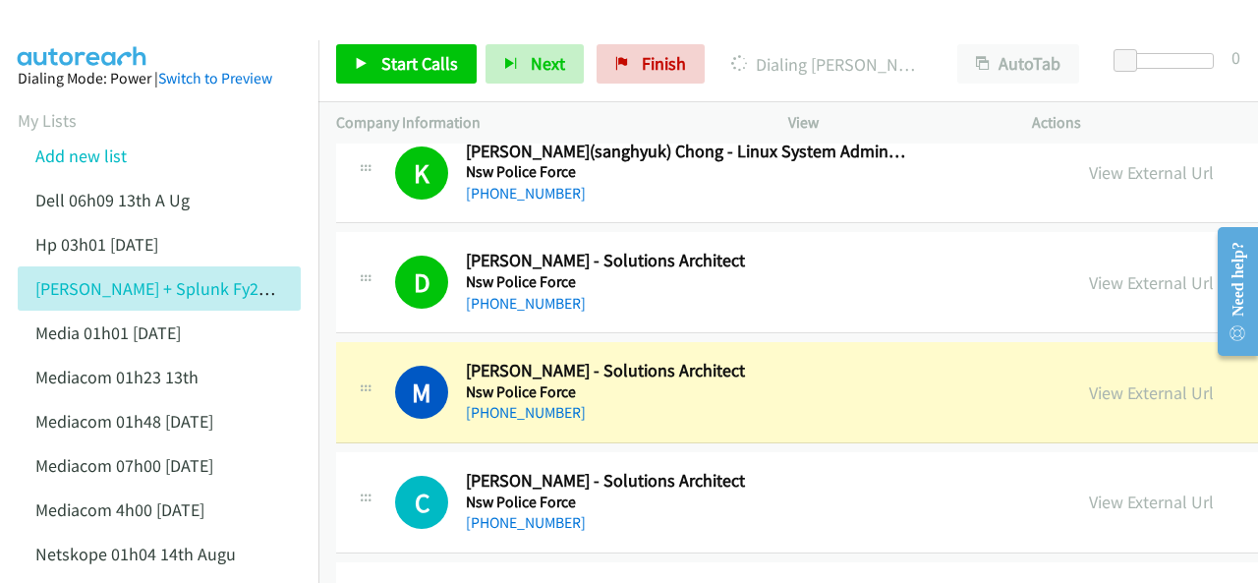
click at [87, 36] on img at bounding box center [82, 34] width 147 height 69
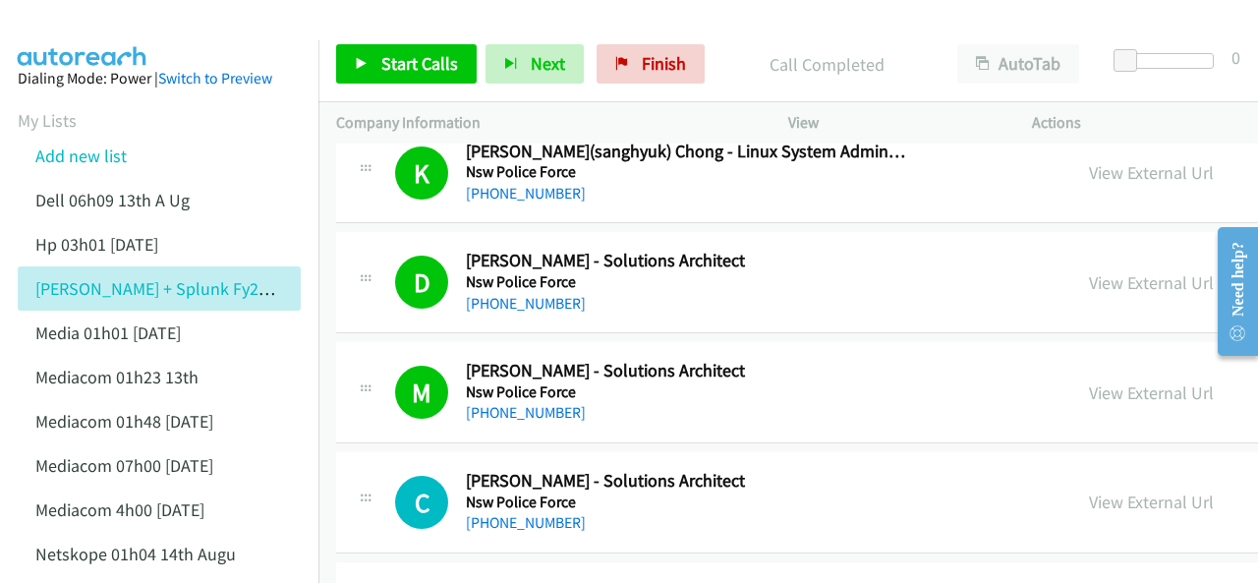
click at [95, 26] on img at bounding box center [82, 34] width 147 height 69
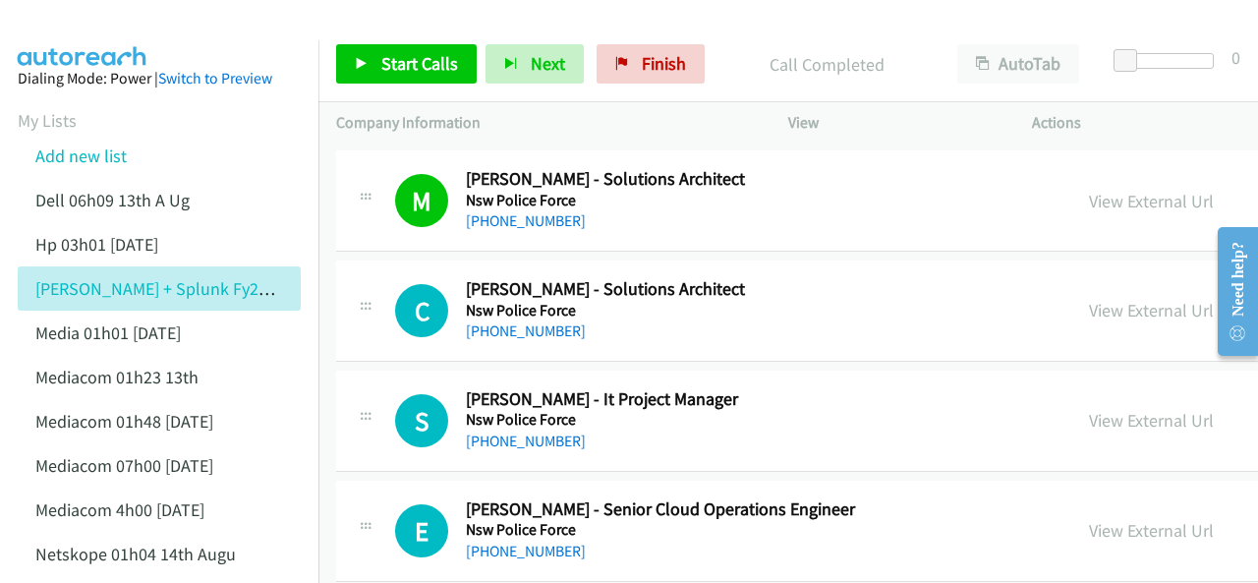
scroll to position [8357, 0]
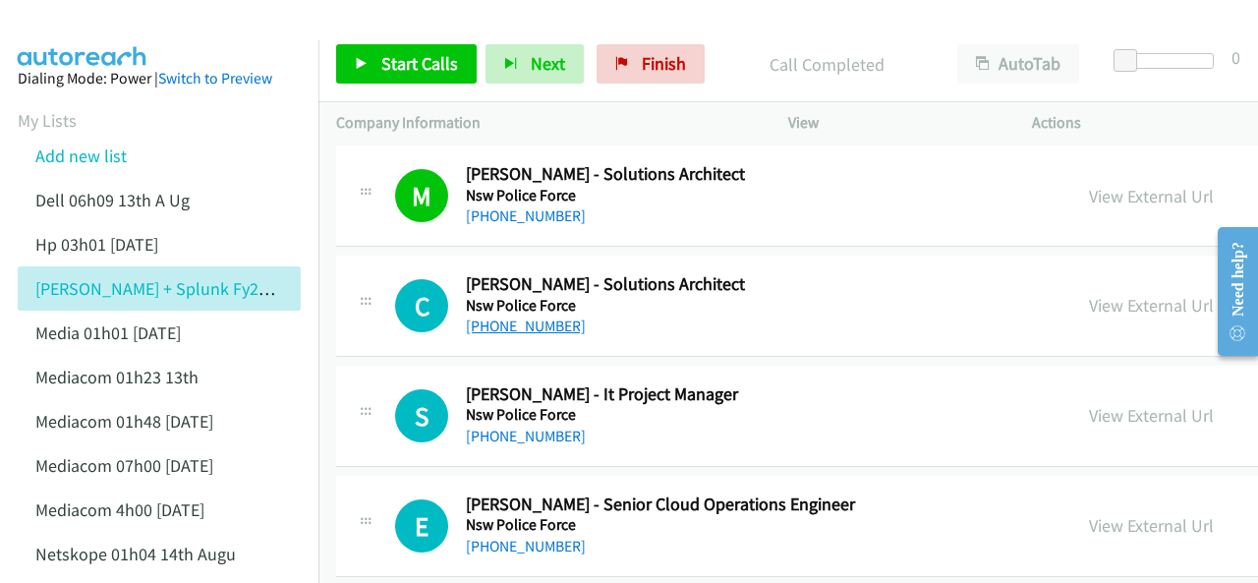
click at [539, 317] on link "+61 423 802 677" at bounding box center [526, 326] width 120 height 19
click at [74, 26] on img at bounding box center [82, 34] width 147 height 69
click at [89, 35] on img at bounding box center [82, 34] width 147 height 69
click at [77, 26] on img at bounding box center [82, 34] width 147 height 69
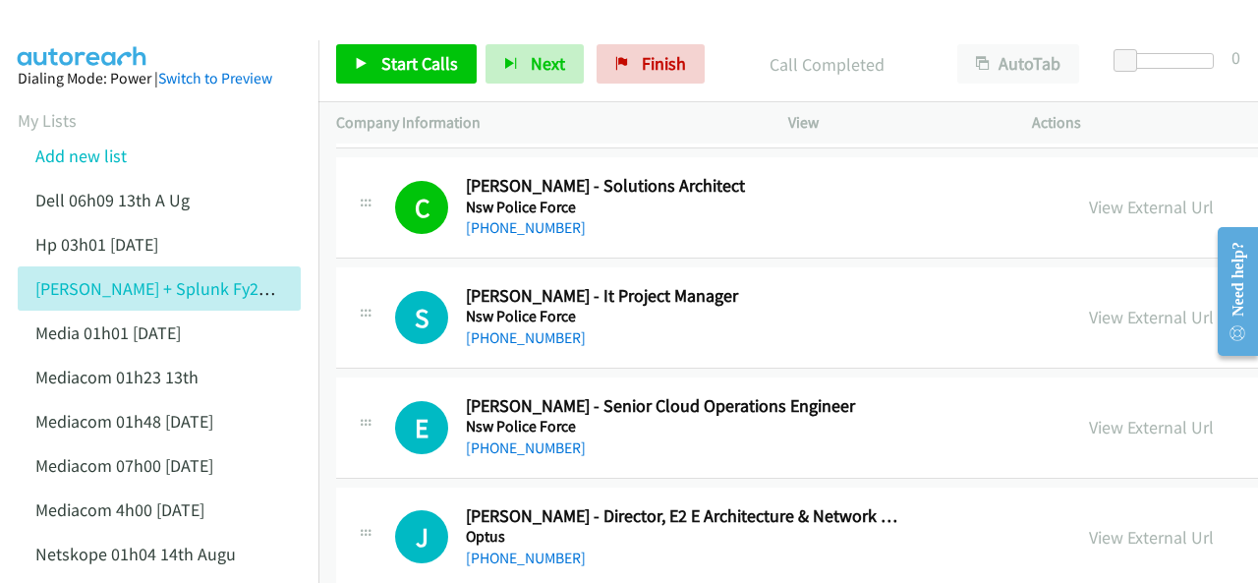
click at [87, 29] on img at bounding box center [82, 34] width 147 height 69
click at [536, 328] on link "+61 401 999 509" at bounding box center [526, 337] width 120 height 19
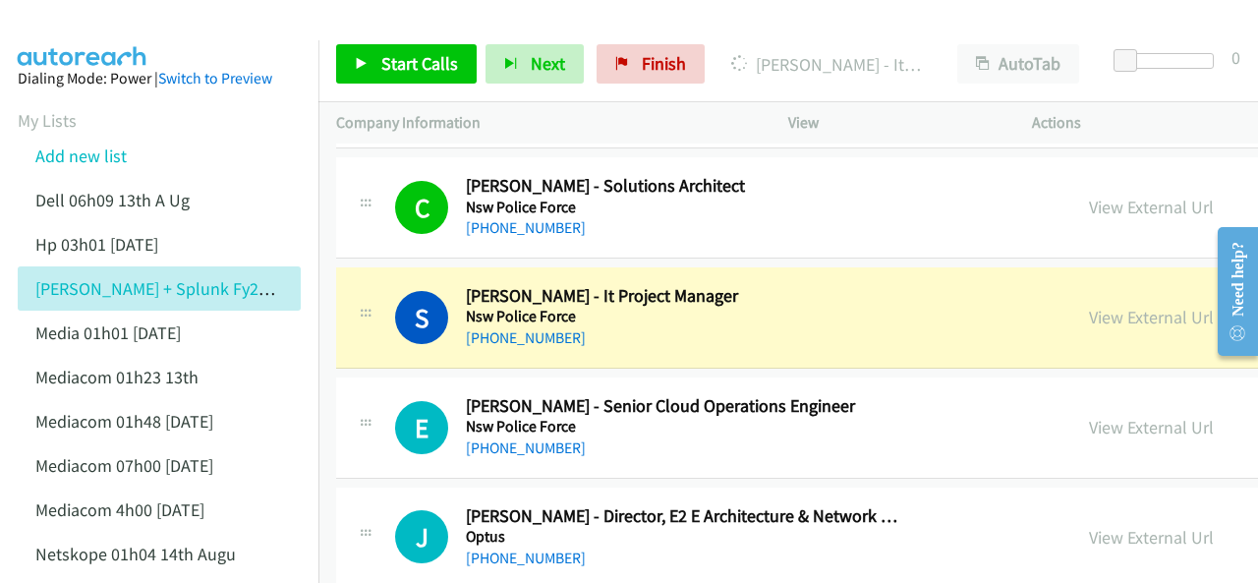
click at [92, 29] on img at bounding box center [82, 34] width 147 height 69
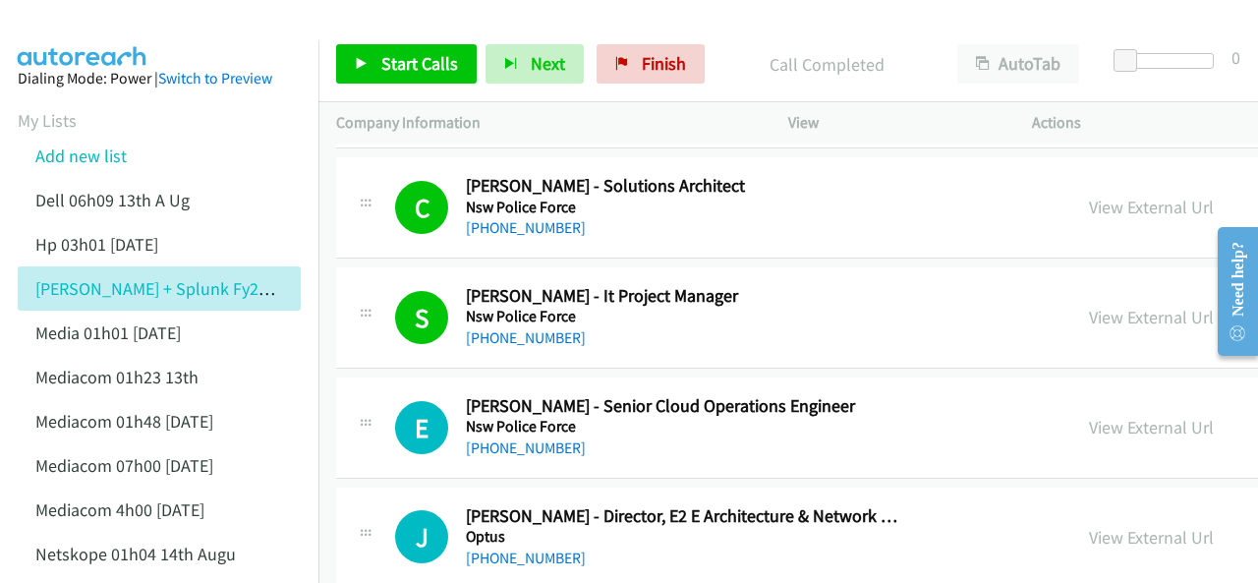
click at [90, 27] on img at bounding box center [82, 34] width 147 height 69
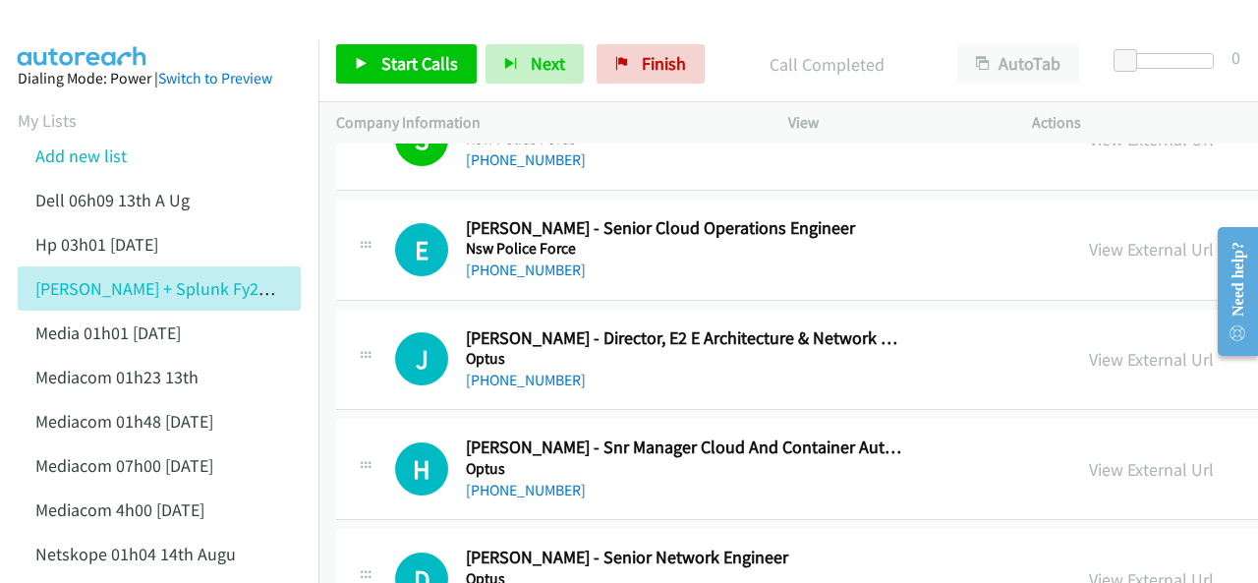
scroll to position [8652, 0]
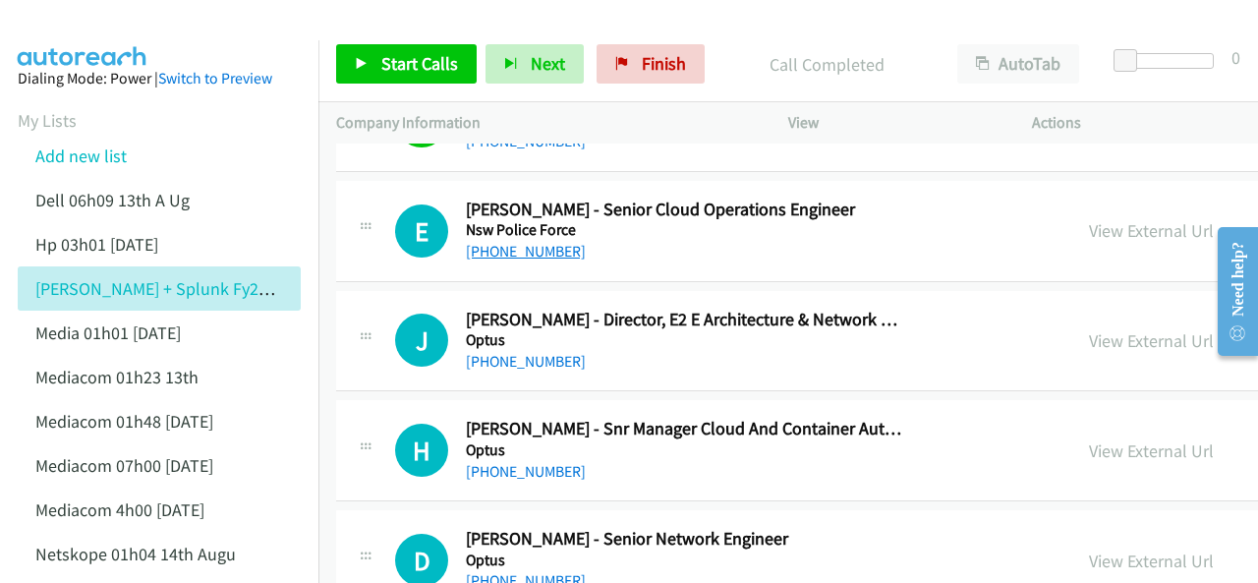
click at [523, 242] on link "+61 438 288 771" at bounding box center [526, 251] width 120 height 19
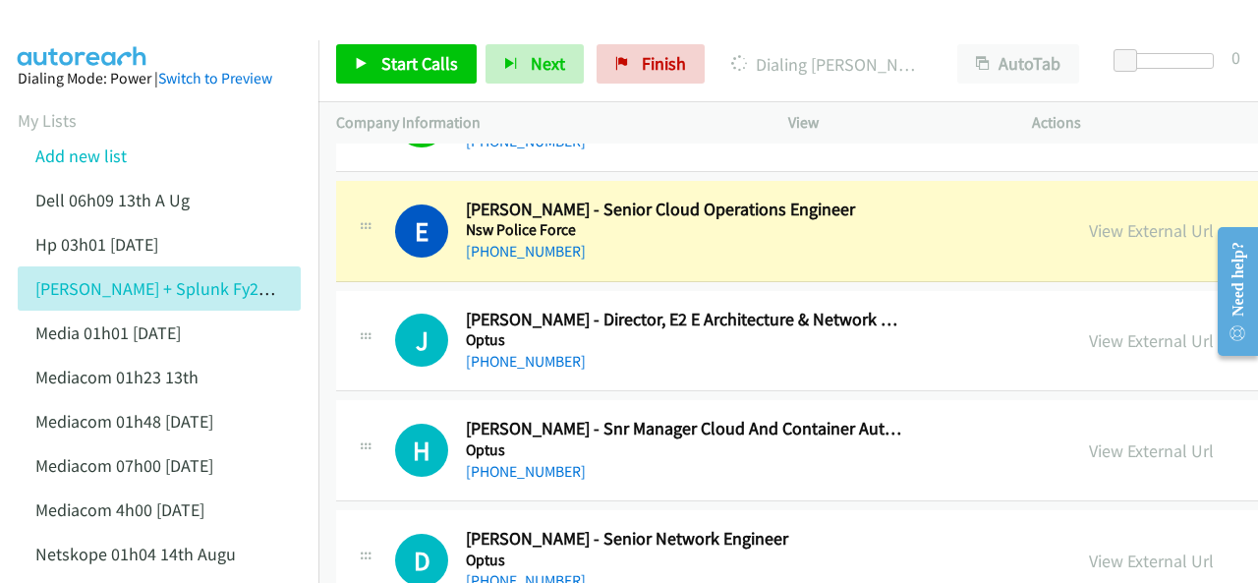
click at [107, 37] on img at bounding box center [82, 34] width 147 height 69
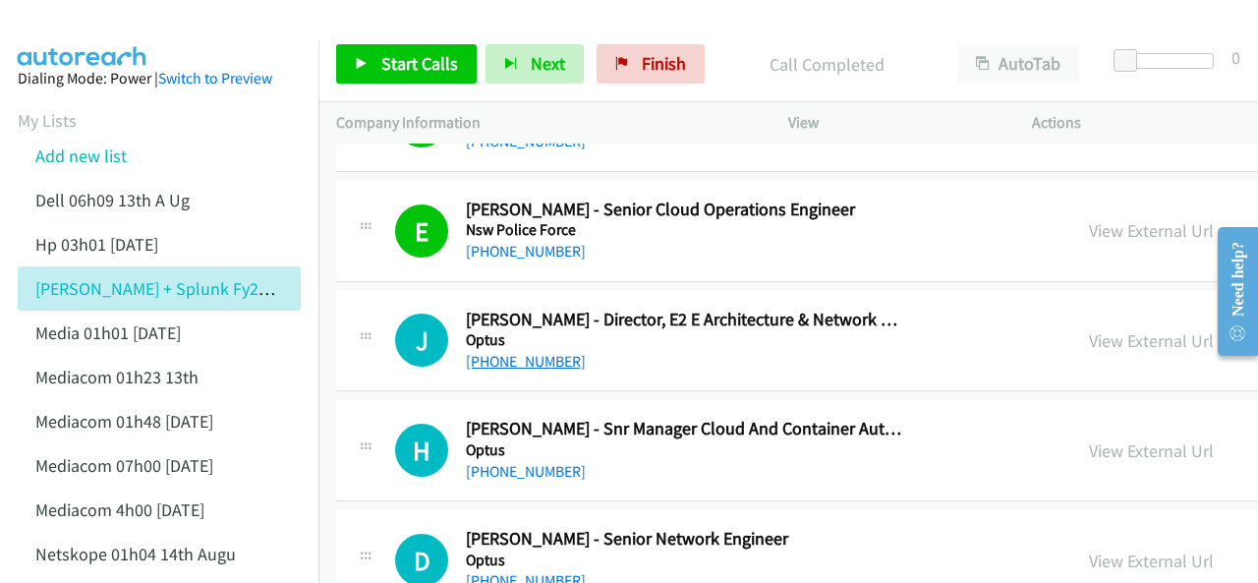
click at [519, 352] on link "+61 431 499 615" at bounding box center [526, 361] width 120 height 19
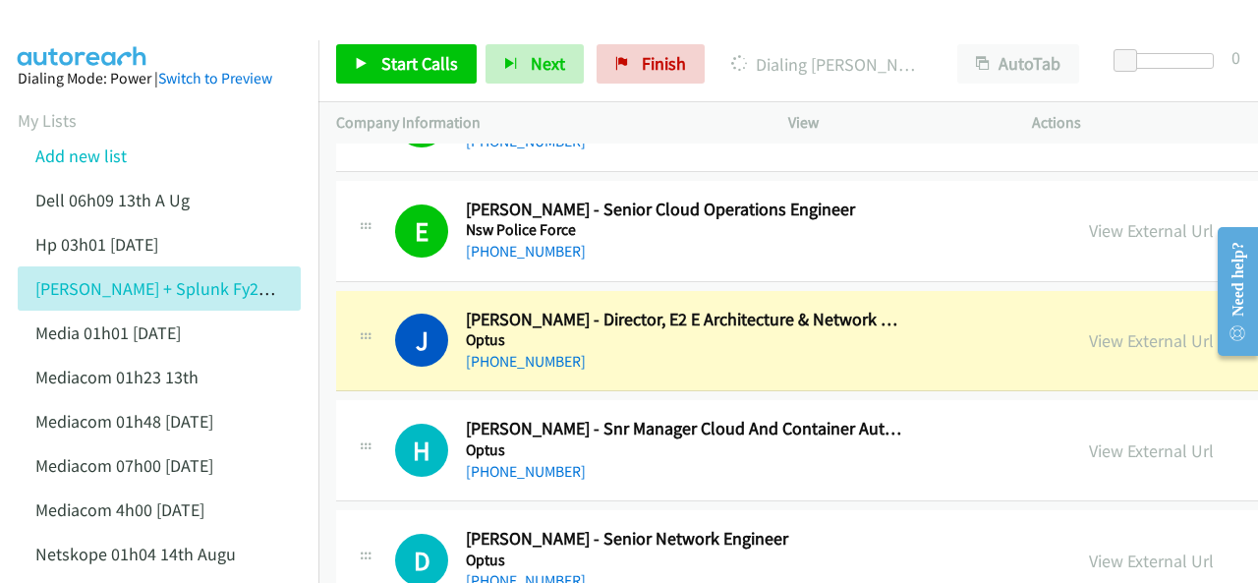
click at [98, 28] on img at bounding box center [82, 34] width 147 height 69
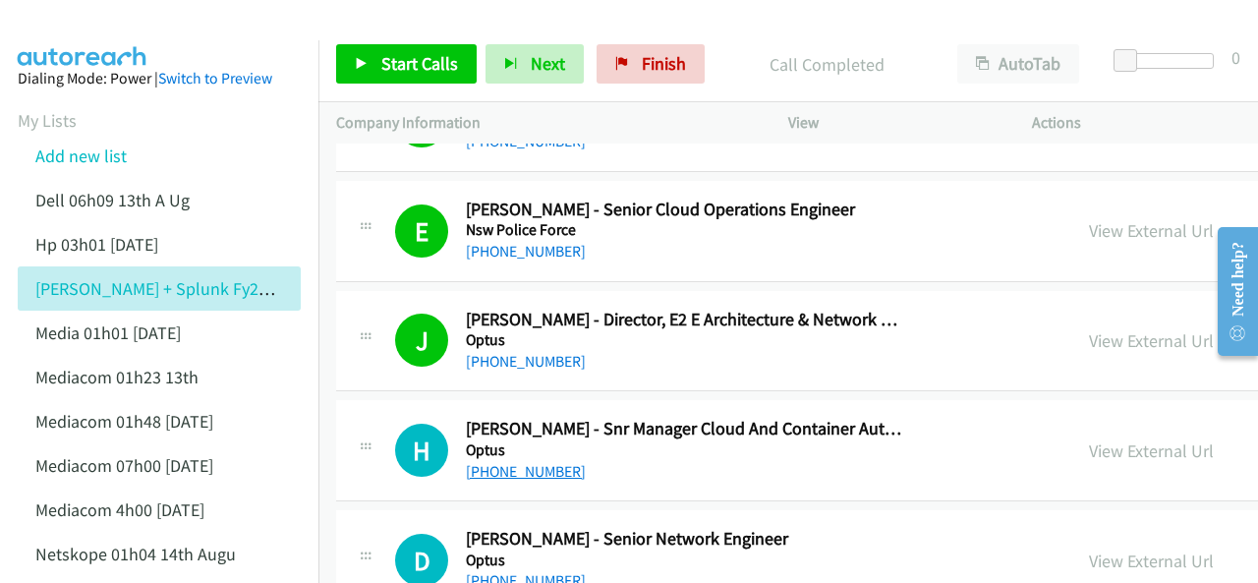
click at [523, 462] on link "+61 411 878 641" at bounding box center [526, 471] width 120 height 19
click at [87, 29] on img at bounding box center [82, 34] width 147 height 69
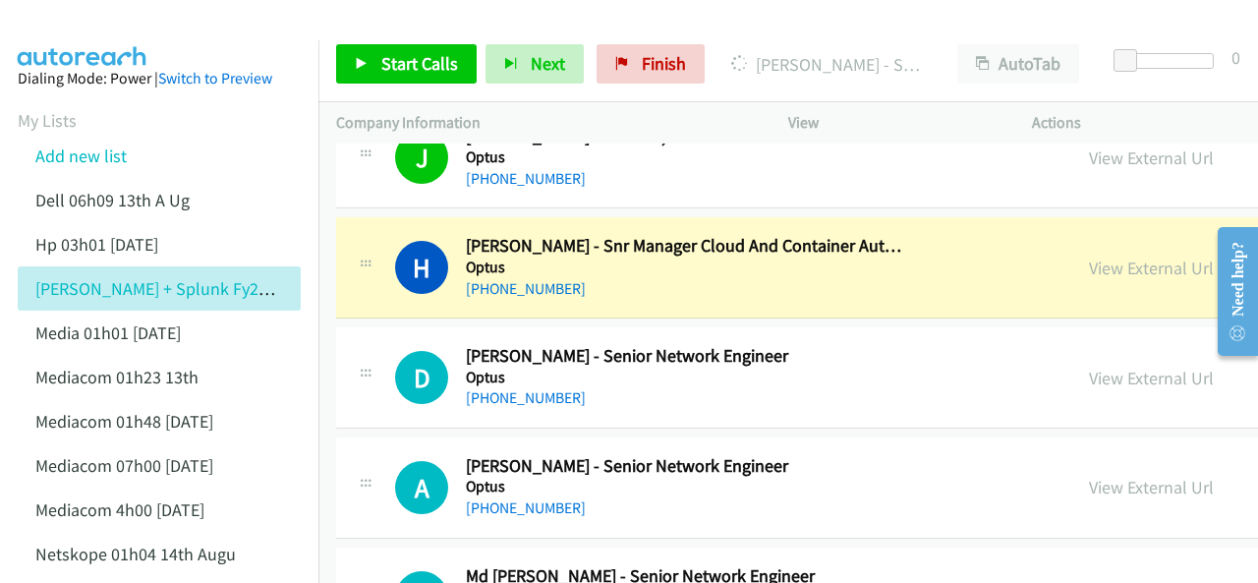
scroll to position [8848, 0]
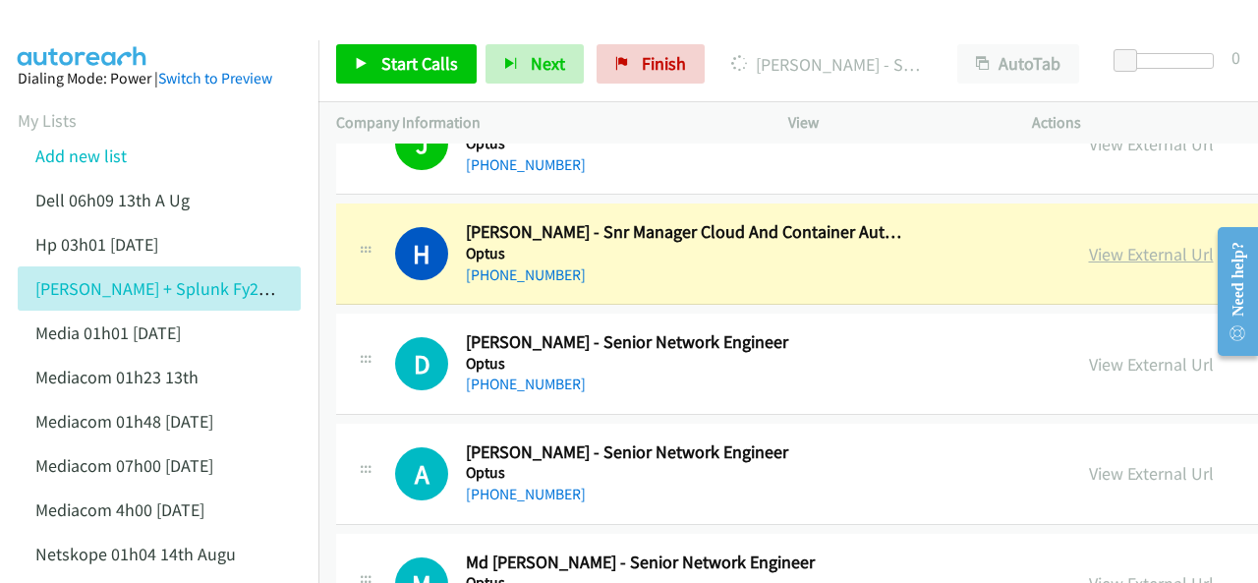
click at [1109, 243] on link "View External Url" at bounding box center [1151, 254] width 125 height 23
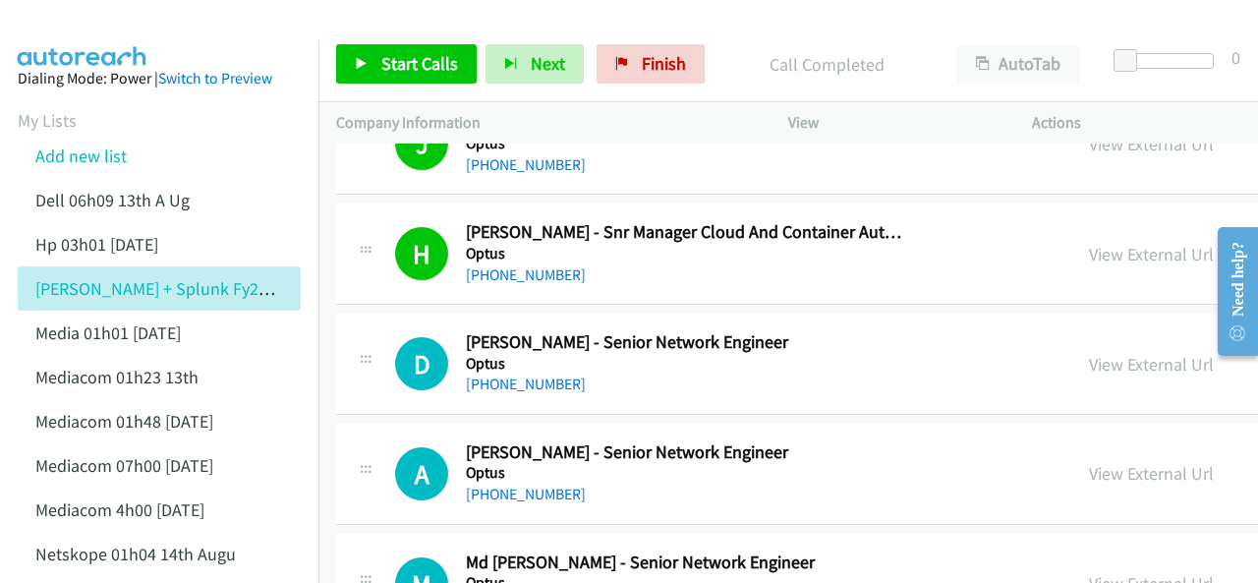
click at [92, 26] on img at bounding box center [82, 34] width 147 height 69
click at [491, 375] on link "+61 437 142 941" at bounding box center [526, 384] width 120 height 19
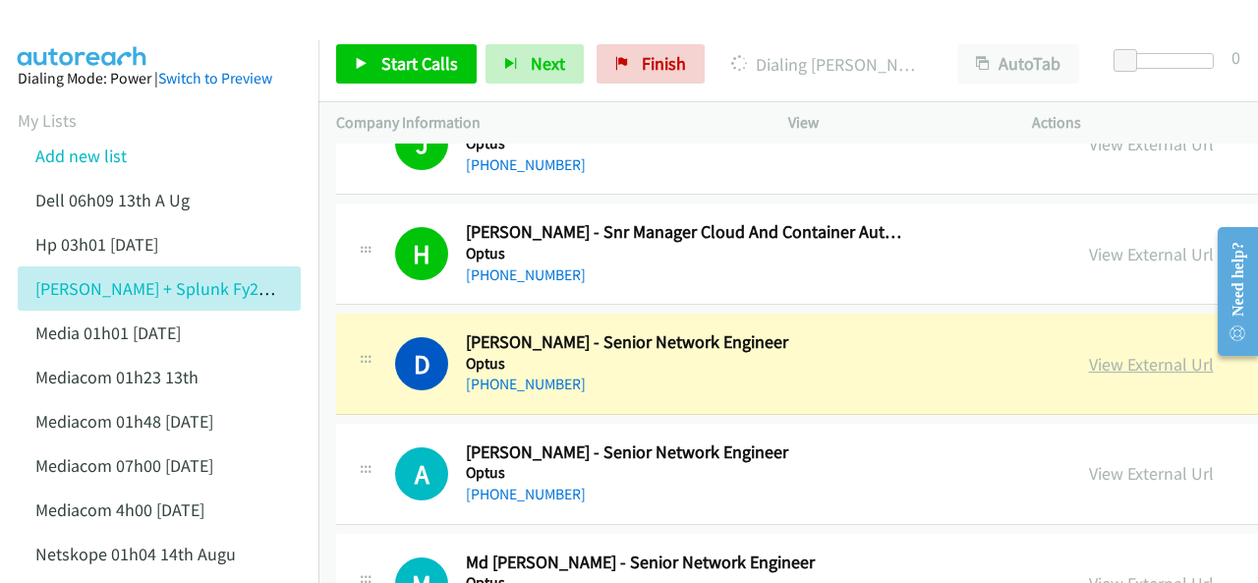
click at [1094, 353] on link "View External Url" at bounding box center [1151, 364] width 125 height 23
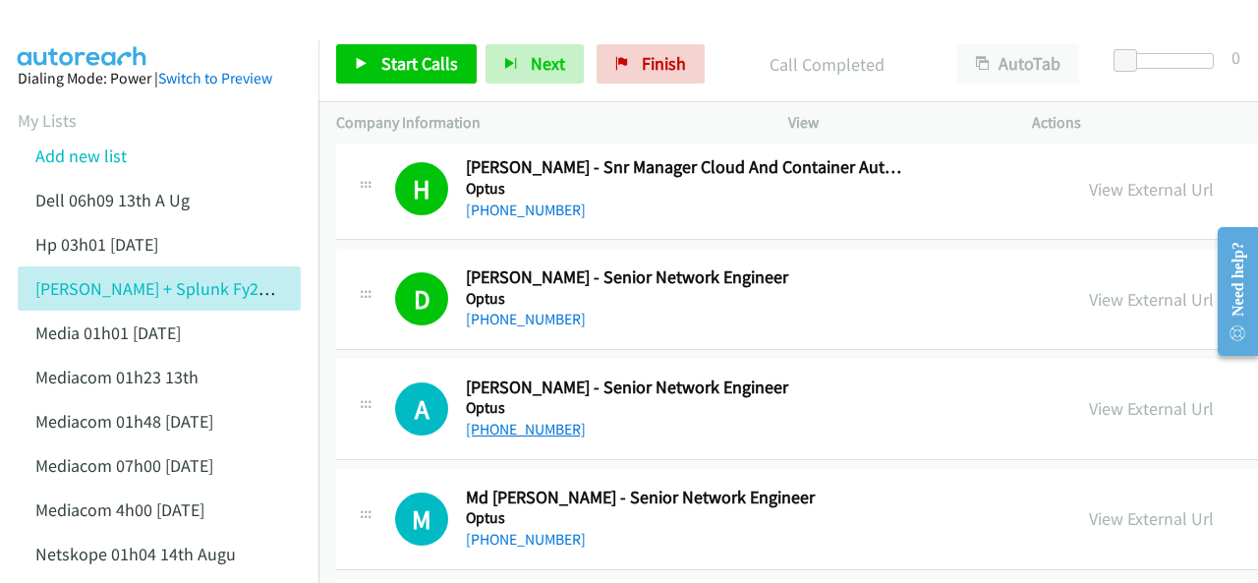
scroll to position [8947, 0]
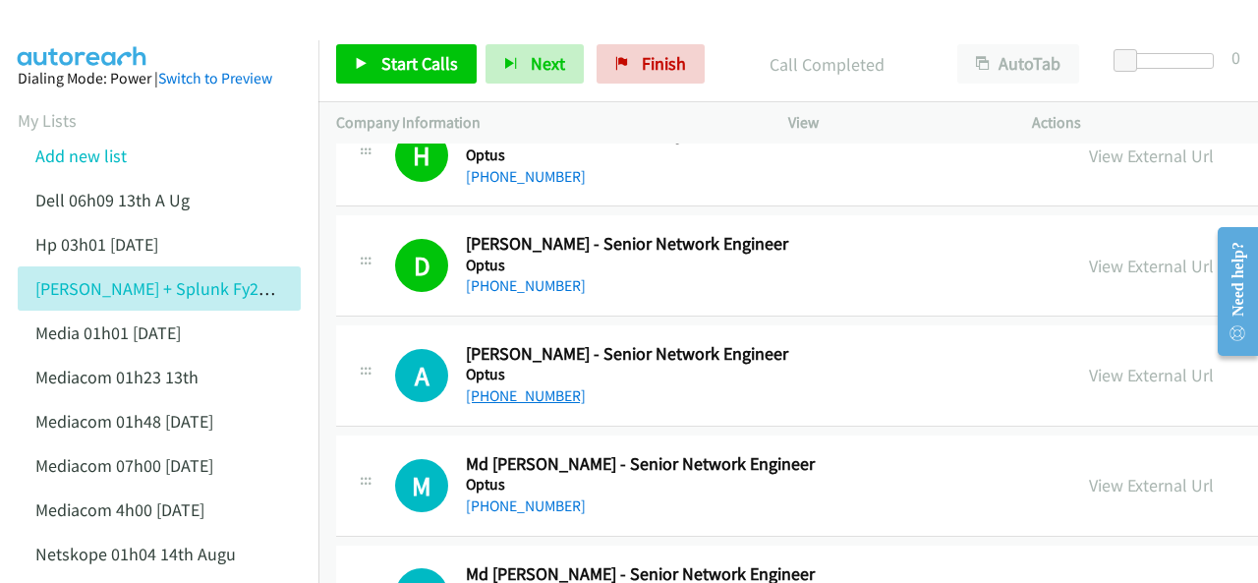
click at [525, 386] on link "+61 430 383 028" at bounding box center [526, 395] width 120 height 19
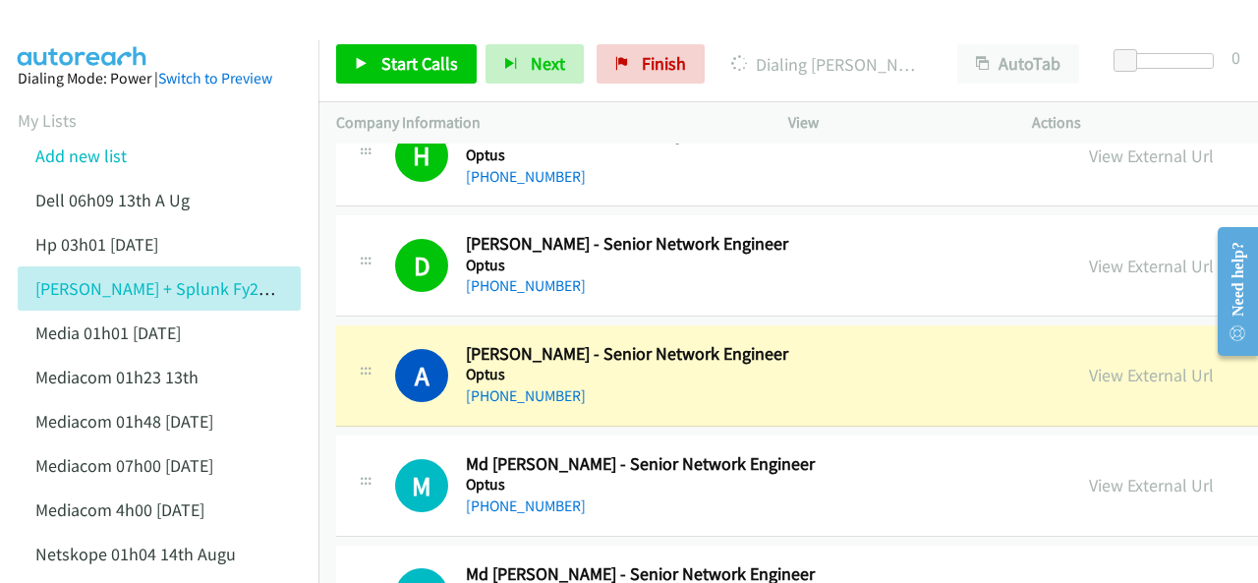
click at [112, 28] on img at bounding box center [82, 34] width 147 height 69
click at [1089, 364] on link "View External Url" at bounding box center [1151, 375] width 125 height 23
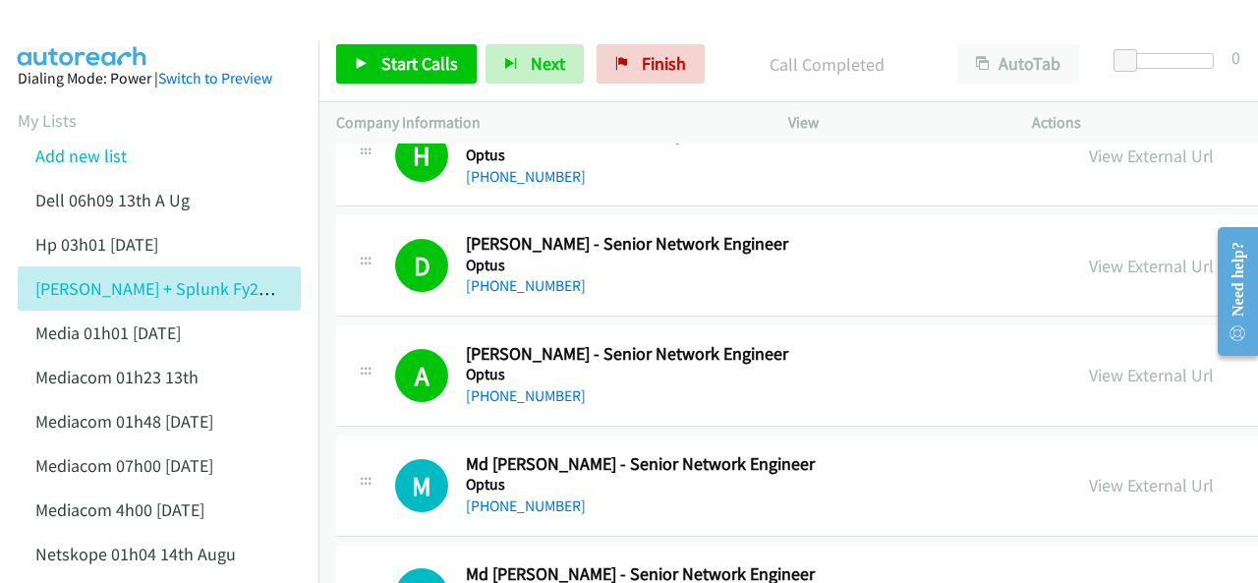
scroll to position [9143, 0]
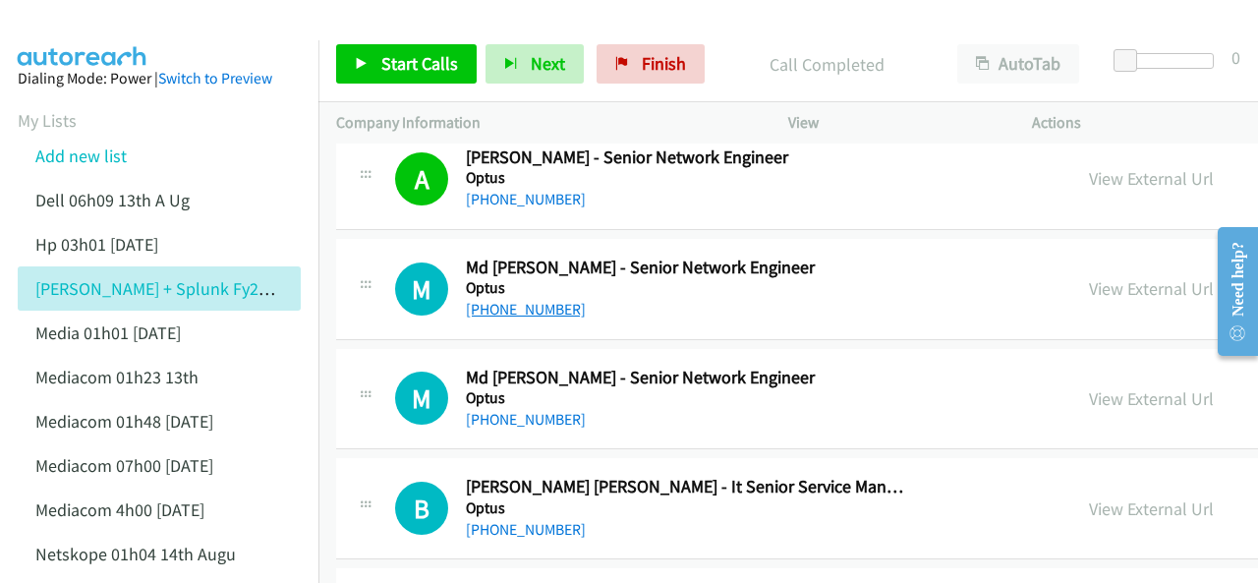
click at [505, 300] on link "+61 416 925 538" at bounding box center [526, 309] width 120 height 19
click at [507, 300] on link "+61 416 925 538" at bounding box center [526, 309] width 120 height 19
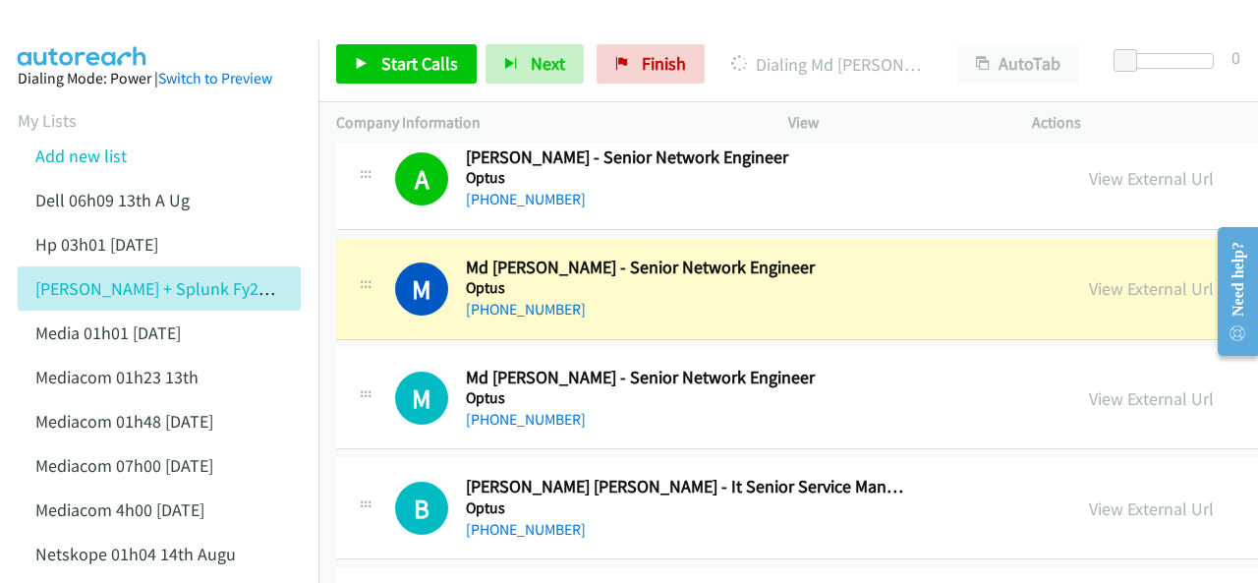
click at [91, 32] on img at bounding box center [82, 34] width 147 height 69
click at [1089, 277] on link "View External Url" at bounding box center [1151, 288] width 125 height 23
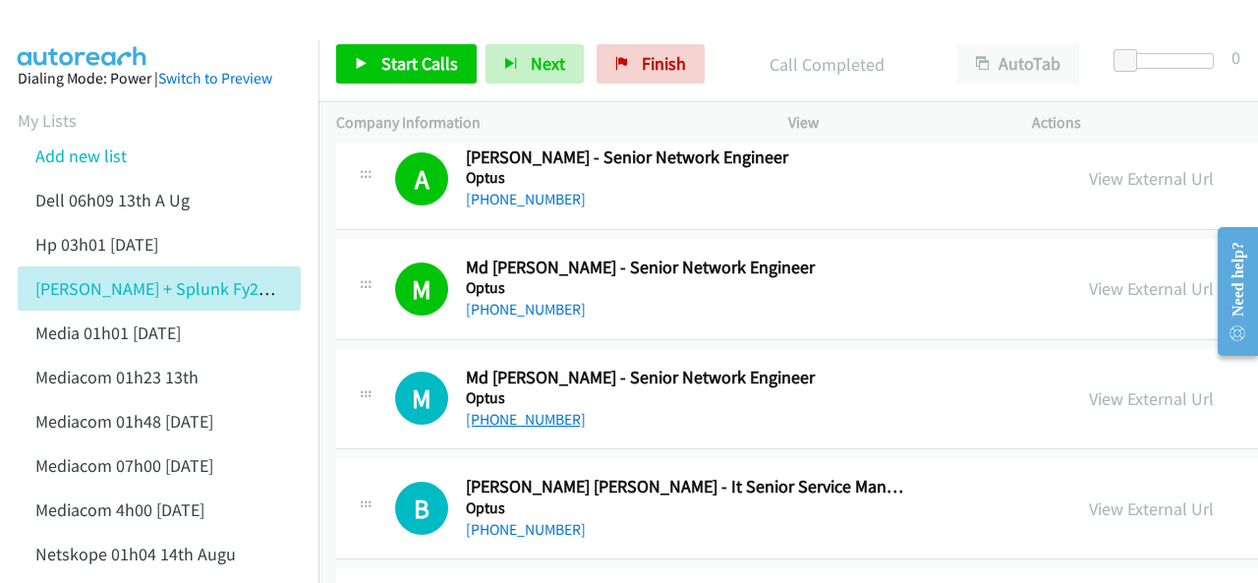
click at [492, 410] on link "+61 401 906 253" at bounding box center [526, 419] width 120 height 19
click at [61, 29] on img at bounding box center [82, 34] width 147 height 69
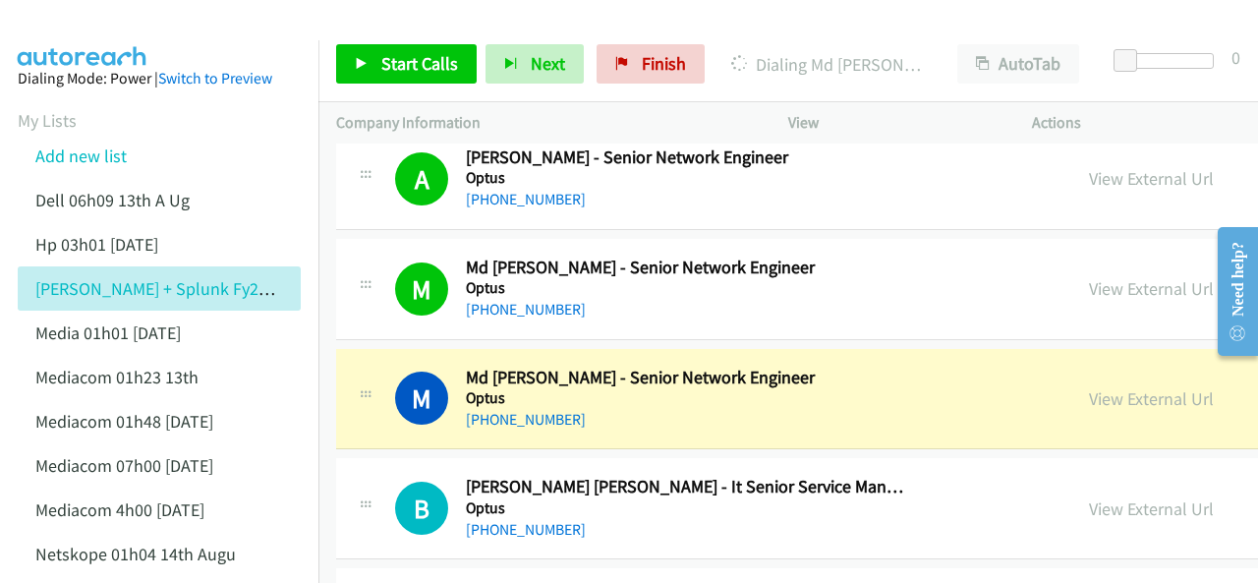
drag, startPoint x: 1119, startPoint y: 370, endPoint x: 567, endPoint y: 463, distance: 559.4
click at [1099, 387] on link "View External Url" at bounding box center [1151, 398] width 125 height 23
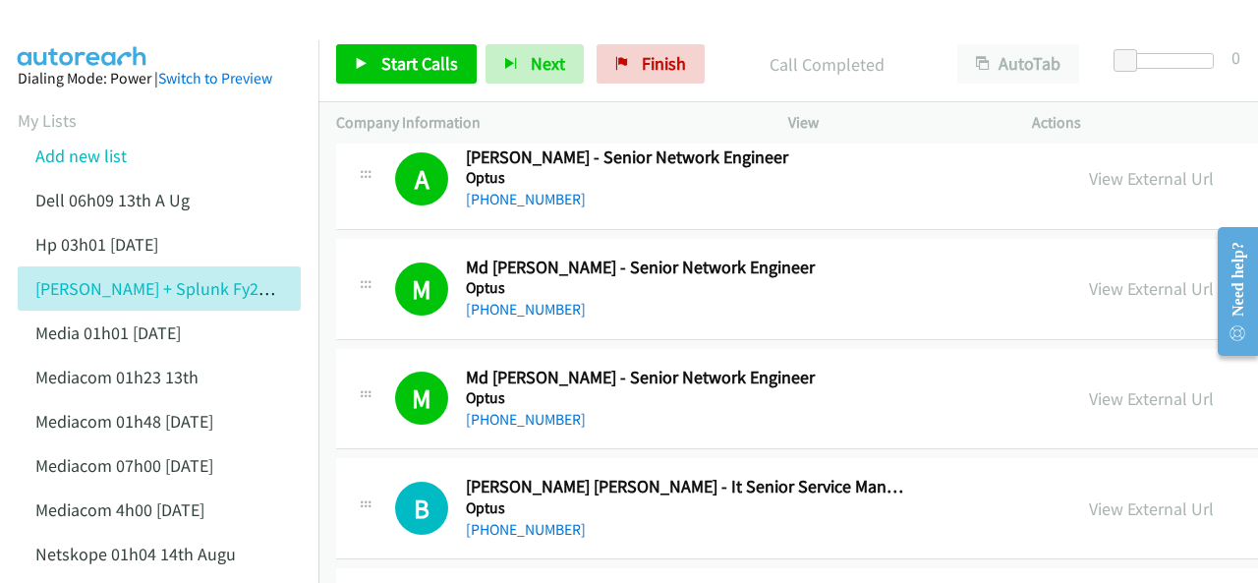
click at [88, 32] on img at bounding box center [82, 34] width 147 height 69
click at [85, 30] on img at bounding box center [82, 34] width 147 height 69
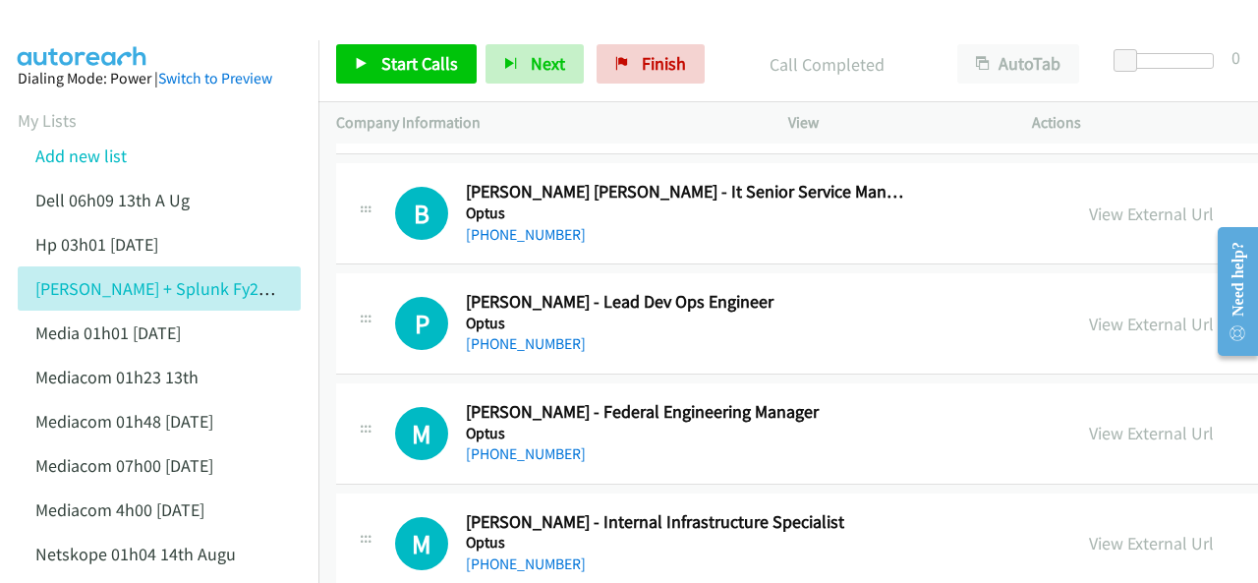
scroll to position [9340, 0]
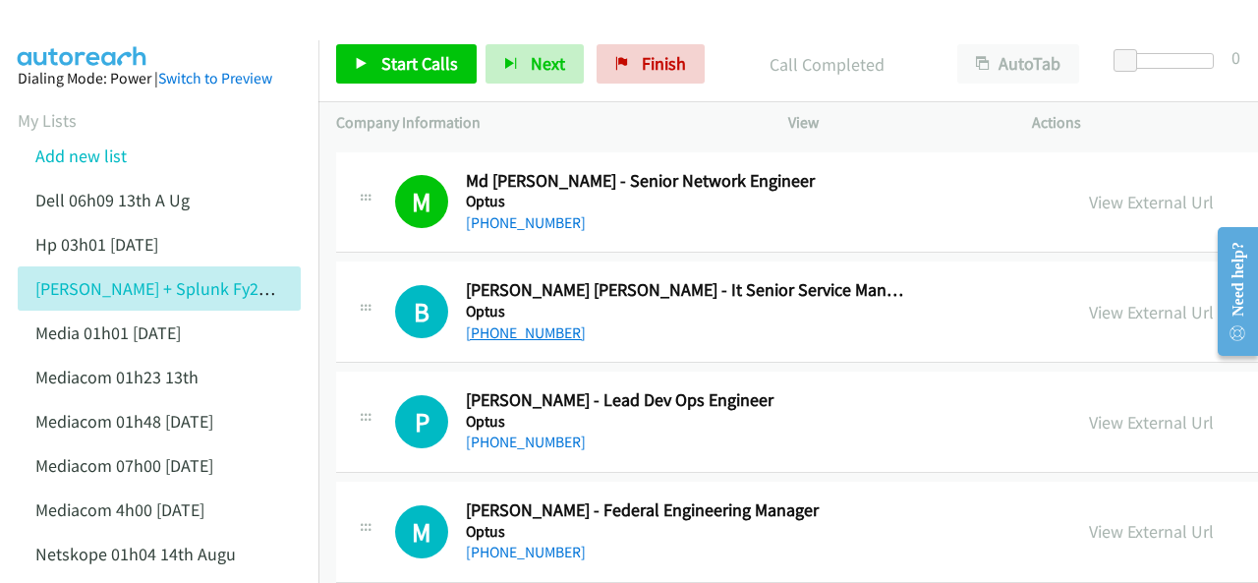
click at [509, 323] on link "+61 411 460 316" at bounding box center [526, 332] width 120 height 19
click at [71, 21] on img at bounding box center [82, 34] width 147 height 69
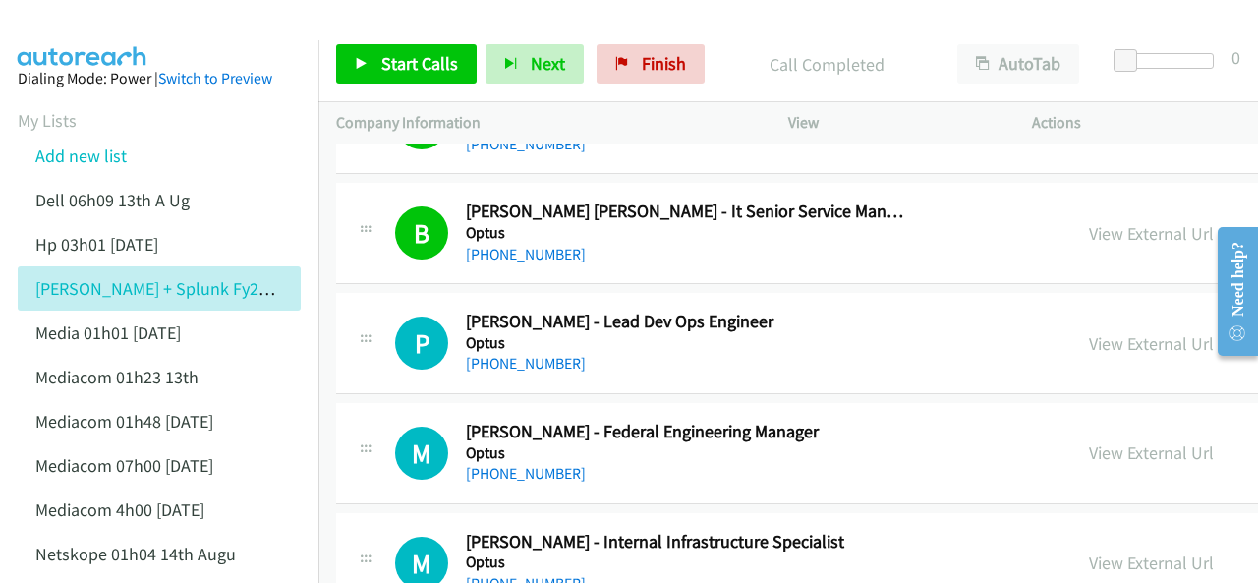
scroll to position [9438, 0]
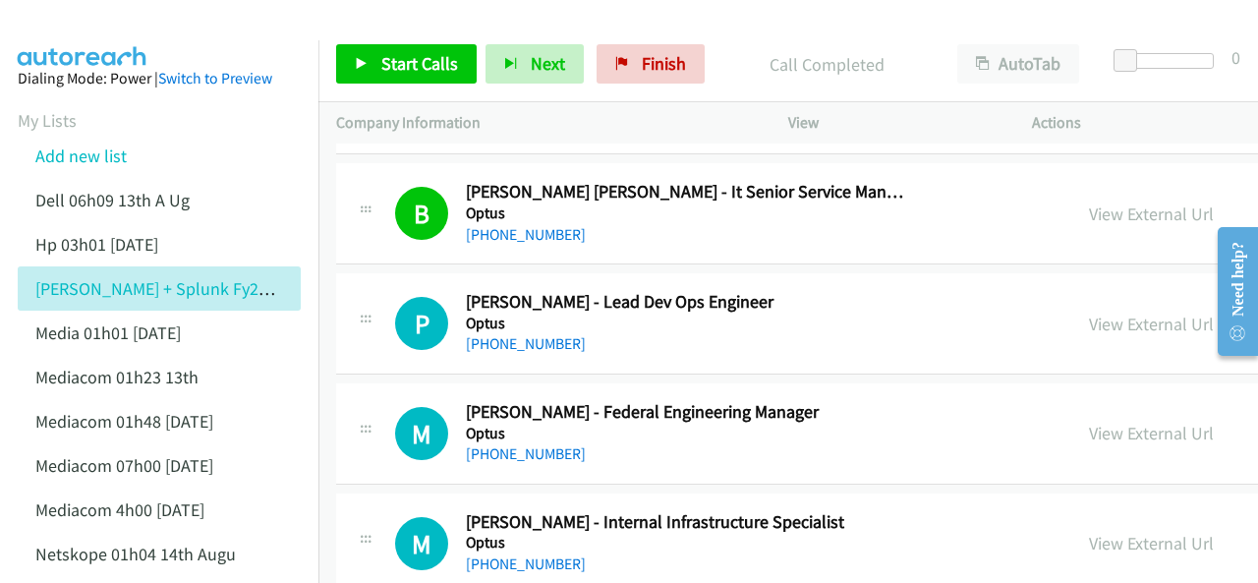
drag, startPoint x: 514, startPoint y: 312, endPoint x: 553, endPoint y: 290, distance: 44.0
click at [532, 334] on link "+61 490 363 233" at bounding box center [526, 343] width 120 height 19
click at [91, 37] on img at bounding box center [82, 34] width 147 height 69
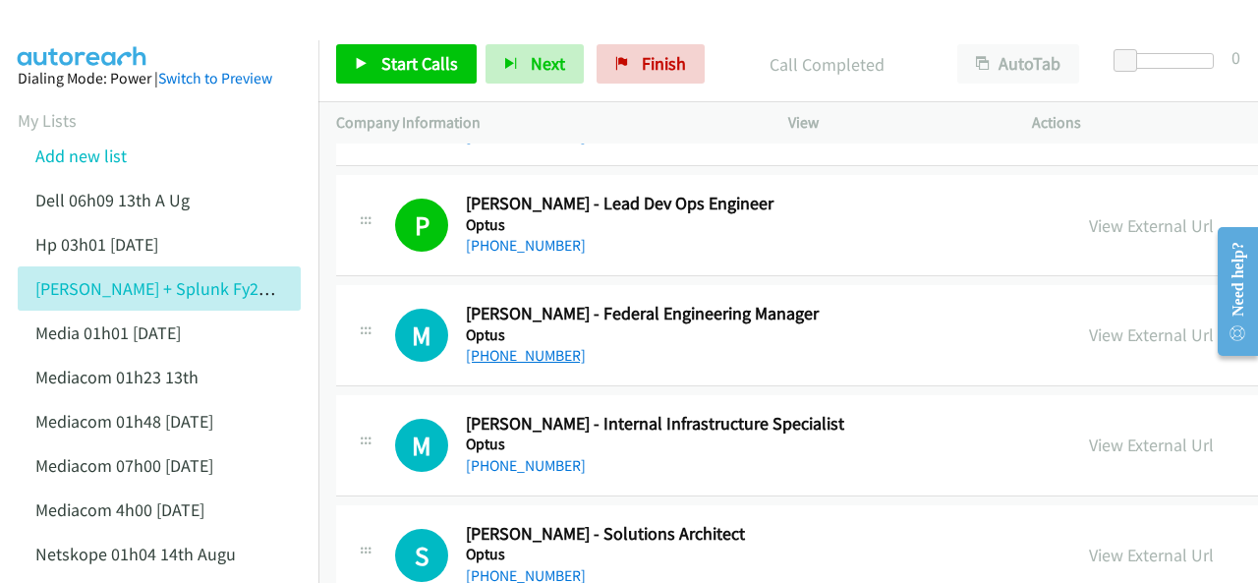
click at [522, 346] on link "+61 422 793 503" at bounding box center [526, 355] width 120 height 19
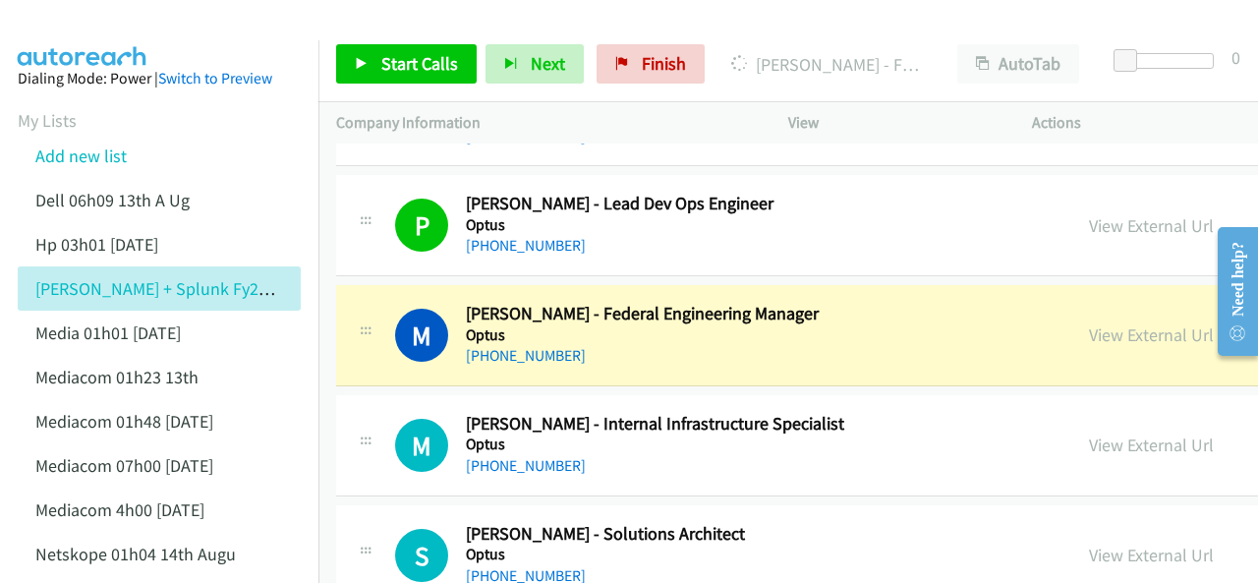
click at [92, 30] on img at bounding box center [82, 34] width 147 height 69
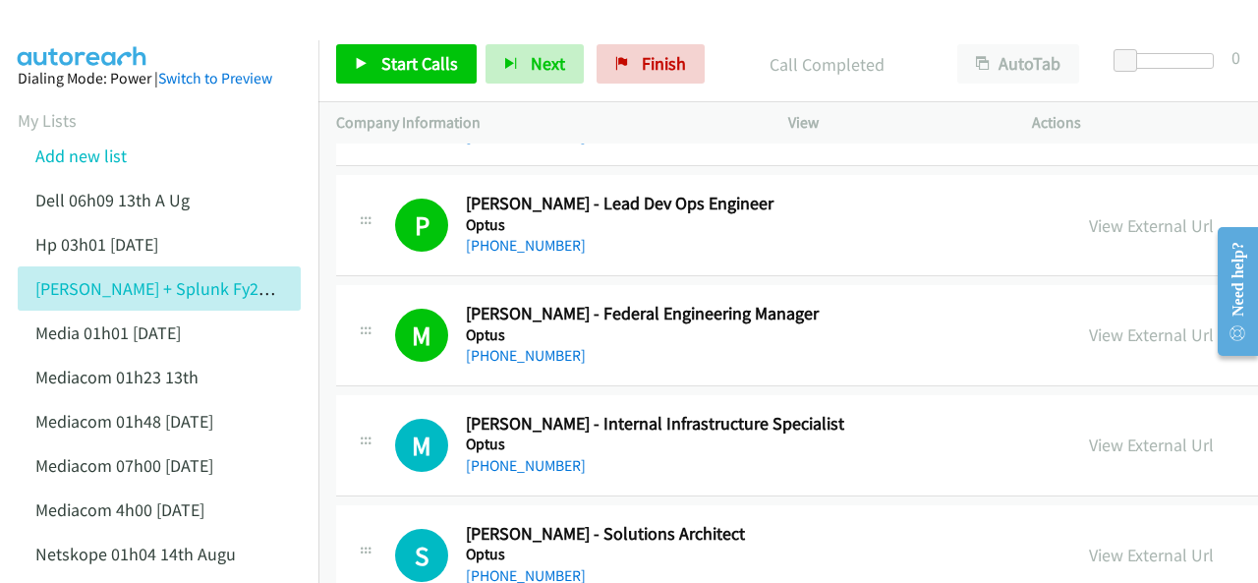
click at [68, 27] on img at bounding box center [82, 34] width 147 height 69
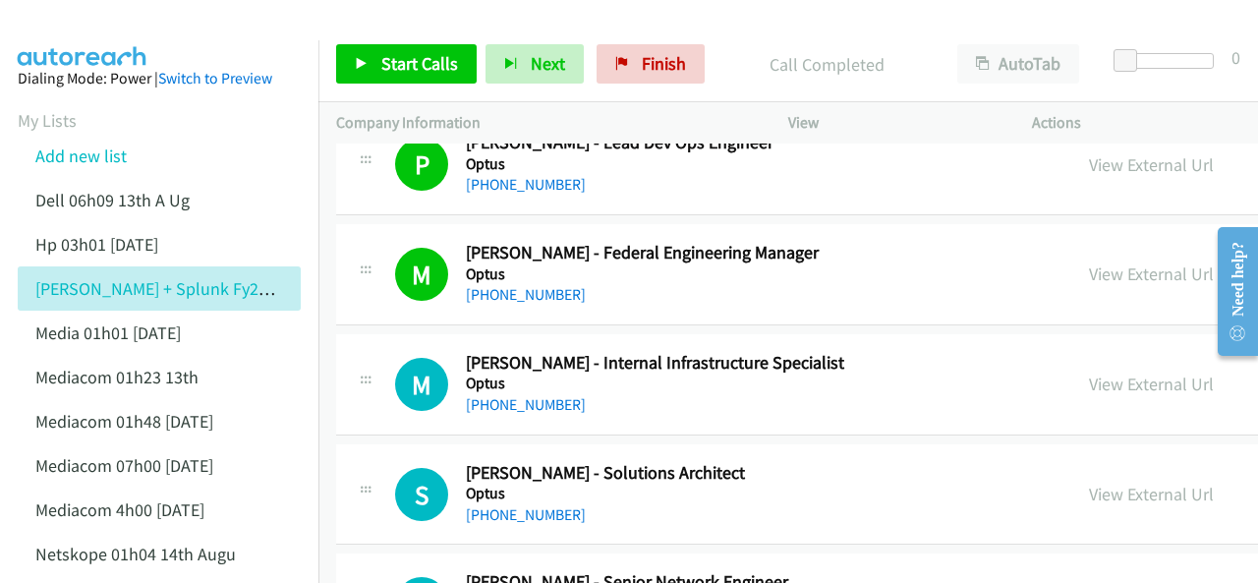
scroll to position [9733, 0]
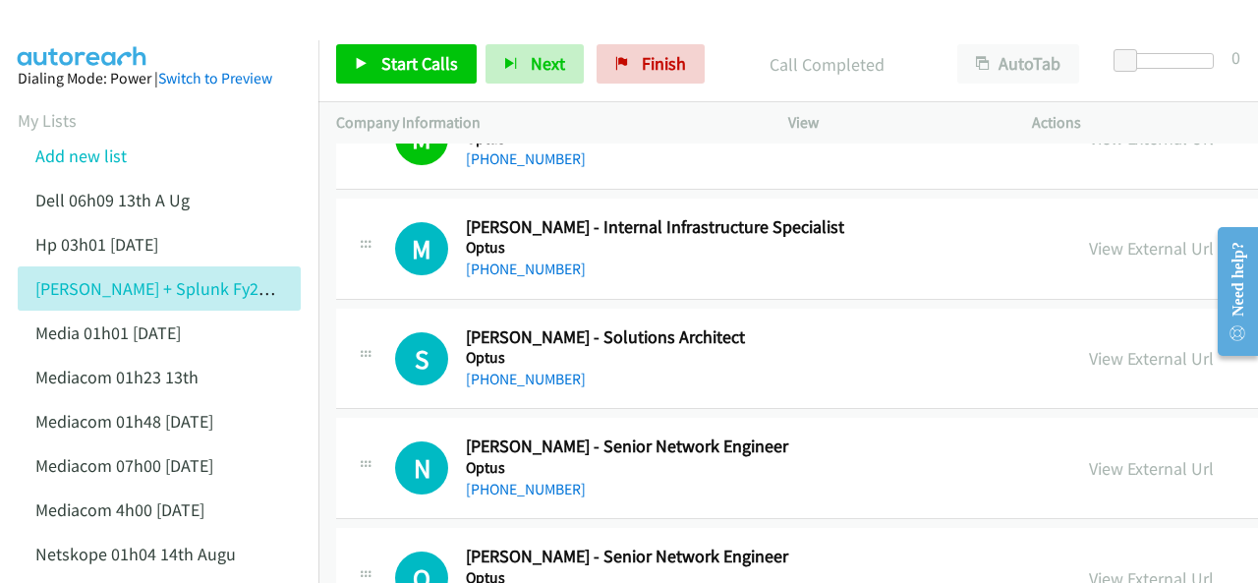
drag, startPoint x: 515, startPoint y: 340, endPoint x: 549, endPoint y: 333, distance: 34.1
click at [531, 370] on link "+61 468 871 603" at bounding box center [526, 379] width 120 height 19
click at [81, 27] on img at bounding box center [82, 34] width 147 height 69
click at [100, 22] on img at bounding box center [82, 34] width 147 height 69
click at [103, 23] on img at bounding box center [82, 34] width 147 height 69
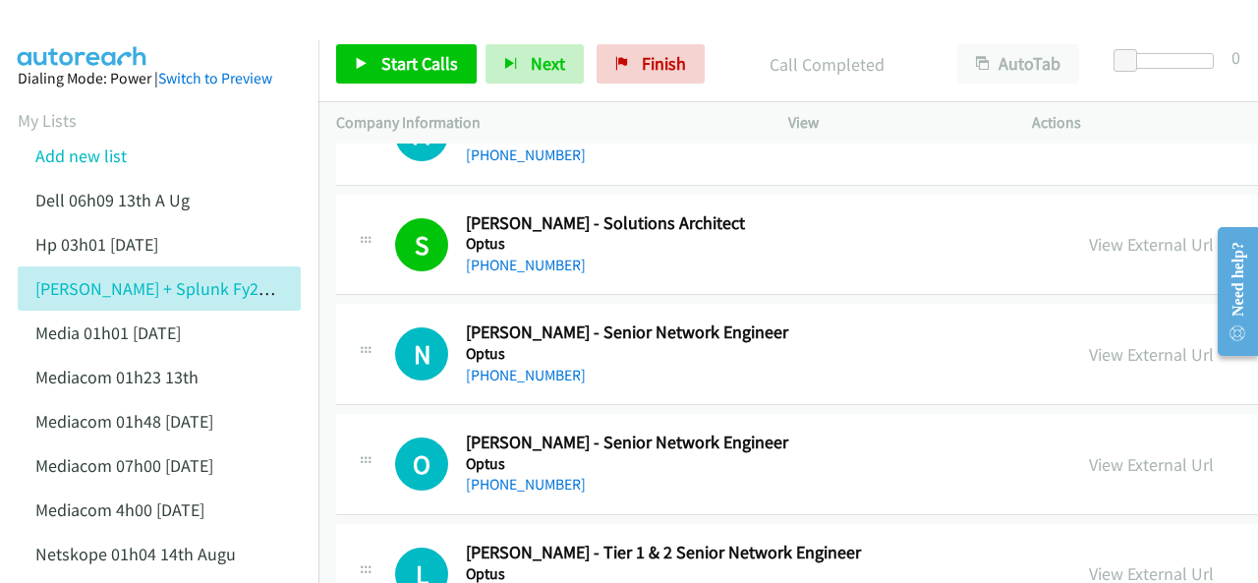
scroll to position [9930, 0]
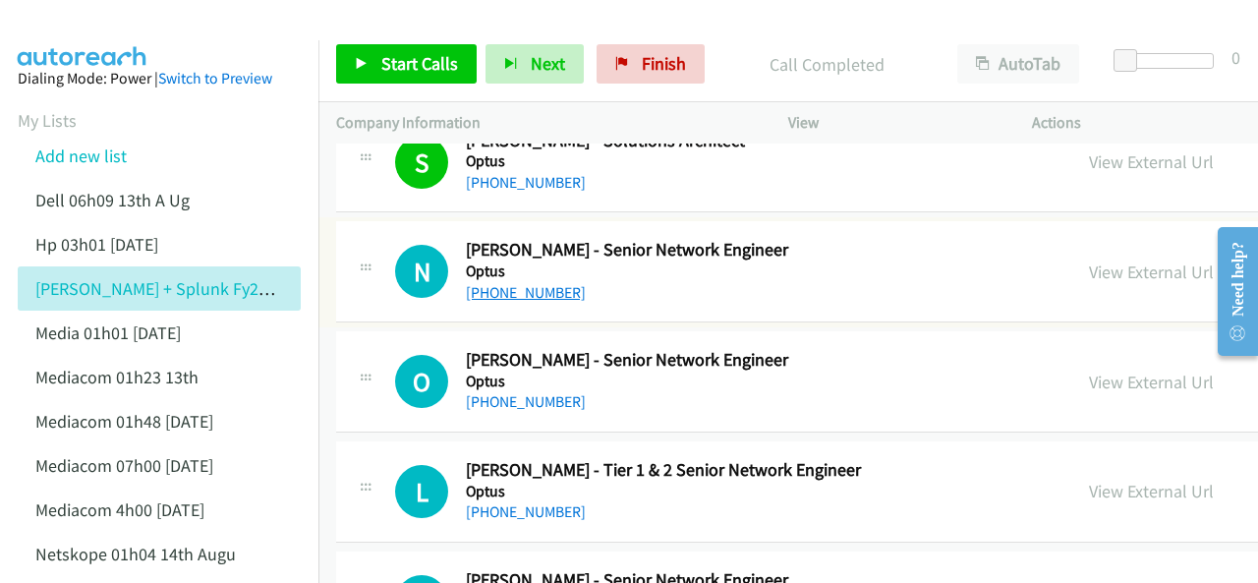
click at [529, 283] on link "+61 7 3304 6842" at bounding box center [526, 292] width 120 height 19
click at [91, 29] on img at bounding box center [82, 34] width 147 height 69
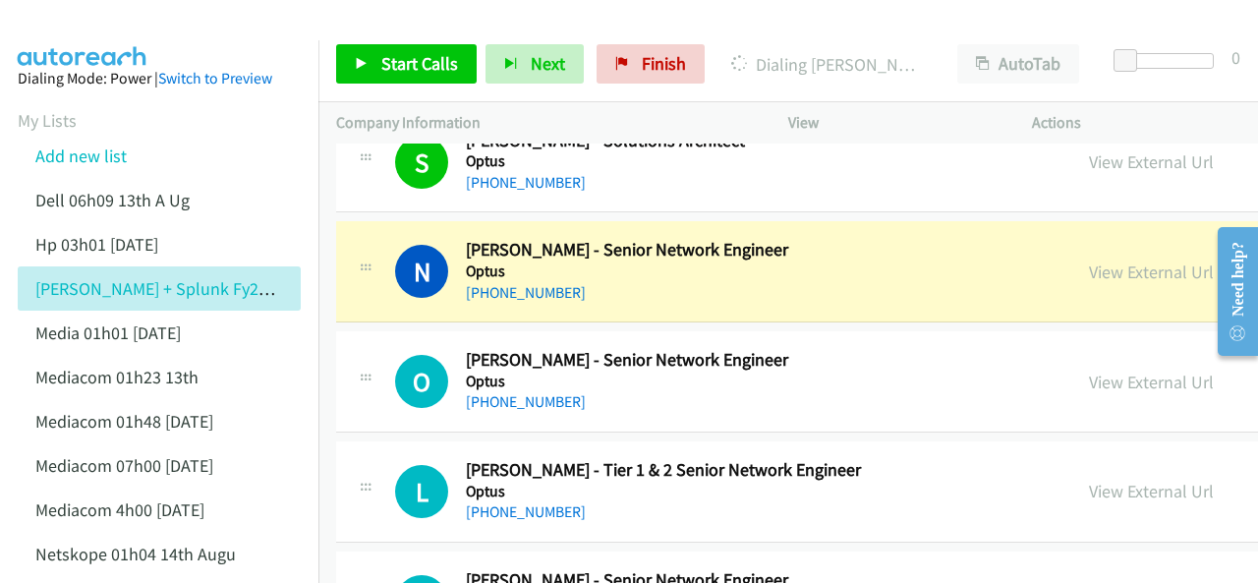
click at [69, 25] on img at bounding box center [82, 34] width 147 height 69
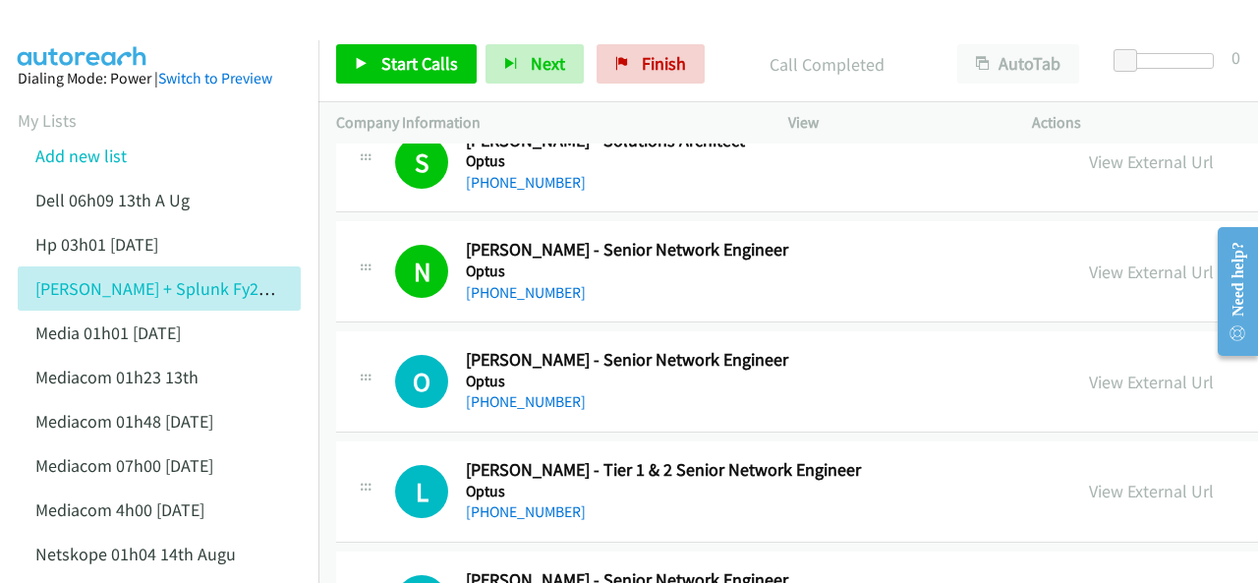
click at [103, 26] on img at bounding box center [82, 34] width 147 height 69
click at [501, 392] on link "+61 2 8085 9618" at bounding box center [526, 401] width 120 height 19
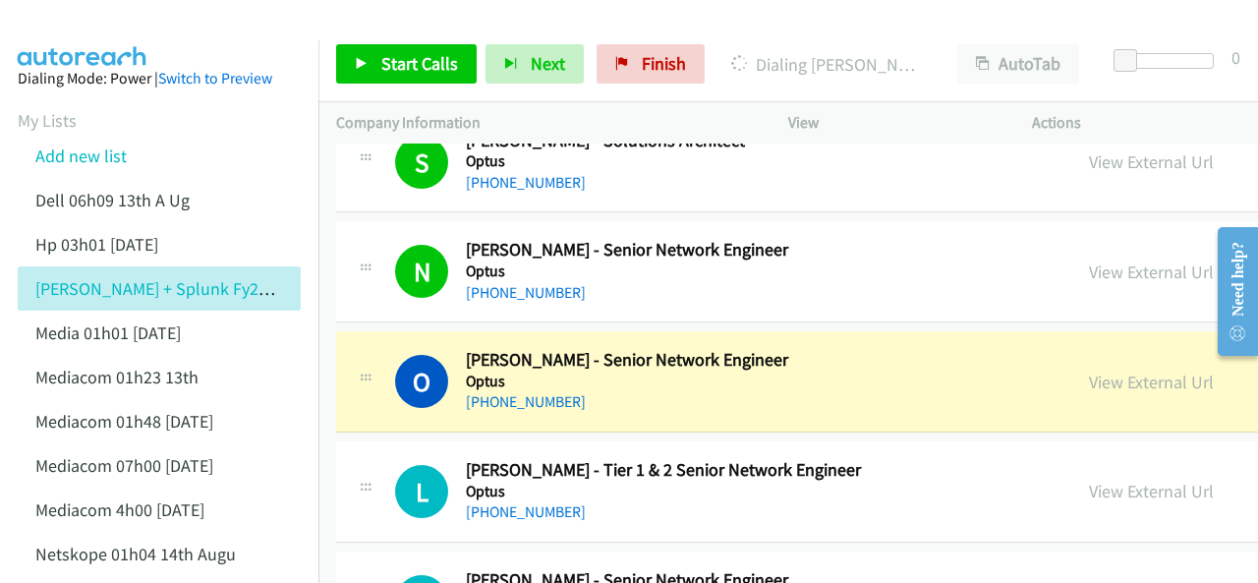
drag, startPoint x: 103, startPoint y: 21, endPoint x: 116, endPoint y: 21, distance: 12.8
click at [103, 21] on img at bounding box center [82, 34] width 147 height 69
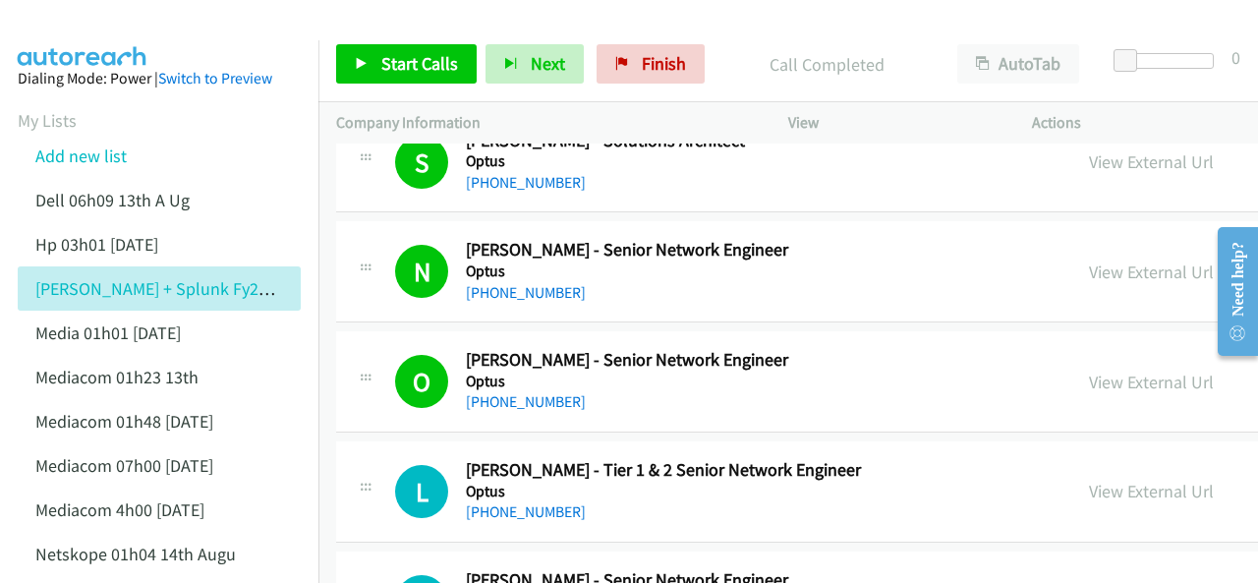
click at [106, 26] on img at bounding box center [82, 34] width 147 height 69
click at [88, 33] on img at bounding box center [82, 34] width 147 height 69
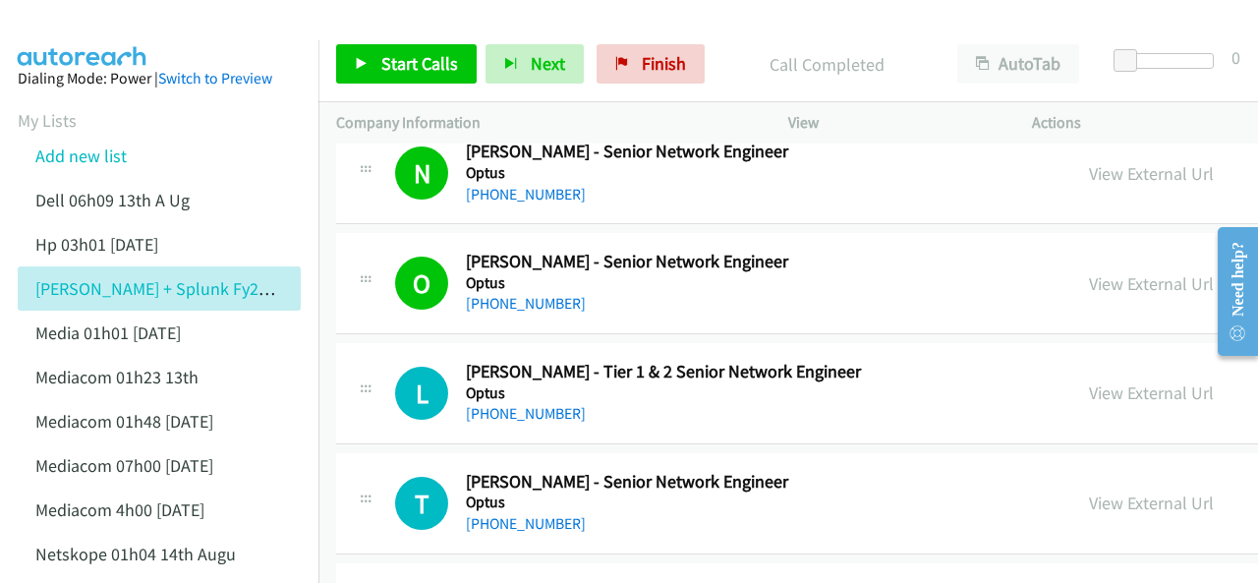
drag, startPoint x: 81, startPoint y: 29, endPoint x: 110, endPoint y: 25, distance: 29.8
click at [81, 29] on img at bounding box center [82, 34] width 147 height 69
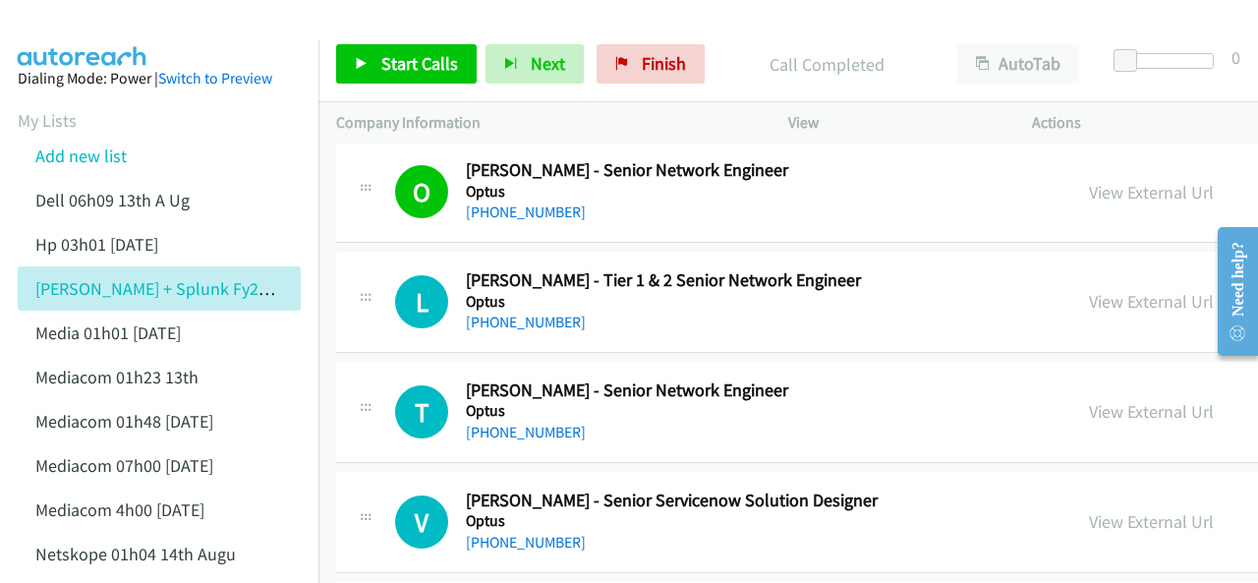
scroll to position [10126, 0]
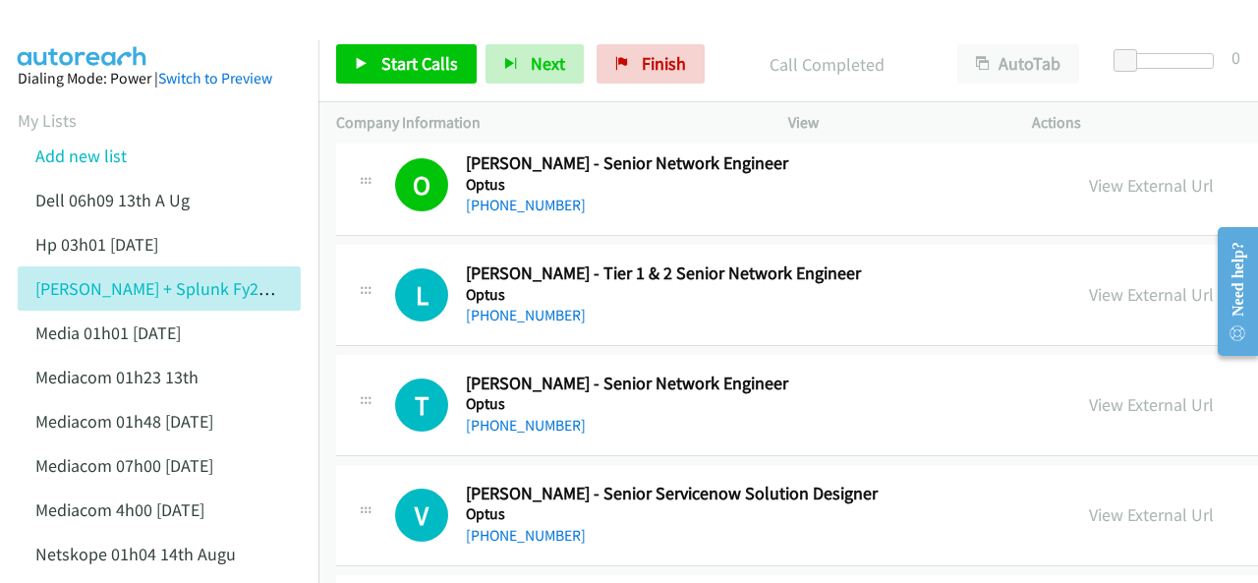
click at [106, 24] on img at bounding box center [82, 34] width 147 height 69
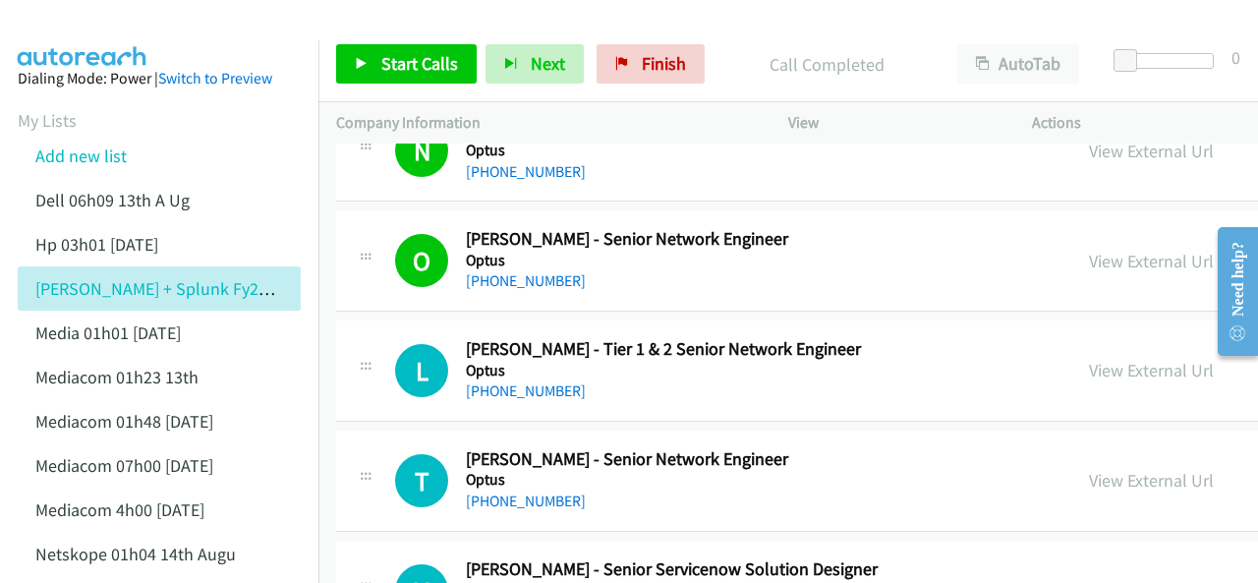
scroll to position [10028, 0]
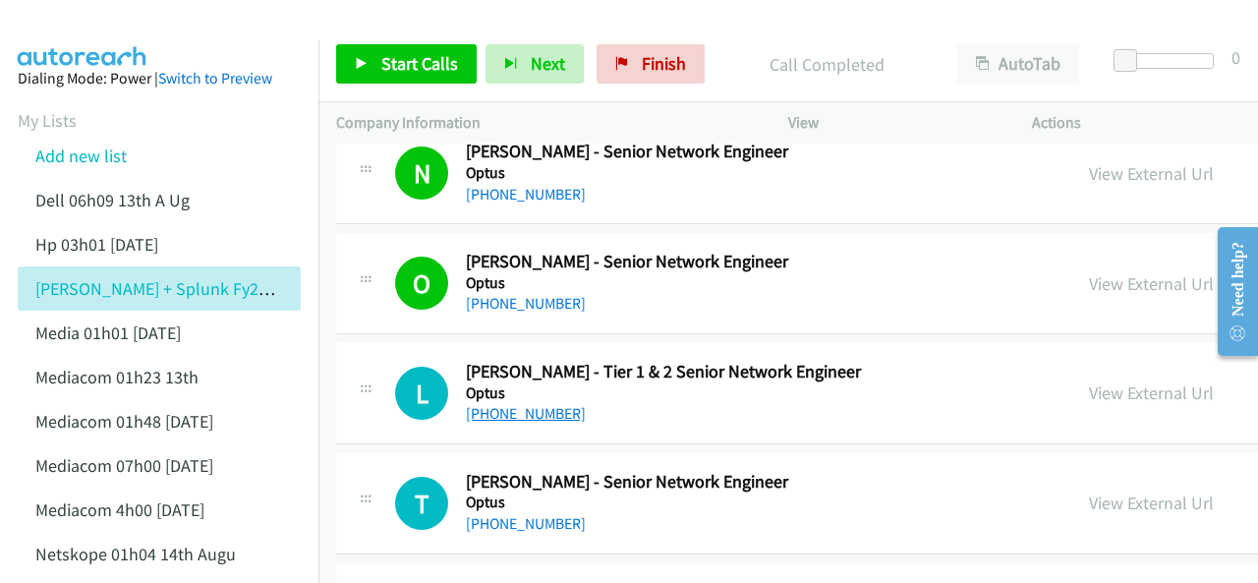
click at [531, 404] on link "+61 2 8082 3184" at bounding box center [526, 413] width 120 height 19
click at [113, 34] on img at bounding box center [82, 34] width 147 height 69
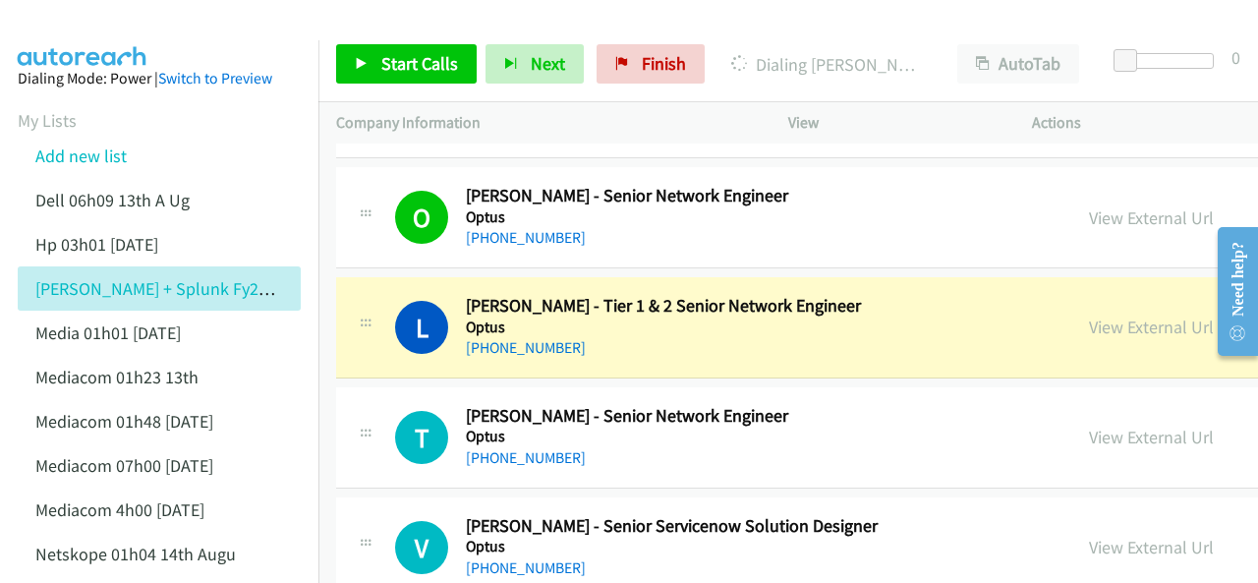
scroll to position [10126, 0]
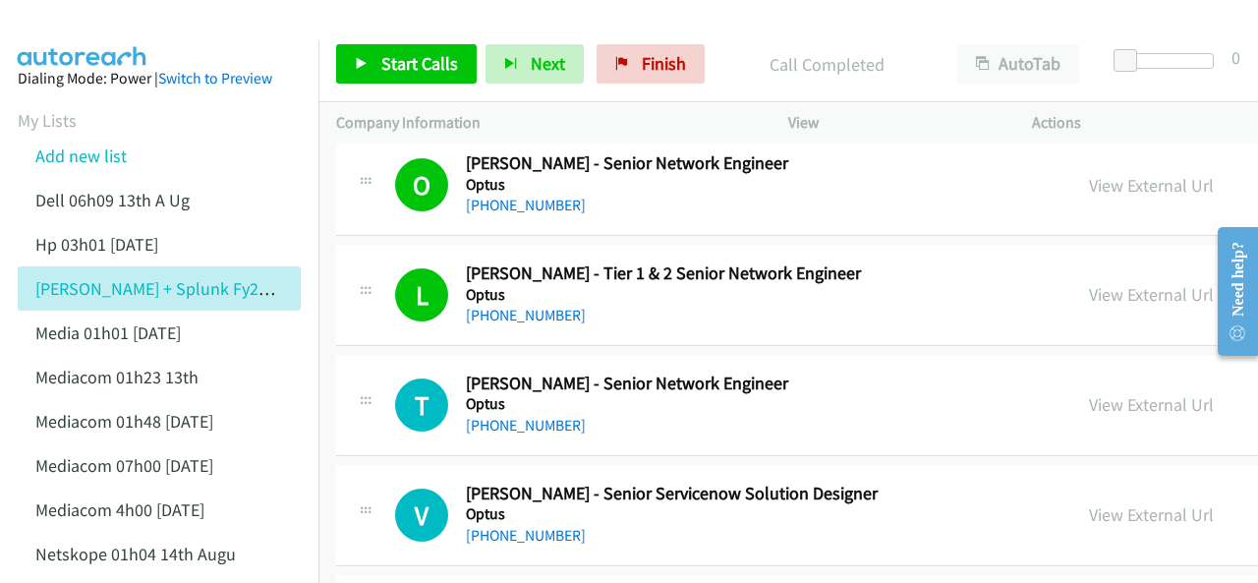
click at [103, 24] on img at bounding box center [82, 34] width 147 height 69
click at [85, 32] on img at bounding box center [82, 34] width 147 height 69
click at [98, 26] on img at bounding box center [82, 34] width 147 height 69
click at [506, 416] on link "+61 2 8085 6182" at bounding box center [526, 425] width 120 height 19
click at [82, 34] on img at bounding box center [82, 34] width 147 height 69
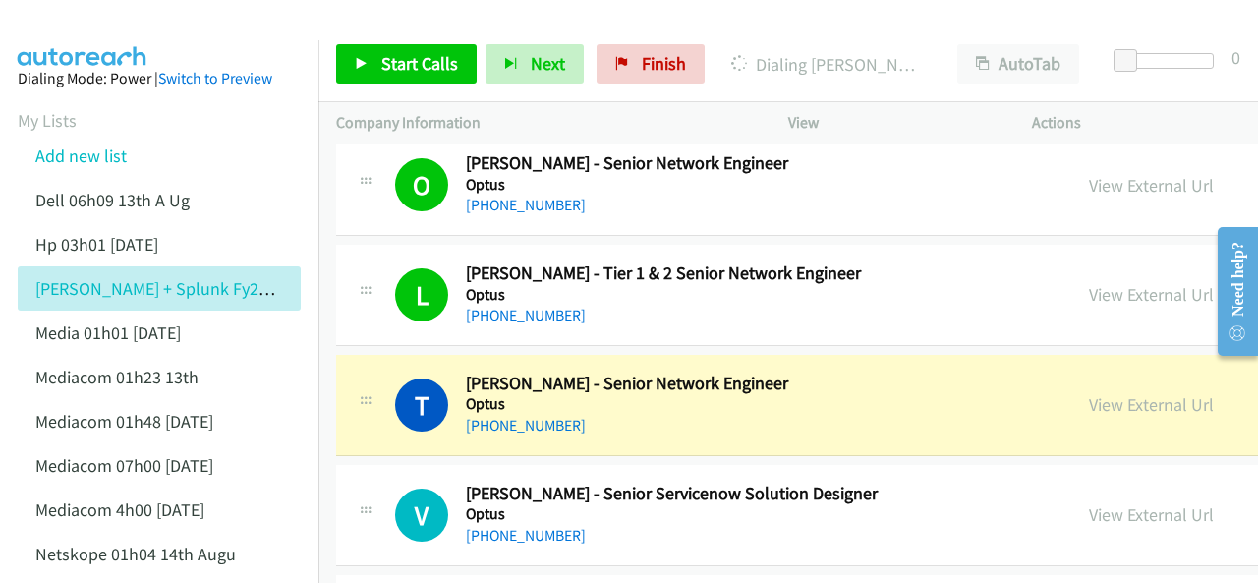
click at [88, 38] on img at bounding box center [82, 34] width 147 height 69
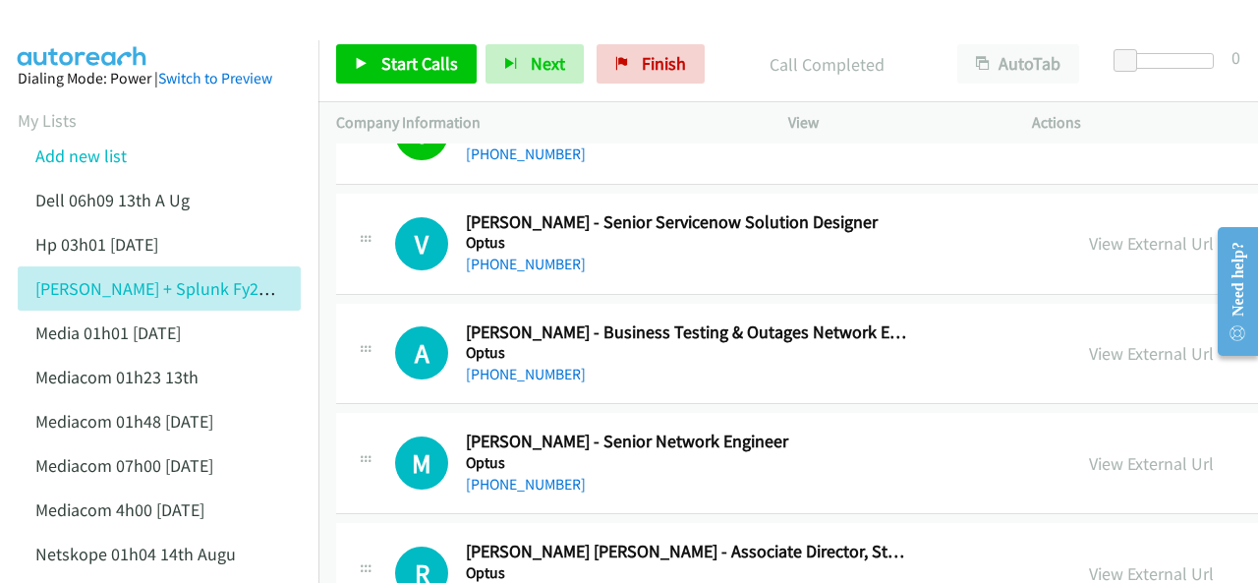
scroll to position [10421, 0]
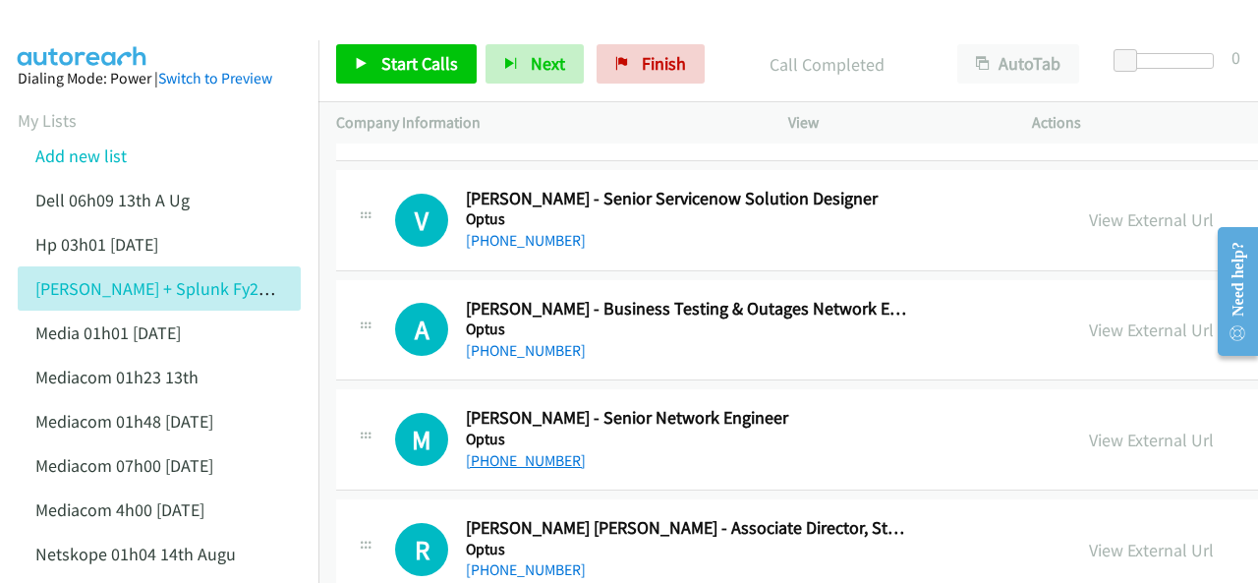
click at [514, 451] on link "+61 469 375 682" at bounding box center [526, 460] width 120 height 19
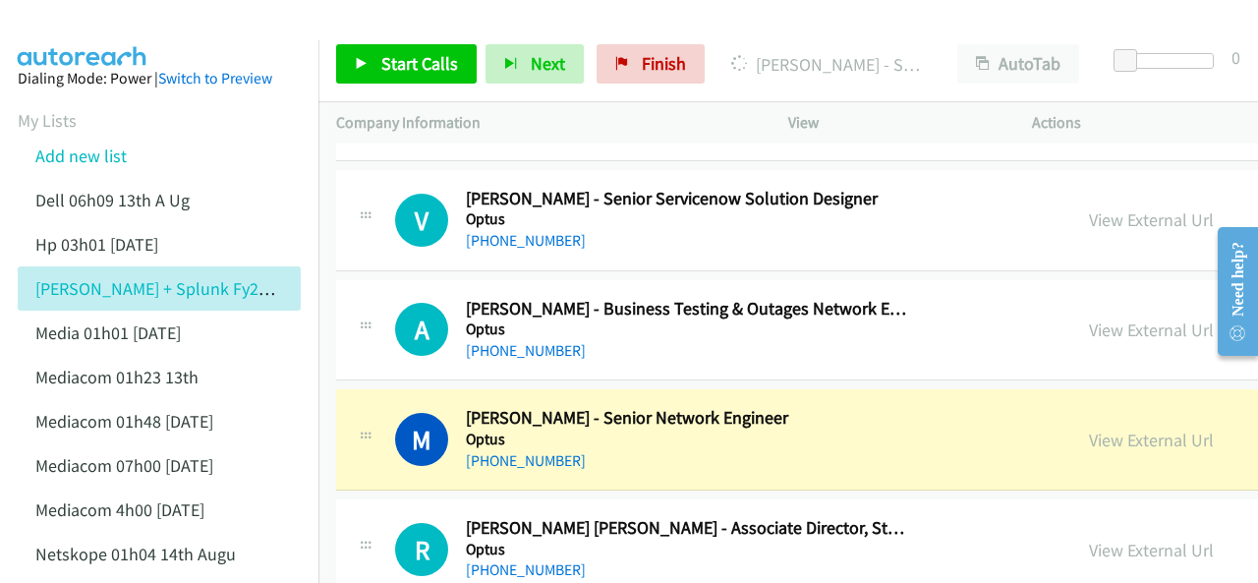
click at [98, 30] on img at bounding box center [82, 34] width 147 height 69
click at [1097, 429] on link "View External Url" at bounding box center [1151, 440] width 125 height 23
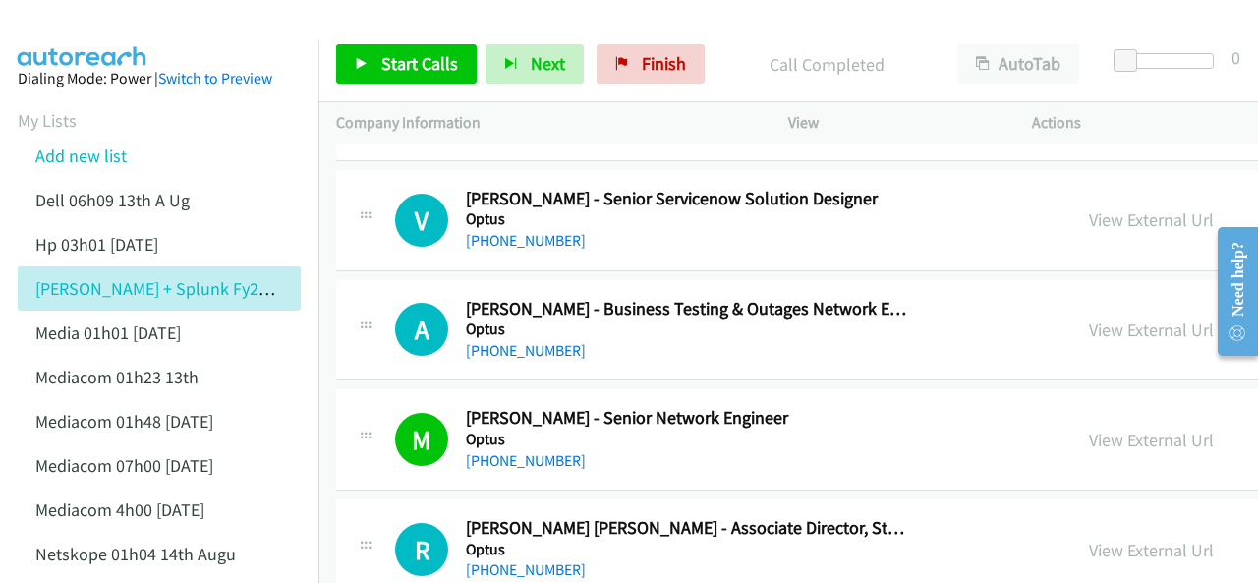
scroll to position [10225, 0]
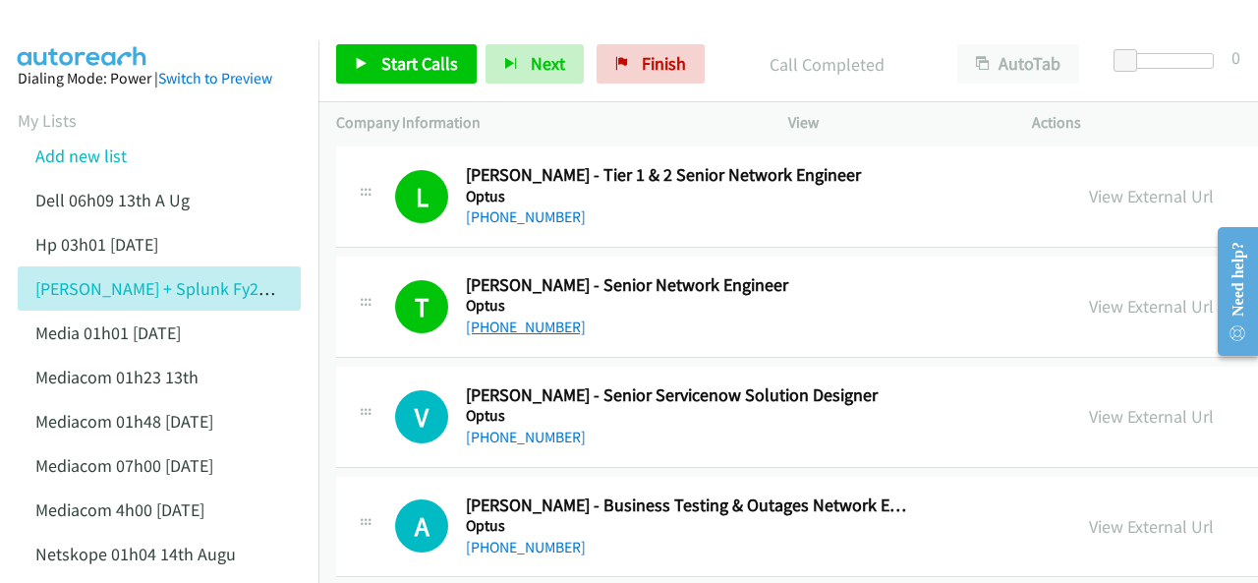
click at [506, 318] on link "+61 2 8085 6182" at bounding box center [526, 327] width 120 height 19
click at [92, 30] on img at bounding box center [82, 34] width 147 height 69
click at [101, 34] on img at bounding box center [82, 34] width 147 height 69
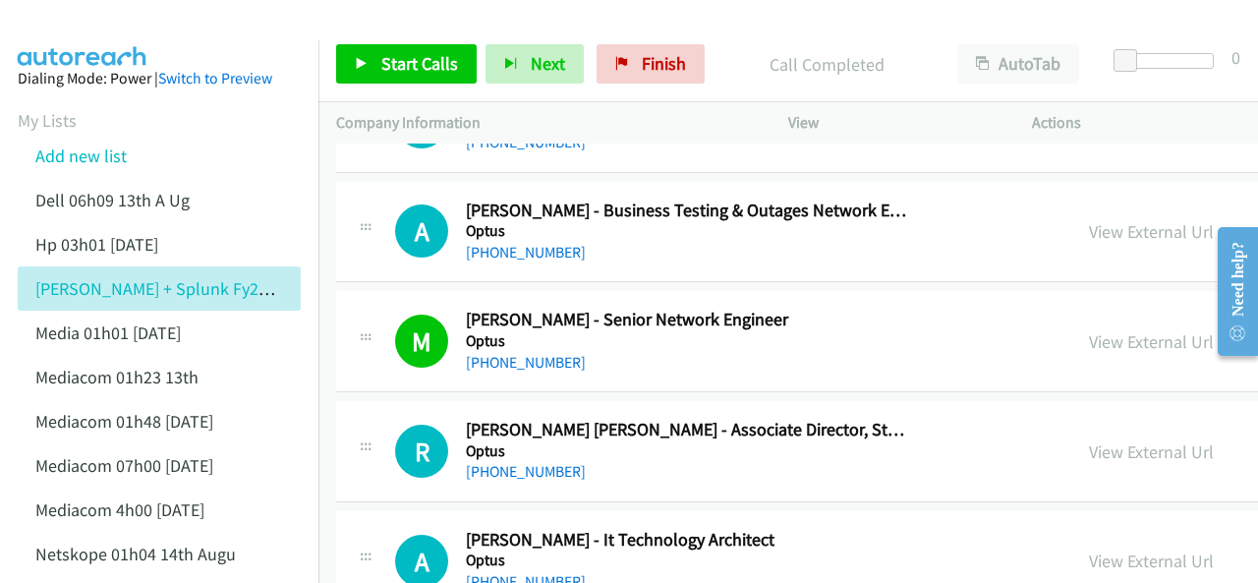
scroll to position [10618, 0]
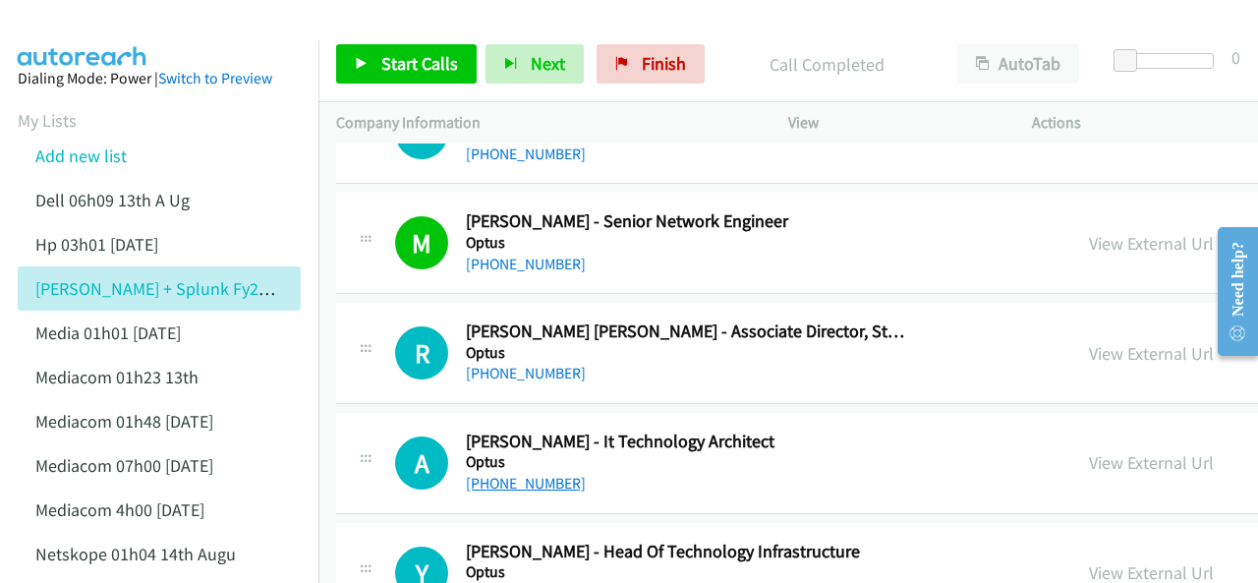
click at [513, 474] on link "+61 2 8082 9732" at bounding box center [526, 483] width 120 height 19
drag, startPoint x: 104, startPoint y: 27, endPoint x: 129, endPoint y: 27, distance: 24.6
click at [104, 27] on img at bounding box center [82, 34] width 147 height 69
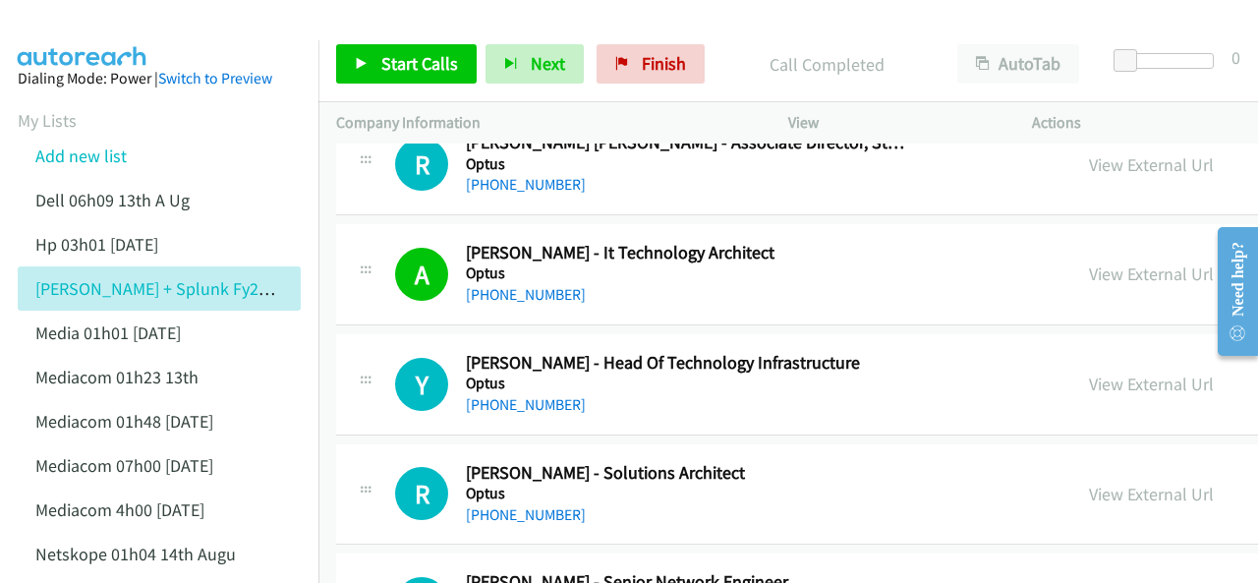
scroll to position [10814, 0]
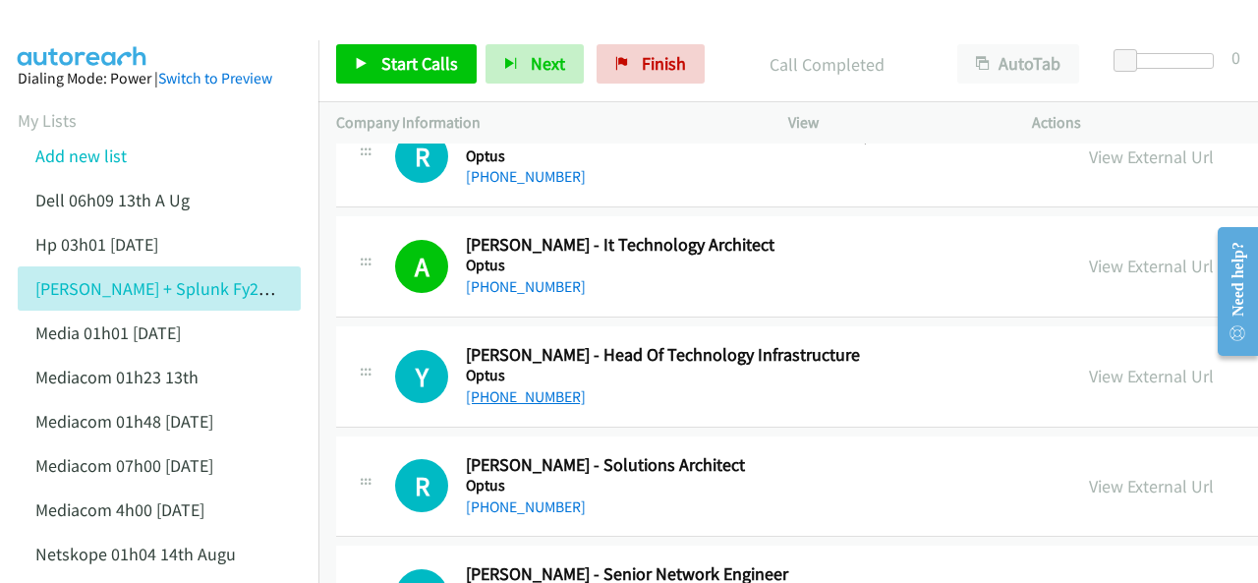
click at [495, 387] on link "+61 414 210 978" at bounding box center [526, 396] width 120 height 19
click at [112, 31] on img at bounding box center [82, 34] width 147 height 69
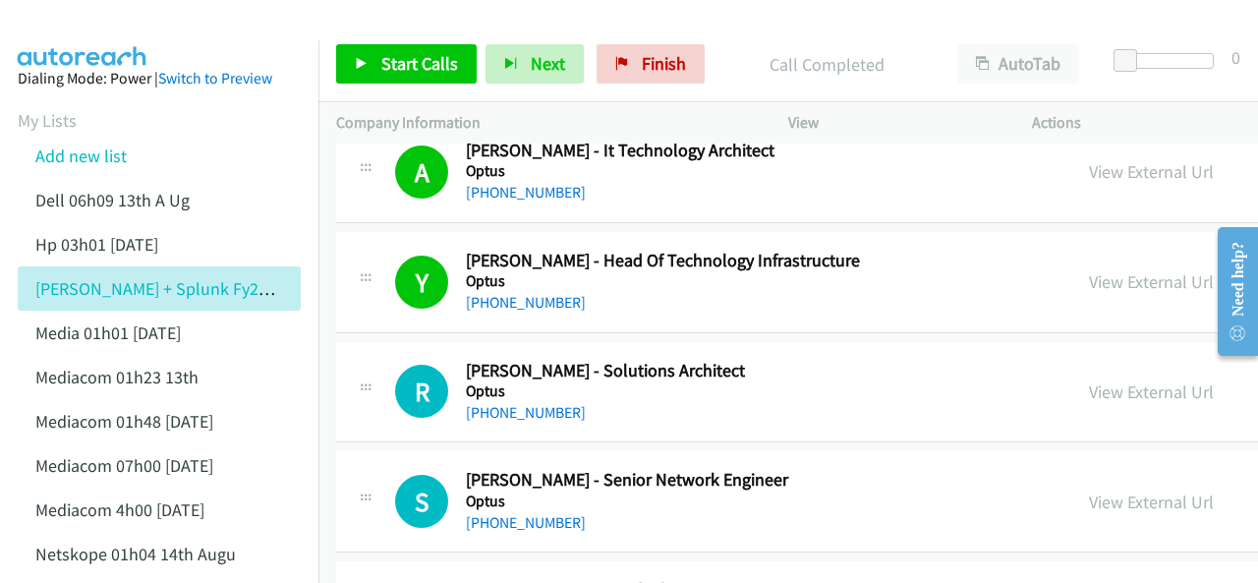
scroll to position [10913, 0]
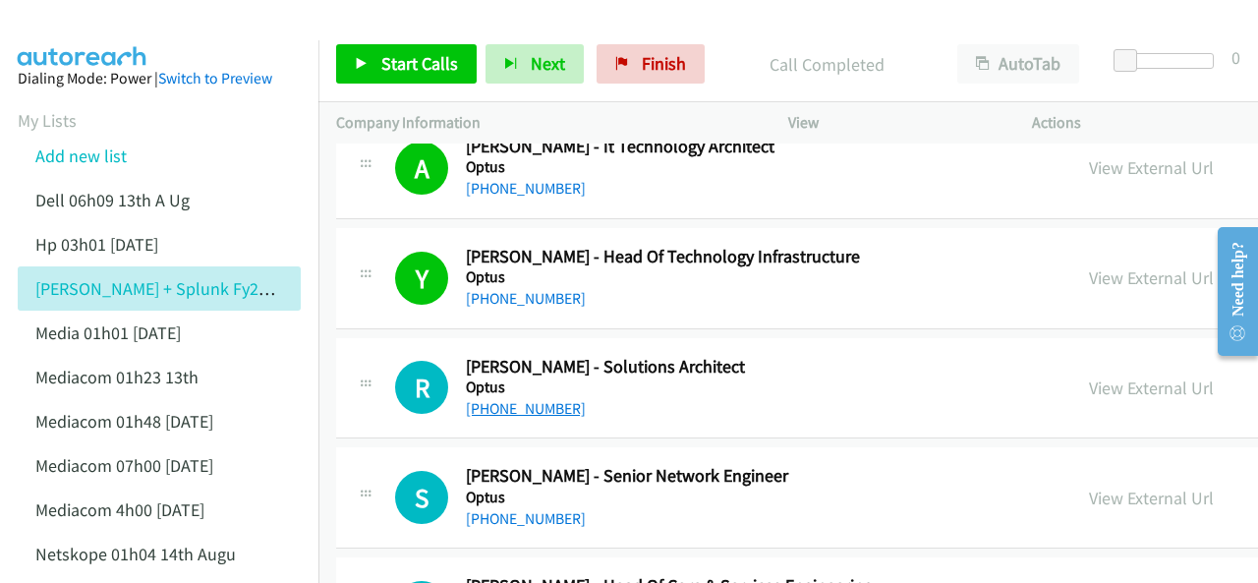
click at [515, 399] on link "+61 418 659 020" at bounding box center [526, 408] width 120 height 19
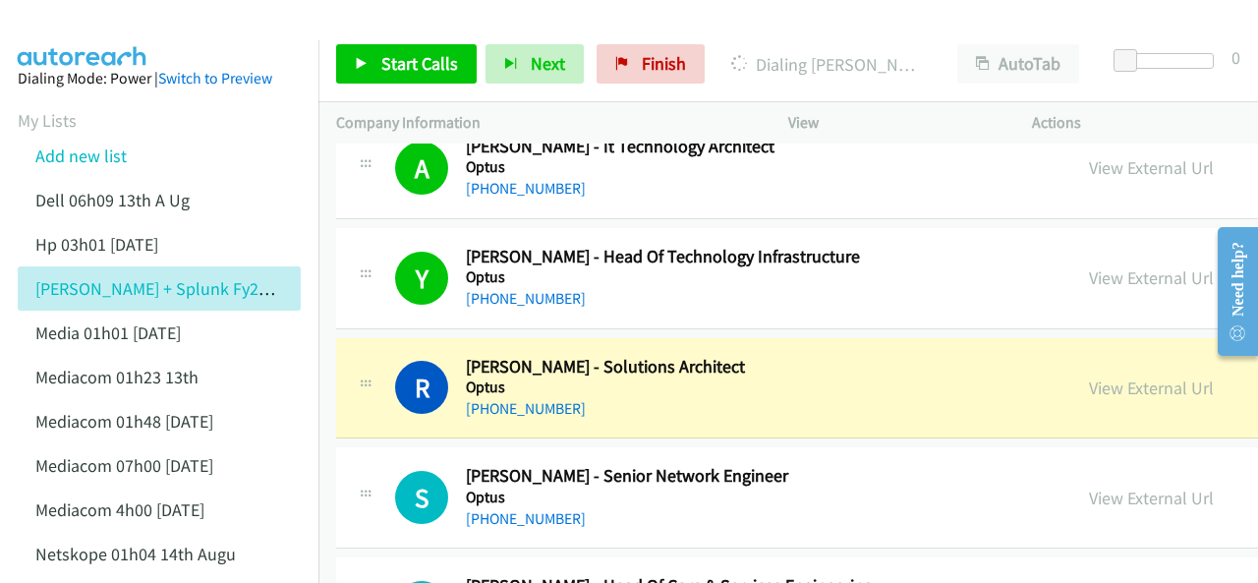
click at [120, 31] on img at bounding box center [82, 34] width 147 height 69
click at [1089, 377] on link "View External Url" at bounding box center [1151, 388] width 125 height 23
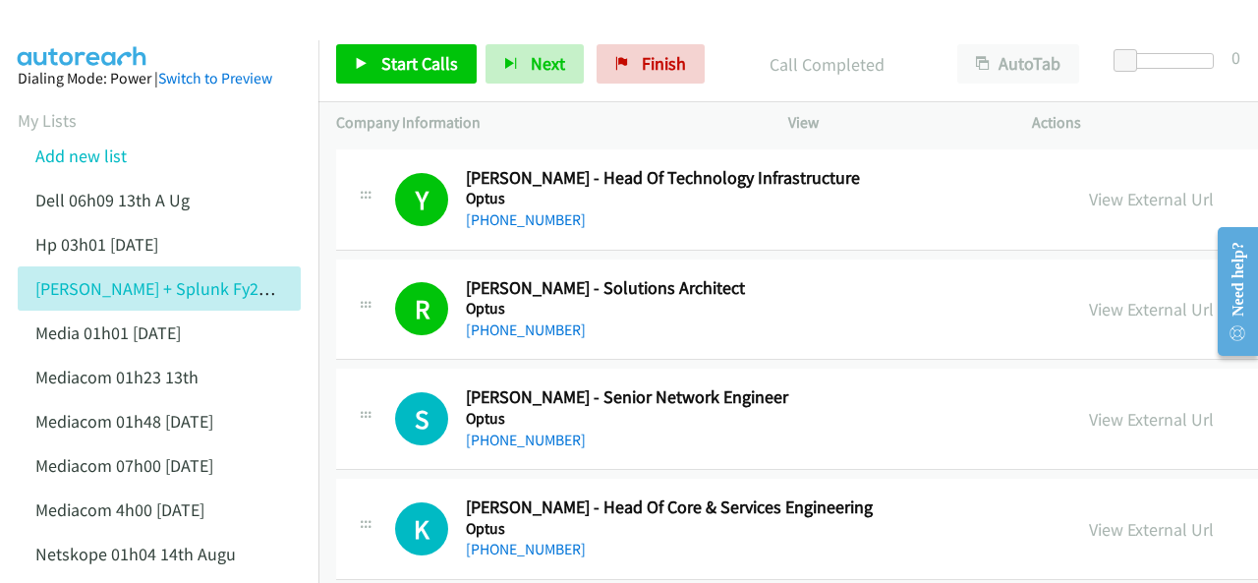
scroll to position [11011, 0]
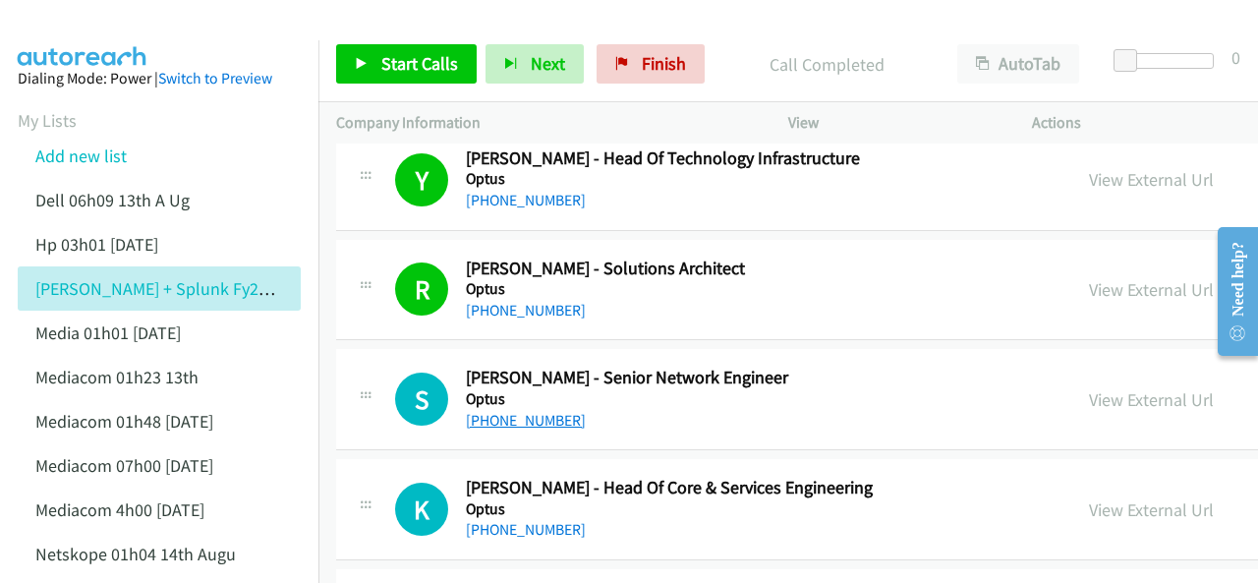
click at [522, 411] on link "+61 411 290 395" at bounding box center [526, 420] width 120 height 19
click at [79, 19] on img at bounding box center [82, 34] width 147 height 69
click at [504, 411] on link "+61 411 290 395" at bounding box center [526, 420] width 120 height 19
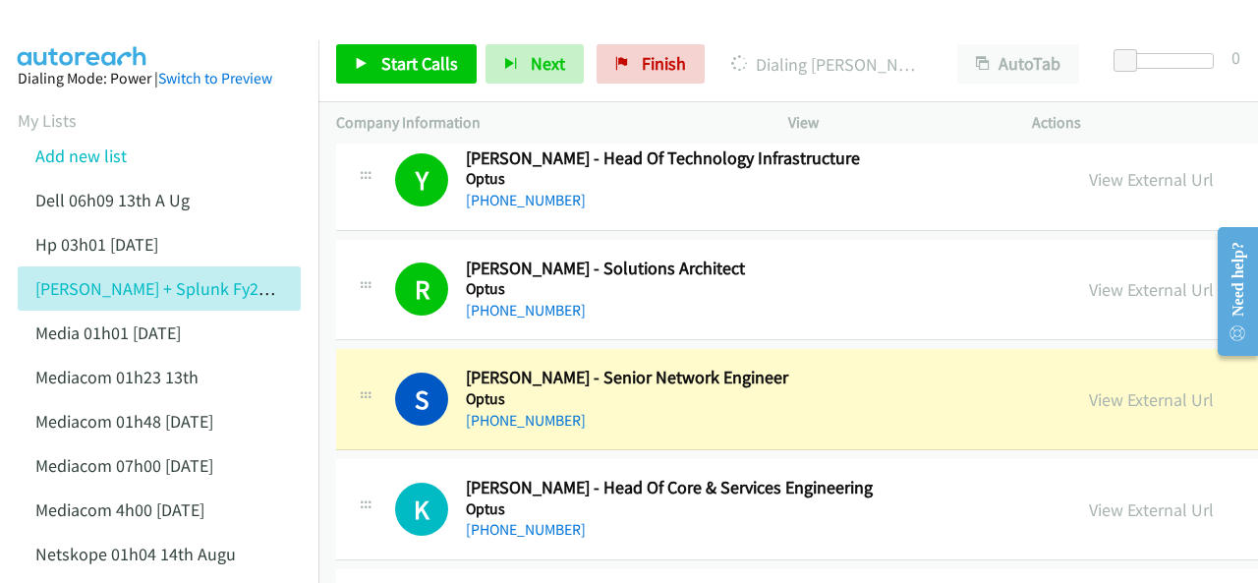
click at [83, 25] on img at bounding box center [82, 34] width 147 height 69
click at [1089, 388] on link "View External Url" at bounding box center [1151, 399] width 125 height 23
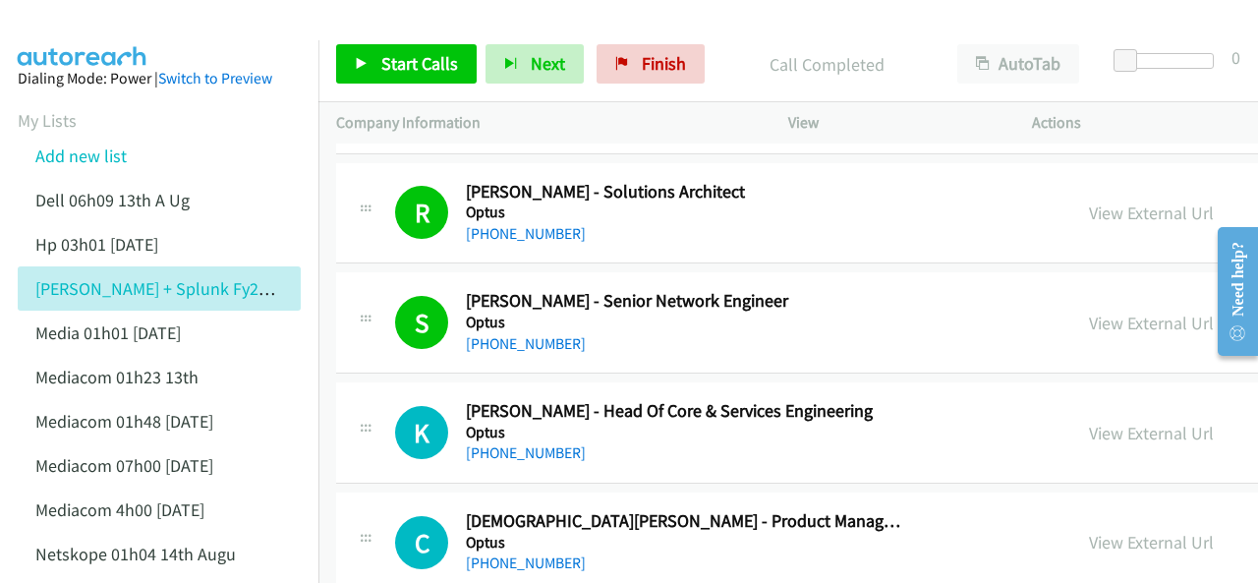
scroll to position [11109, 0]
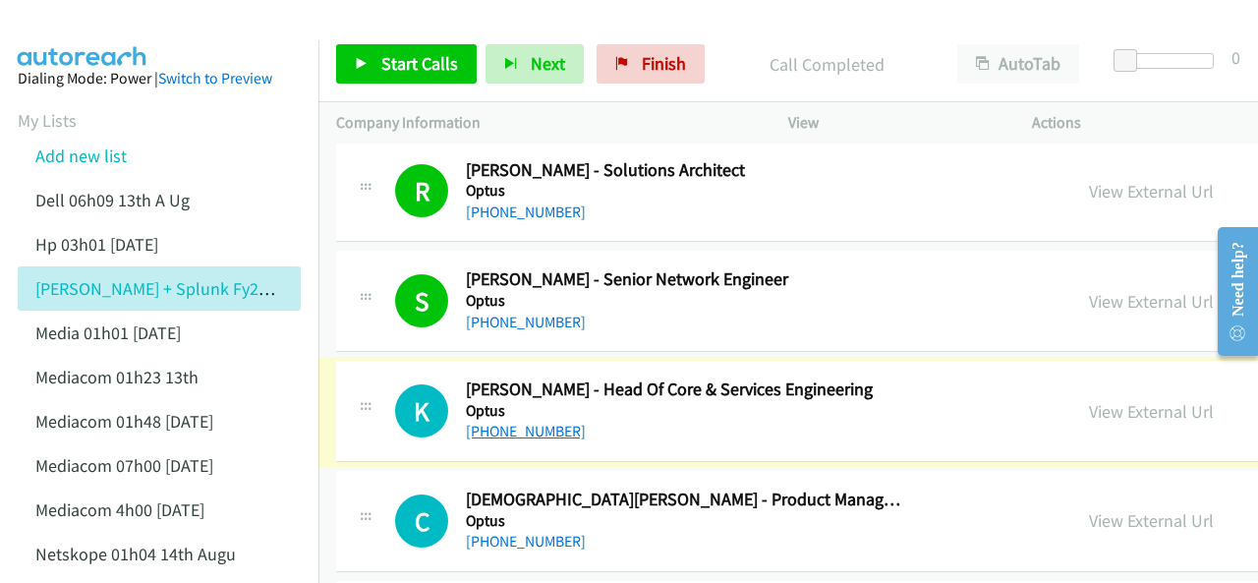
click at [523, 422] on link "+61 413 055 414" at bounding box center [526, 431] width 120 height 19
click at [69, 29] on img at bounding box center [82, 34] width 147 height 69
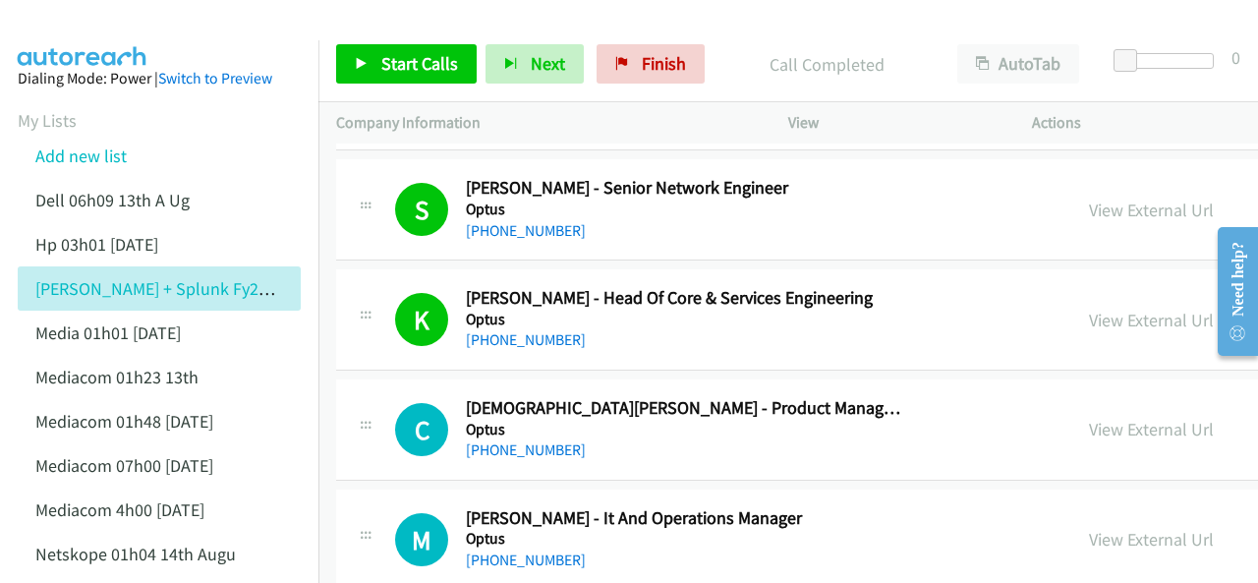
scroll to position [11306, 0]
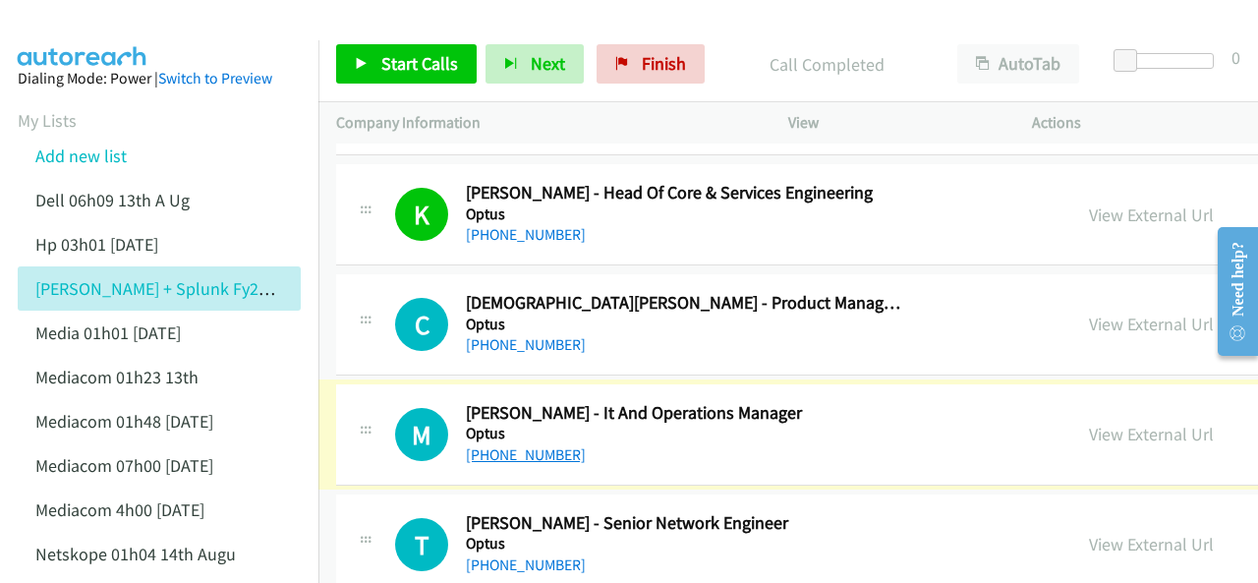
click at [528, 445] on link "+61 423 028 854" at bounding box center [526, 454] width 120 height 19
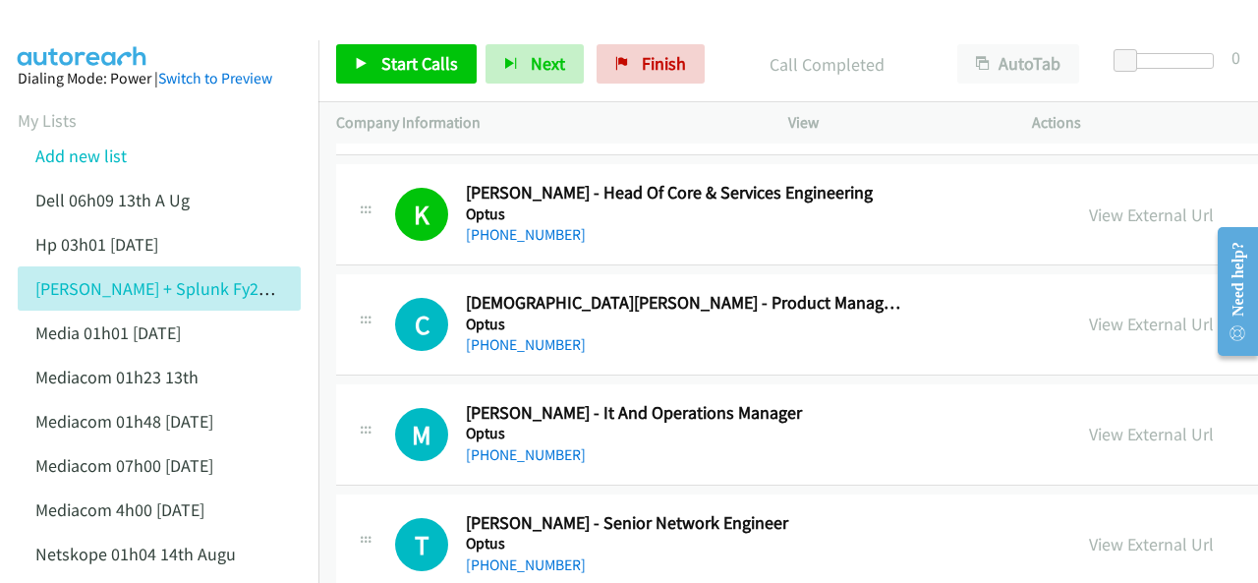
click at [104, 29] on img at bounding box center [82, 34] width 147 height 69
click at [113, 19] on img at bounding box center [82, 34] width 147 height 69
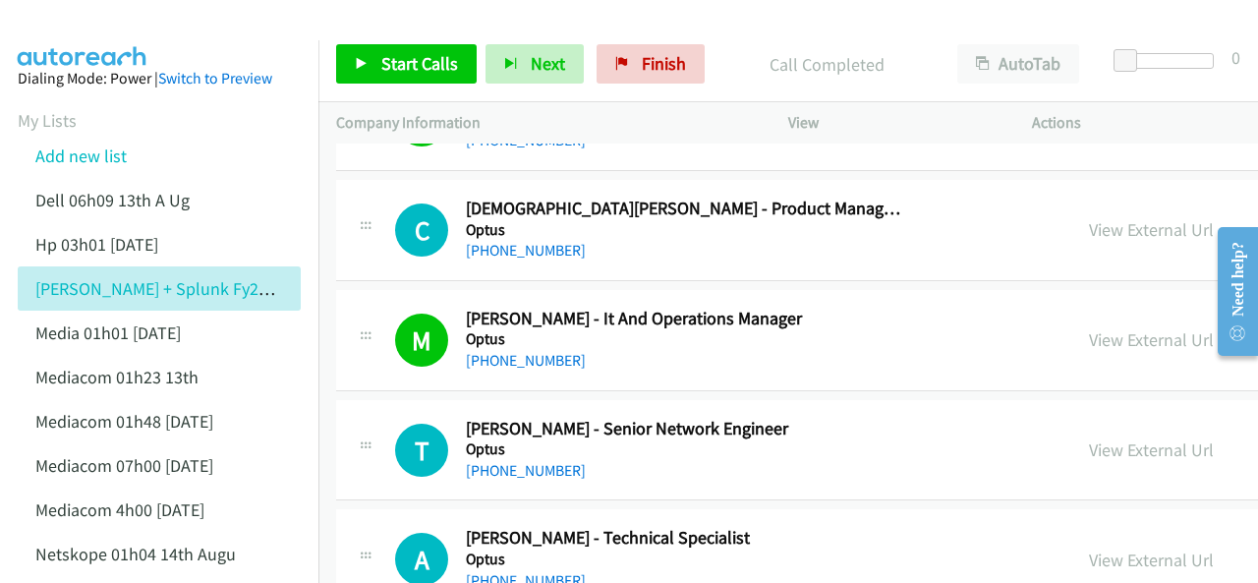
scroll to position [11404, 0]
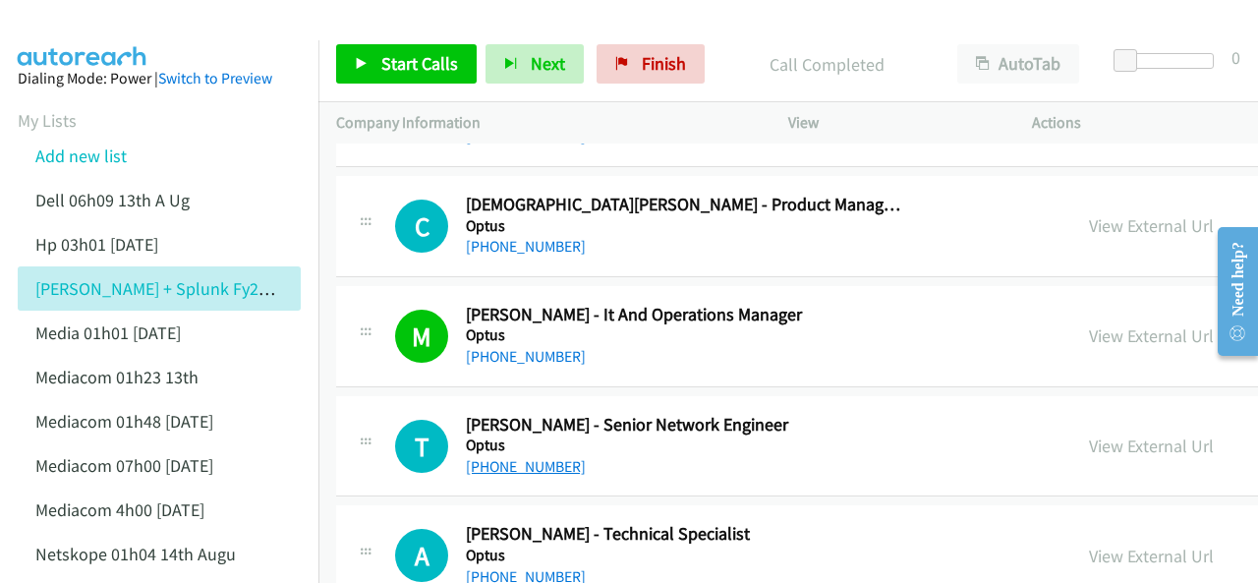
click at [503, 457] on link "+61 2 8082 0266" at bounding box center [526, 466] width 120 height 19
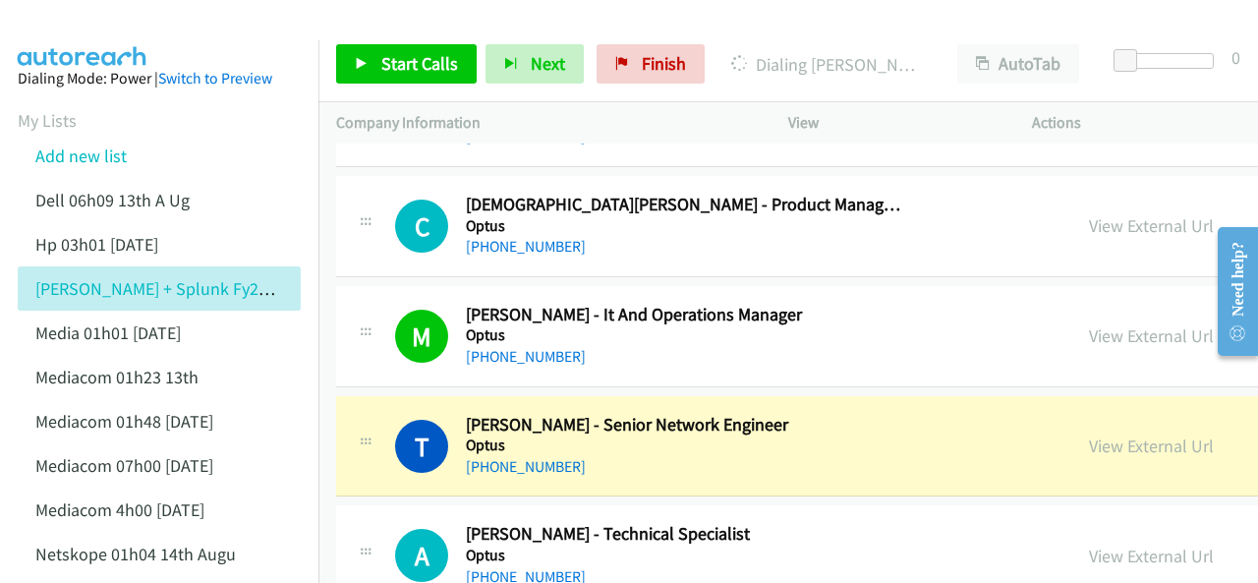
click at [94, 17] on img at bounding box center [82, 34] width 147 height 69
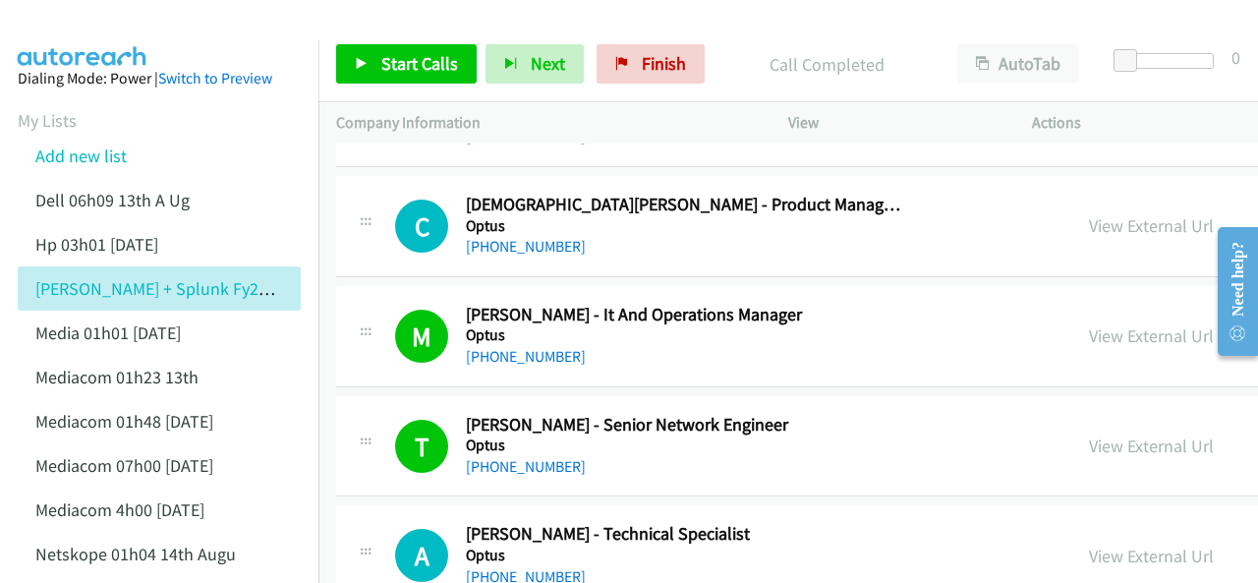
click at [88, 23] on img at bounding box center [82, 34] width 147 height 69
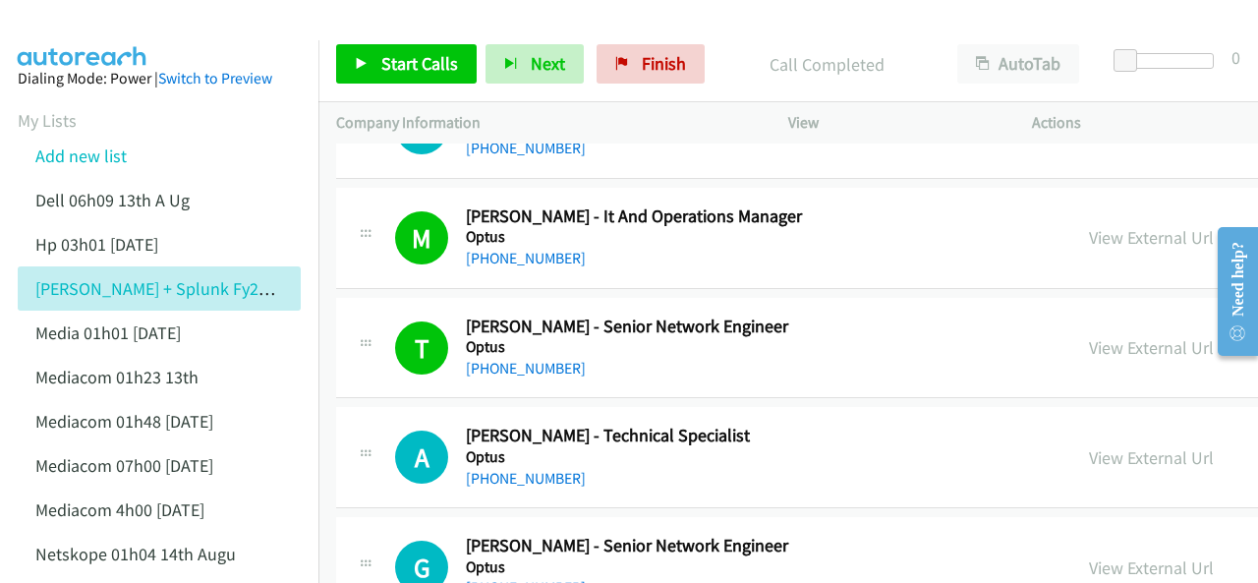
scroll to position [11601, 0]
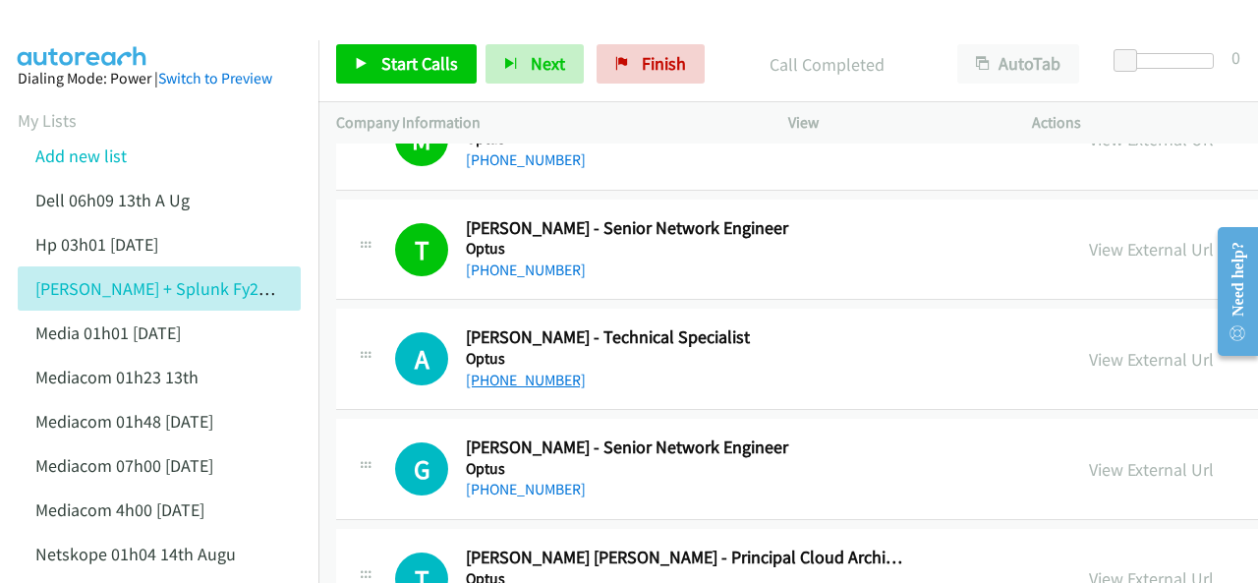
click at [527, 371] on link "+61 412 656 388" at bounding box center [526, 380] width 120 height 19
click at [119, 32] on img at bounding box center [82, 34] width 147 height 69
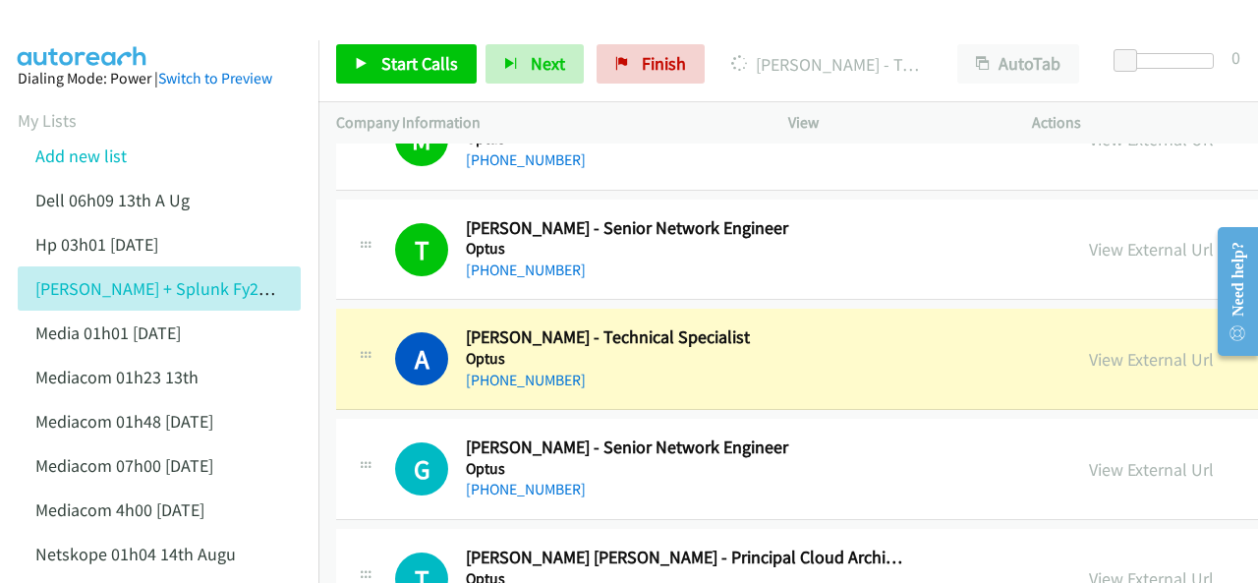
click at [110, 29] on img at bounding box center [82, 34] width 147 height 69
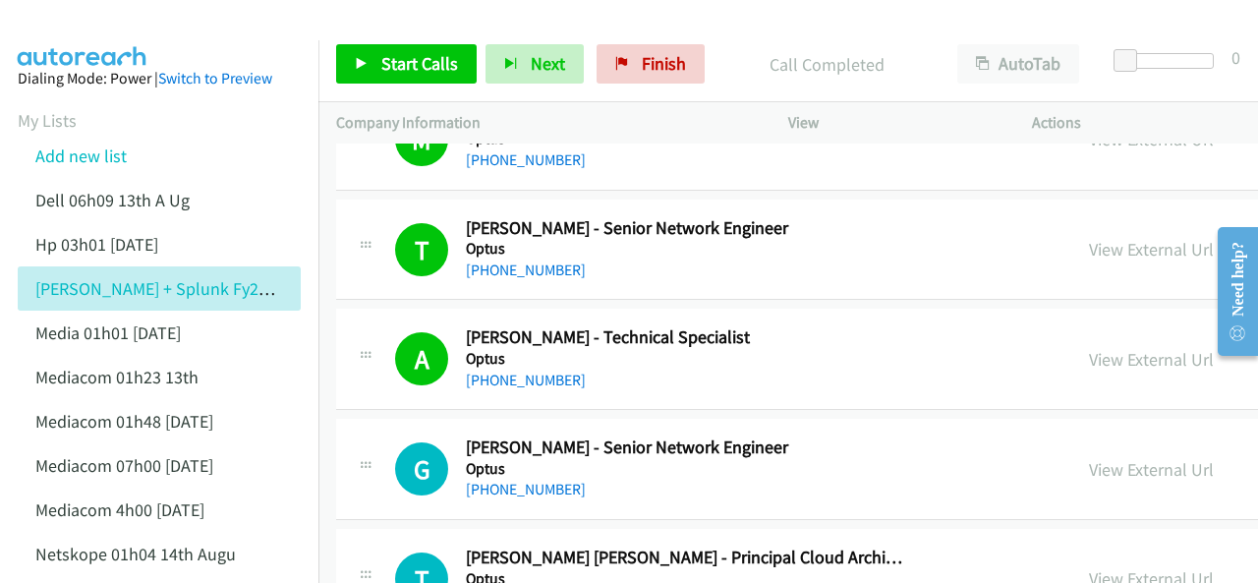
click at [91, 38] on img at bounding box center [82, 34] width 147 height 69
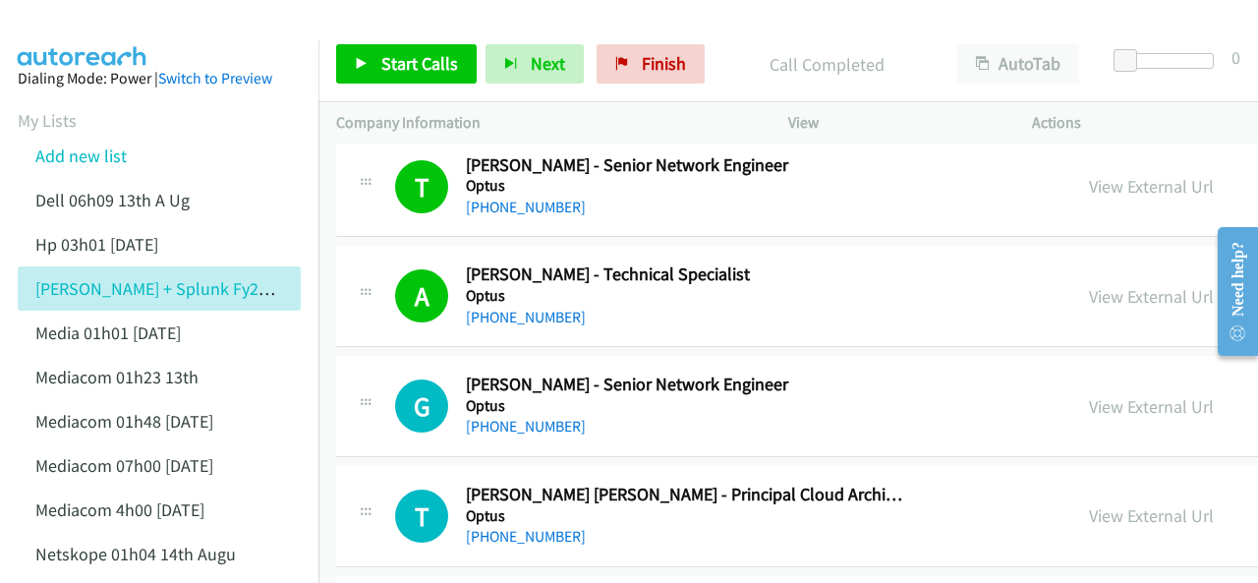
scroll to position [11699, 0]
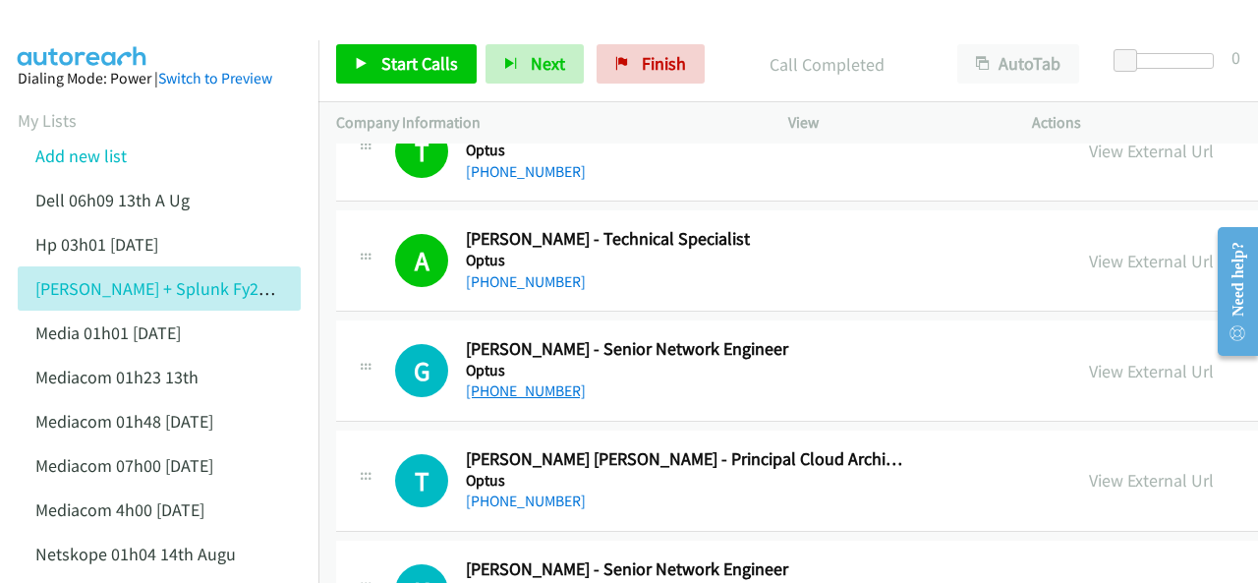
click at [526, 381] on link "+61 7 3174 6963" at bounding box center [526, 390] width 120 height 19
click at [132, 25] on img at bounding box center [82, 34] width 147 height 69
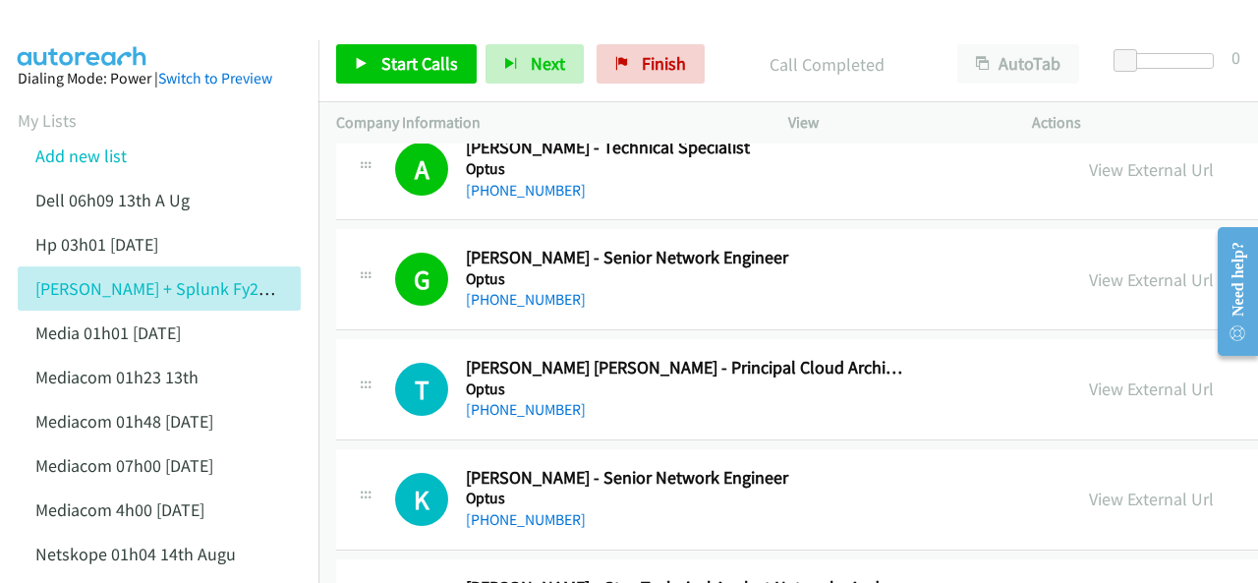
scroll to position [11798, 0]
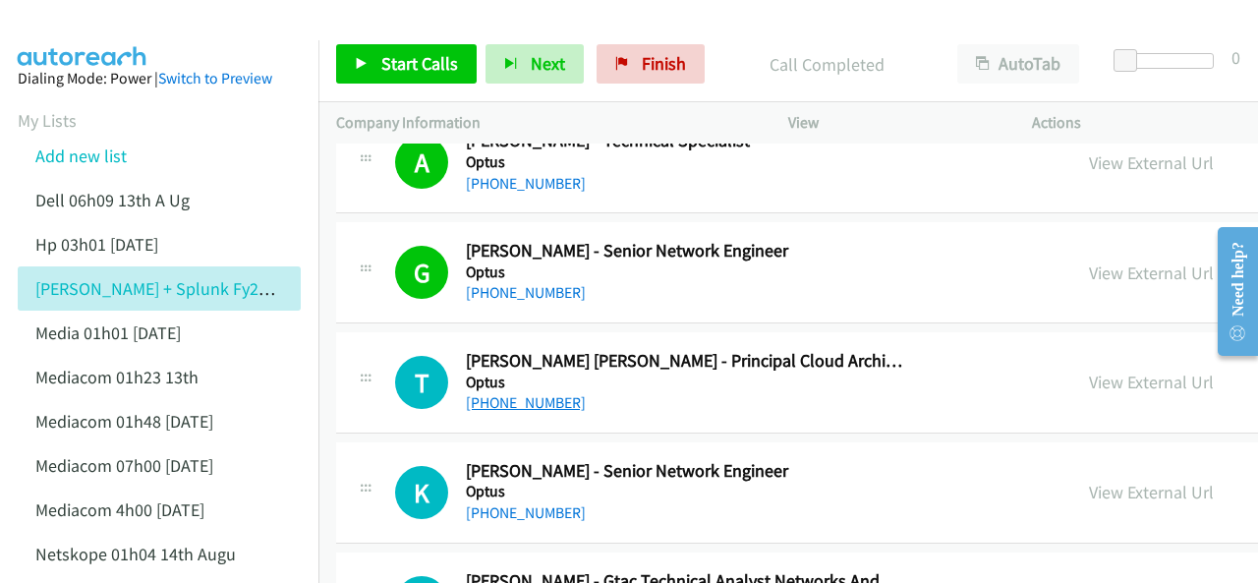
click at [519, 393] on link "+61 406 488 066" at bounding box center [526, 402] width 120 height 19
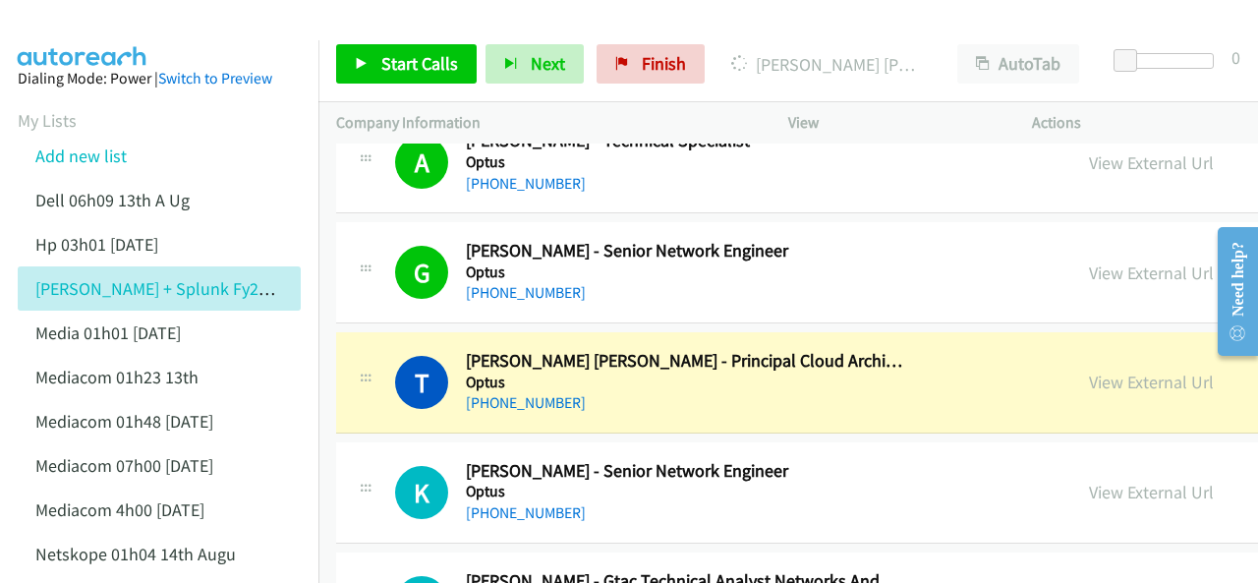
click at [99, 29] on img at bounding box center [82, 34] width 147 height 69
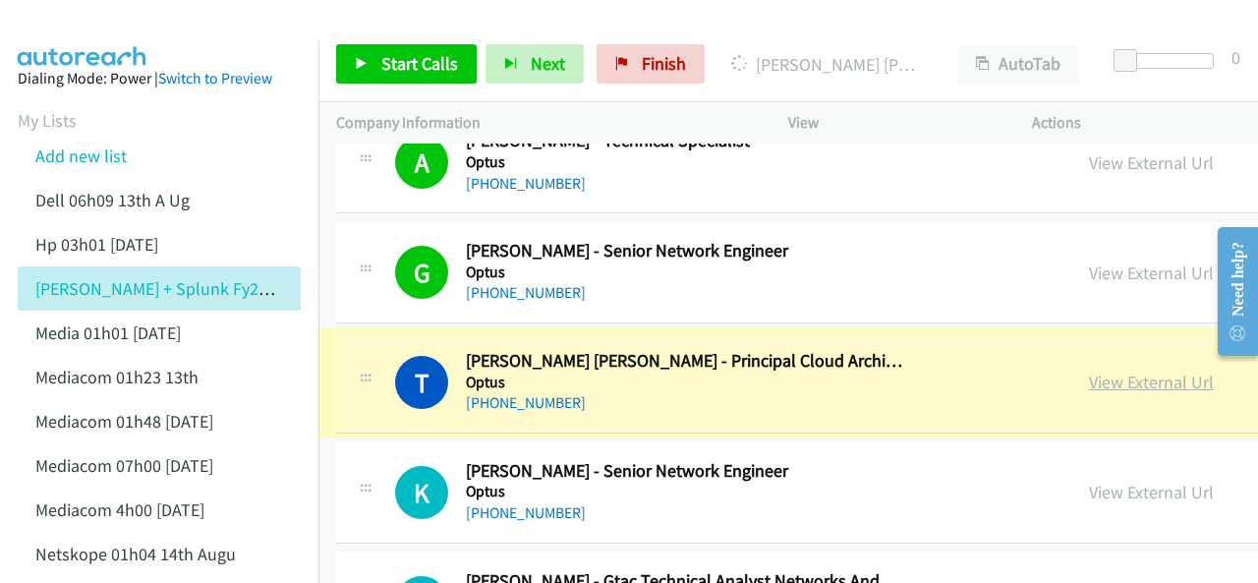
click at [1089, 371] on link "View External Url" at bounding box center [1151, 382] width 125 height 23
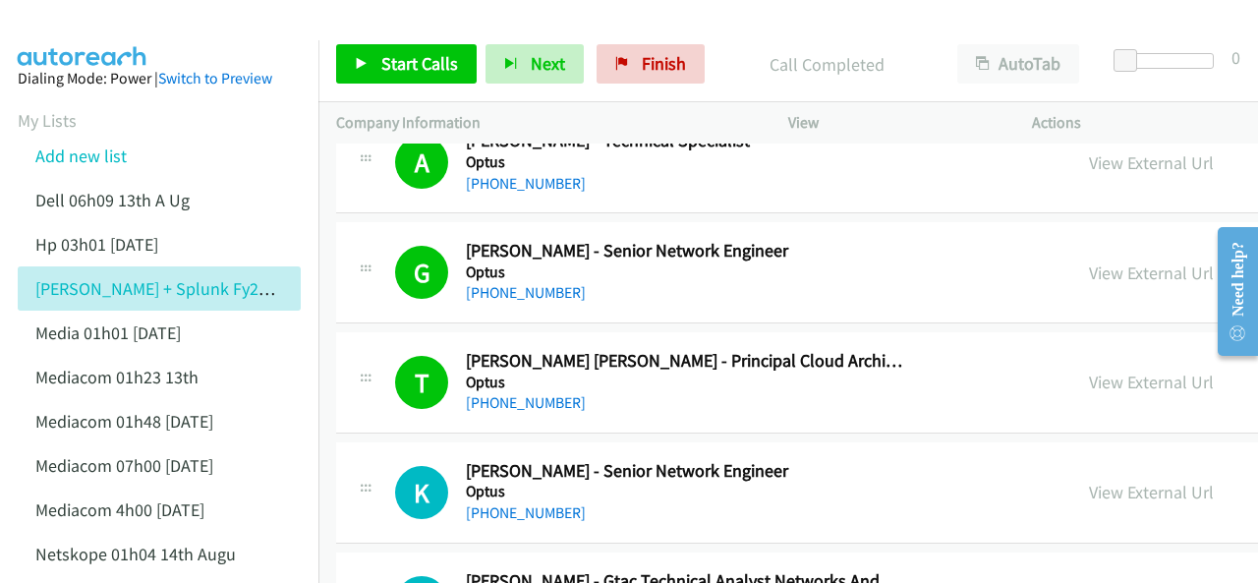
scroll to position [11896, 0]
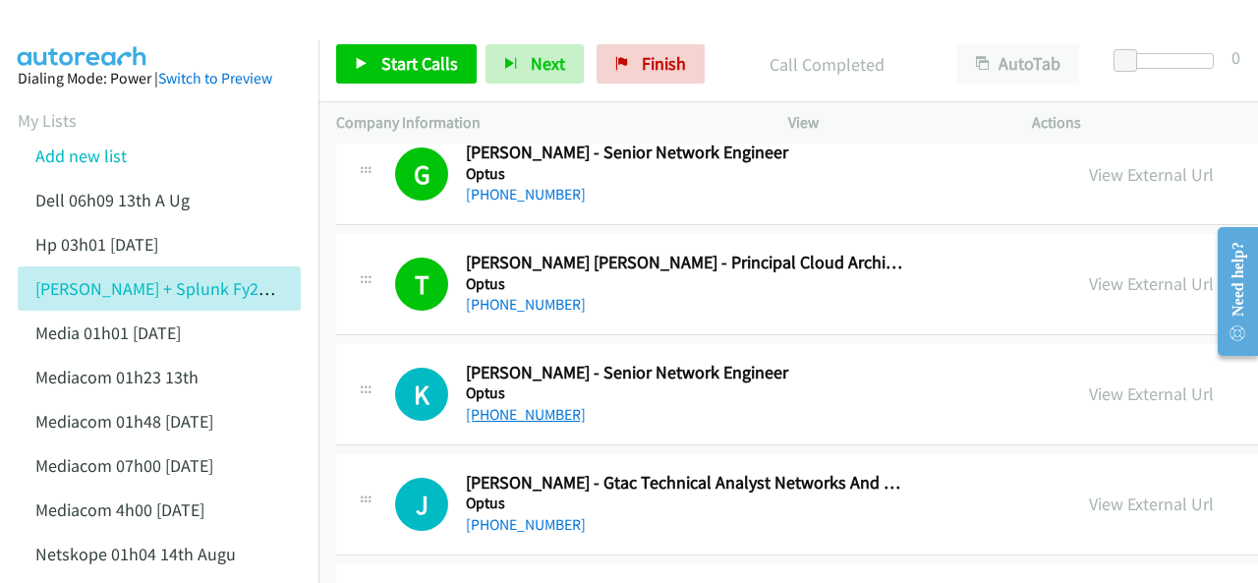
click at [531, 405] on link "+61 2 9775 9460" at bounding box center [526, 414] width 120 height 19
click at [85, 29] on img at bounding box center [82, 34] width 147 height 69
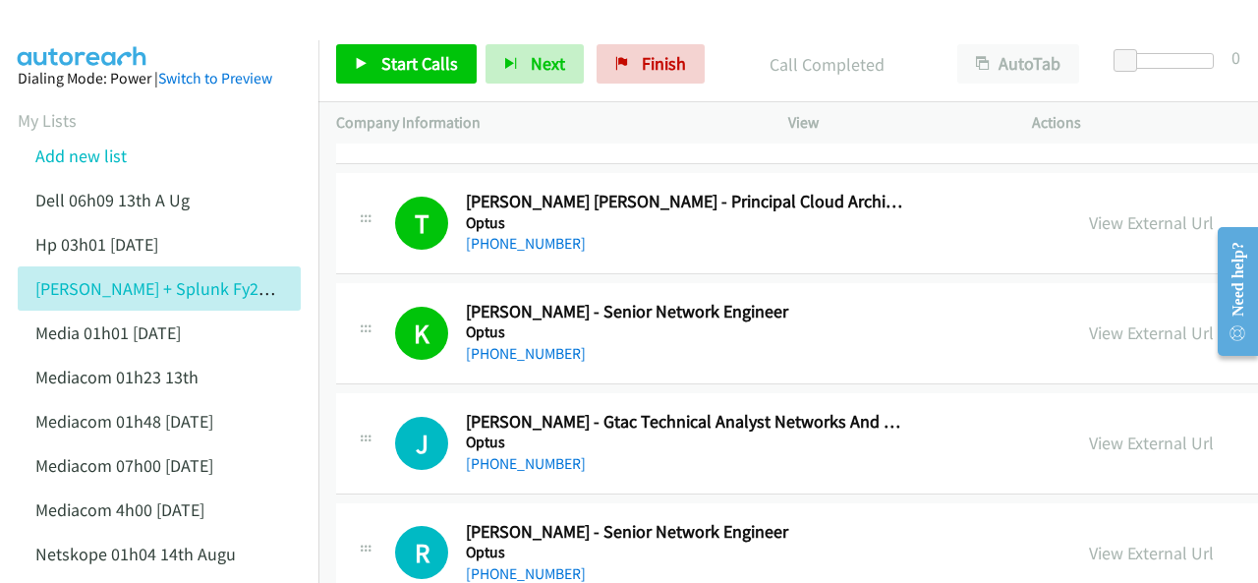
scroll to position [11994, 0]
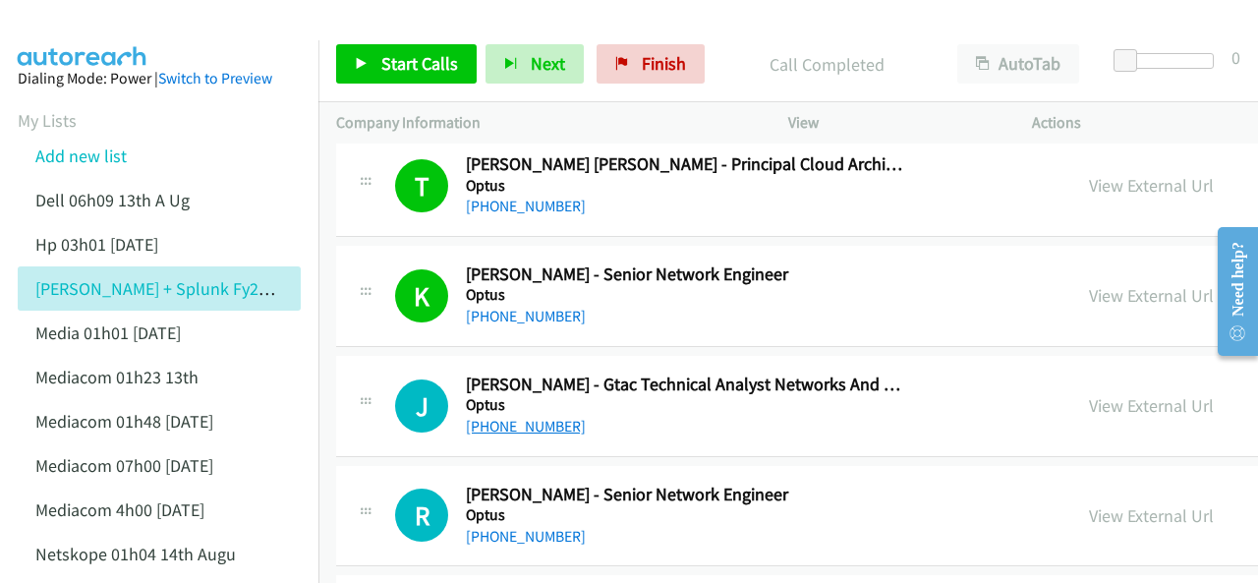
drag, startPoint x: 513, startPoint y: 379, endPoint x: 518, endPoint y: 388, distance: 11.0
click at [515, 417] on link "+61 421 761 746" at bounding box center [526, 426] width 120 height 19
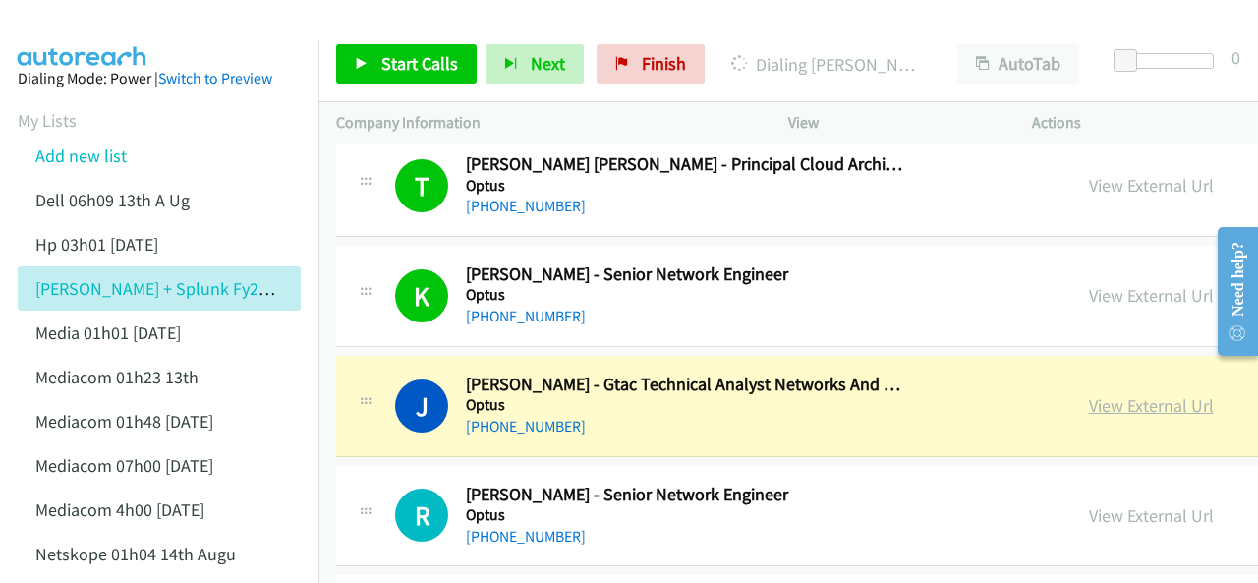
click at [1095, 394] on link "View External Url" at bounding box center [1151, 405] width 125 height 23
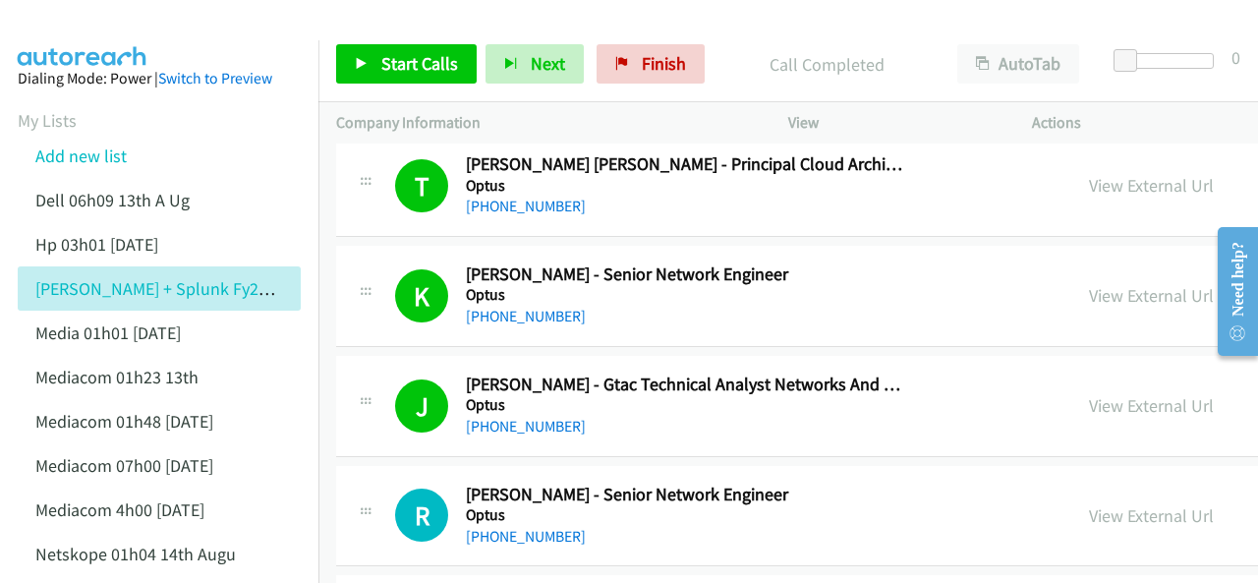
scroll to position [12093, 0]
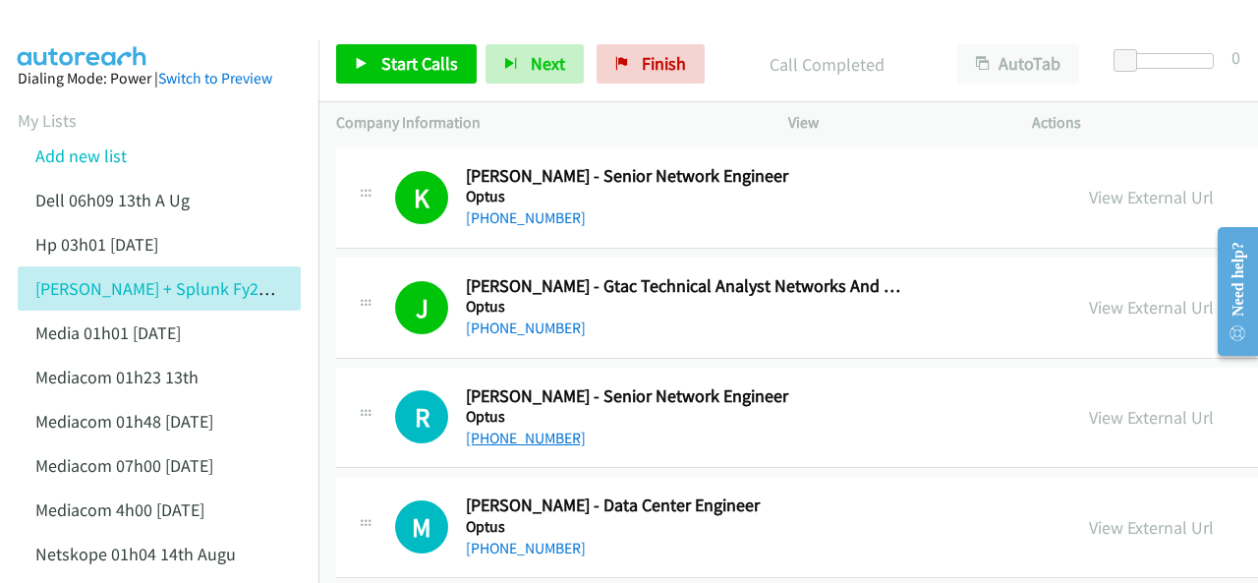
click at [514, 429] on link "+61 487 973 214" at bounding box center [526, 438] width 120 height 19
click at [94, 35] on img at bounding box center [82, 34] width 147 height 69
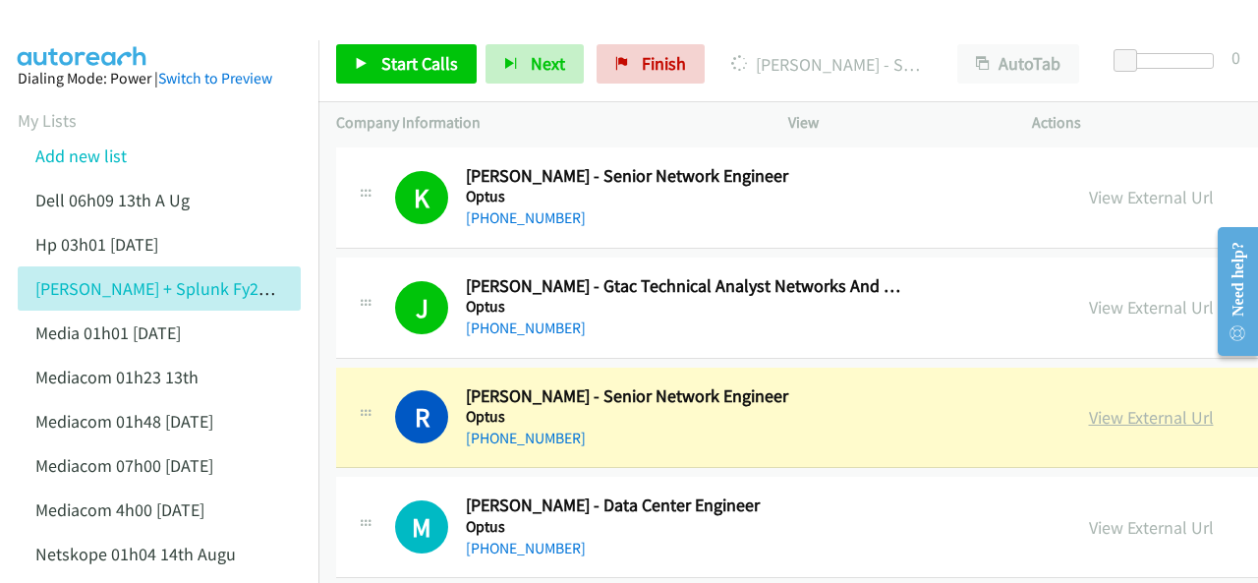
click at [1089, 406] on link "View External Url" at bounding box center [1151, 417] width 125 height 23
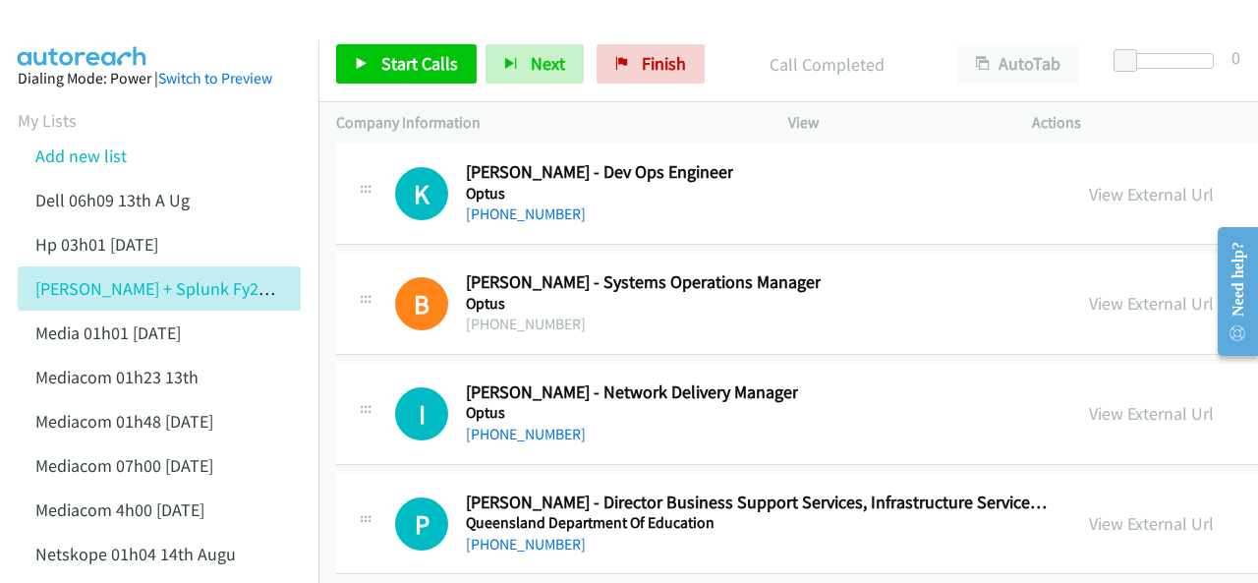
scroll to position [30772, 0]
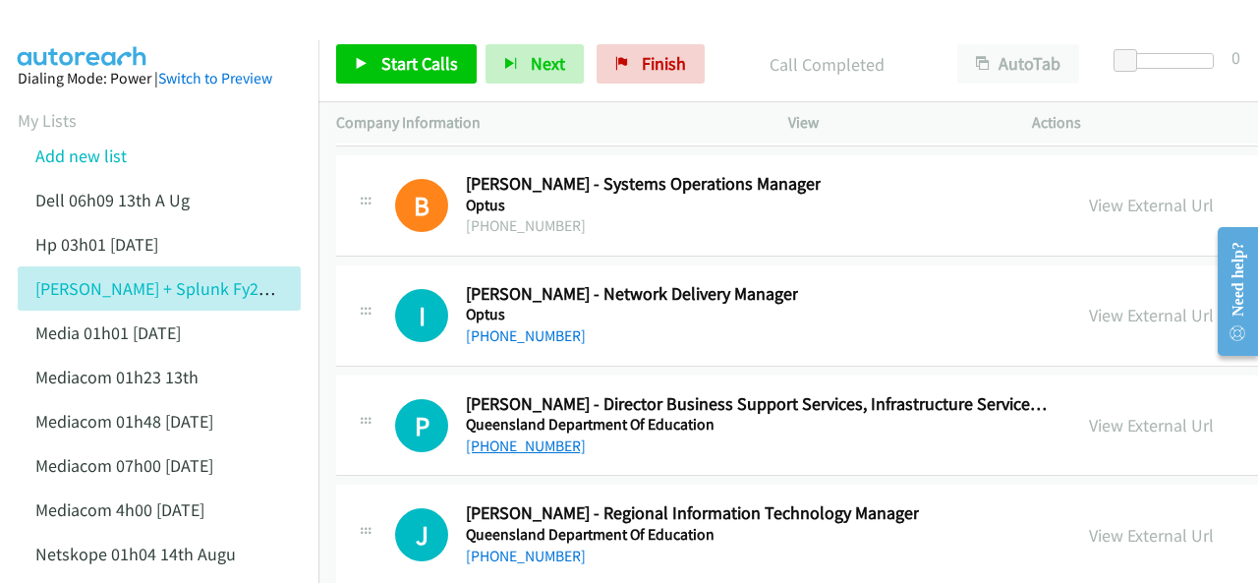
click at [496, 437] on link "+61 466 124 212" at bounding box center [526, 446] width 120 height 19
click at [84, 19] on img at bounding box center [82, 34] width 147 height 69
click at [98, 25] on img at bounding box center [82, 34] width 147 height 69
click at [68, 19] on img at bounding box center [82, 34] width 147 height 69
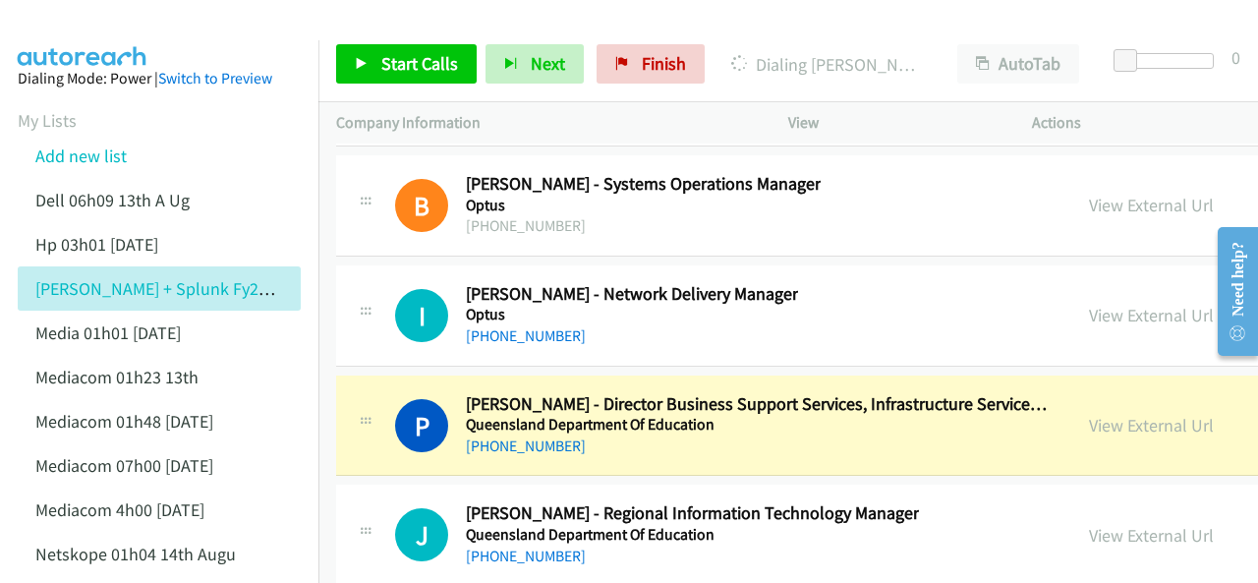
click at [92, 40] on main "Start Calls Pause Next Finish Dialing Paul Riches - Director Business Support S…" at bounding box center [629, 46] width 1258 height 93
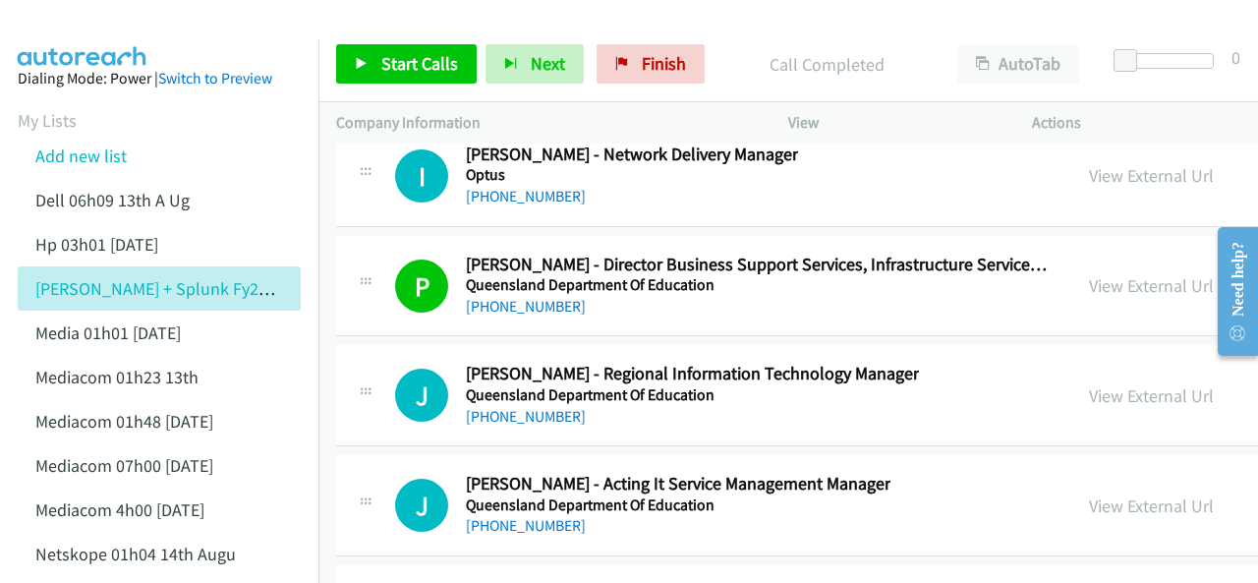
scroll to position [30969, 0]
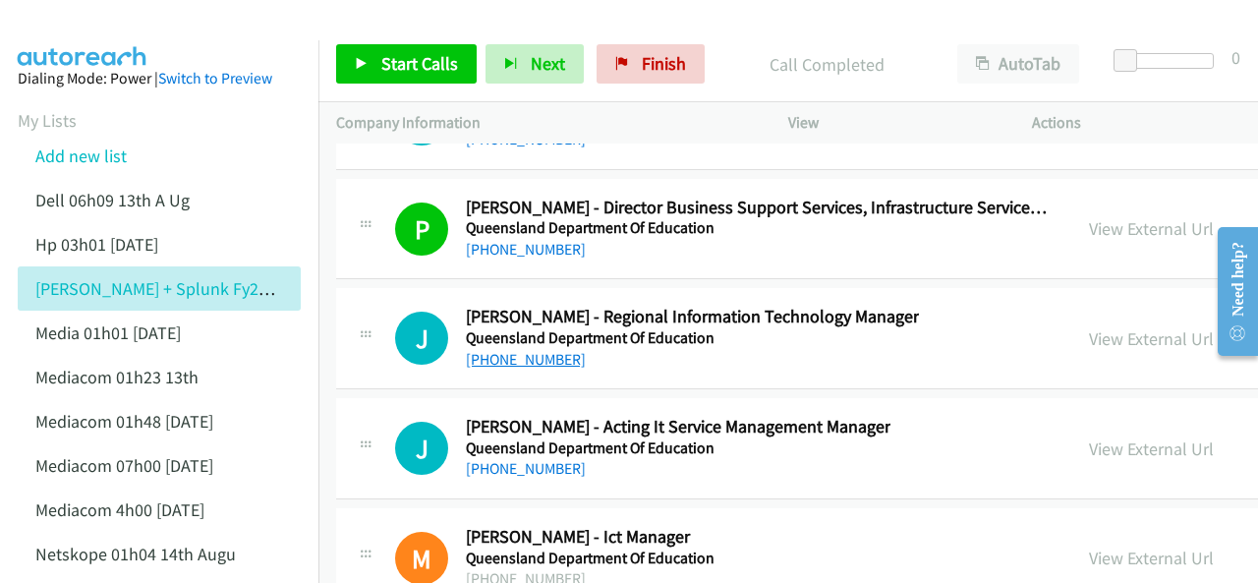
click at [517, 350] on link "+61 428 759 613" at bounding box center [526, 359] width 120 height 19
click at [70, 21] on img at bounding box center [82, 34] width 147 height 69
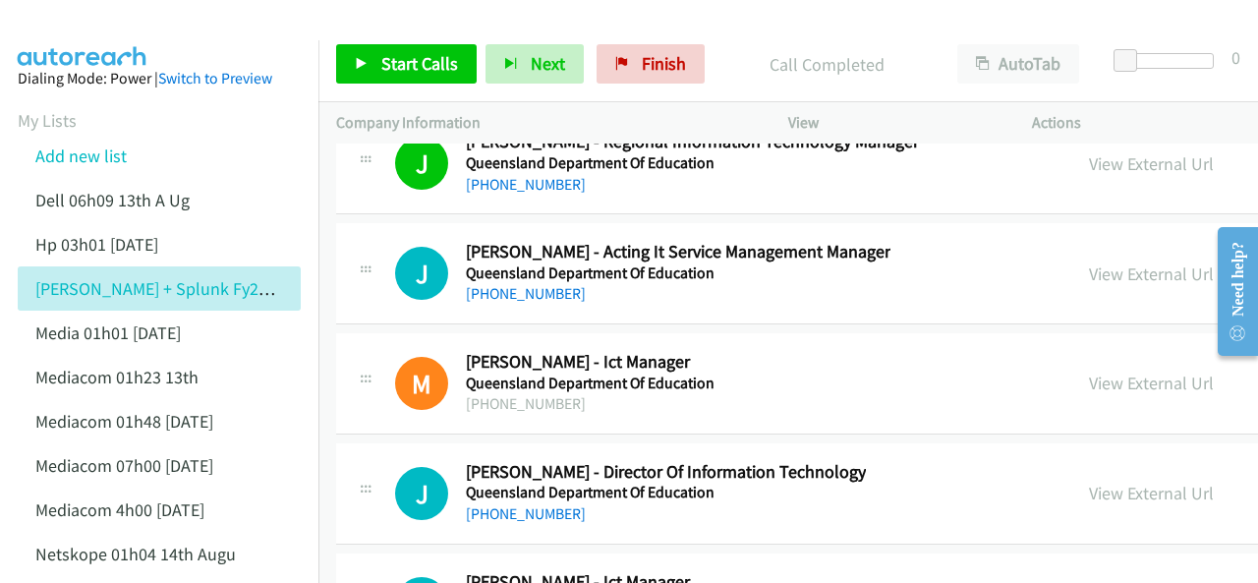
scroll to position [31165, 0]
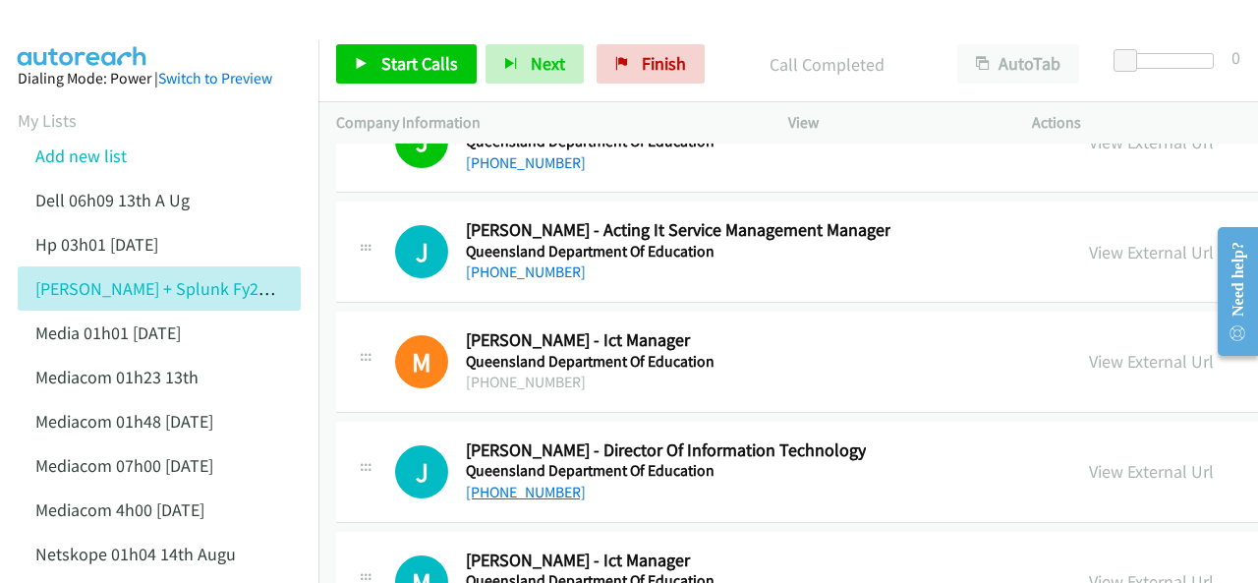
click at [522, 483] on link "+61 402 297 303" at bounding box center [526, 492] width 120 height 19
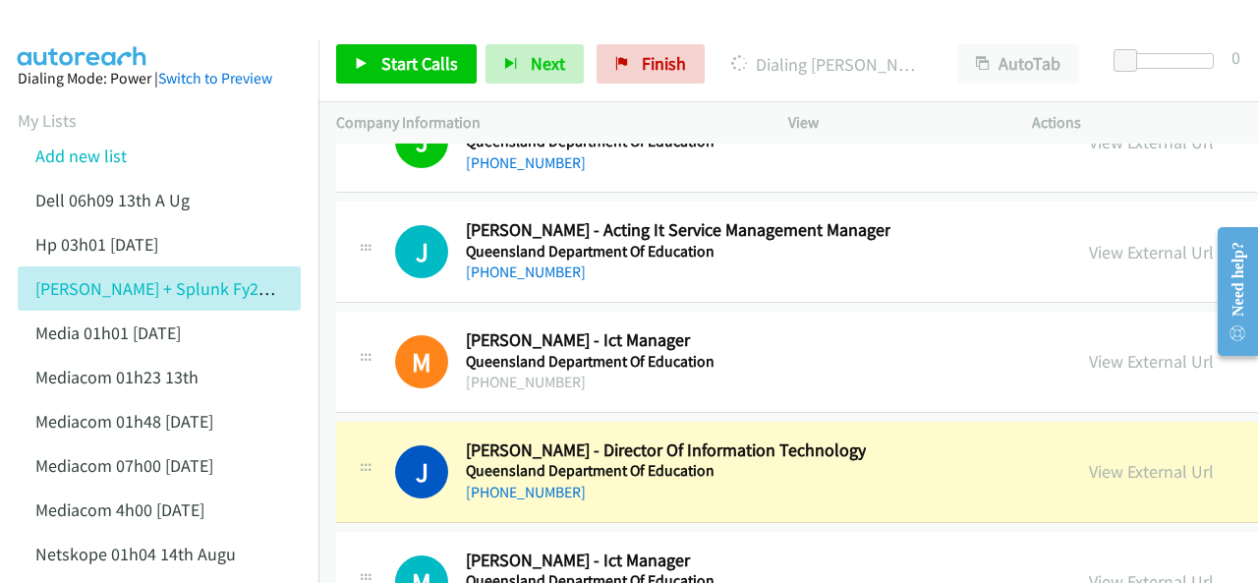
click at [88, 19] on img at bounding box center [82, 34] width 147 height 69
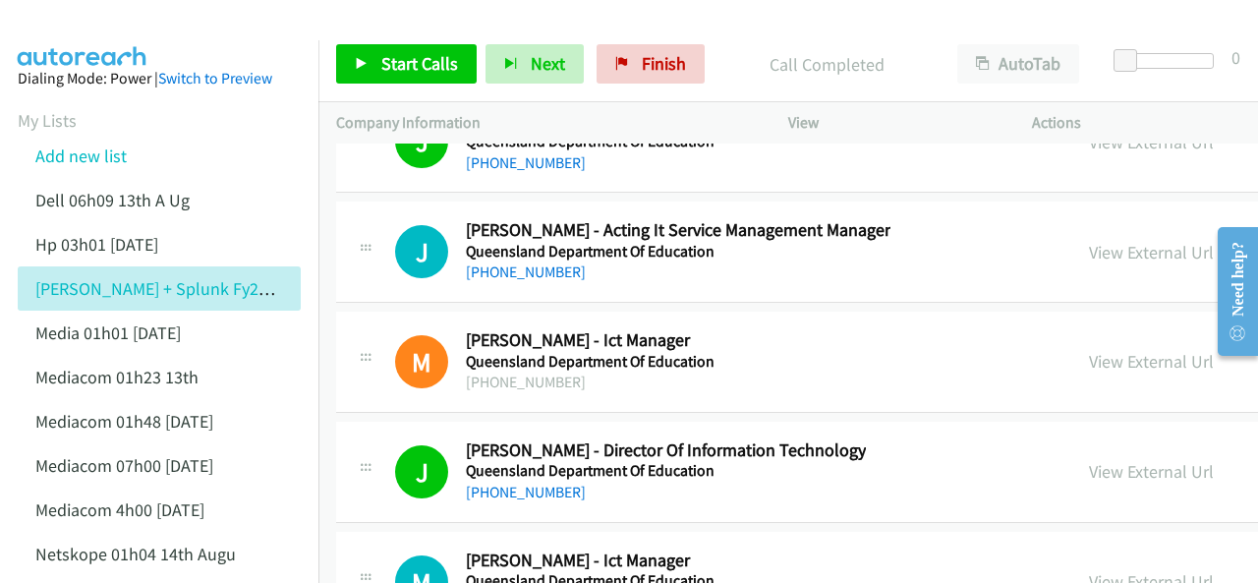
drag, startPoint x: 52, startPoint y: 27, endPoint x: 152, endPoint y: 27, distance: 100.3
click at [52, 27] on img at bounding box center [82, 34] width 147 height 69
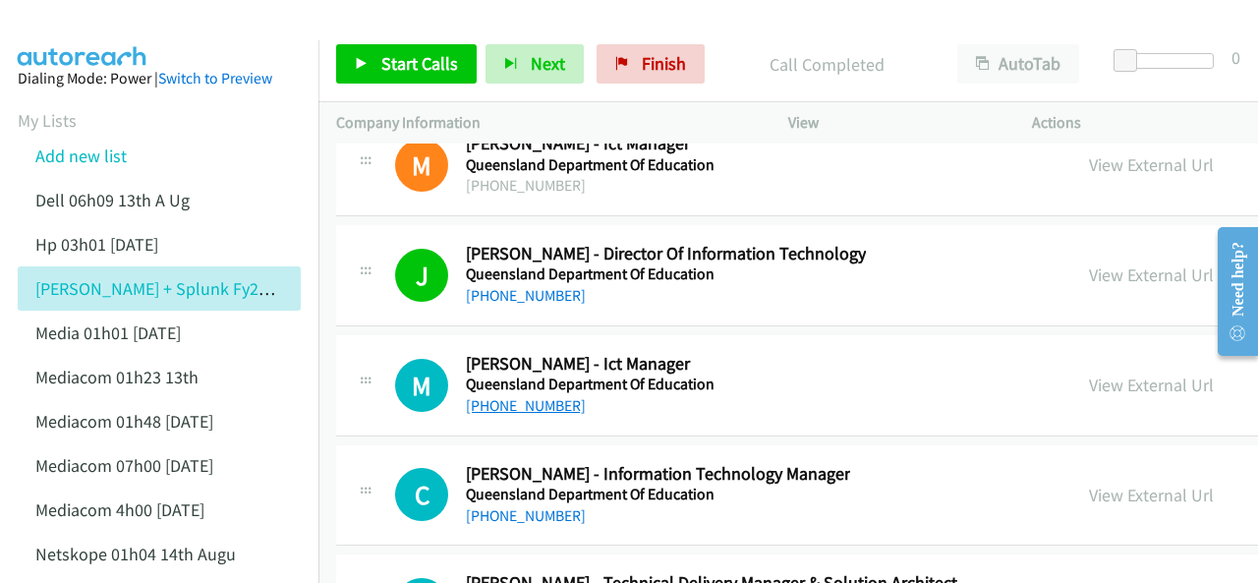
click at [503, 396] on link "+61 481 105 766" at bounding box center [526, 405] width 120 height 19
click at [112, 23] on img at bounding box center [82, 34] width 147 height 69
click at [82, 30] on img at bounding box center [82, 34] width 147 height 69
